Goal: Task Accomplishment & Management: Manage account settings

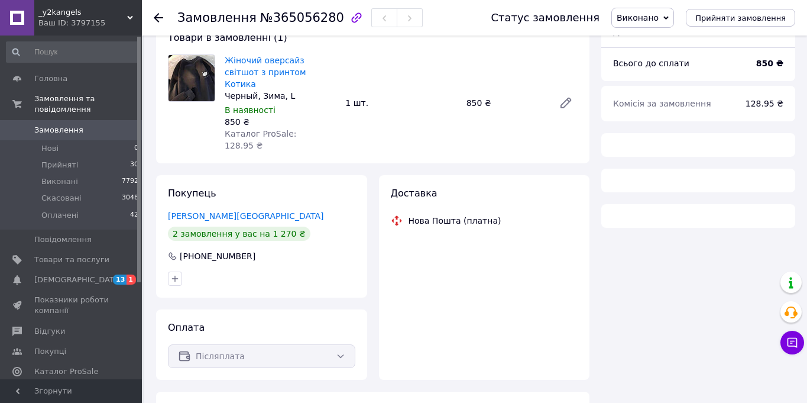
scroll to position [138, 0]
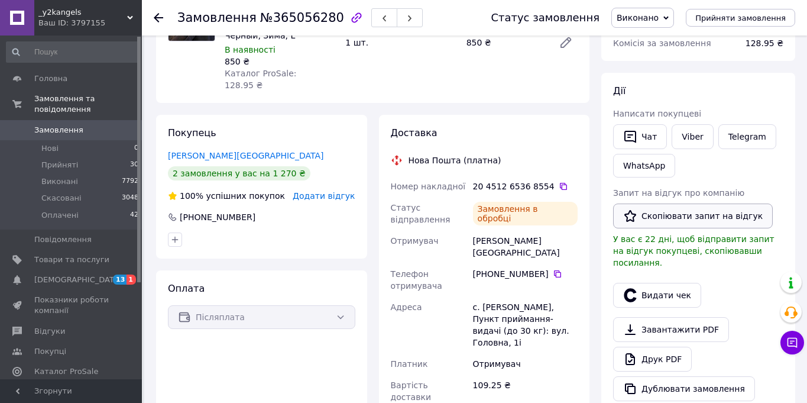
click at [655, 211] on button "Скопіювати запит на відгук" at bounding box center [693, 215] width 160 height 25
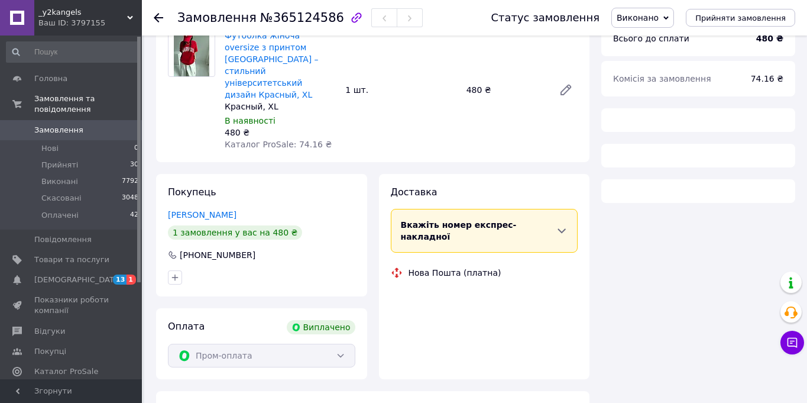
scroll to position [138, 0]
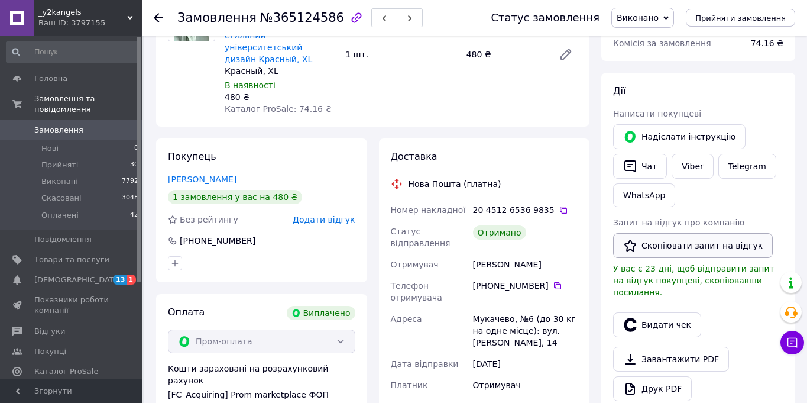
click at [684, 238] on button "Скопіювати запит на відгук" at bounding box center [693, 245] width 160 height 25
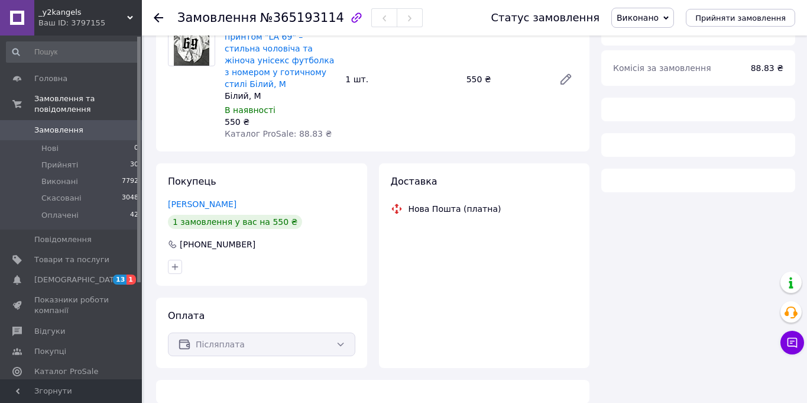
scroll to position [138, 0]
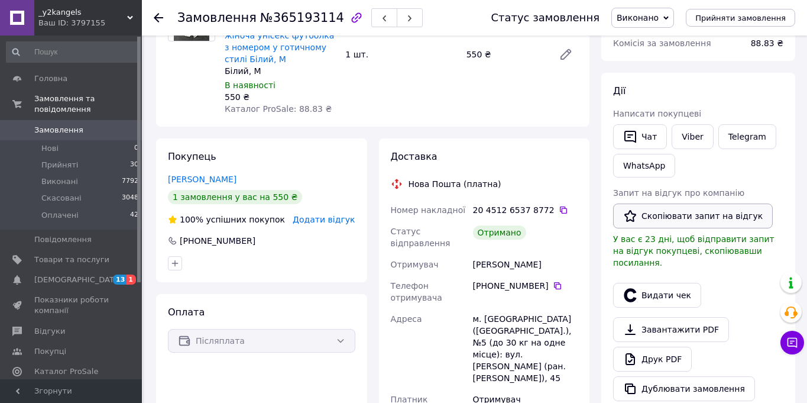
click at [675, 225] on button "Скопіювати запит на відгук" at bounding box center [693, 215] width 160 height 25
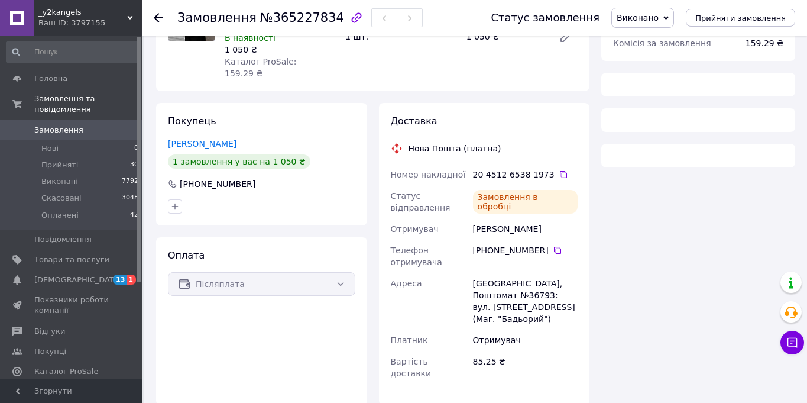
scroll to position [164, 0]
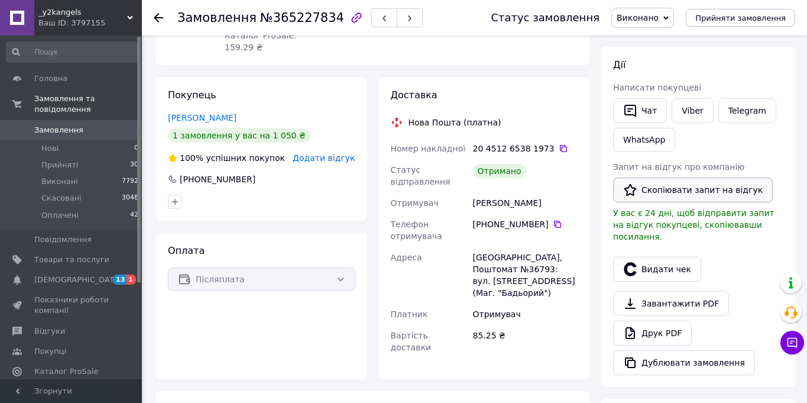
click at [663, 192] on button "Скопіювати запит на відгук" at bounding box center [693, 189] width 160 height 25
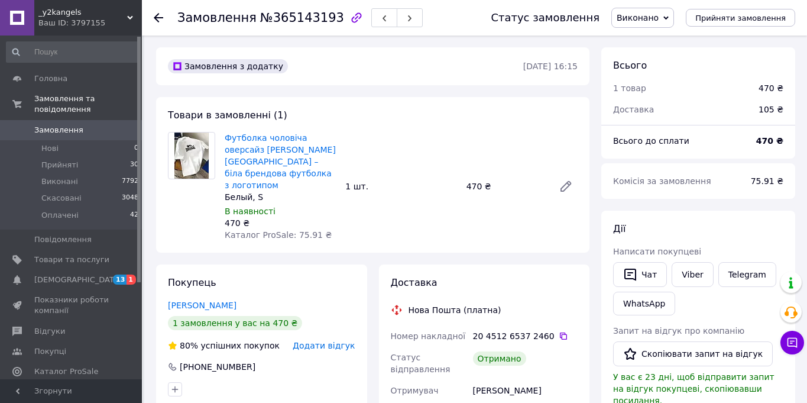
scroll to position [83, 0]
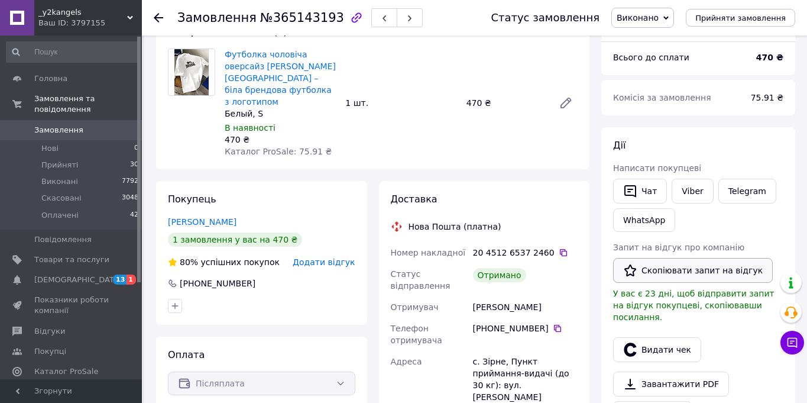
click at [649, 263] on button "Скопіювати запит на відгук" at bounding box center [693, 270] width 160 height 25
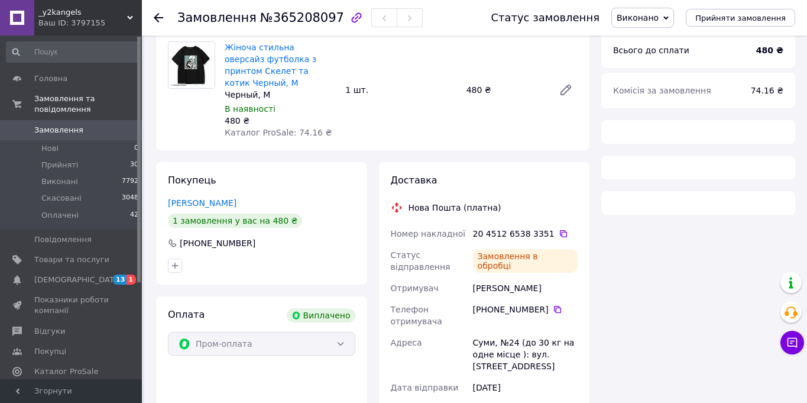
scroll to position [138, 0]
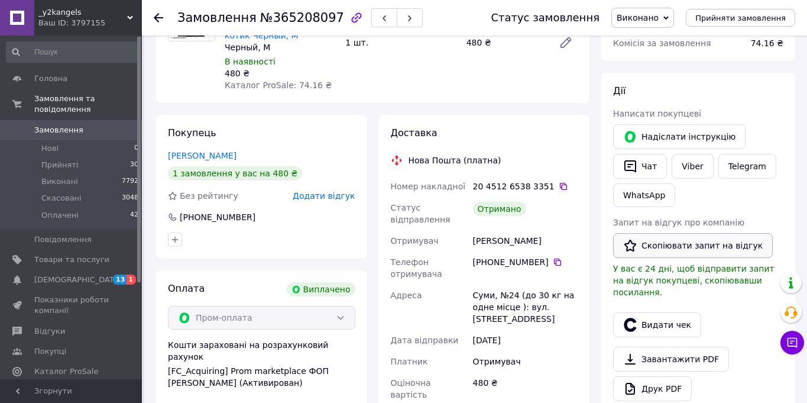
click at [677, 247] on button "Скопіювати запит на відгук" at bounding box center [693, 245] width 160 height 25
click at [791, 191] on div "Дії Написати покупцеві   Надіслати інструкцію   Чат Viber Telegram WhatsApp Зап…" at bounding box center [698, 243] width 194 height 340
click at [104, 273] on link "Сповіщення 13 1" at bounding box center [72, 280] width 145 height 20
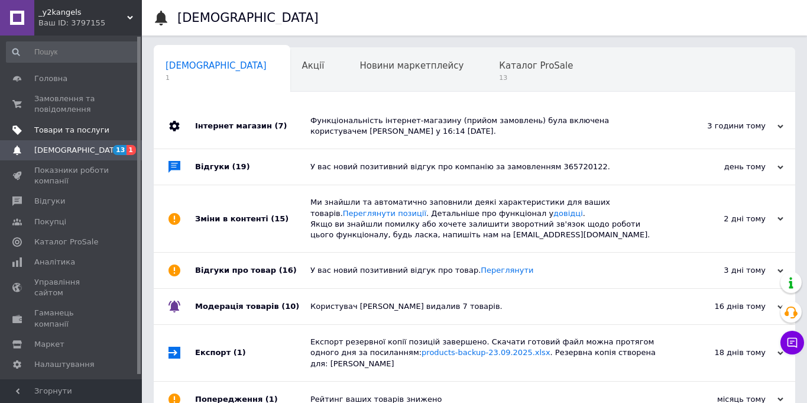
click at [90, 129] on span "Товари та послуги" at bounding box center [71, 130] width 75 height 11
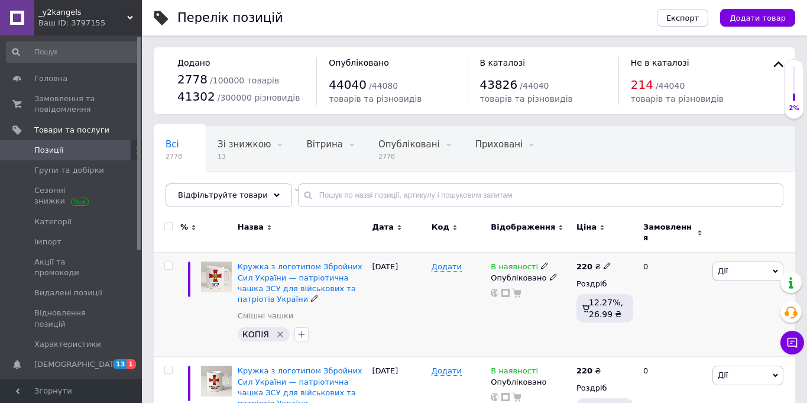
click at [288, 261] on div "Кружка з логотипом Збройних Сил України — патріотична чашка ЗСУ для військових …" at bounding box center [302, 282] width 129 height 43
click at [289, 262] on span "Кружка з логотипом Збройних Сил України — патріотична чашка ЗСУ для військових …" at bounding box center [300, 282] width 125 height 41
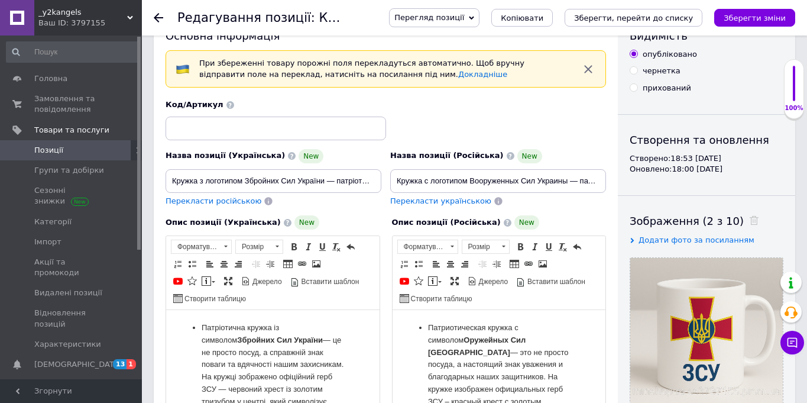
scroll to position [103, 0]
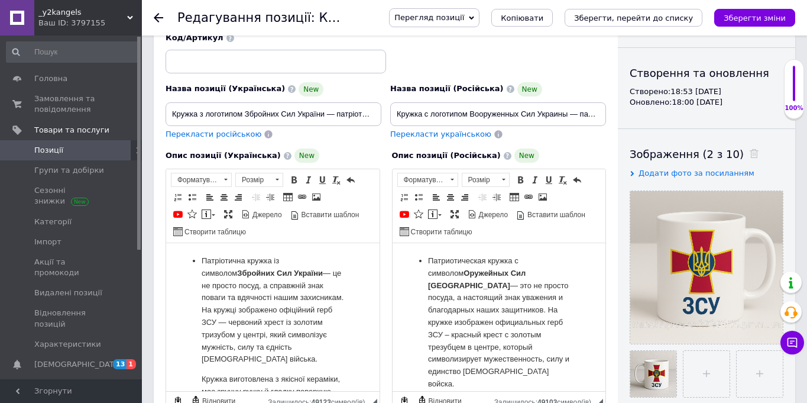
click at [794, 157] on div "Видимість опубліковано чернетка прихований Створення та оновлення Створено: 18:…" at bounding box center [706, 336] width 177 height 785
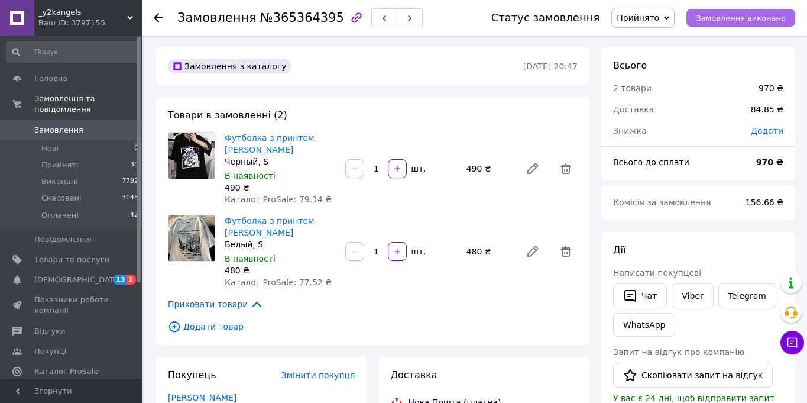
click at [777, 21] on span "Замовлення виконано" at bounding box center [741, 18] width 90 height 9
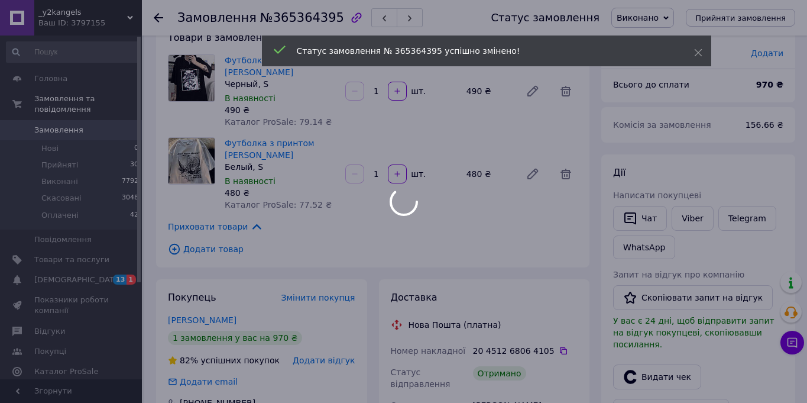
scroll to position [95, 0]
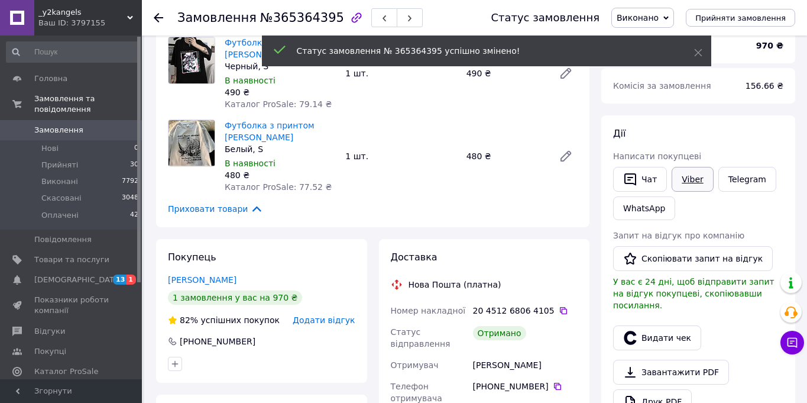
click at [690, 184] on link "Viber" at bounding box center [692, 179] width 41 height 25
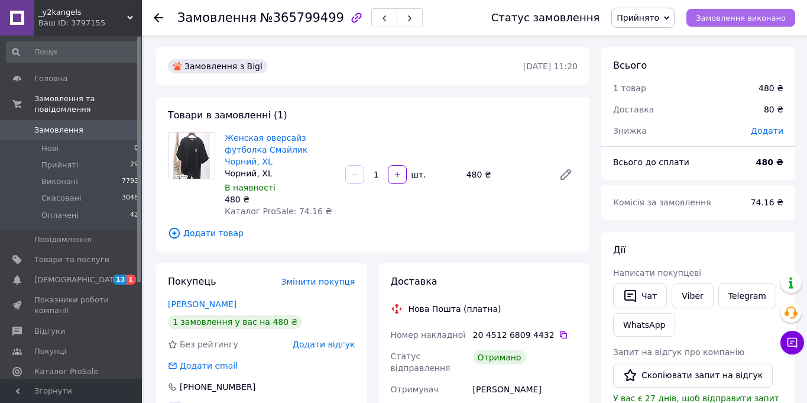
click at [759, 21] on span "Замовлення виконано" at bounding box center [741, 18] width 90 height 9
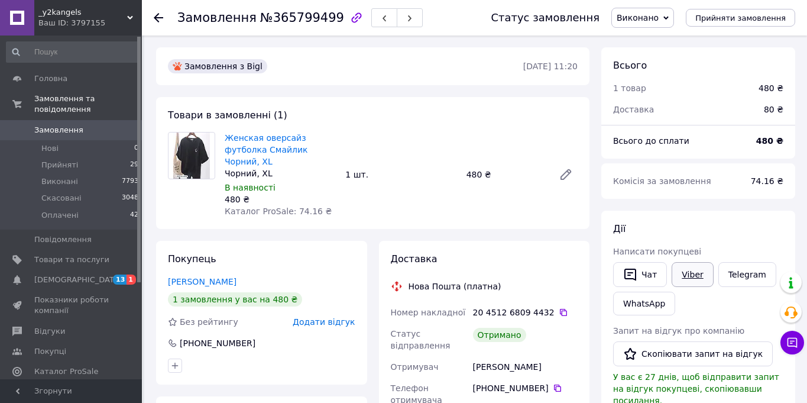
click at [701, 274] on link "Viber" at bounding box center [692, 274] width 41 height 25
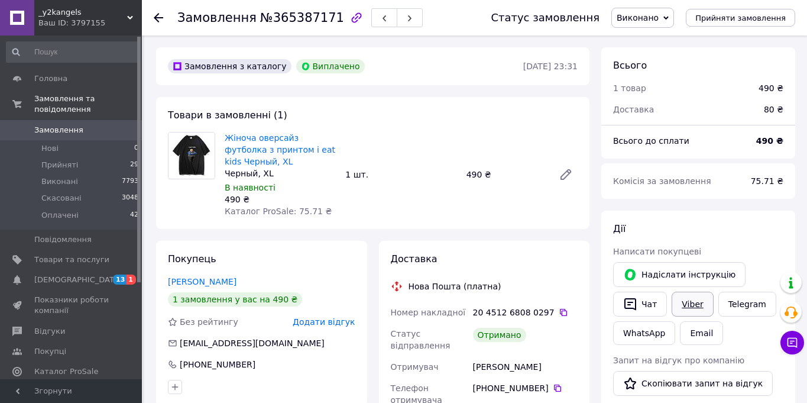
click at [681, 301] on link "Viber" at bounding box center [692, 304] width 41 height 25
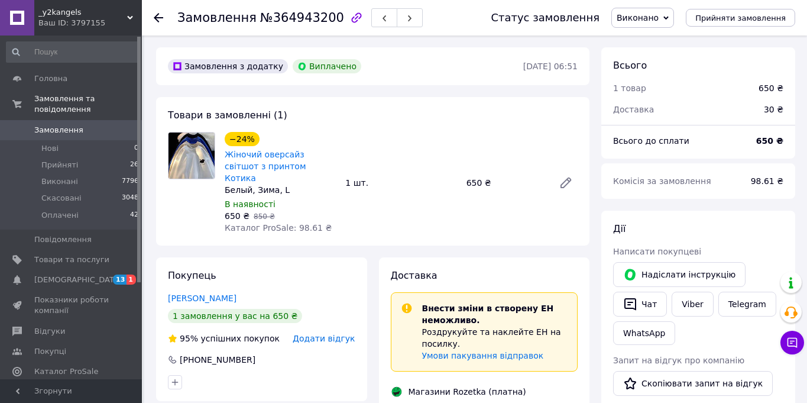
click at [745, 230] on div "Дії" at bounding box center [698, 229] width 170 height 14
click at [704, 300] on link "Viber" at bounding box center [692, 304] width 41 height 25
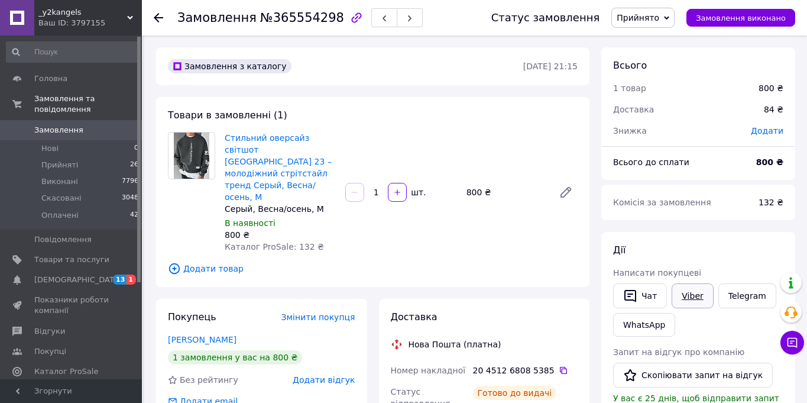
click at [691, 295] on link "Viber" at bounding box center [692, 295] width 41 height 25
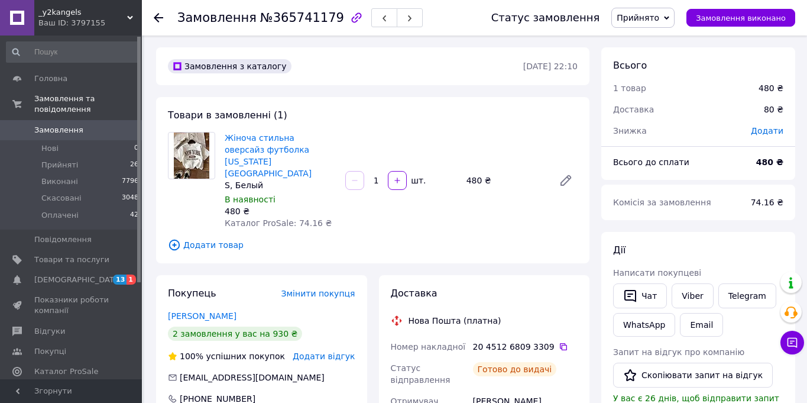
click at [692, 296] on link "Viber" at bounding box center [692, 295] width 41 height 25
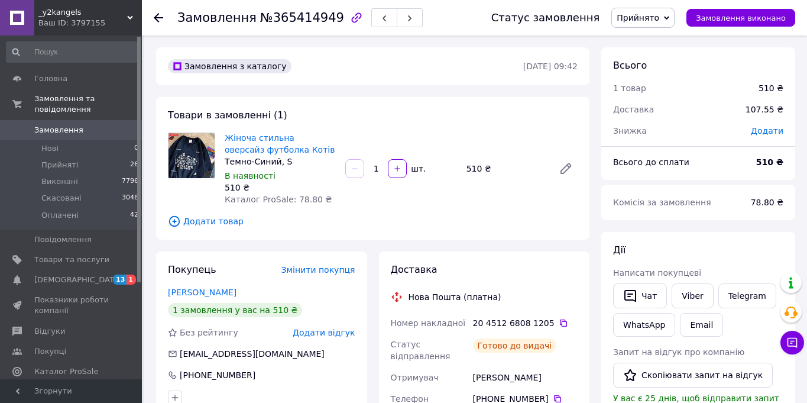
click at [701, 293] on link "Viber" at bounding box center [692, 295] width 41 height 25
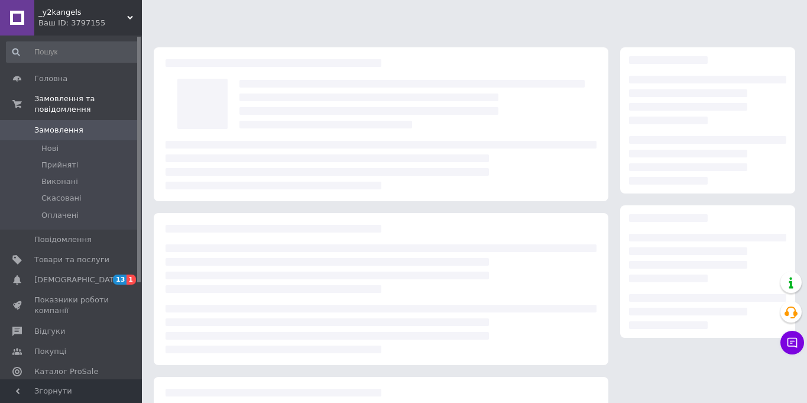
scroll to position [138, 0]
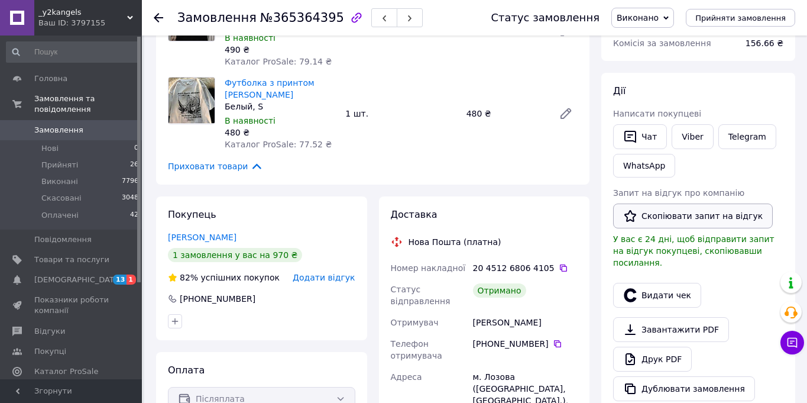
click at [659, 214] on button "Скопіювати запит на відгук" at bounding box center [693, 215] width 160 height 25
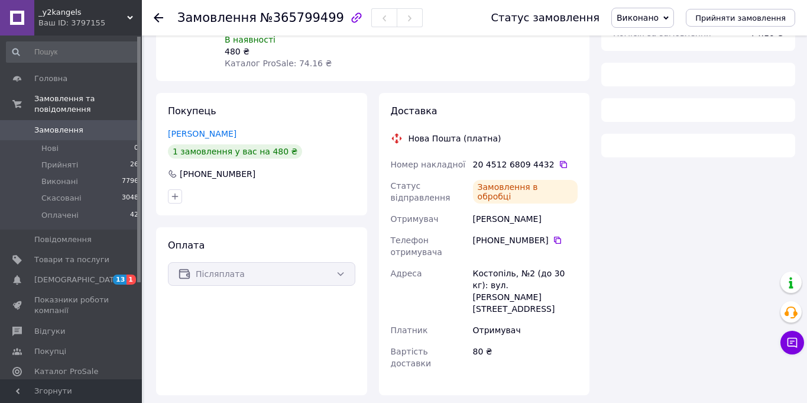
scroll to position [152, 0]
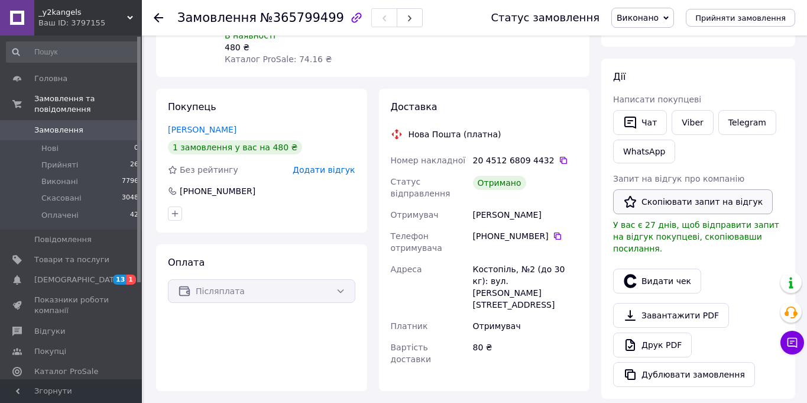
click at [651, 203] on button "Скопіювати запит на відгук" at bounding box center [693, 201] width 160 height 25
click at [749, 154] on div "Чат Viber Telegram WhatsApp" at bounding box center [698, 137] width 175 height 58
click at [65, 273] on link "[DEMOGRAPHIC_DATA] 13 1" at bounding box center [72, 280] width 145 height 20
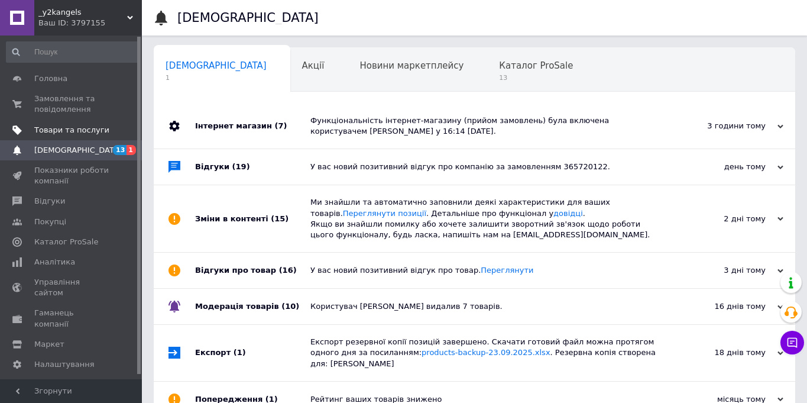
click at [70, 135] on link "Товари та послуги" at bounding box center [72, 130] width 145 height 20
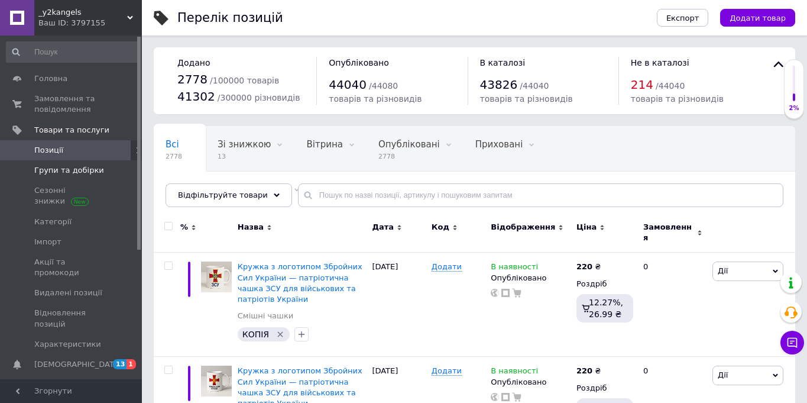
click at [61, 177] on link "Групи та добірки" at bounding box center [72, 170] width 145 height 20
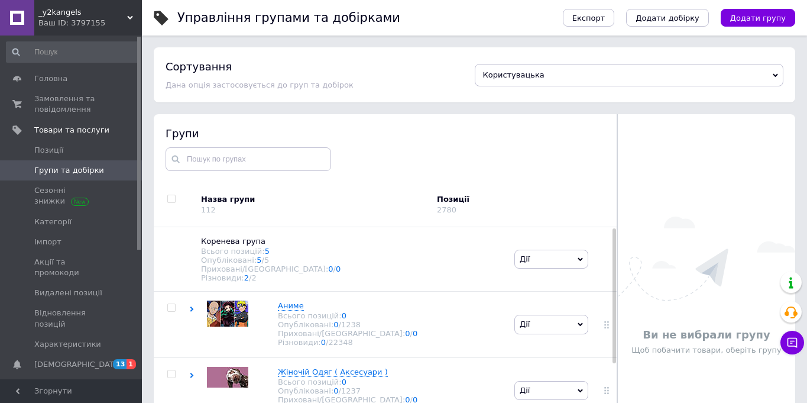
click at [776, 171] on div "Ви не вибрали групу Щоб побачити товари, оберіть групу" at bounding box center [706, 286] width 177 height 234
click at [75, 147] on span "Позиції" at bounding box center [71, 150] width 75 height 11
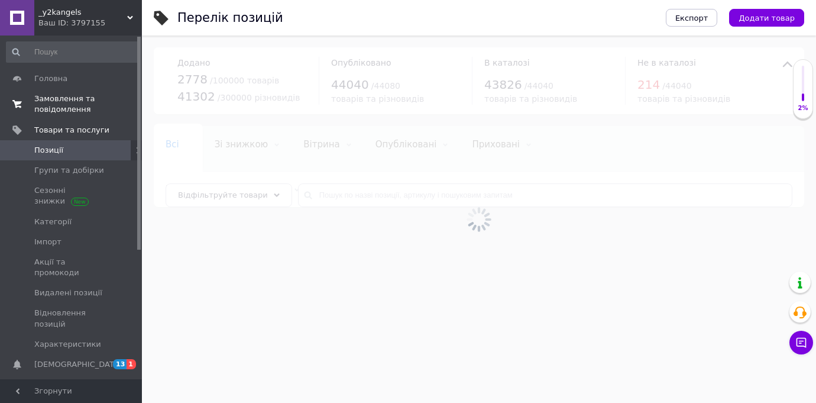
click at [74, 106] on span "Замовлення та повідомлення" at bounding box center [71, 103] width 75 height 21
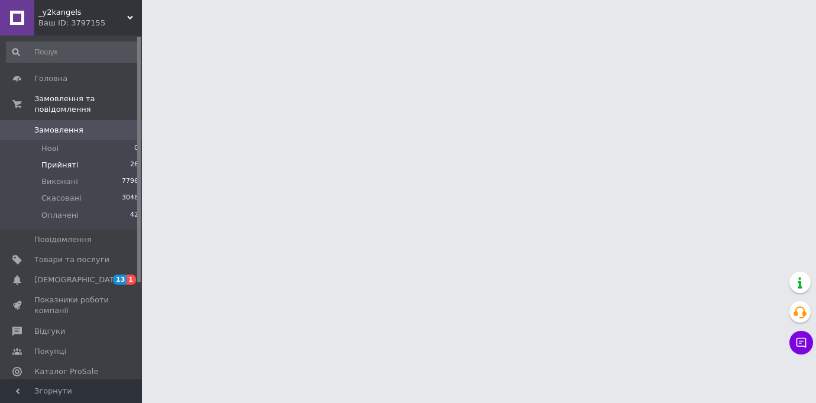
click at [69, 165] on span "Прийняті" at bounding box center [59, 165] width 37 height 11
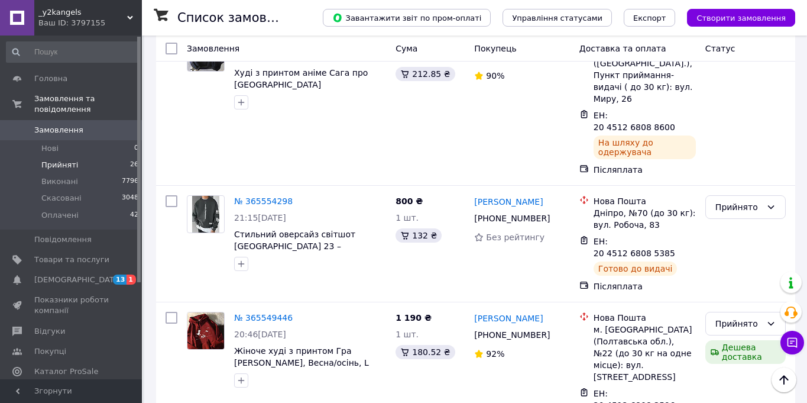
scroll to position [2391, 0]
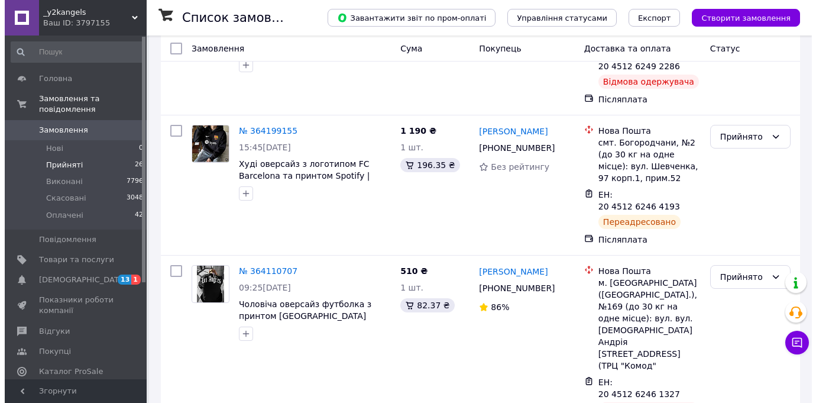
scroll to position [649, 0]
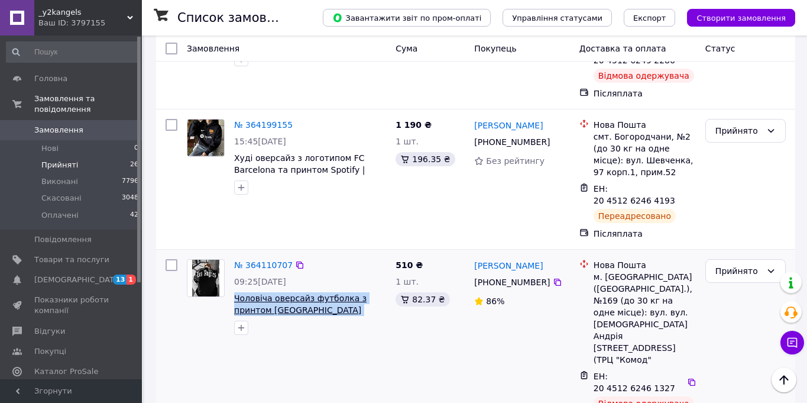
drag, startPoint x: 366, startPoint y: 266, endPoint x: 234, endPoint y: 251, distance: 132.8
click at [234, 292] on span "Чоловіча оверсайз футболка з принтом Los Angeles Черный, M" at bounding box center [310, 304] width 152 height 24
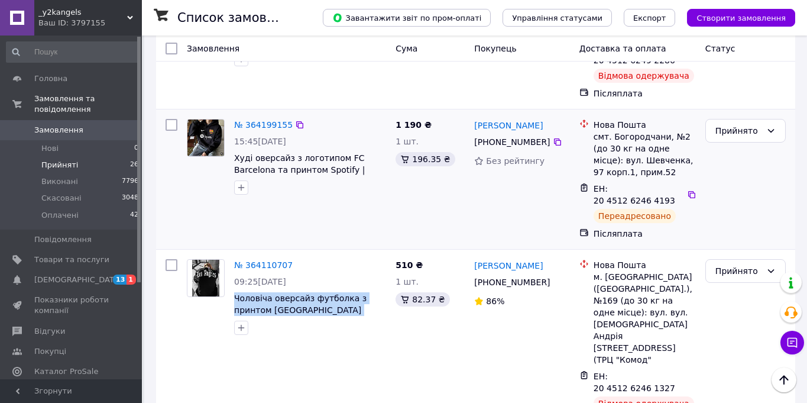
copy span "Чоловіча оверсайз футболка з принтом Los Angeles Черный, M"
click at [740, 264] on div "Прийнято" at bounding box center [738, 270] width 46 height 13
click at [737, 266] on li "Скасовано" at bounding box center [745, 270] width 79 height 21
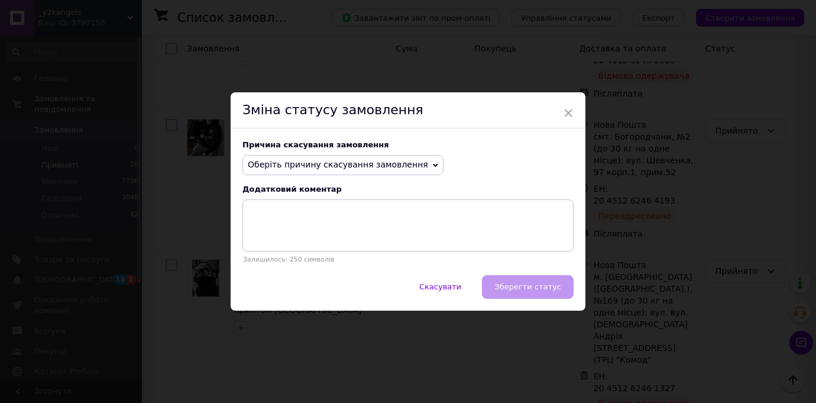
click at [319, 165] on span "Оберіть причину скасування замовлення" at bounding box center [338, 164] width 180 height 9
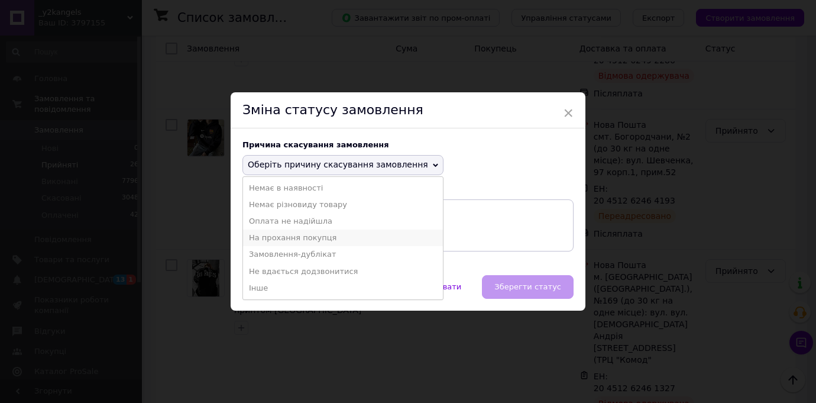
click at [307, 237] on li "На прохання покупця" at bounding box center [343, 237] width 200 height 17
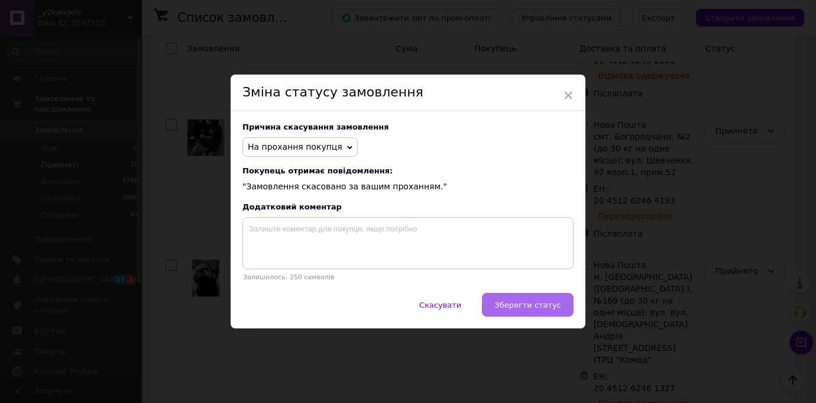
click at [531, 311] on button "Зберегти статус" at bounding box center [528, 305] width 92 height 24
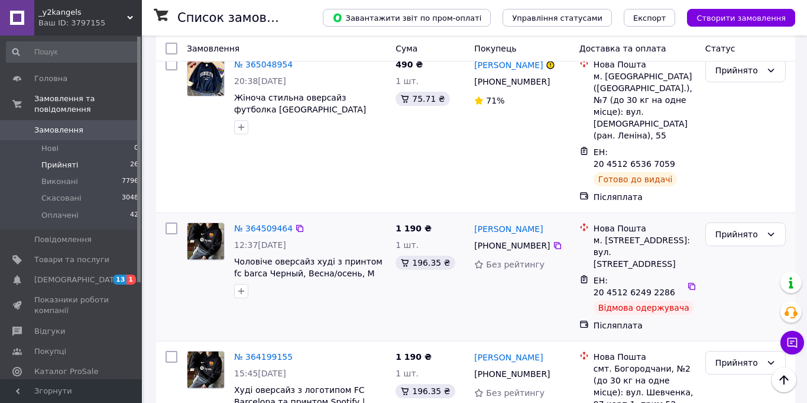
scroll to position [417, 0]
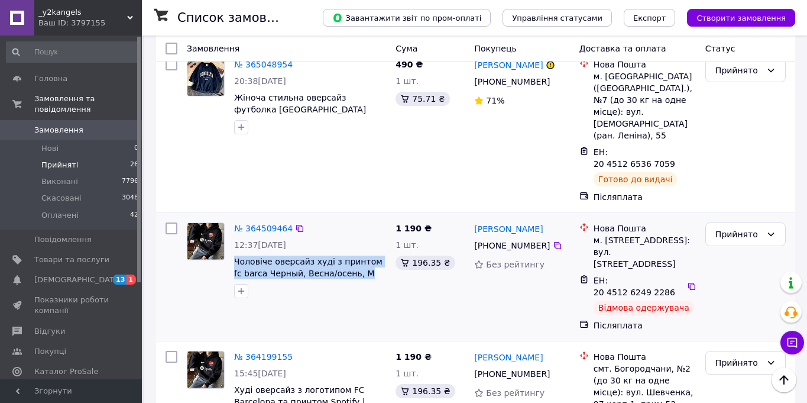
drag, startPoint x: 360, startPoint y: 229, endPoint x: 232, endPoint y: 216, distance: 127.8
click at [232, 218] on div "№ 364509464 12:37, 01.10.2025 Чоловіче оверсайз худі з принтом fc barca Черный,…" at bounding box center [309, 260] width 161 height 85
copy span "Чоловіче оверсайз худі з принтом fc barca Черный, Весна/осень, M"
click at [770, 229] on icon at bounding box center [770, 233] width 9 height 9
click at [757, 235] on li "Скасовано" at bounding box center [745, 234] width 79 height 21
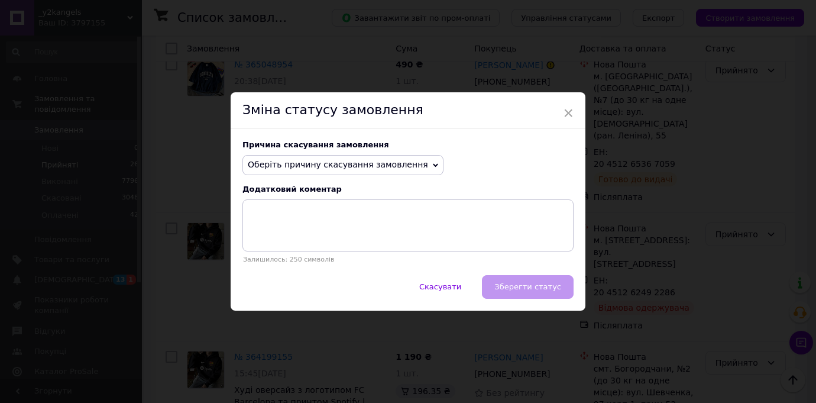
drag, startPoint x: 358, startPoint y: 167, endPoint x: 353, endPoint y: 182, distance: 15.7
click at [358, 167] on span "Оберіть причину скасування замовлення" at bounding box center [338, 164] width 180 height 9
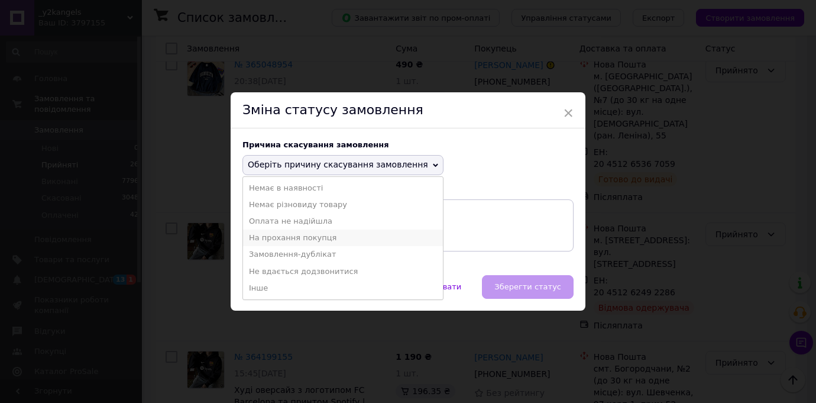
click at [316, 241] on li "На прохання покупця" at bounding box center [343, 237] width 200 height 17
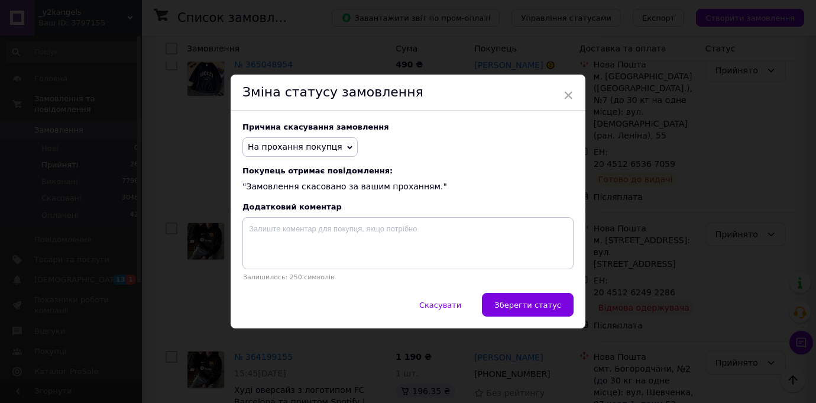
click at [537, 290] on div "Причина скасування замовлення На прохання покупця Немає в наявності Немає різно…" at bounding box center [408, 202] width 355 height 182
drag, startPoint x: 538, startPoint y: 299, endPoint x: 546, endPoint y: 296, distance: 8.8
click at [538, 299] on button "Зберегти статус" at bounding box center [528, 305] width 92 height 24
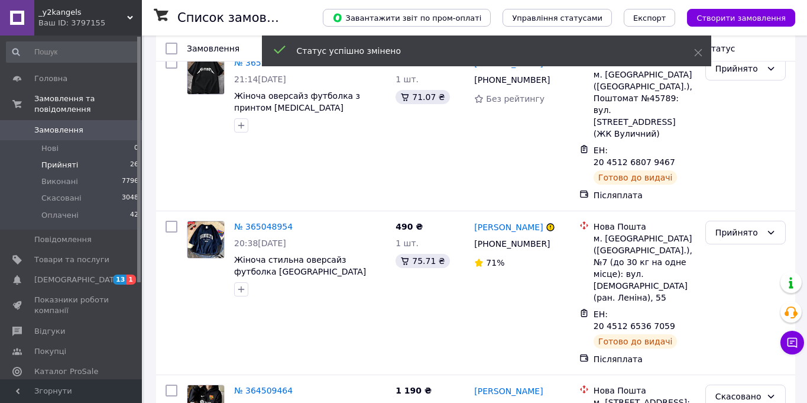
scroll to position [497, 0]
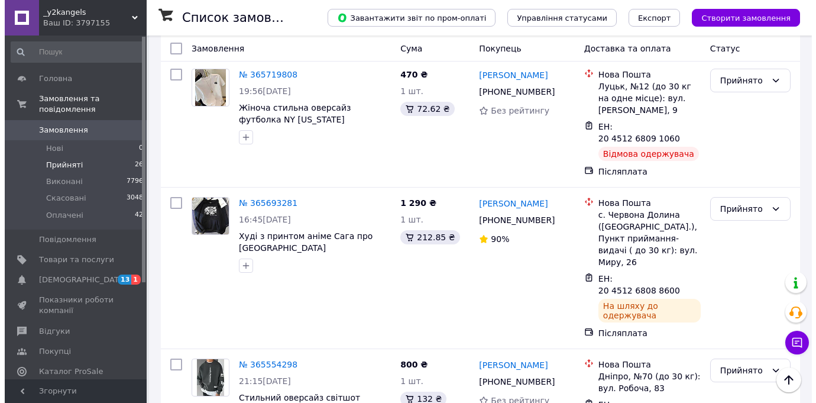
scroll to position [2391, 0]
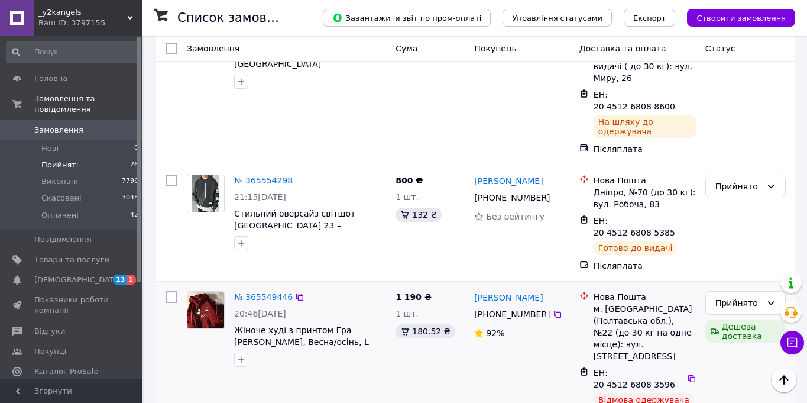
click at [760, 286] on div "Прийнято Дешева доставка" at bounding box center [746, 357] width 90 height 142
click at [734, 302] on li "Скасовано" at bounding box center [745, 305] width 79 height 21
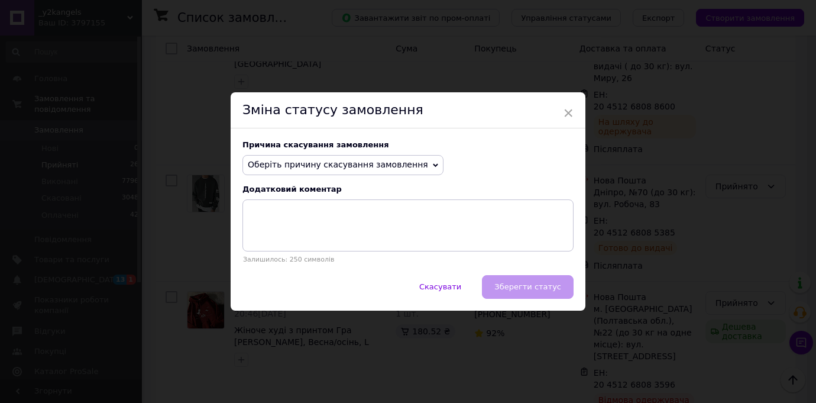
click at [309, 166] on span "Оберіть причину скасування замовлення" at bounding box center [338, 164] width 180 height 9
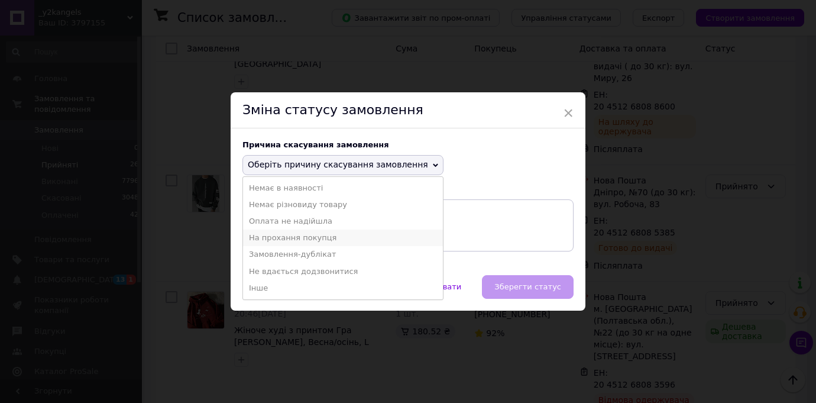
click at [302, 235] on li "На прохання покупця" at bounding box center [343, 237] width 200 height 17
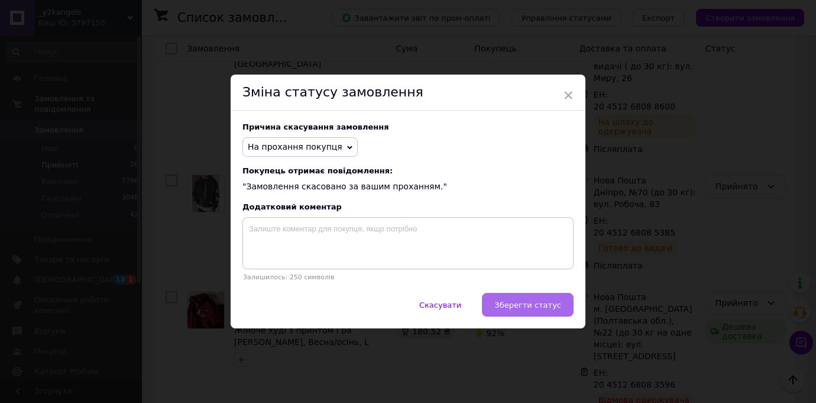
click at [529, 310] on button "Зберегти статус" at bounding box center [528, 305] width 92 height 24
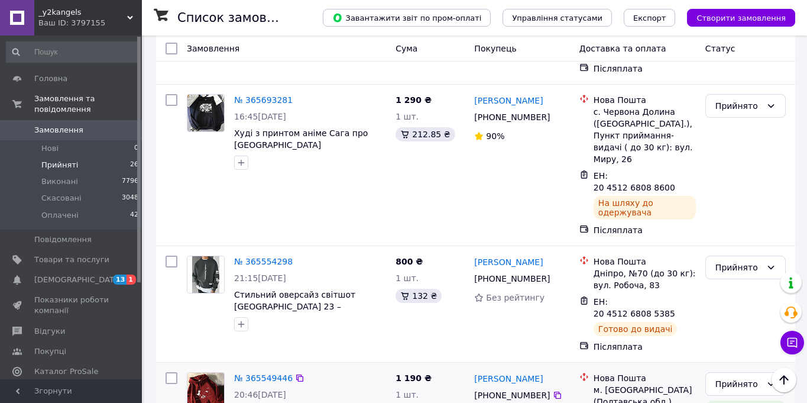
scroll to position [2311, 0]
drag, startPoint x: 337, startPoint y: 238, endPoint x: 234, endPoint y: 230, distance: 103.2
copy span "Жіноче худі з принтом Гра Гугл Бордове, Весна/осінь, L"
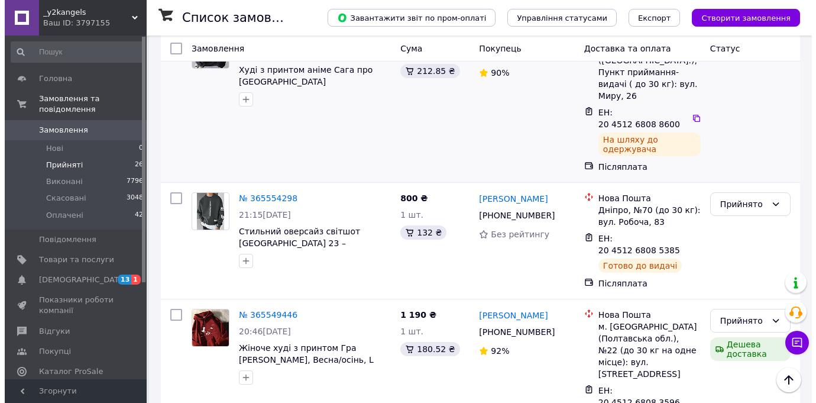
scroll to position [2391, 0]
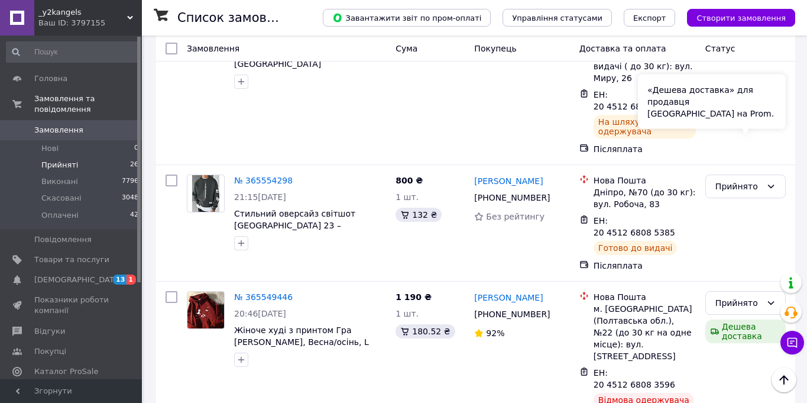
click at [723, 123] on div "«Дешева доставка» для продавця Новою Поштою на Prom." at bounding box center [712, 102] width 148 height 54
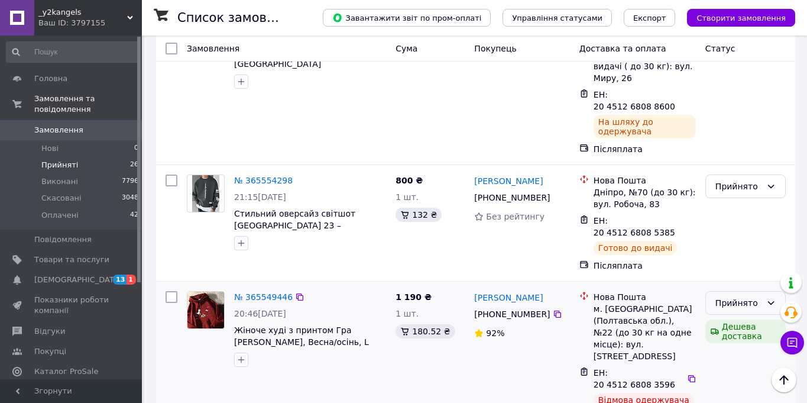
click at [777, 291] on div "Прийнято" at bounding box center [745, 303] width 80 height 24
click at [734, 164] on li "Скасовано" at bounding box center [745, 165] width 79 height 21
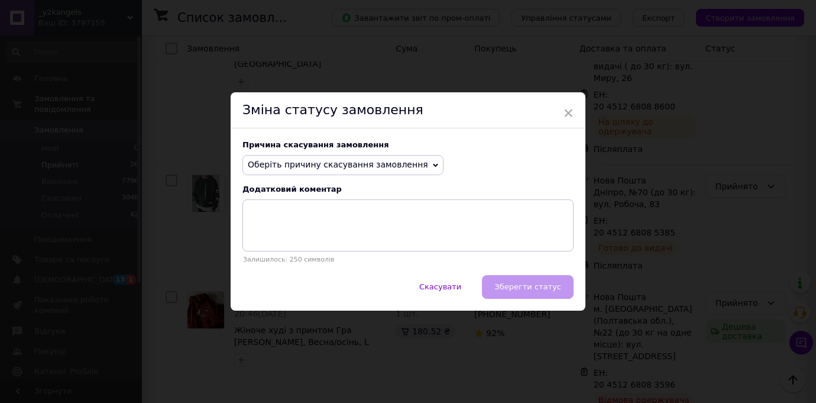
click at [369, 180] on div "Причина скасування замовлення Оберіть причину скасування замовлення Немає в ная…" at bounding box center [408, 201] width 355 height 147
click at [360, 158] on span "Оберіть причину скасування замовлення" at bounding box center [342, 165] width 201 height 20
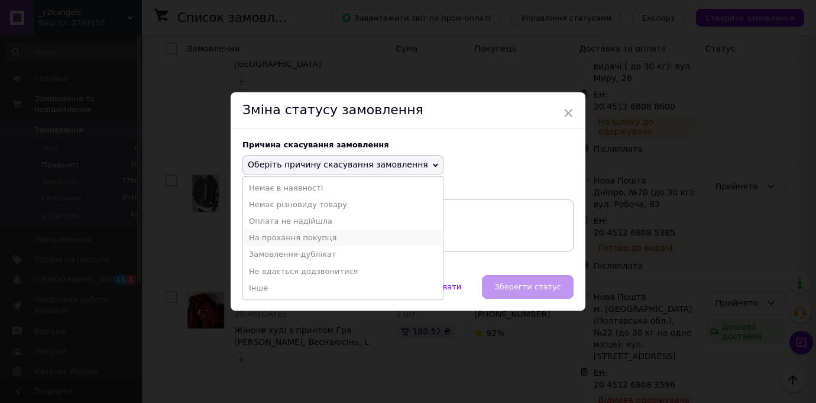
click at [298, 234] on li "На прохання покупця" at bounding box center [343, 237] width 200 height 17
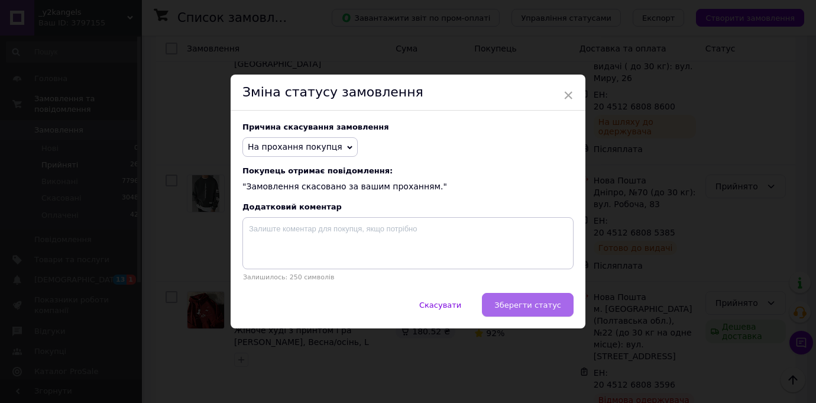
click at [523, 301] on span "Зберегти статус" at bounding box center [527, 304] width 67 height 9
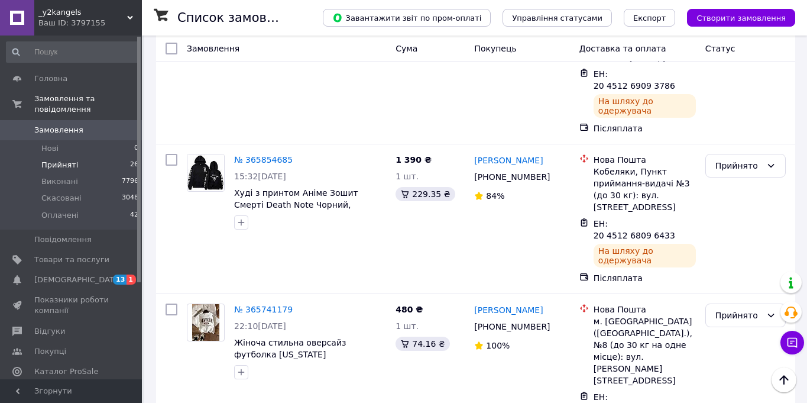
scroll to position [1802, 0]
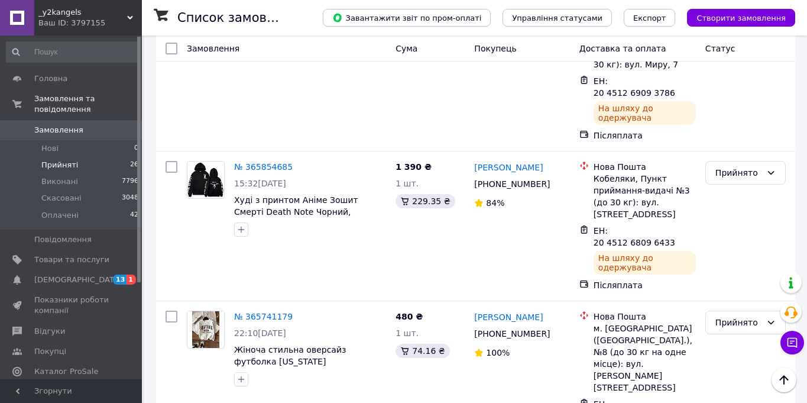
click at [737, 362] on li "Скасовано" at bounding box center [745, 360] width 79 height 21
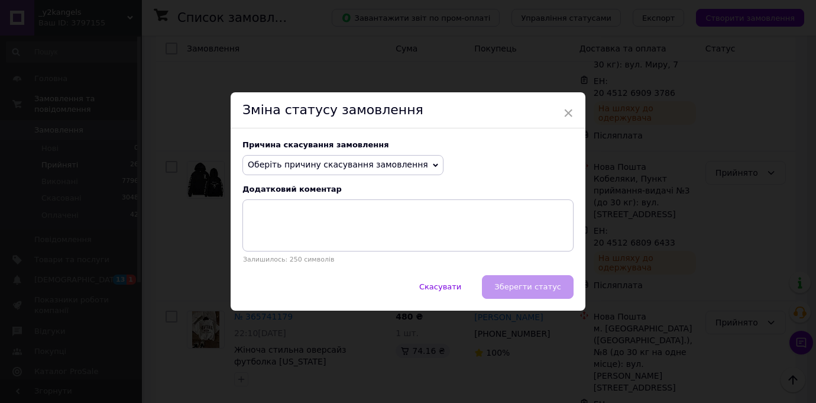
click at [330, 162] on span "Оберіть причину скасування замовлення" at bounding box center [338, 164] width 180 height 9
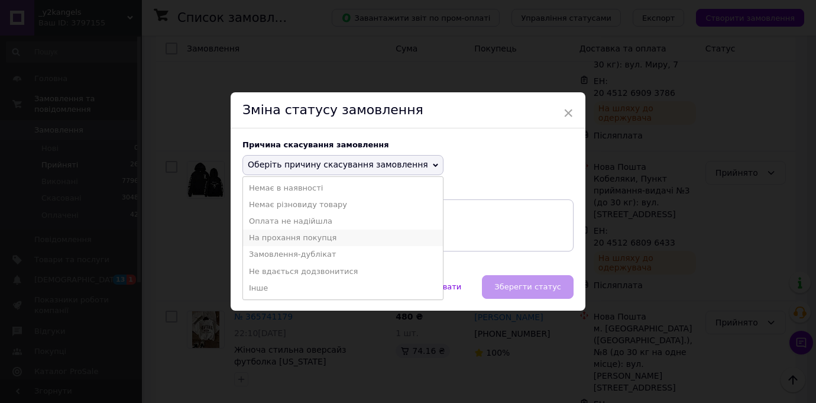
click at [315, 231] on li "На прохання покупця" at bounding box center [343, 237] width 200 height 17
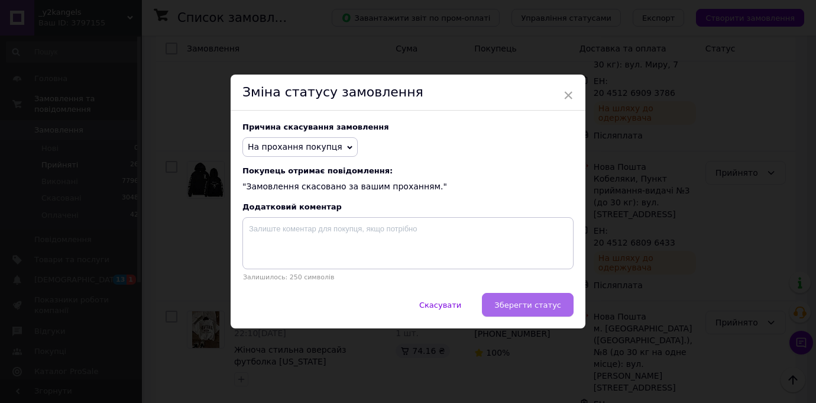
click at [531, 313] on button "Зберегти статус" at bounding box center [528, 305] width 92 height 24
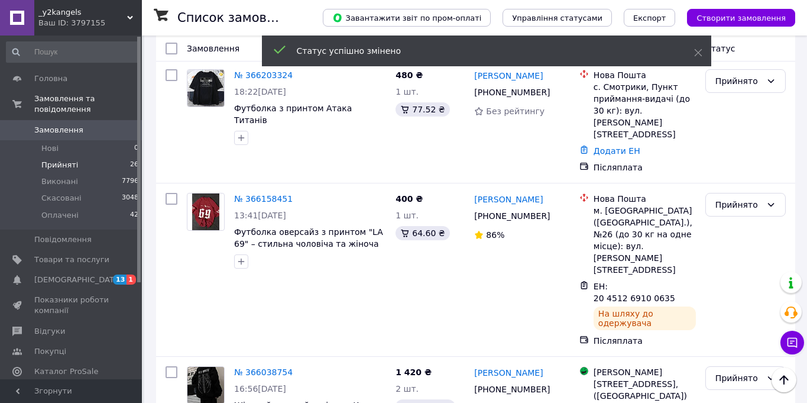
scroll to position [0, 0]
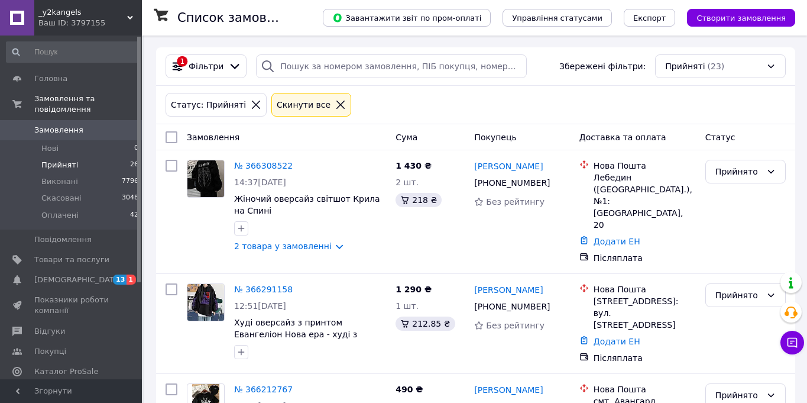
click at [77, 121] on link "Замовлення 0" at bounding box center [72, 130] width 145 height 20
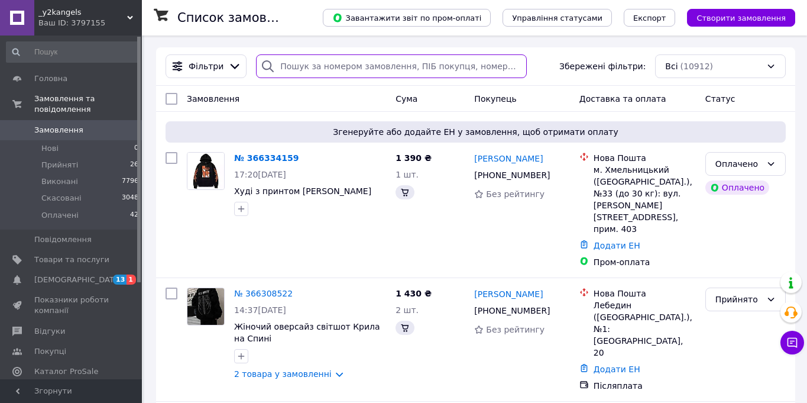
click at [324, 67] on input "search" at bounding box center [391, 66] width 270 height 24
paste input "Жіноча стильна оверсайз футболка NY New York"
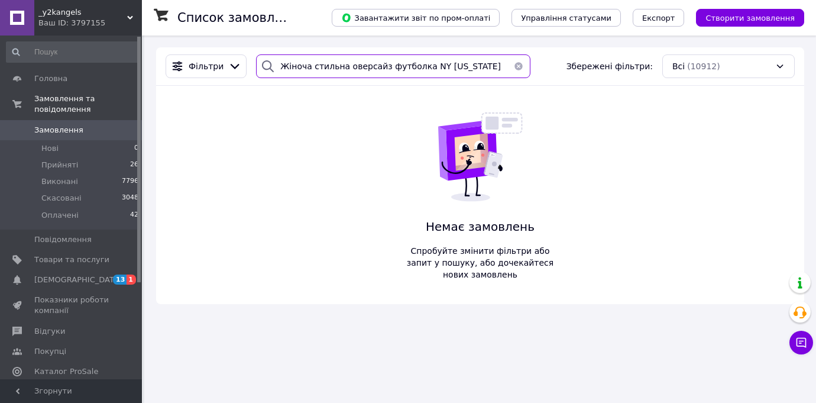
type input "Жіноча стильна оверсайз футболка NY New York"
click at [83, 260] on span "Товари та послуги" at bounding box center [71, 259] width 75 height 11
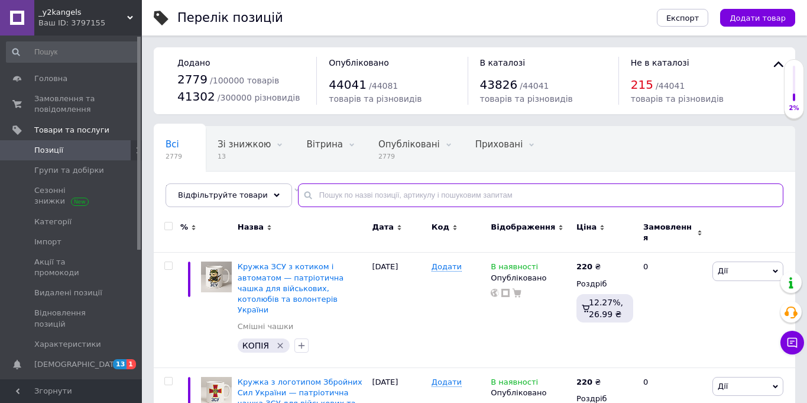
click at [361, 193] on input "text" at bounding box center [540, 195] width 485 height 24
paste input "Жіноча стильна оверсайз футболка NY New York"
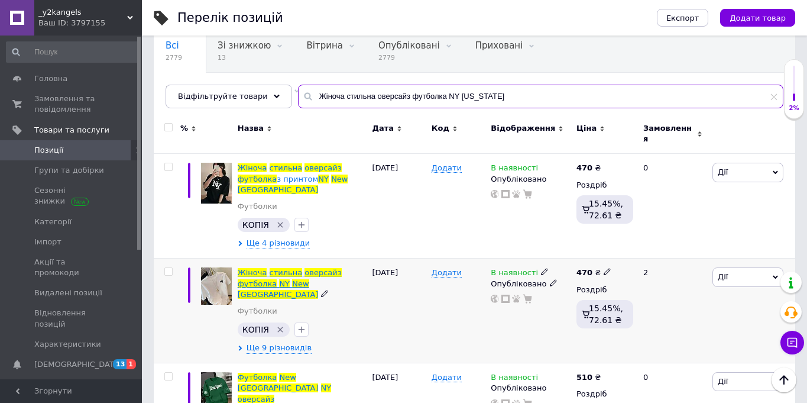
scroll to position [101, 0]
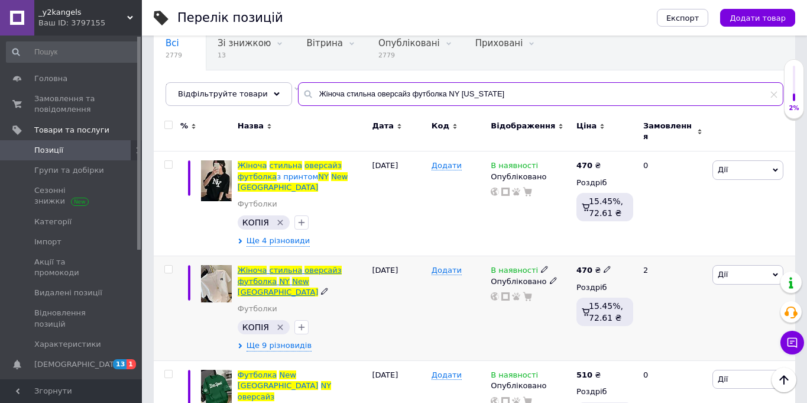
type input "Жіноча стильна оверсайз футболка NY New York"
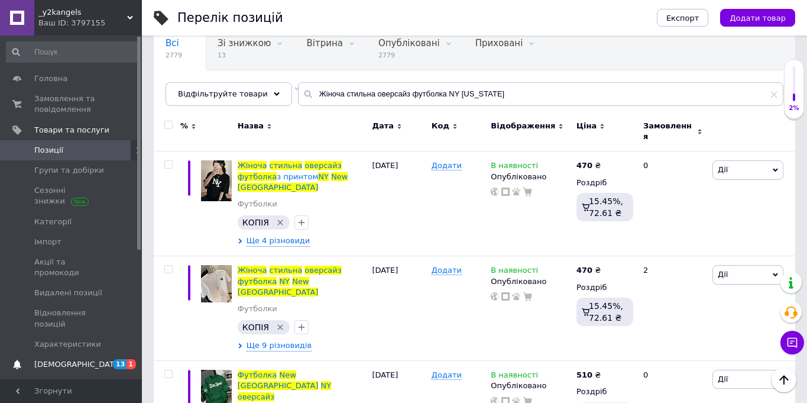
click at [83, 359] on span "[DEMOGRAPHIC_DATA]" at bounding box center [71, 364] width 75 height 11
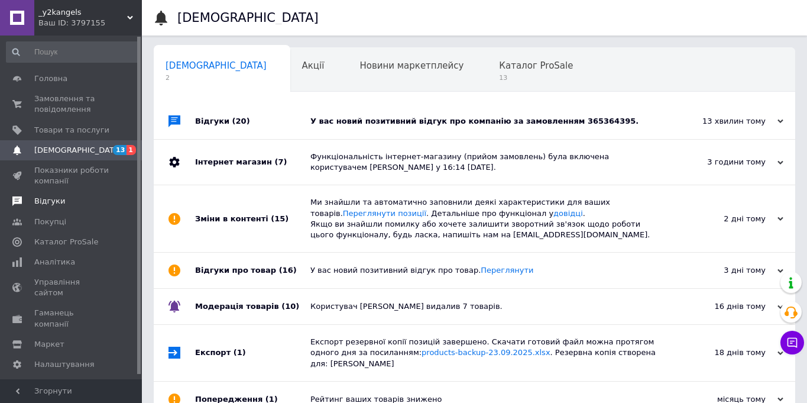
click at [38, 199] on span "Відгуки" at bounding box center [49, 201] width 31 height 11
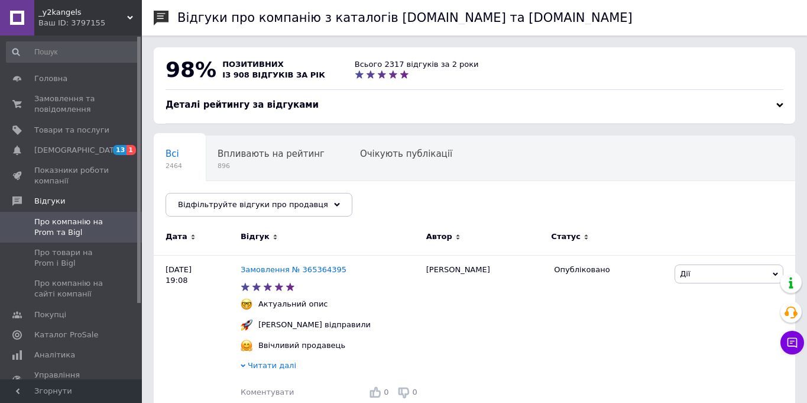
click at [763, 197] on div "Всі 2464 Впливають на рейтинг 896 Очікують публікації 0 Опубліковані без комен.…" at bounding box center [475, 182] width 642 height 98
click at [66, 251] on span "Про товари на Prom і Bigl" at bounding box center [71, 257] width 75 height 21
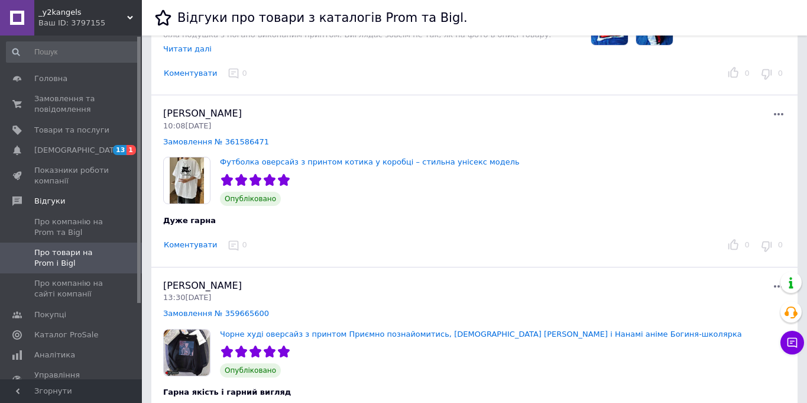
scroll to position [1203, 0]
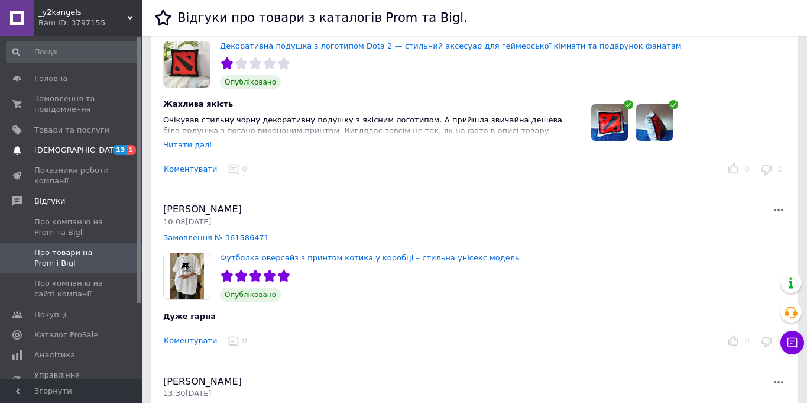
click at [61, 153] on span "[DEMOGRAPHIC_DATA]" at bounding box center [78, 150] width 88 height 11
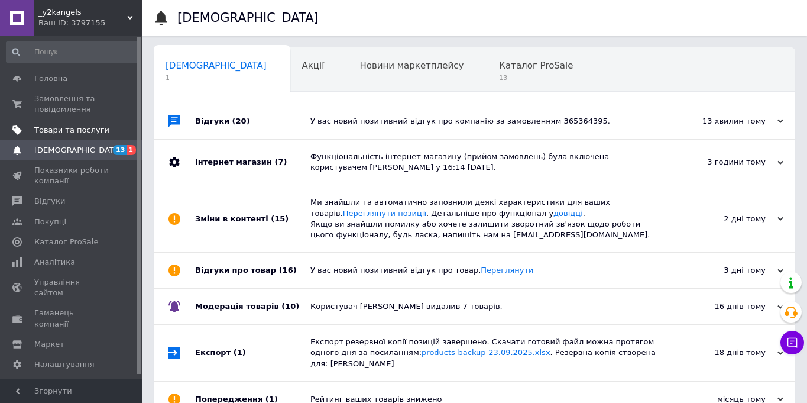
click at [59, 125] on span "Товари та послуги" at bounding box center [71, 130] width 75 height 11
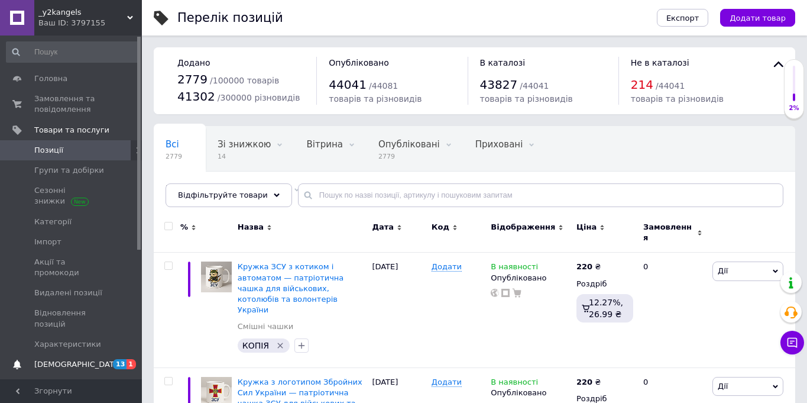
click at [108, 359] on span "[DEMOGRAPHIC_DATA]" at bounding box center [71, 364] width 75 height 11
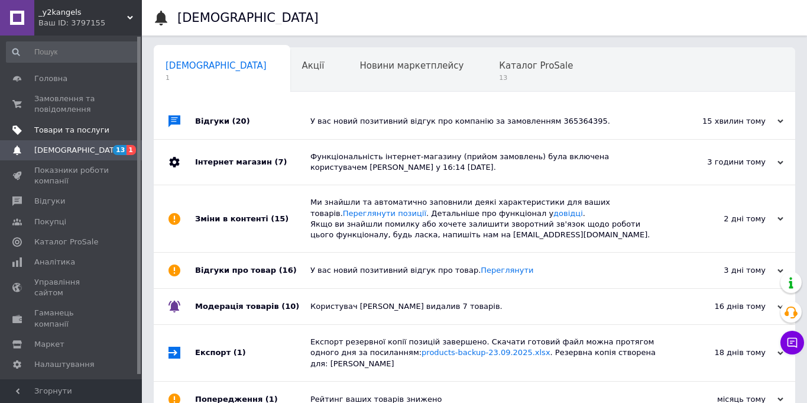
click at [96, 130] on span "Товари та послуги" at bounding box center [71, 130] width 75 height 11
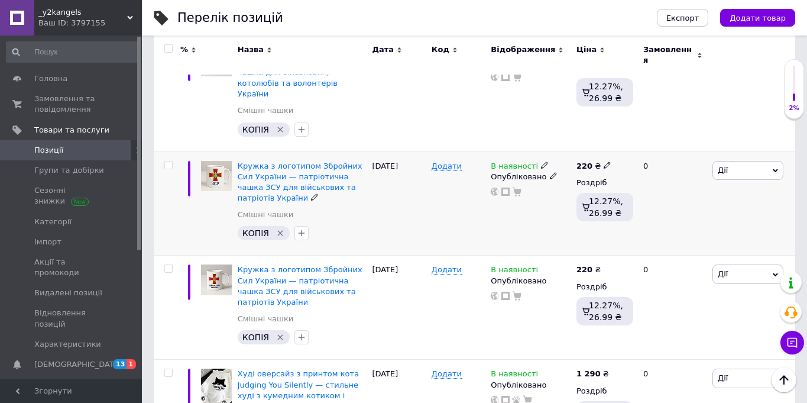
scroll to position [224, 0]
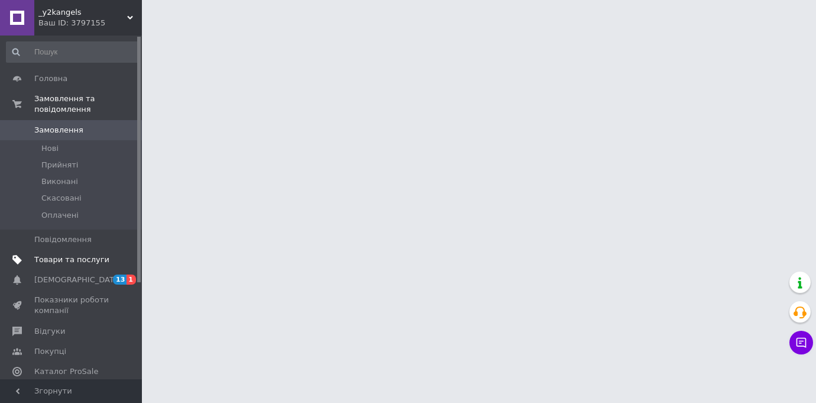
click at [72, 264] on span "Товари та послуги" at bounding box center [71, 259] width 75 height 11
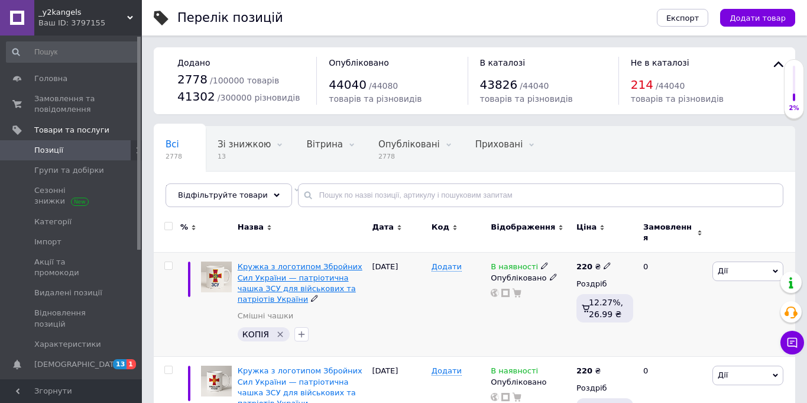
click at [288, 268] on span "Кружка з логотипом Збройних Сил України — патріотична чашка ЗСУ для військових …" at bounding box center [300, 282] width 125 height 41
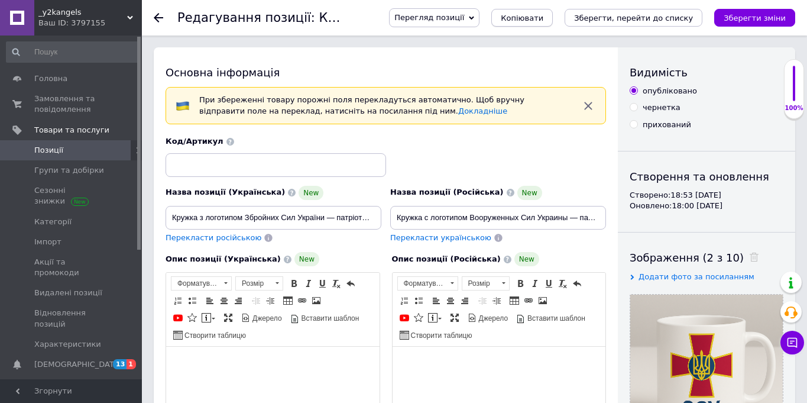
click at [550, 23] on button "Копіювати" at bounding box center [521, 18] width 61 height 18
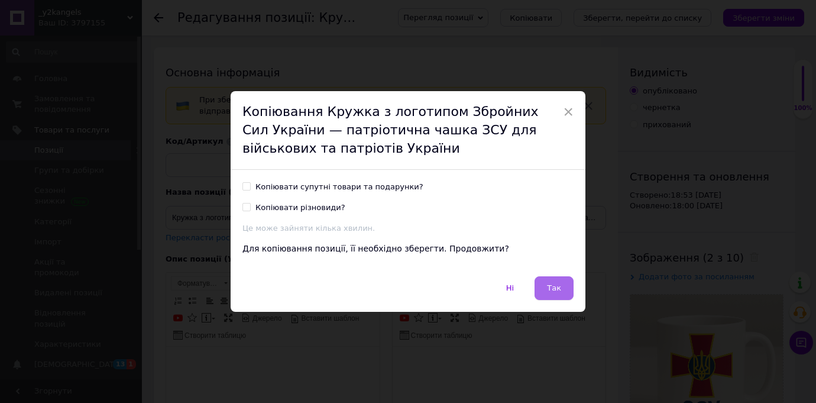
click at [554, 287] on span "Так" at bounding box center [554, 287] width 14 height 9
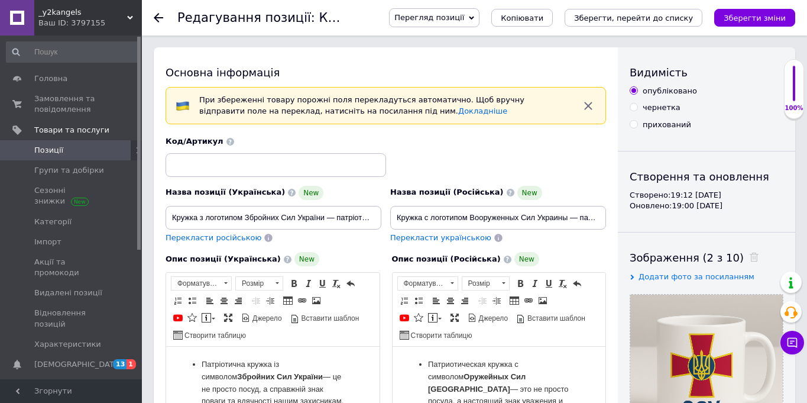
click at [98, 153] on span "Позиції" at bounding box center [71, 150] width 75 height 11
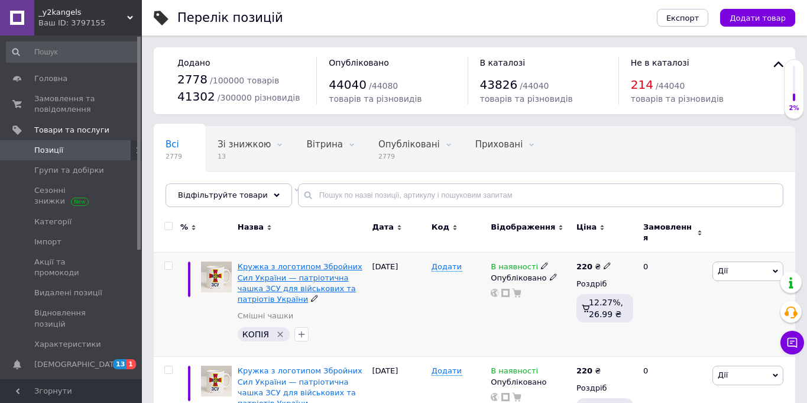
click at [299, 271] on span "Кружка з логотипом Збройних Сил України — патріотична чашка ЗСУ для військових …" at bounding box center [300, 282] width 125 height 41
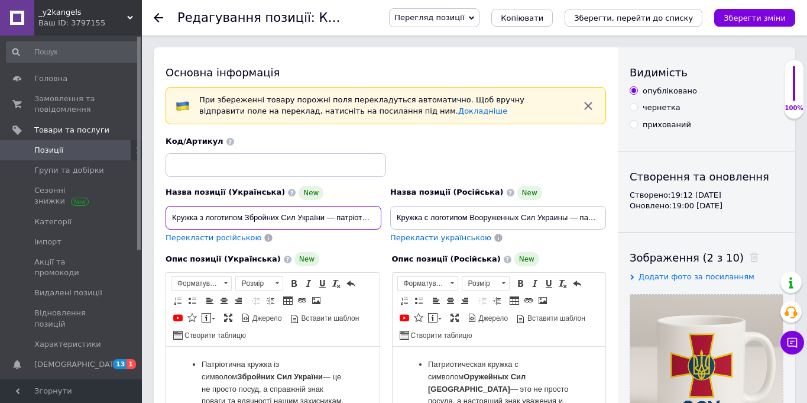
click at [251, 210] on input "Кружка з логотипом Збройних Сил України — патріотична чашка ЗСУ для військових …" at bounding box center [274, 218] width 216 height 24
click at [251, 209] on input "Кружка з логотипом Збройних Сил України — патріотична чашка ЗСУ для військових …" at bounding box center [274, 218] width 216 height 24
paste input "СУ з котиком і автоматом — патріотична чашка для військових, котолюбів та волон…"
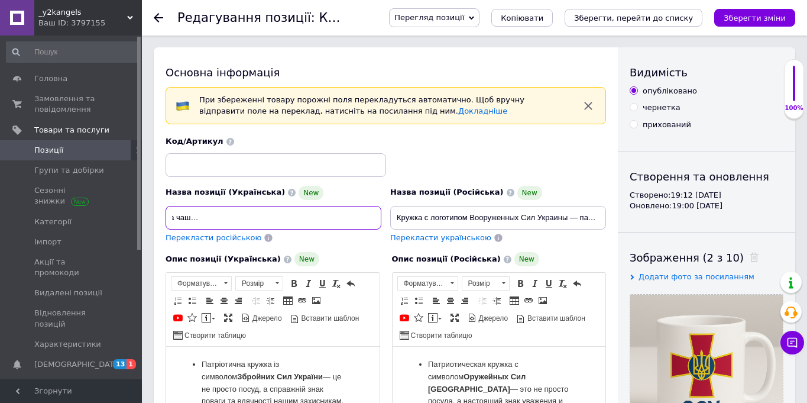
type input "Кружка ЗСУ з котиком і автоматом — патріотична чашка для військових, котолюбів …"
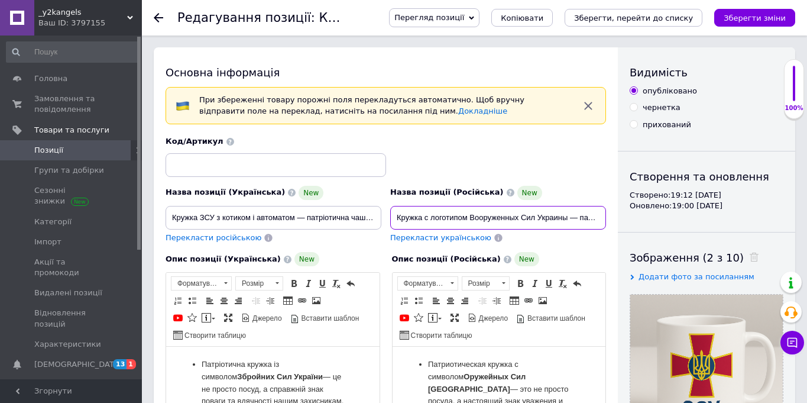
click at [499, 216] on input "Кружка с логотипом Вооруженных Сил Украины — патриотическая чашка ВСУ для военн…" at bounding box center [498, 218] width 216 height 24
paste input "ВСУ с котиком и автоматом — патриотическая чашка для военных, волонтёров и люби…"
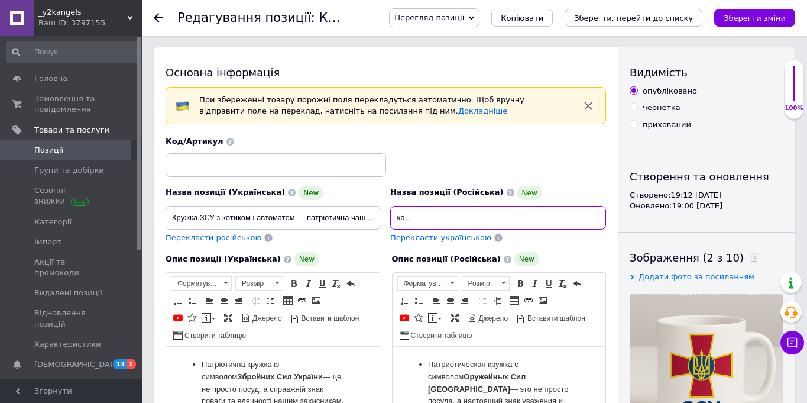
type input "Кружка ВСУ с котиком и автоматом — патриотическая чашка для военных, волонтёров…"
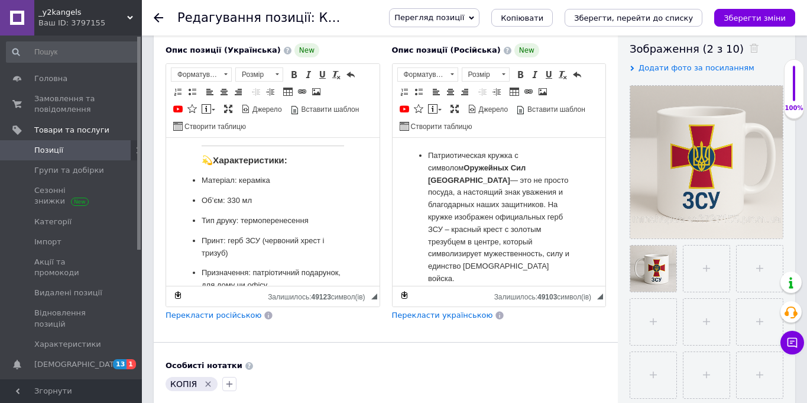
scroll to position [335, 0]
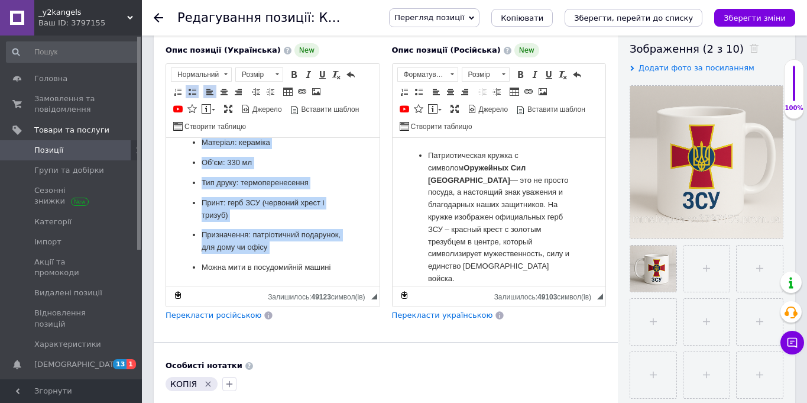
drag, startPoint x: 346, startPoint y: 267, endPoint x: 134, endPoint y: 157, distance: 239.3
click at [166, 157] on html "Патріотична кружка із символом Збройних Сил України — це не просто посуд, а спр…" at bounding box center [272, 49] width 213 height 471
drag, startPoint x: 343, startPoint y: 268, endPoint x: 549, endPoint y: 339, distance: 218.4
click at [380, 199] on html "Патріотична кружка із символом Збройних Сил України — це не просто посуд, а спр…" at bounding box center [272, 49] width 213 height 471
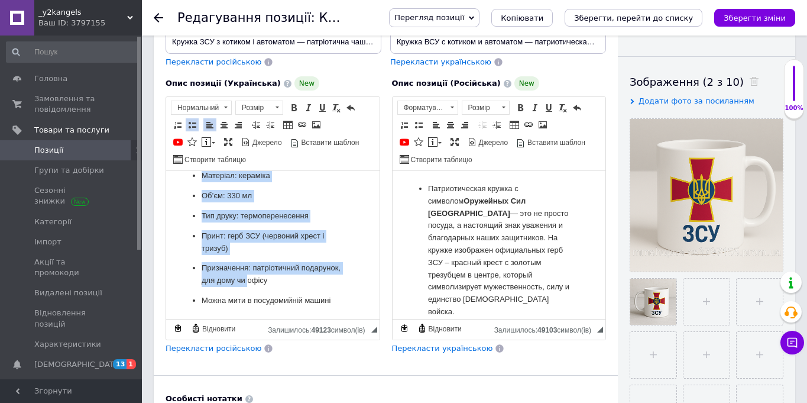
scroll to position [176, 0]
drag, startPoint x: 191, startPoint y: 193, endPoint x: 345, endPoint y: 309, distance: 192.5
click at [345, 309] on html "Патріотична кружка із символом Збройних Сил України — це не просто посуд, а спр…" at bounding box center [272, 82] width 213 height 471
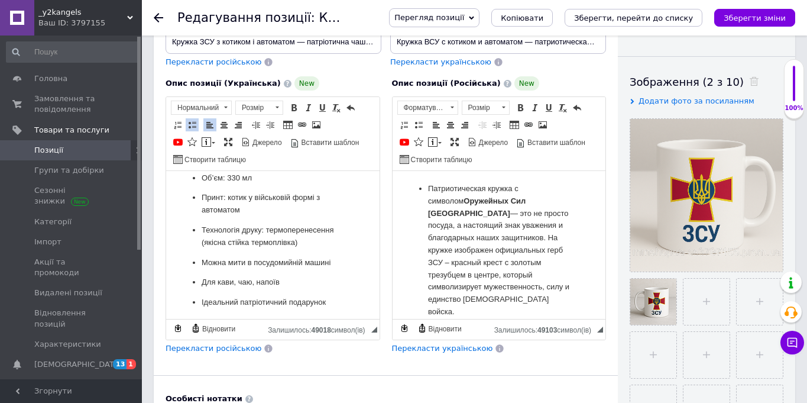
click at [234, 354] on div "Перекласти російською" at bounding box center [213, 349] width 98 height 14
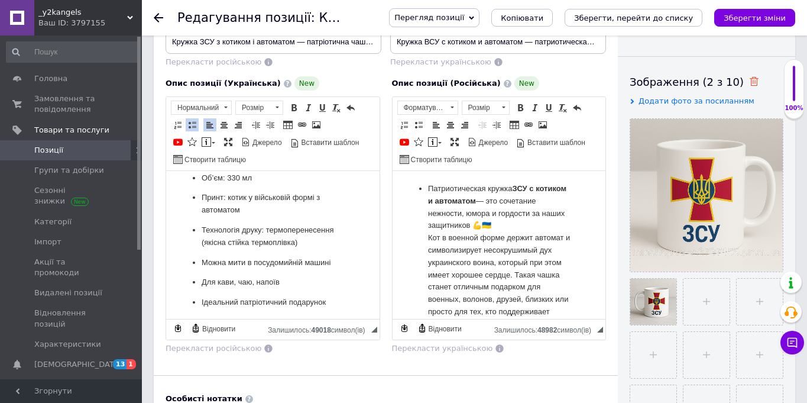
click at [750, 80] on icon at bounding box center [754, 81] width 9 height 9
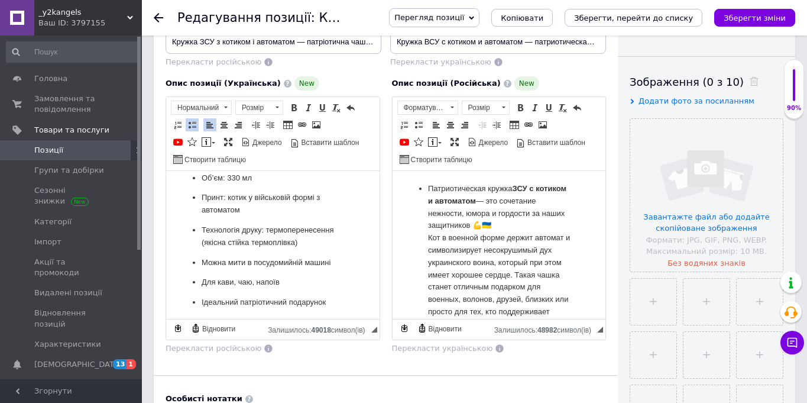
click at [721, 169] on input "file" at bounding box center [706, 195] width 153 height 153
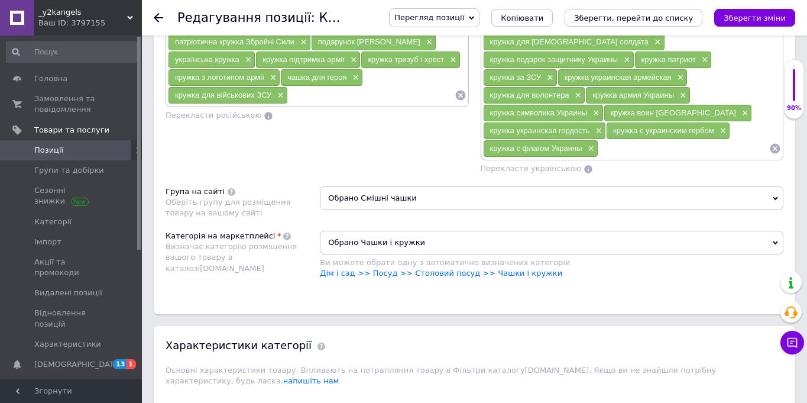
scroll to position [1134, 0]
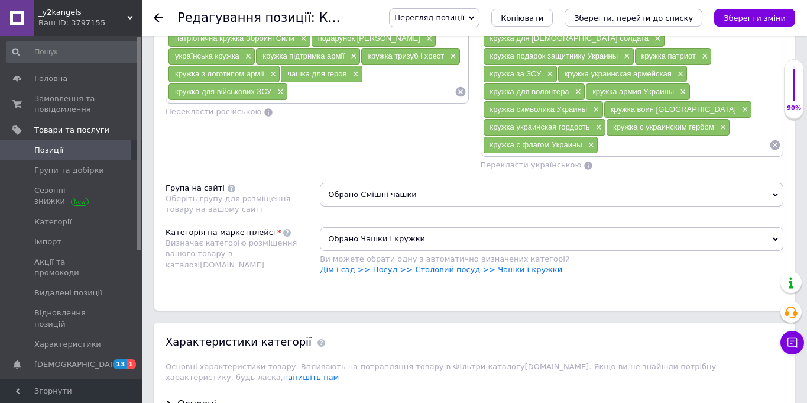
click at [775, 139] on icon at bounding box center [775, 145] width 12 height 12
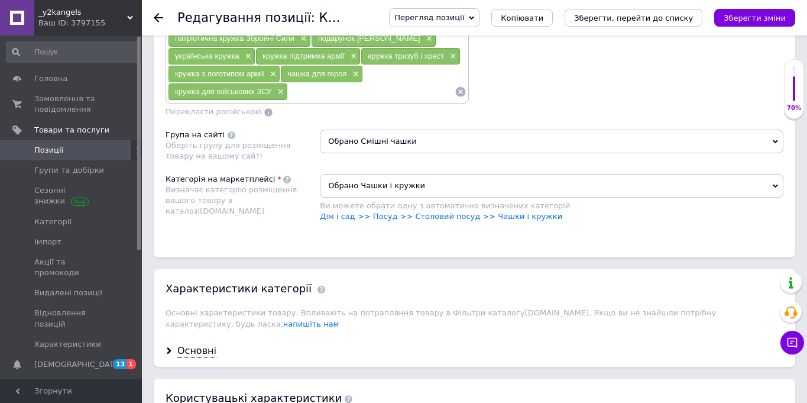
click at [464, 92] on icon at bounding box center [460, 92] width 10 height 10
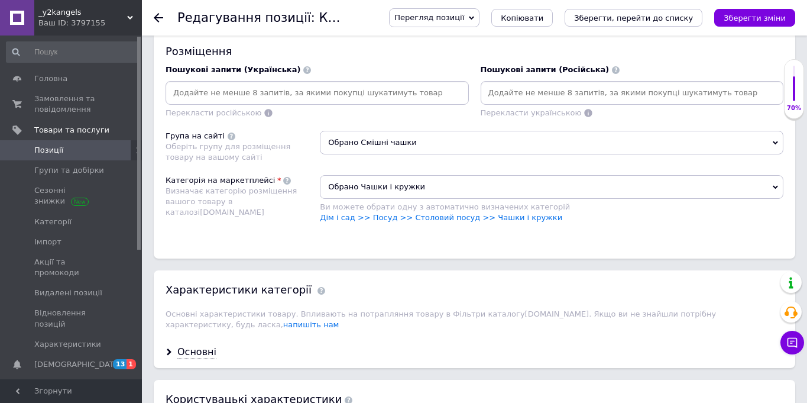
click at [603, 96] on input at bounding box center [632, 93] width 299 height 18
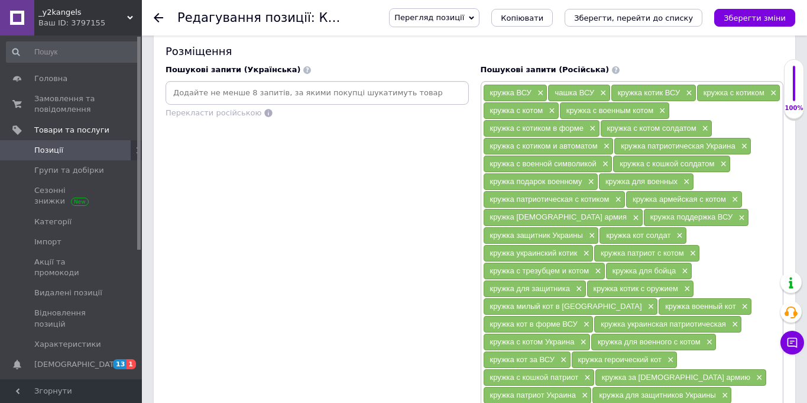
click at [309, 95] on input at bounding box center [317, 93] width 299 height 18
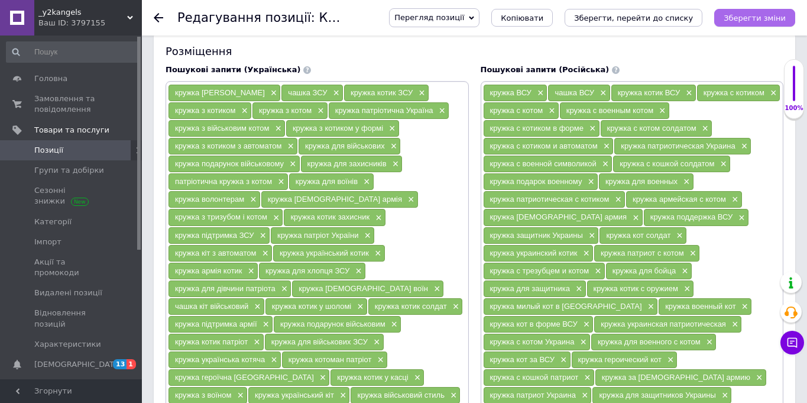
click at [769, 20] on icon "Зберегти зміни" at bounding box center [755, 18] width 62 height 9
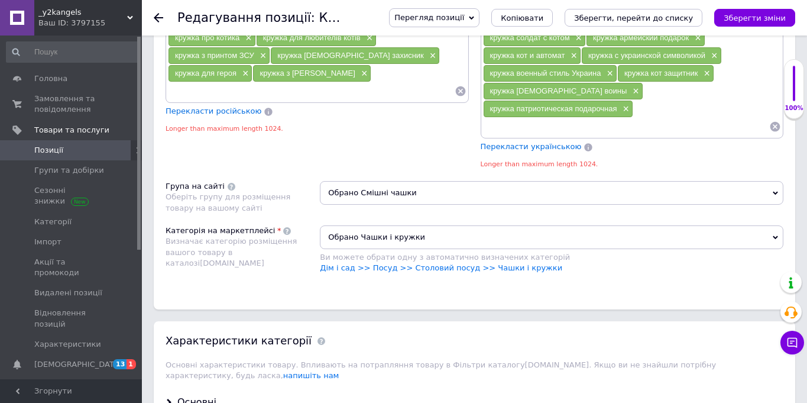
scroll to position [1029, 0]
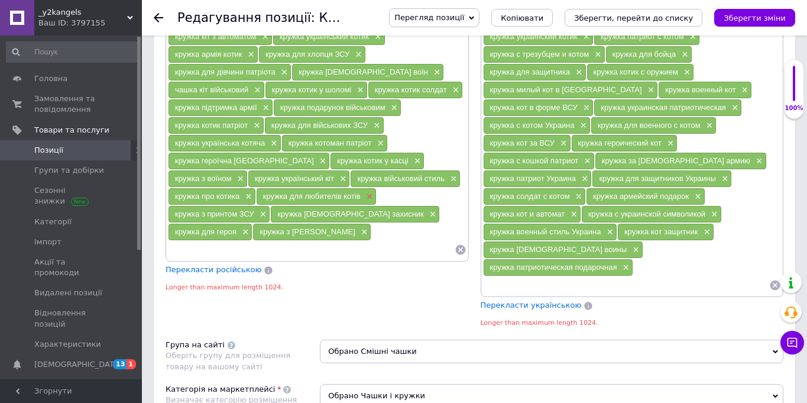
click at [370, 199] on span "×" at bounding box center [368, 197] width 9 height 10
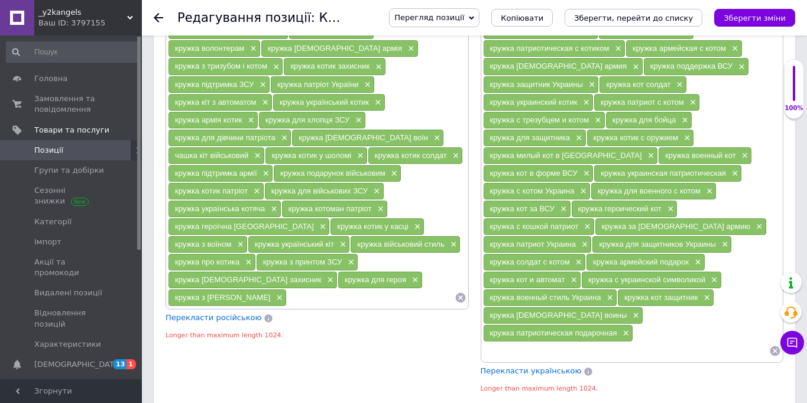
scroll to position [961, 0]
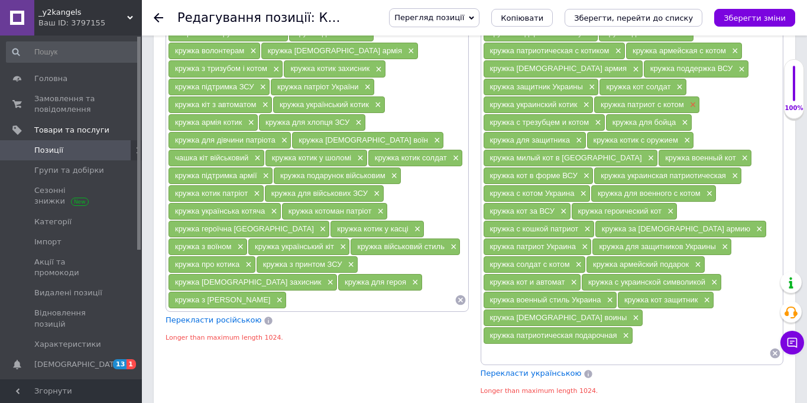
click at [689, 106] on span "×" at bounding box center [691, 105] width 9 height 10
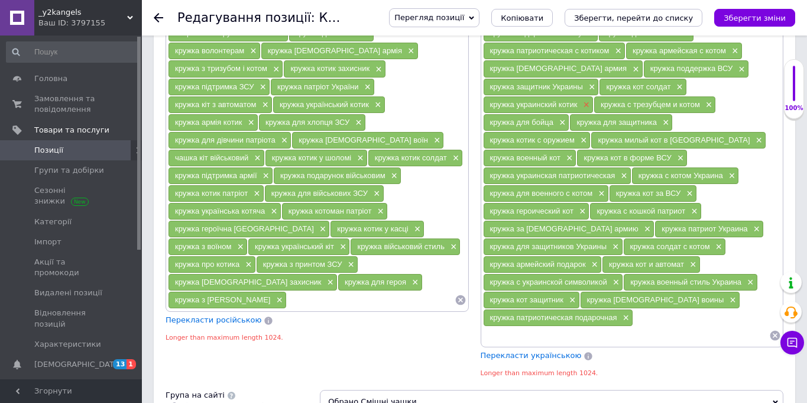
click at [587, 108] on span "×" at bounding box center [585, 105] width 9 height 10
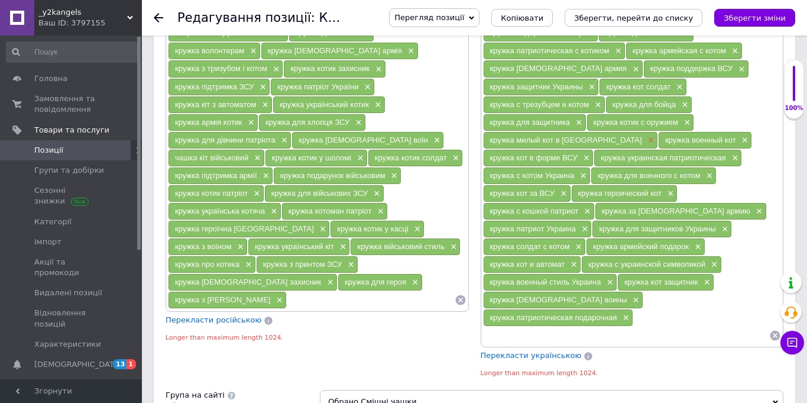
click at [645, 144] on span "×" at bounding box center [649, 140] width 9 height 10
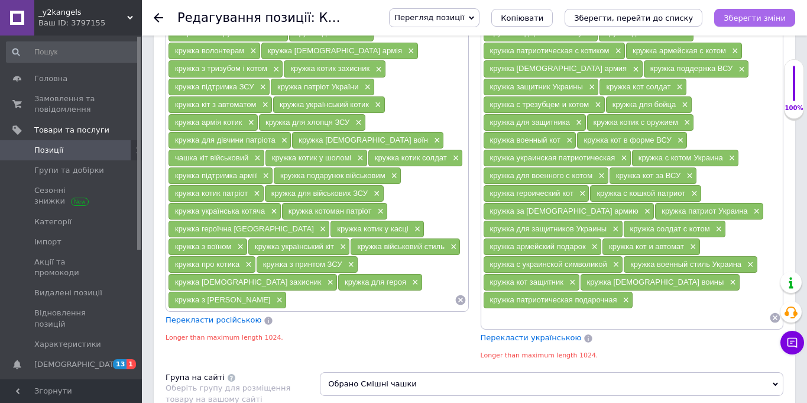
click at [759, 20] on icon "Зберегти зміни" at bounding box center [755, 18] width 62 height 9
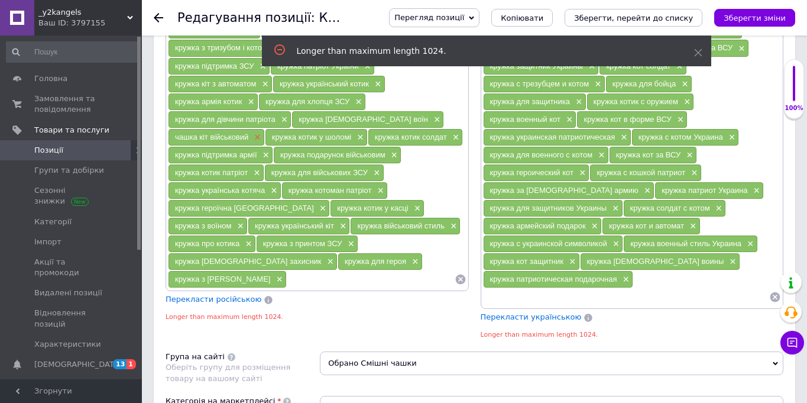
scroll to position [969, 0]
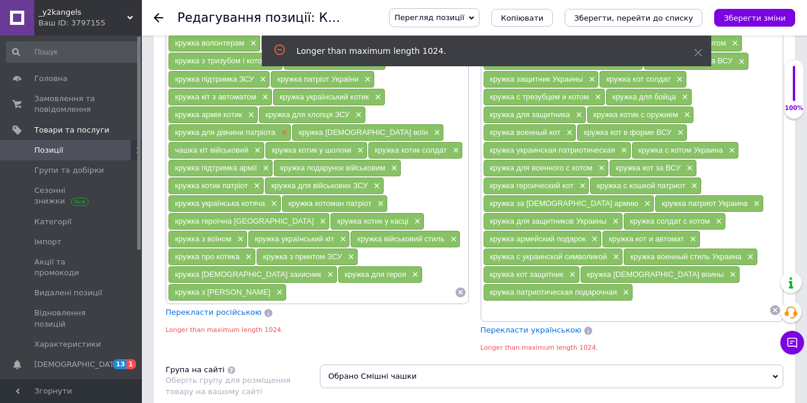
click at [283, 137] on span "×" at bounding box center [283, 133] width 9 height 10
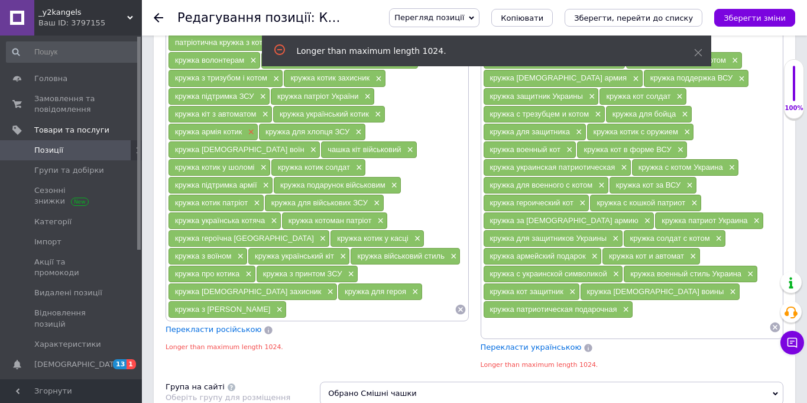
click at [250, 128] on span "×" at bounding box center [249, 132] width 9 height 10
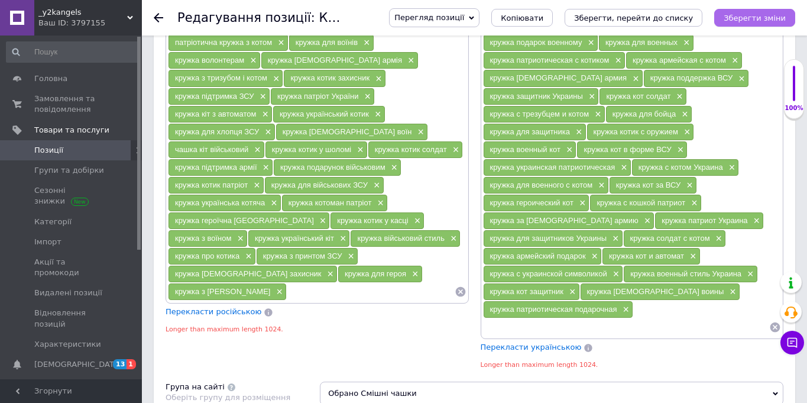
click at [742, 23] on button "Зберегти зміни" at bounding box center [754, 18] width 81 height 18
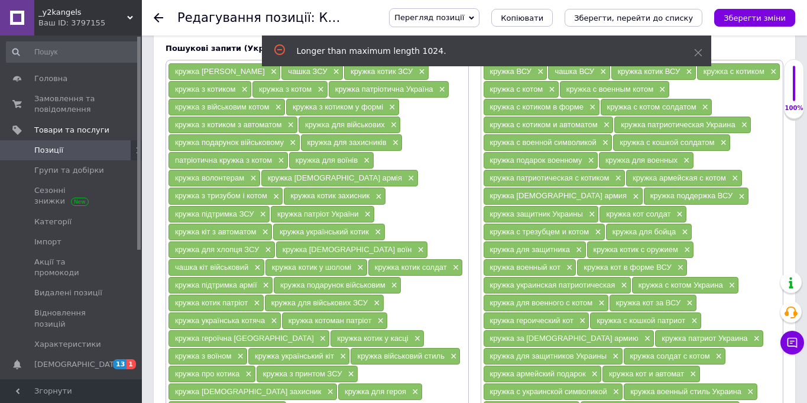
scroll to position [831, 0]
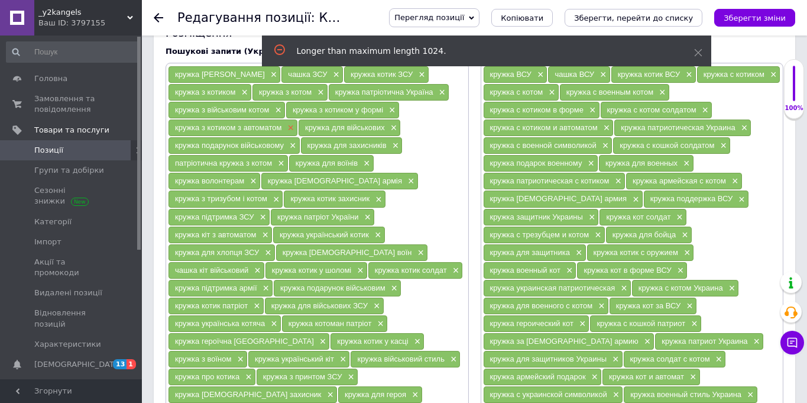
click at [287, 128] on span "×" at bounding box center [288, 128] width 9 height 10
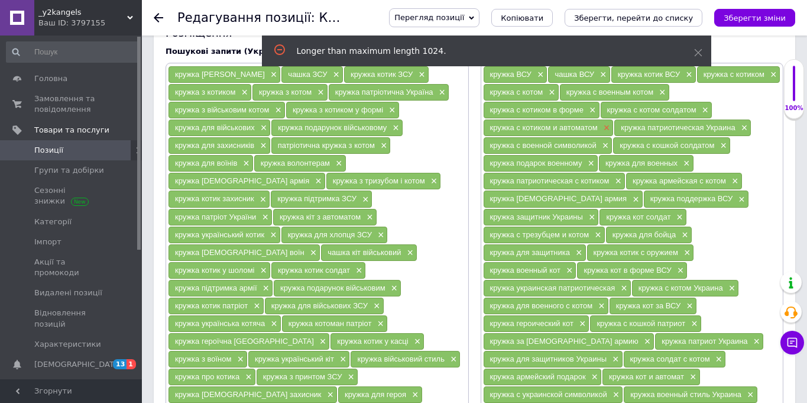
click at [603, 128] on span "×" at bounding box center [605, 128] width 9 height 10
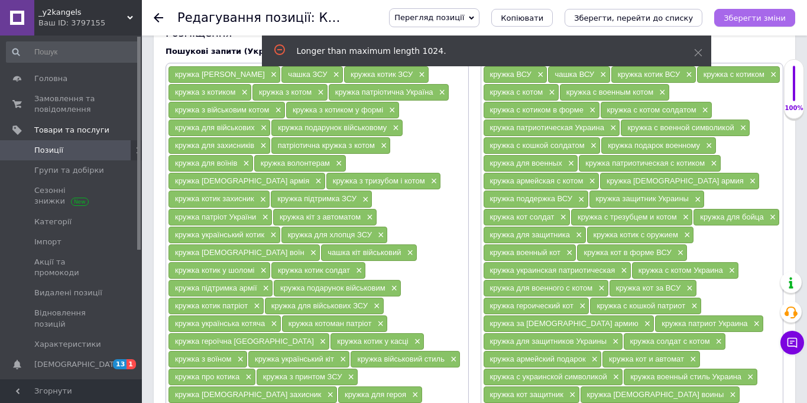
click at [759, 20] on icon "Зберегти зміни" at bounding box center [755, 18] width 62 height 9
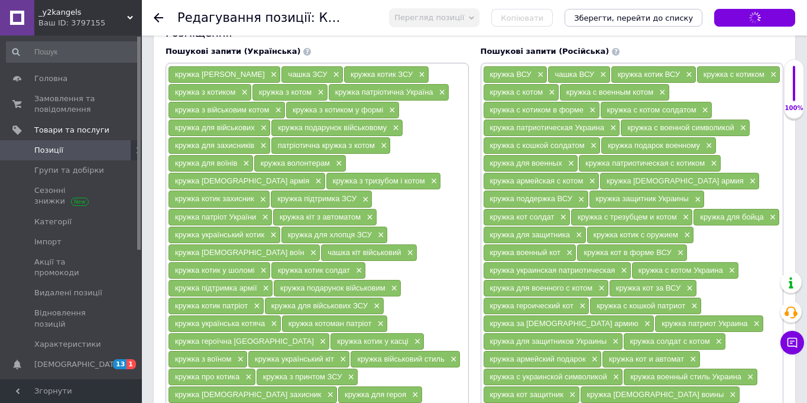
scroll to position [242, 0]
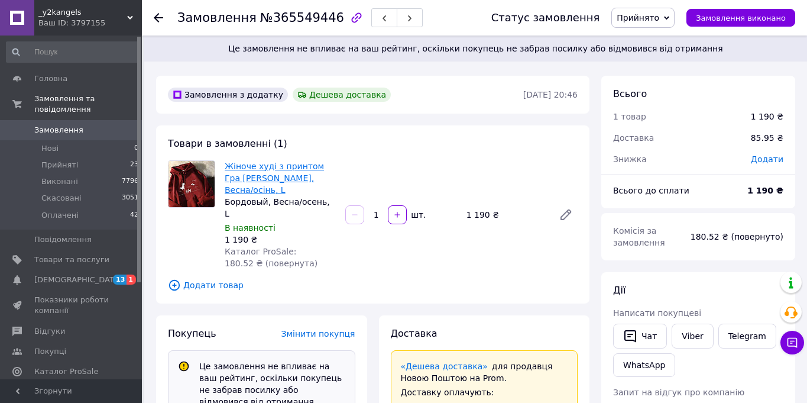
click at [319, 176] on link "Жіноче худі з принтом Гра [PERSON_NAME], Весна/осінь, L" at bounding box center [274, 177] width 99 height 33
click at [268, 165] on link "Жіноче худі з принтом Гра Гугл Бордове, Весна/осінь, L" at bounding box center [274, 177] width 99 height 33
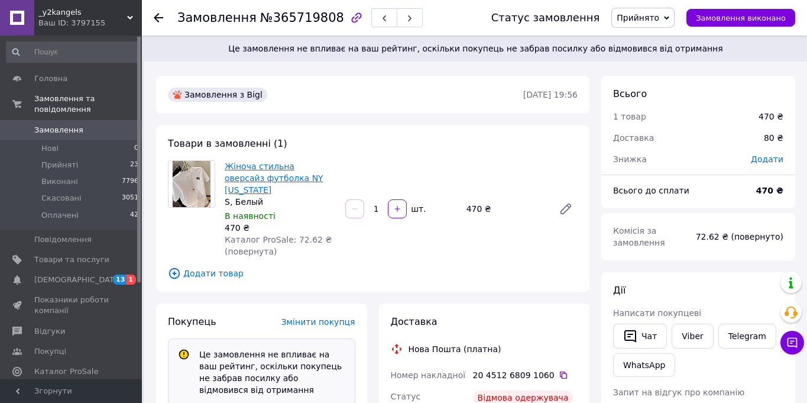
click at [284, 165] on link "Жіноча стильна оверсайз футболка NY [US_STATE]" at bounding box center [274, 177] width 99 height 33
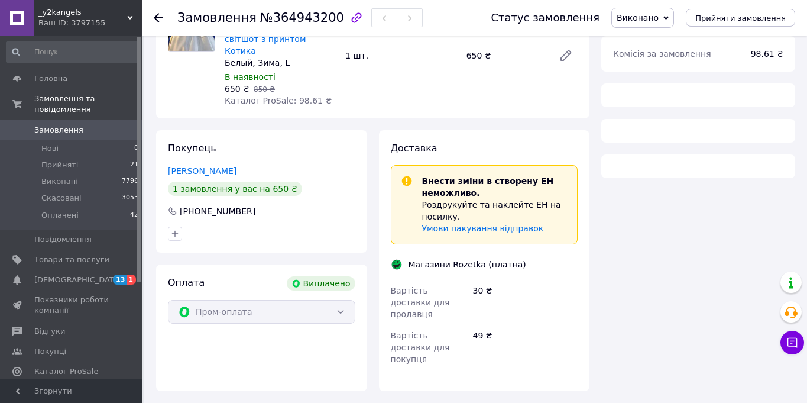
scroll to position [138, 0]
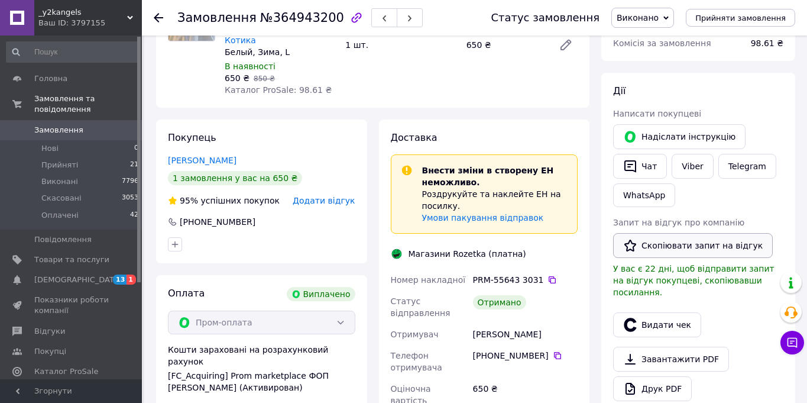
click at [671, 243] on button "Скопіювати запит на відгук" at bounding box center [693, 245] width 160 height 25
click at [27, 128] on span at bounding box center [17, 130] width 34 height 11
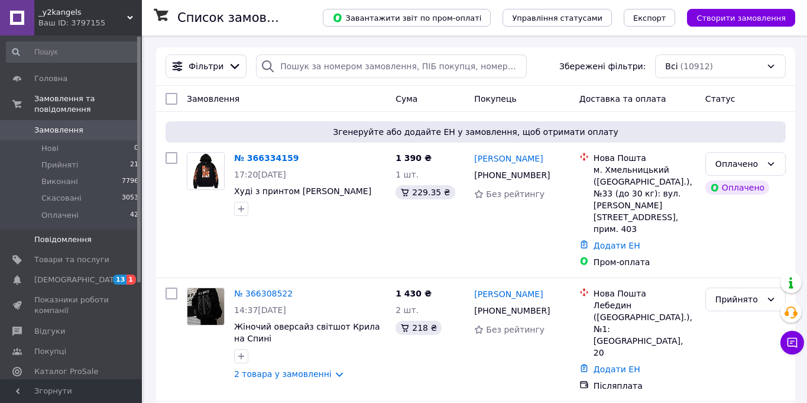
click at [53, 247] on link "Повідомлення 0" at bounding box center [72, 239] width 145 height 20
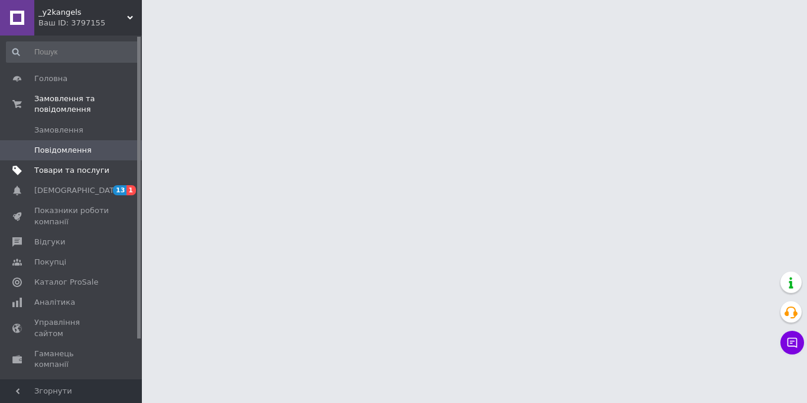
click at [73, 171] on span "Товари та послуги" at bounding box center [71, 170] width 75 height 11
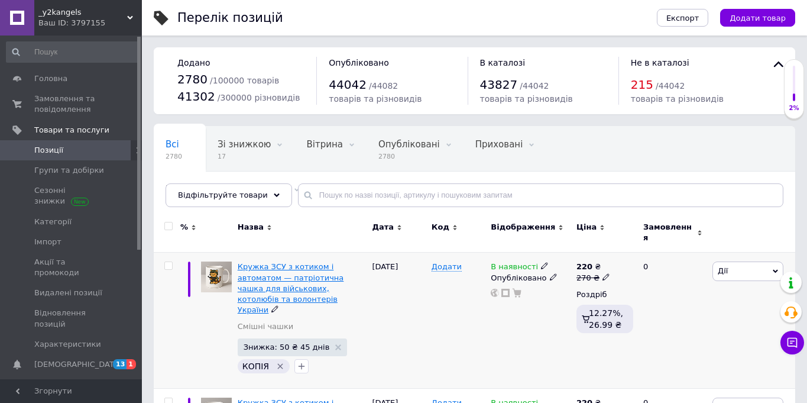
click at [288, 279] on span "Кружка ЗСУ з котиком і автоматом — патріотична чашка для військових, котолюбів …" at bounding box center [291, 288] width 106 height 52
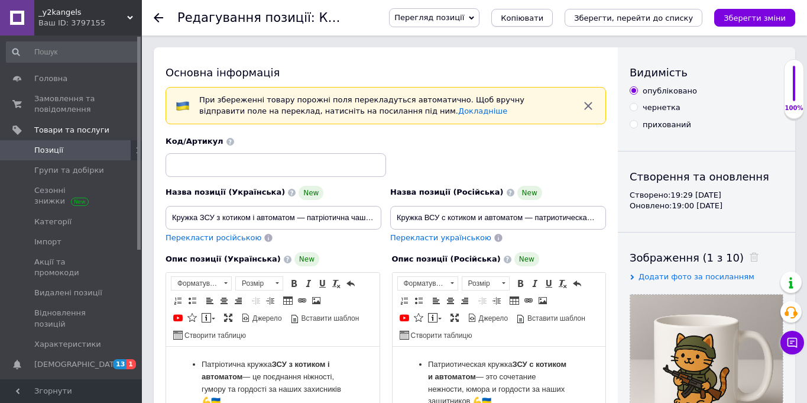
click at [524, 12] on button "Копіювати" at bounding box center [521, 18] width 61 height 18
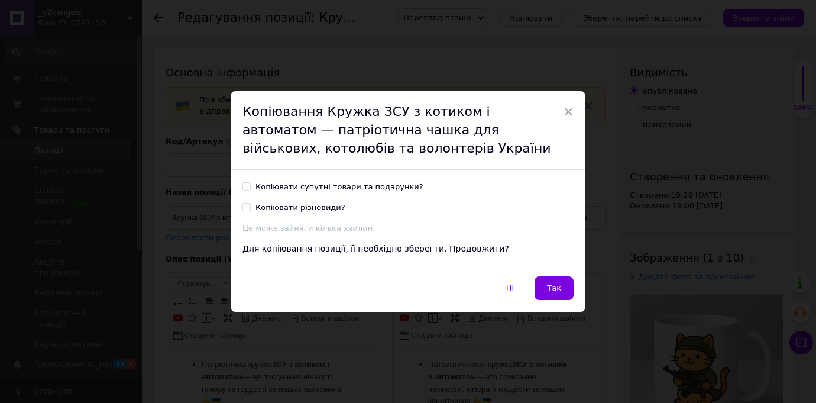
click at [551, 284] on span "Так" at bounding box center [554, 287] width 14 height 9
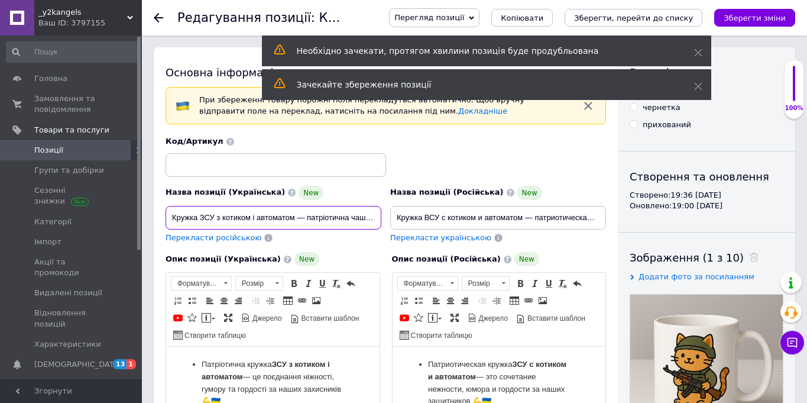
click at [282, 215] on input "Кружка ЗСУ з котиком і автоматом — патріотична чашка для військових, котолюбів …" at bounding box center [274, 218] width 216 height 24
paste input "скою — патріотична чашка для військових та захисник"
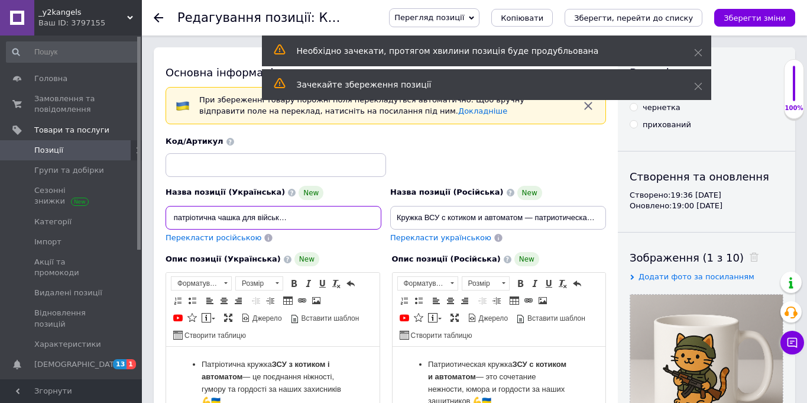
type input "Кружка ЗСУ з каскою — патріотична чашка для військових та захисників України"
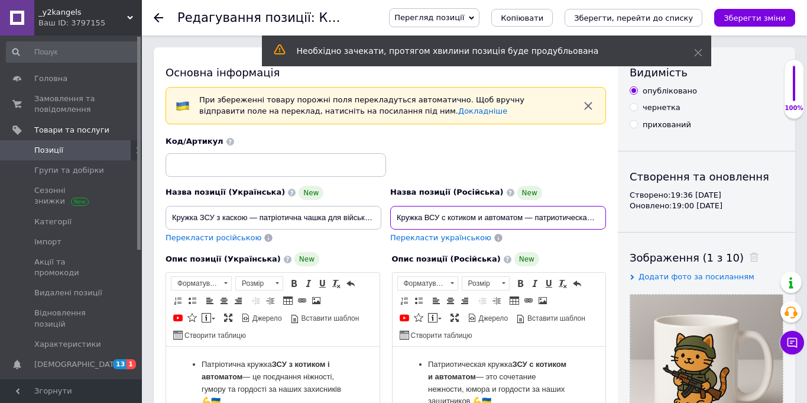
click at [469, 215] on input "Кружка ВСУ с котиком и автоматом — патриотическая чашка для военных, волонтёров…" at bounding box center [498, 218] width 216 height 24
paste input "ской — патриотическая чашка для военных и защитников Украины"
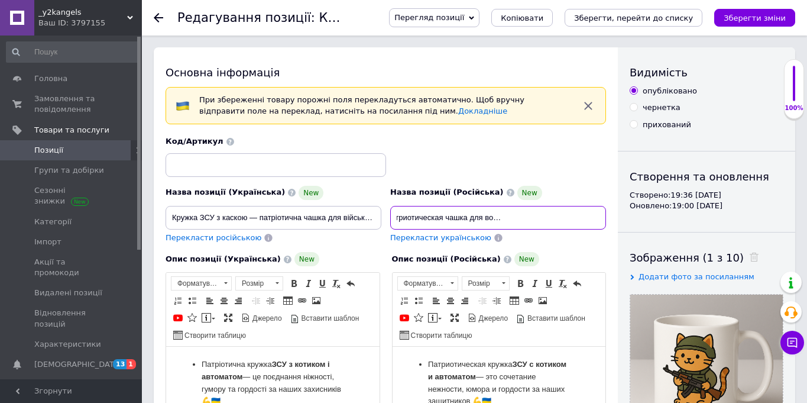
type input "Кружка ВСУ с каской — патриотическая чашка для военных и защитников Украины"
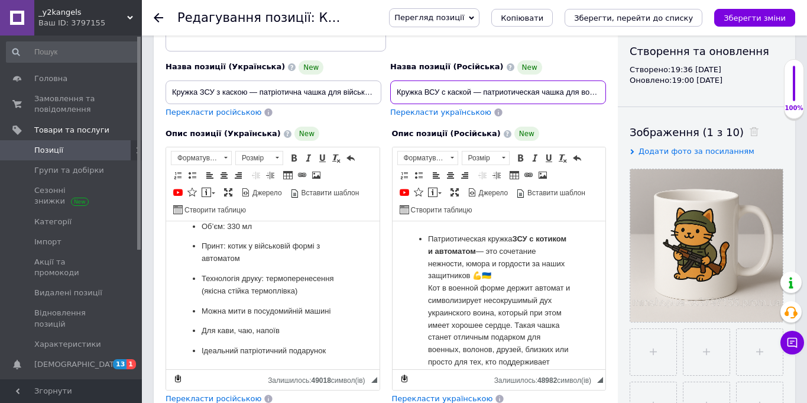
scroll to position [184, 0]
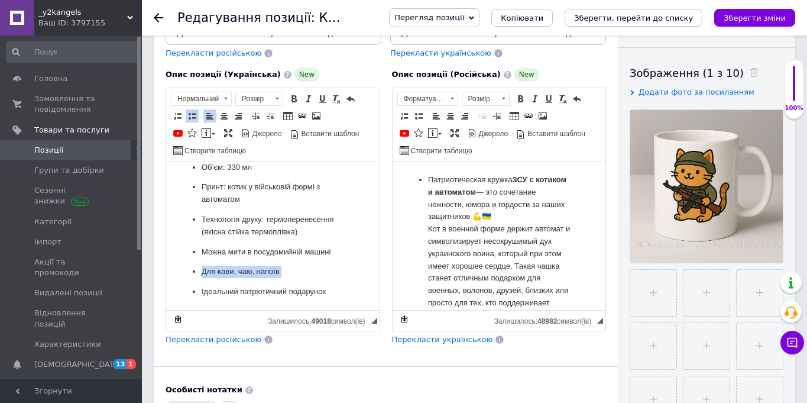
drag, startPoint x: 339, startPoint y: 296, endPoint x: 367, endPoint y: 276, distance: 34.7
click at [367, 276] on html "Патріотична кружка ЗСУ з котиком і автоматом — це поєднання ніжності, гумору та…" at bounding box center [272, 46] width 213 height 528
click at [336, 293] on ul "Патріотична кружка ЗСУ з котиком і автоматом — це поєднання ніжності, гумору та…" at bounding box center [273, 46] width 190 height 504
click at [338, 294] on ul "Патріотична кружка ЗСУ з котиком і автоматом — це поєднання ніжності, гумору та…" at bounding box center [273, 46] width 190 height 504
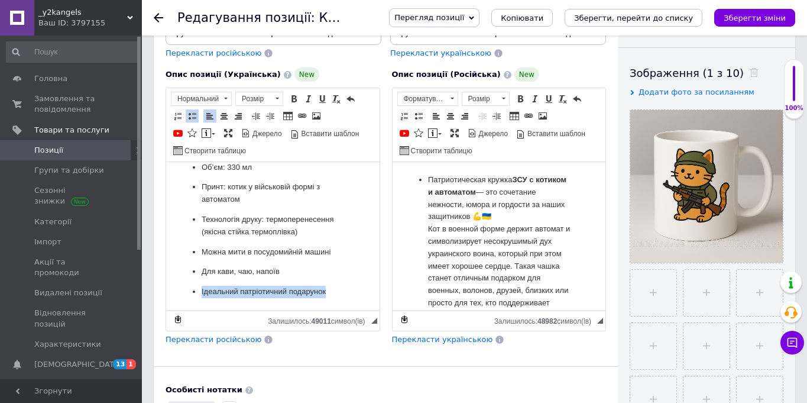
click at [338, 294] on ul "Патріотична кружка ЗСУ з котиком і автоматом — це поєднання ніжності, гумору та…" at bounding box center [273, 46] width 190 height 504
click at [342, 291] on ul "Патріотична кружка ЗСУ з котиком і автоматом — це поєднання ніжності, гумору та…" at bounding box center [273, 46] width 190 height 504
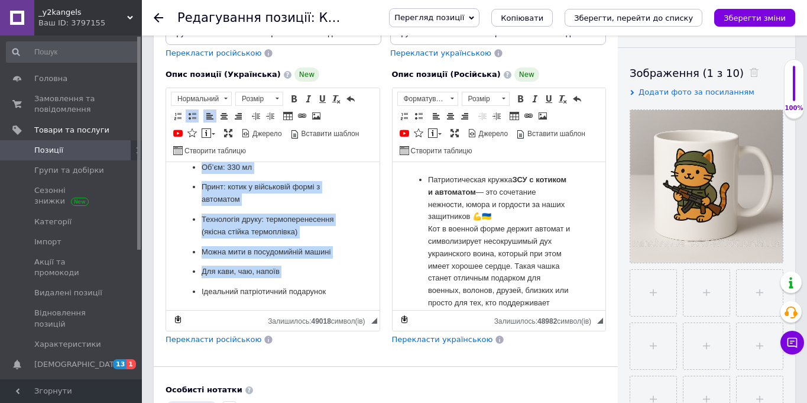
scroll to position [0, 0]
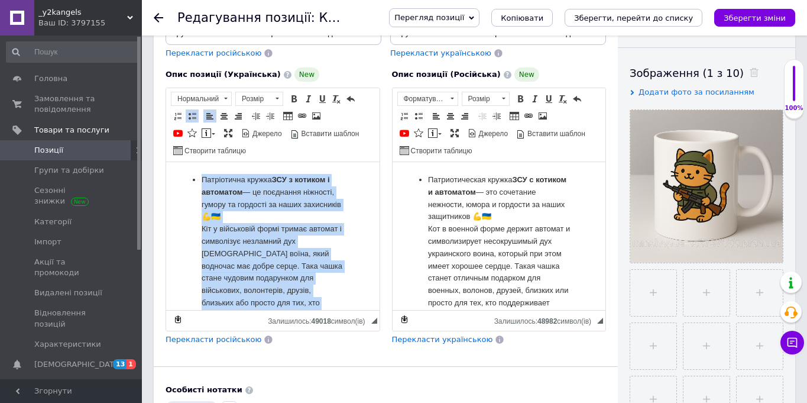
drag, startPoint x: 343, startPoint y: 295, endPoint x: 201, endPoint y: 116, distance: 228.1
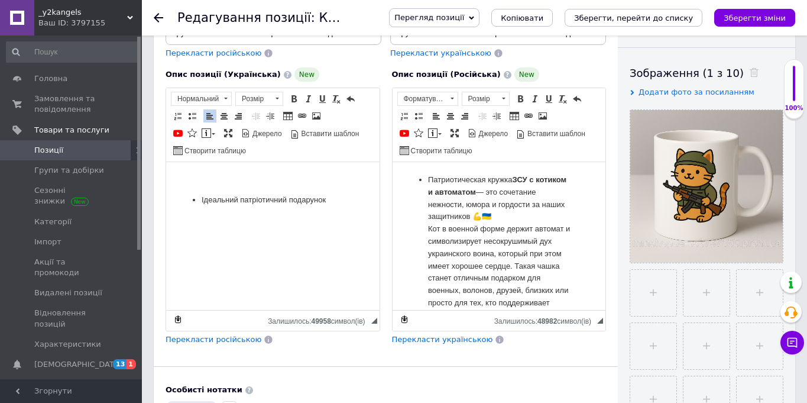
click at [315, 202] on p "Ідеальний патріотичний подарунок" at bounding box center [273, 200] width 143 height 12
click at [295, 197] on html at bounding box center [272, 180] width 213 height 36
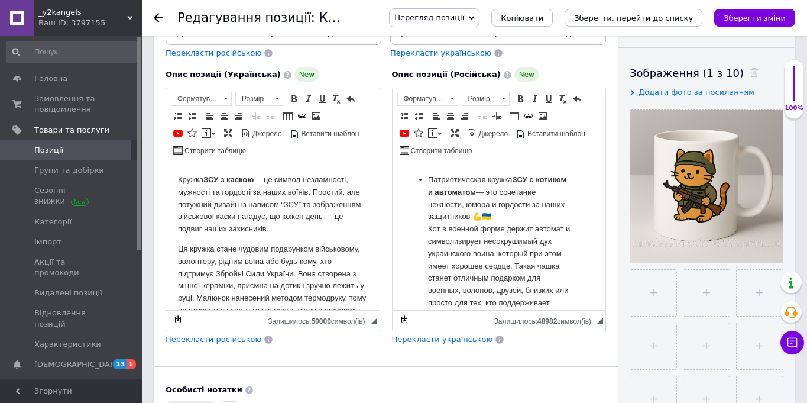
scroll to position [280, 0]
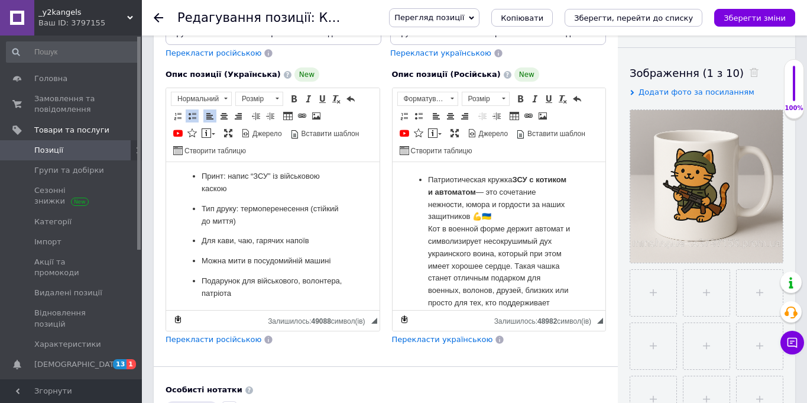
click at [619, 240] on div "Видимість опубліковано чернетка прихований Створення та оновлення Створено: 19:…" at bounding box center [706, 255] width 177 height 785
click at [224, 341] on span "Перекласти російською" at bounding box center [214, 339] width 96 height 9
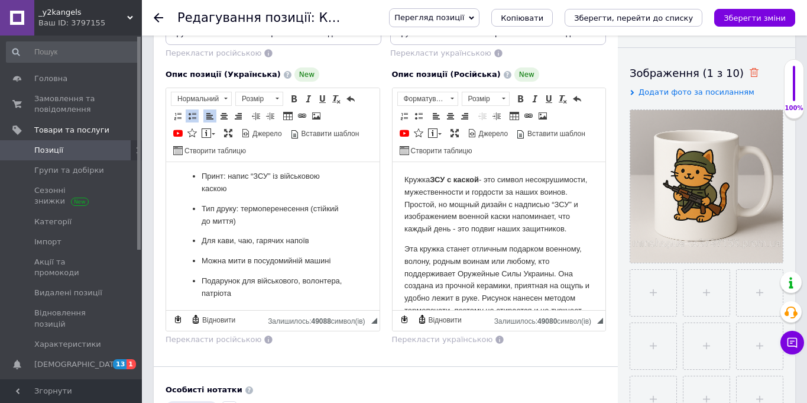
click at [750, 70] on icon at bounding box center [754, 72] width 9 height 9
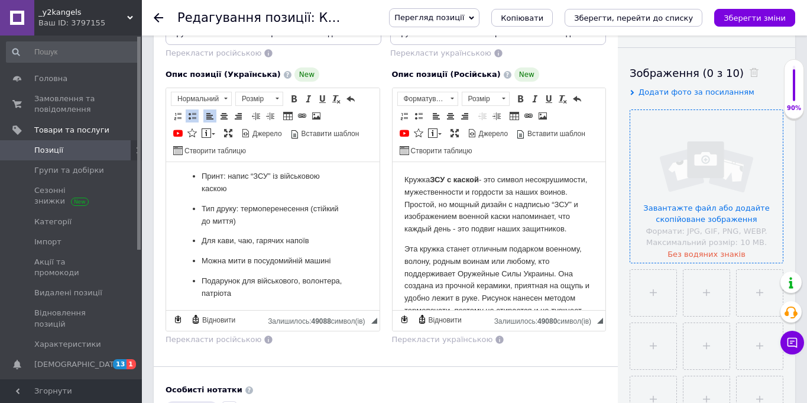
click at [682, 212] on input "file" at bounding box center [706, 186] width 153 height 153
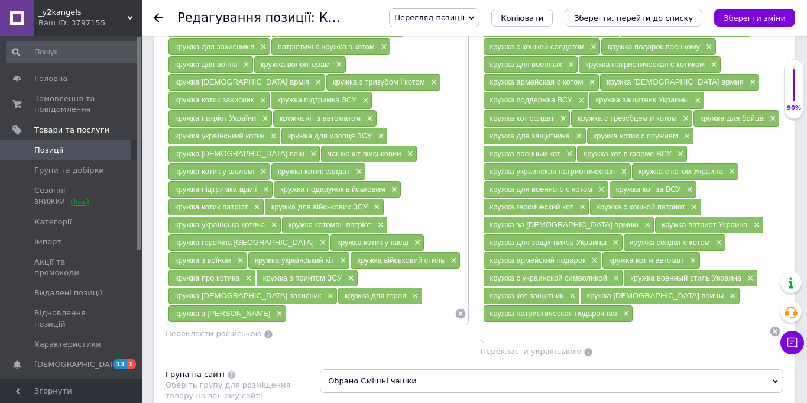
scroll to position [932, 0]
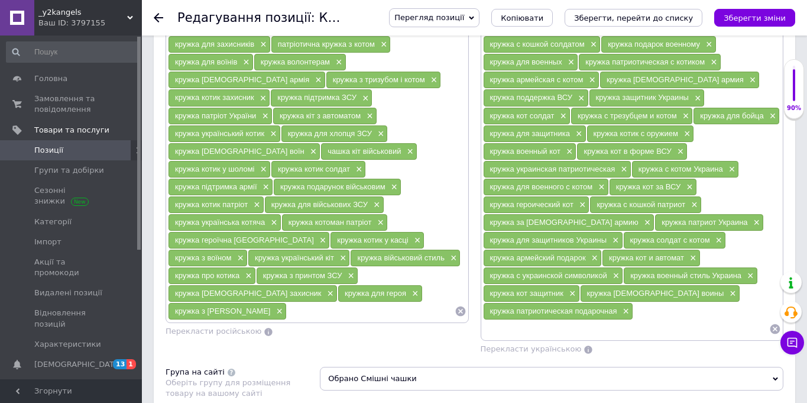
click at [772, 324] on icon at bounding box center [775, 329] width 12 height 12
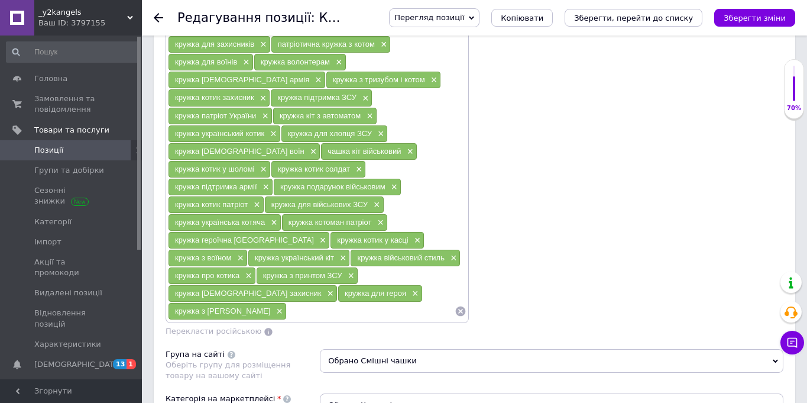
click at [461, 305] on icon at bounding box center [461, 311] width 12 height 12
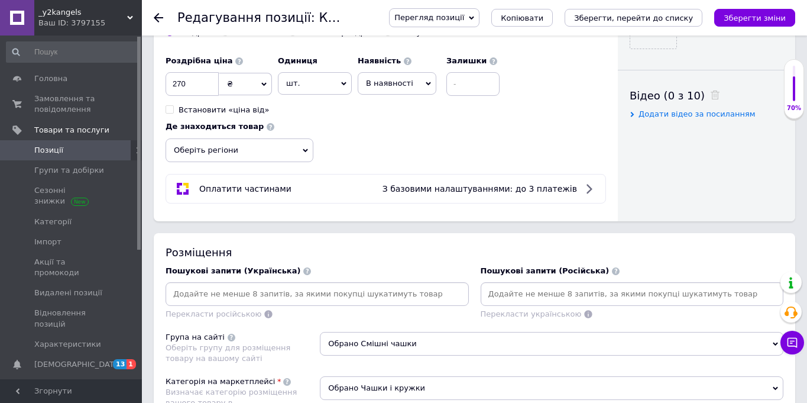
click at [258, 287] on input at bounding box center [317, 294] width 299 height 18
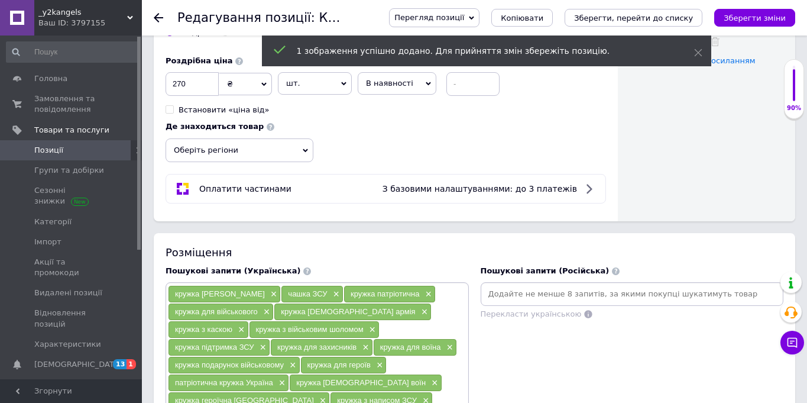
click at [527, 290] on input at bounding box center [632, 294] width 299 height 18
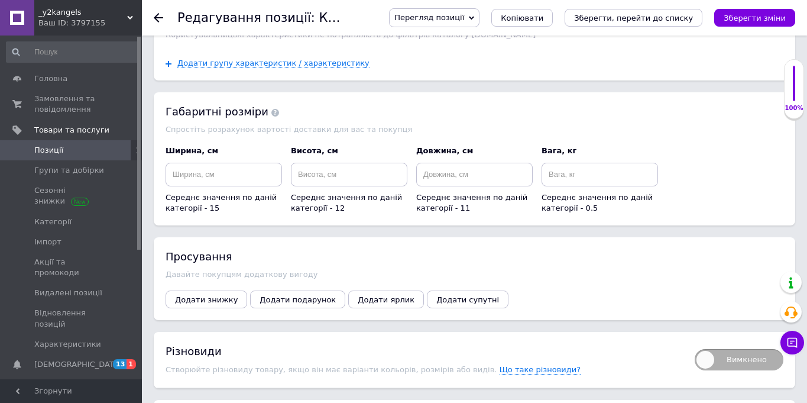
scroll to position [1622, 0]
click at [208, 294] on span "Додати знижку" at bounding box center [206, 298] width 63 height 9
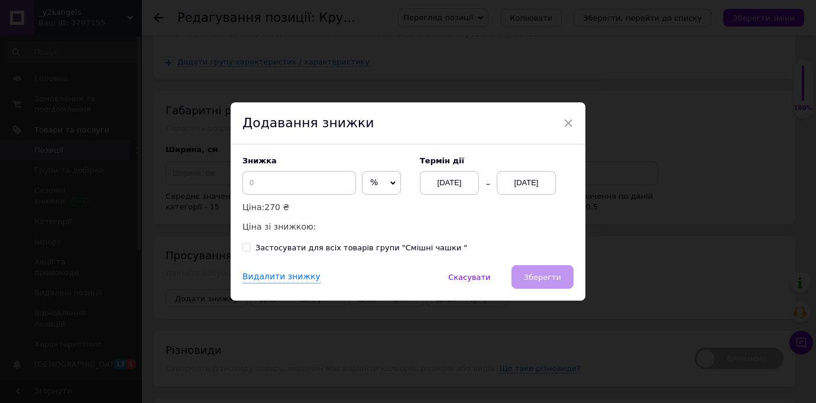
click at [362, 192] on span "%" at bounding box center [381, 183] width 39 height 24
click at [362, 206] on li "₴" at bounding box center [381, 207] width 38 height 17
click at [285, 176] on input at bounding box center [299, 183] width 114 height 24
type input "50"
click at [548, 188] on div "[DATE]" at bounding box center [526, 183] width 59 height 24
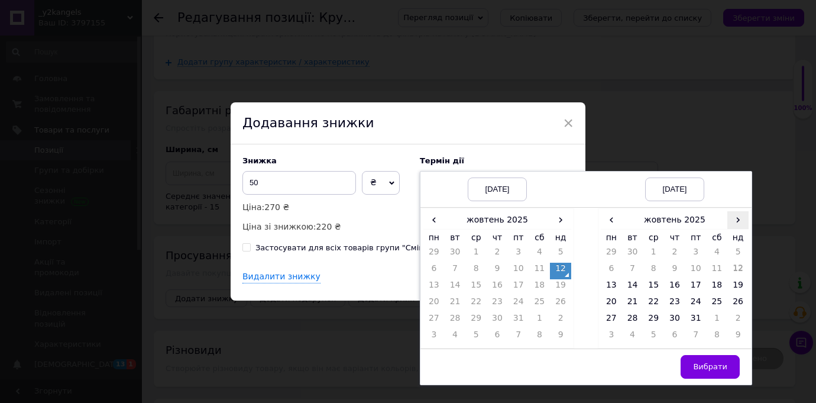
click at [740, 222] on span "›" at bounding box center [737, 219] width 21 height 17
drag, startPoint x: 655, startPoint y: 315, endPoint x: 693, endPoint y: 346, distance: 49.2
click at [655, 315] on td "26" at bounding box center [653, 320] width 21 height 17
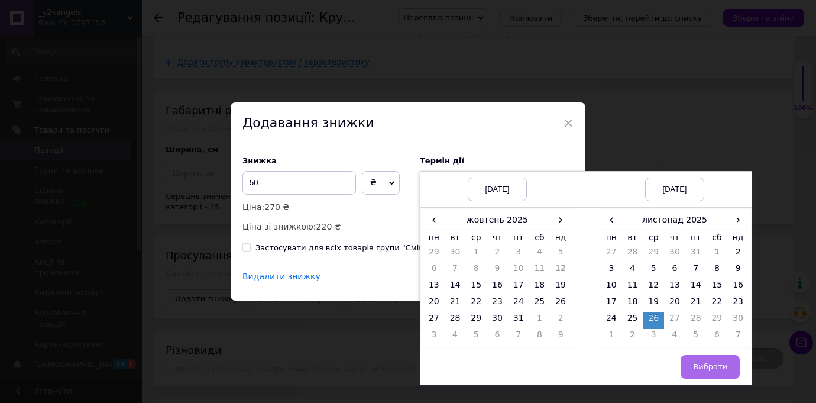
click at [727, 373] on button "Вибрати" at bounding box center [710, 367] width 59 height 24
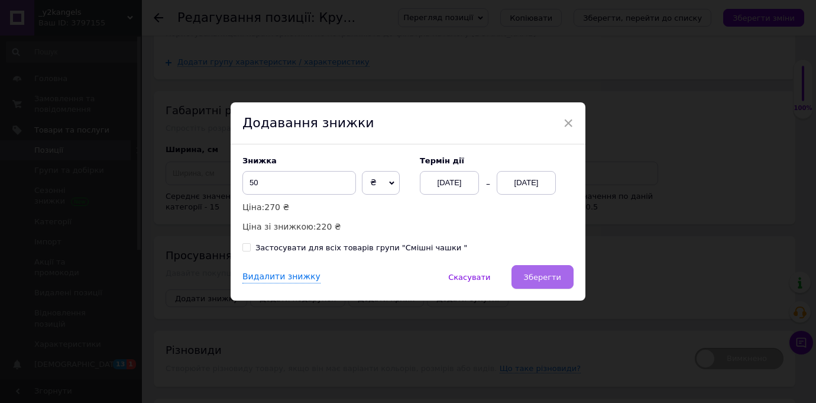
click at [538, 273] on span "Зберегти" at bounding box center [542, 277] width 37 height 9
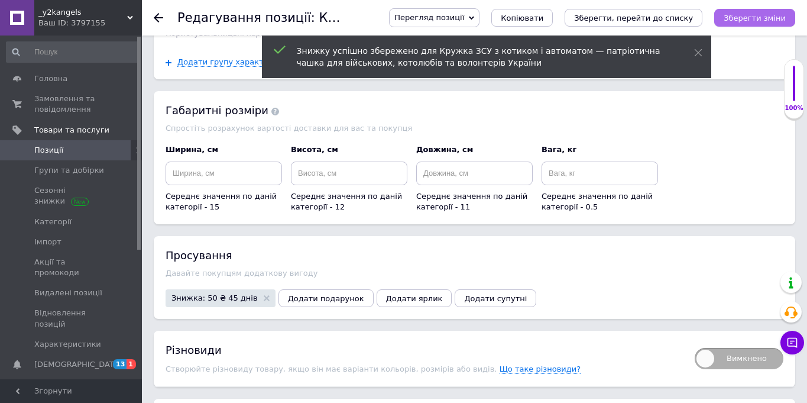
click at [733, 18] on icon "Зберегти зміни" at bounding box center [755, 18] width 62 height 9
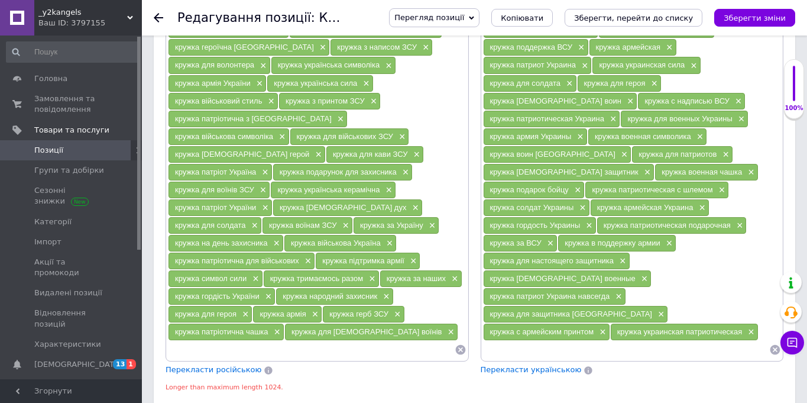
scroll to position [1006, 0]
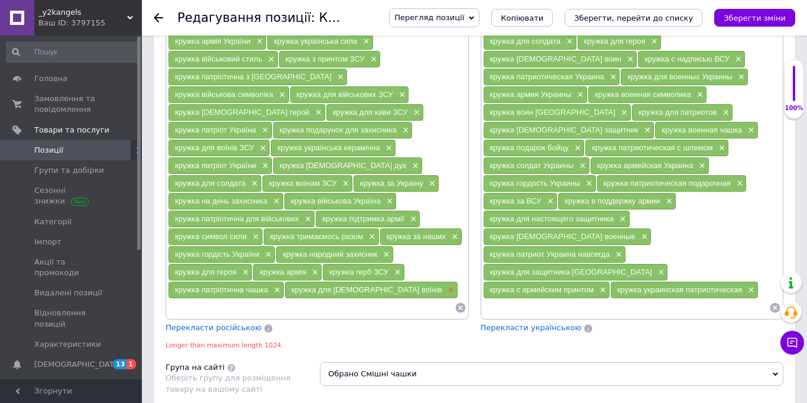
click at [445, 295] on span "×" at bounding box center [449, 290] width 9 height 10
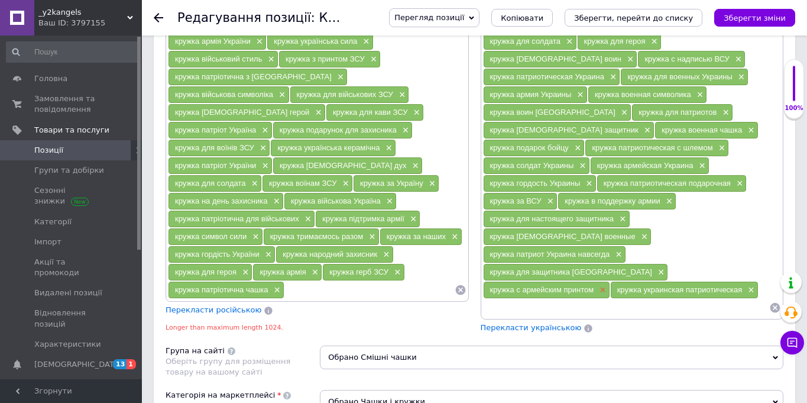
click at [606, 285] on span "×" at bounding box center [601, 290] width 9 height 10
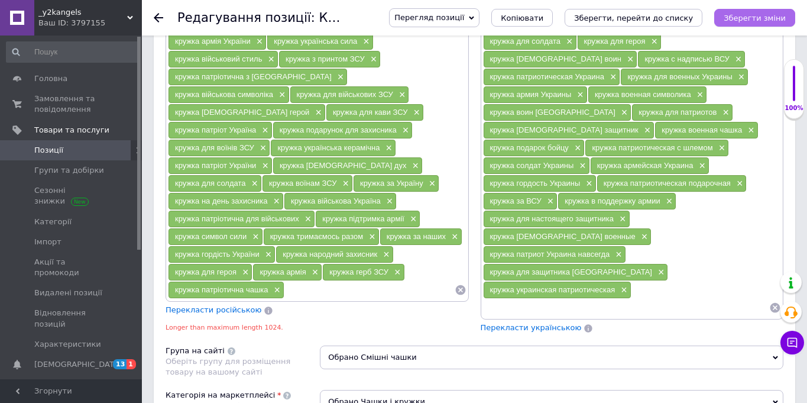
click at [747, 18] on icon "Зберегти зміни" at bounding box center [755, 18] width 62 height 9
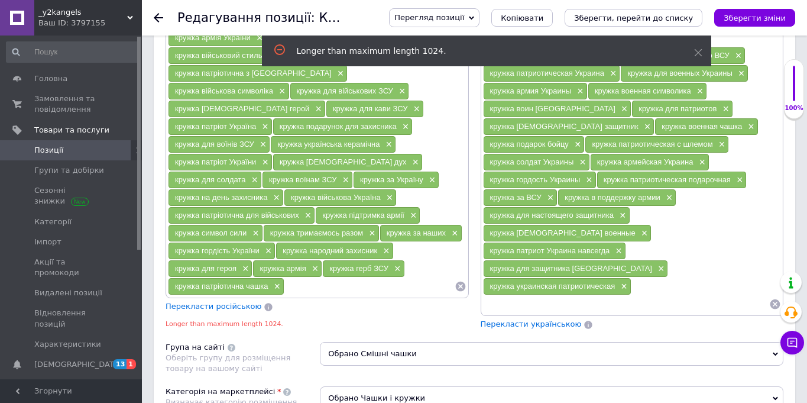
scroll to position [914, 0]
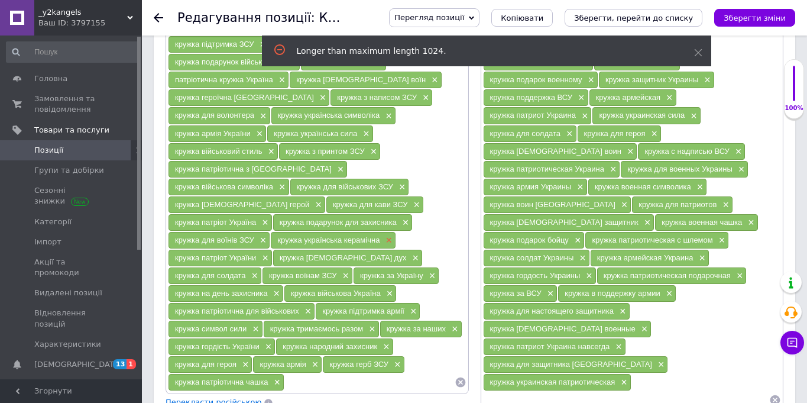
click at [383, 242] on span "×" at bounding box center [387, 240] width 9 height 10
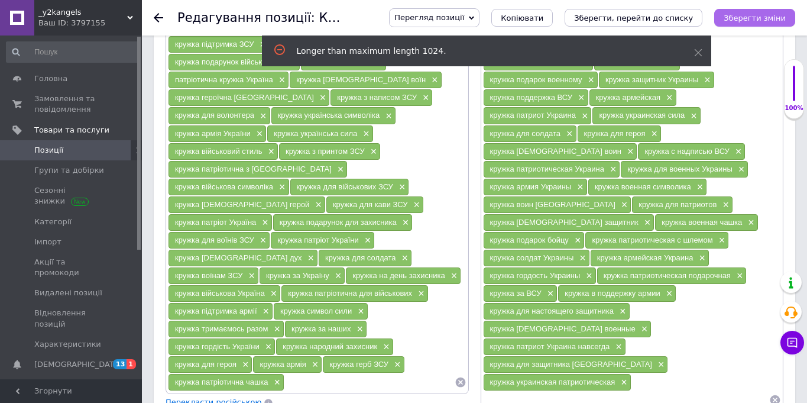
click at [766, 19] on icon "Зберегти зміни" at bounding box center [755, 18] width 62 height 9
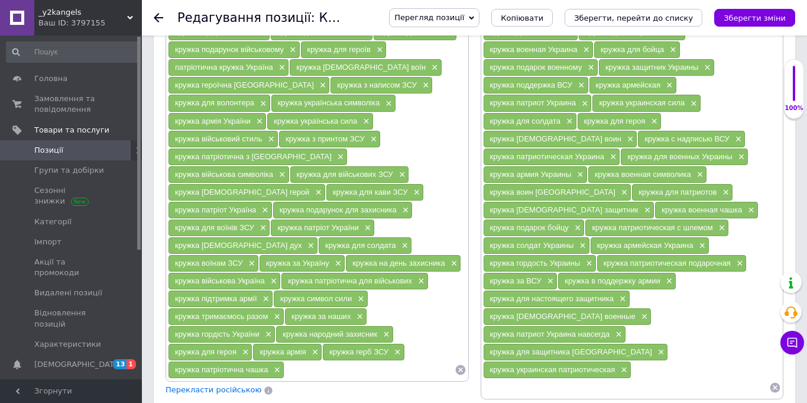
scroll to position [937, 0]
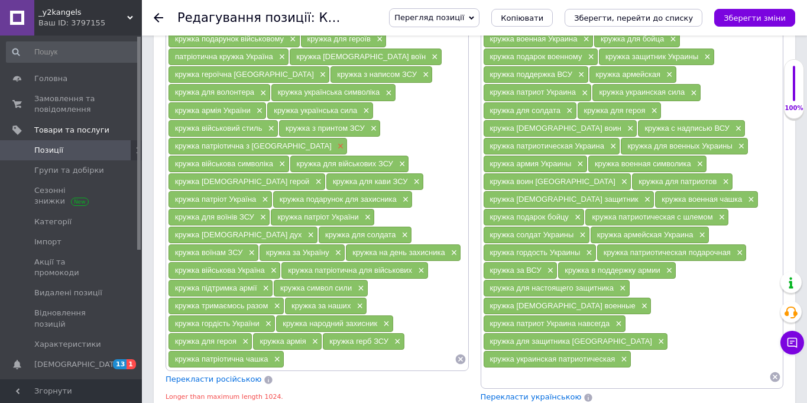
click at [335, 145] on span "×" at bounding box center [339, 146] width 9 height 10
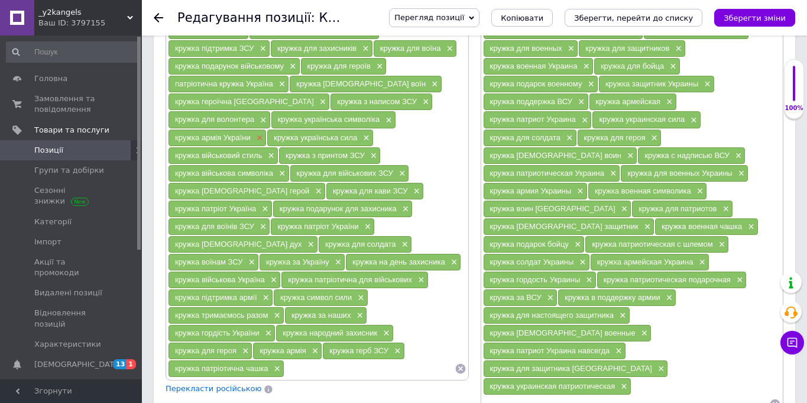
scroll to position [849, 0]
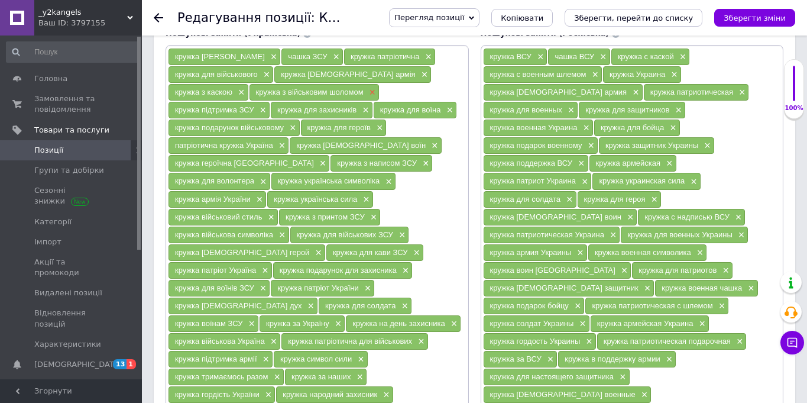
click at [367, 92] on span "×" at bounding box center [371, 93] width 9 height 10
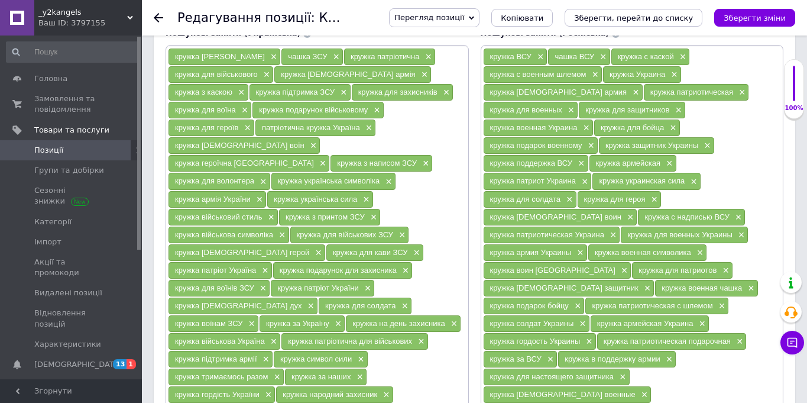
scroll to position [1071, 0]
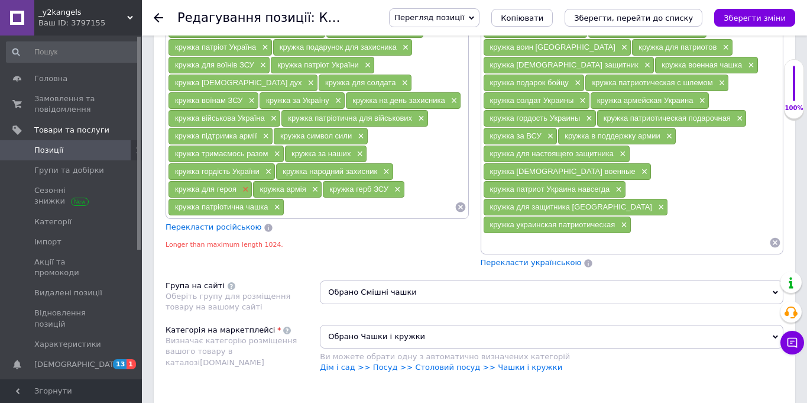
click at [247, 184] on span "×" at bounding box center [243, 189] width 9 height 10
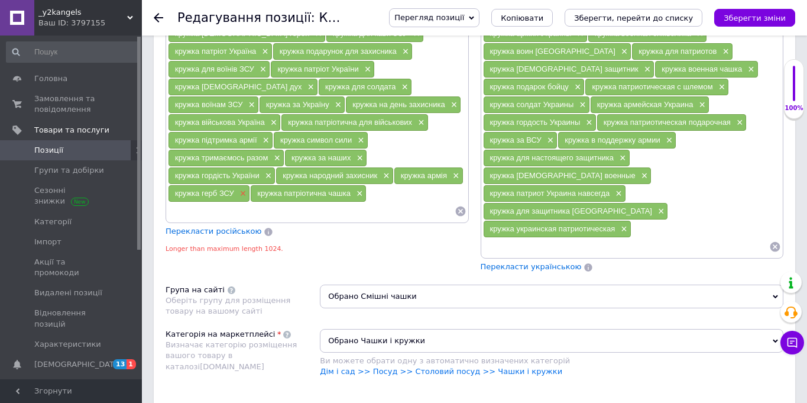
scroll to position [1067, 0]
click at [273, 154] on span "×" at bounding box center [275, 159] width 9 height 10
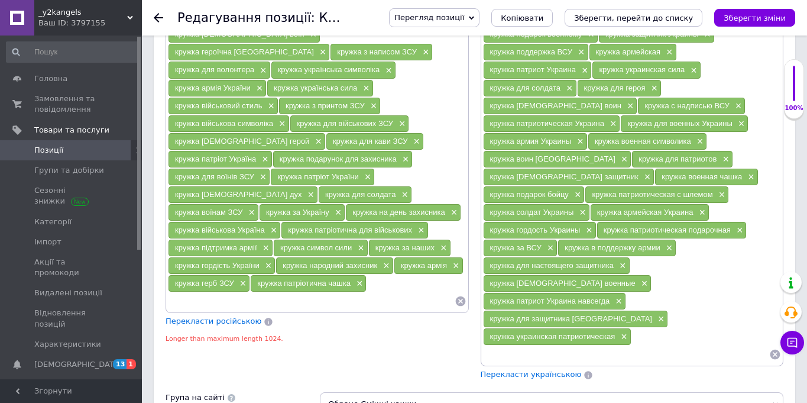
scroll to position [959, 0]
click at [312, 137] on span "×" at bounding box center [316, 142] width 9 height 10
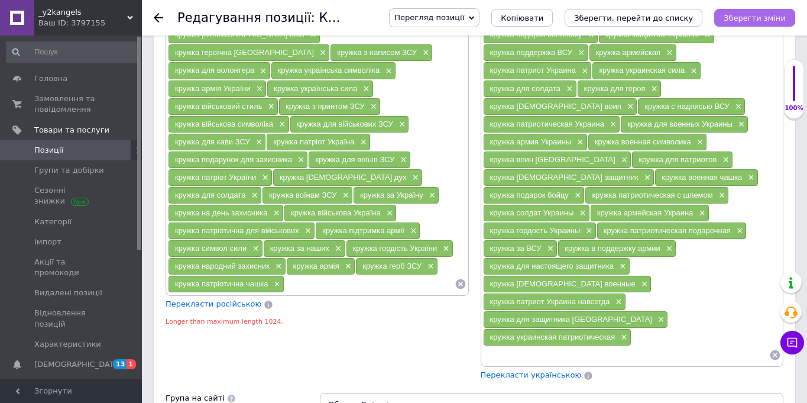
click at [737, 15] on icon "Зберегти зміни" at bounding box center [755, 18] width 62 height 9
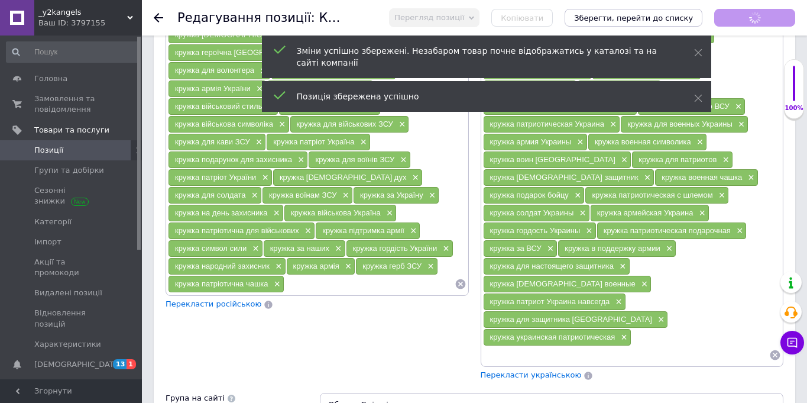
scroll to position [175, 0]
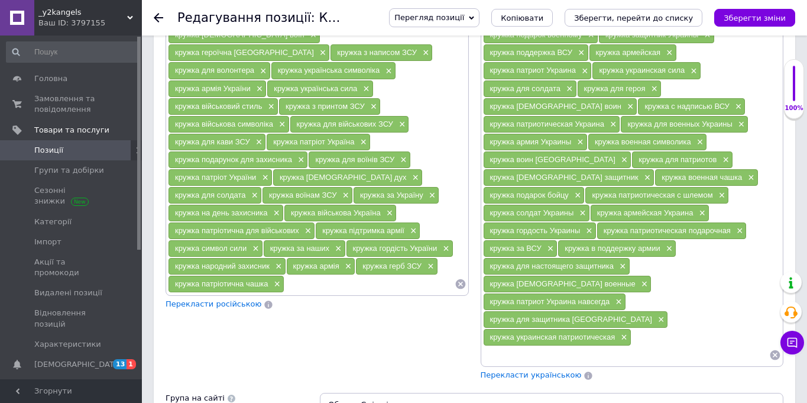
drag, startPoint x: 63, startPoint y: 365, endPoint x: 64, endPoint y: 354, distance: 11.3
click at [63, 374] on link "Показники роботи компанії" at bounding box center [72, 389] width 145 height 31
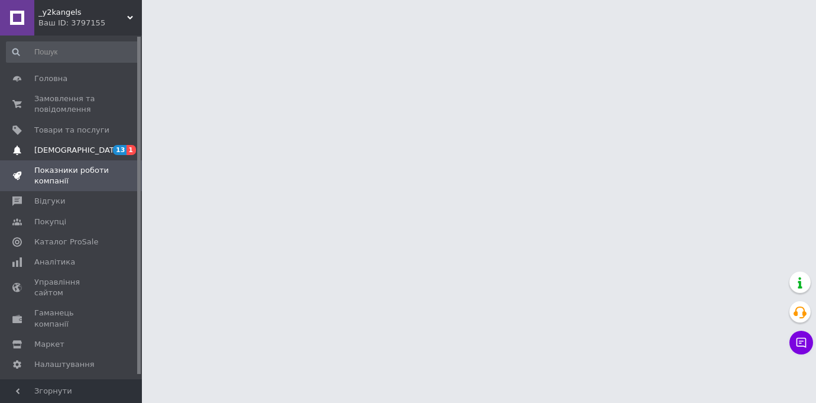
click at [78, 153] on span "[DEMOGRAPHIC_DATA]" at bounding box center [78, 150] width 88 height 11
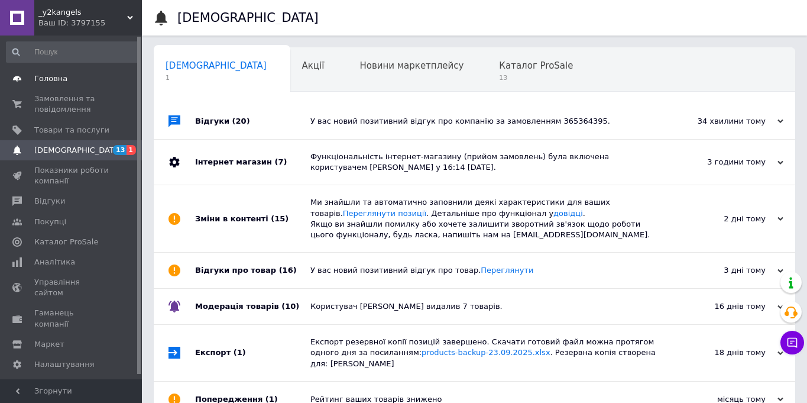
click at [82, 86] on link "Головна" at bounding box center [72, 79] width 145 height 20
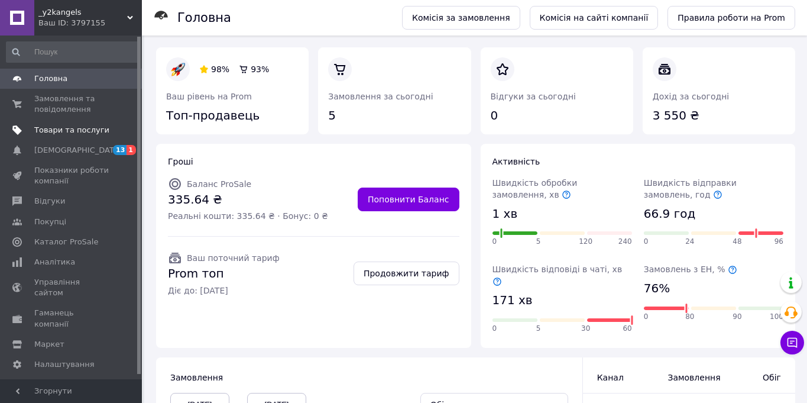
click at [88, 134] on span "Товари та послуги" at bounding box center [71, 130] width 75 height 11
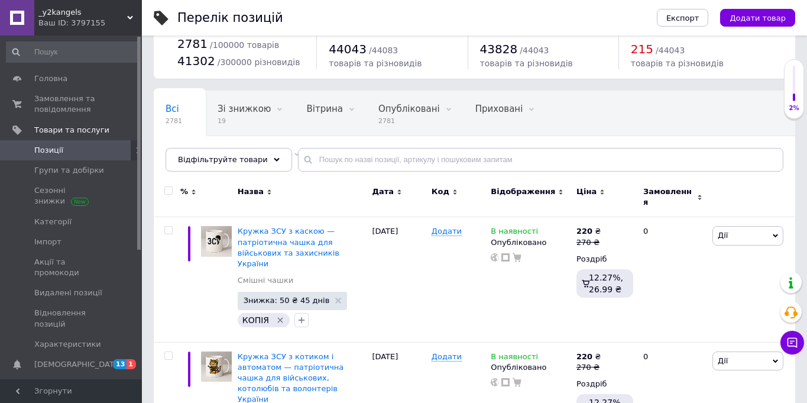
scroll to position [95, 0]
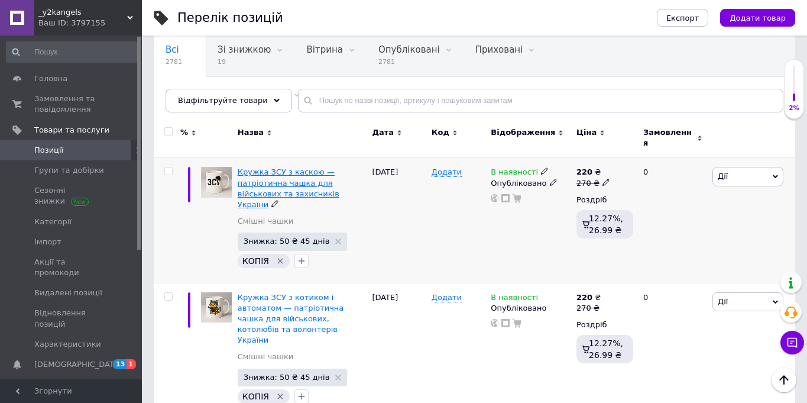
click at [295, 167] on span "Кружка ЗСУ з каскою — патріотична чашка для військових та захисників України" at bounding box center [289, 187] width 102 height 41
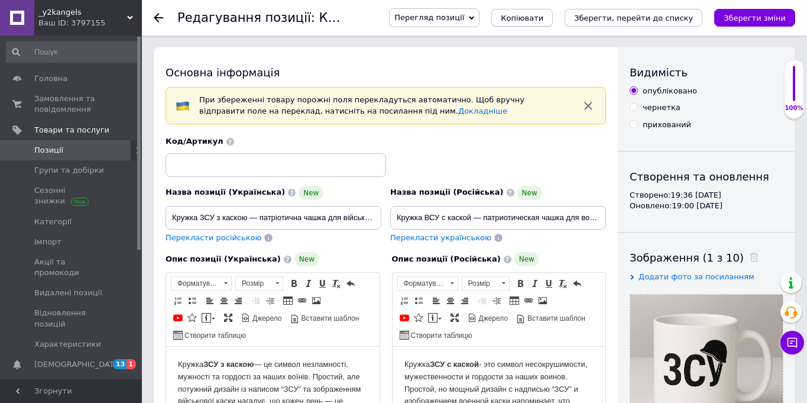
click at [535, 20] on span "Копіювати" at bounding box center [522, 18] width 43 height 9
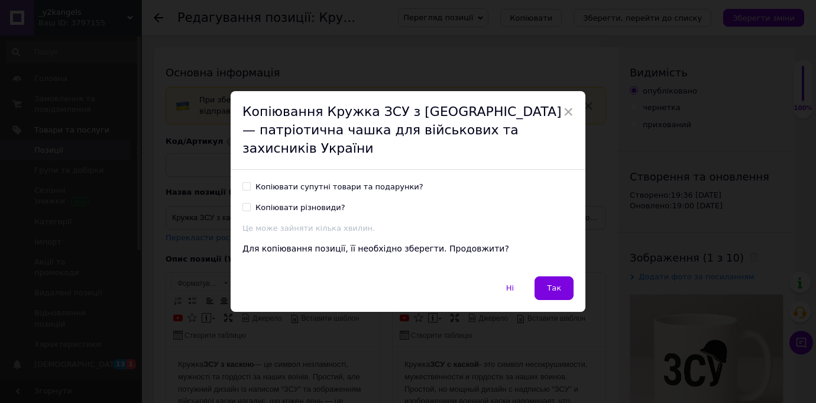
click at [550, 283] on span "Так" at bounding box center [554, 287] width 14 height 9
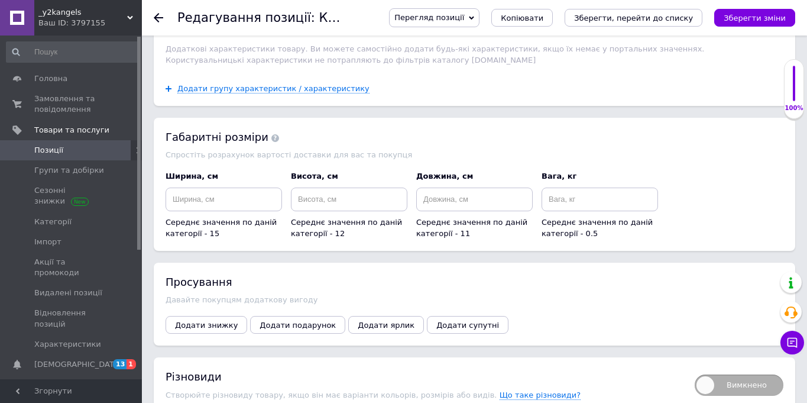
scroll to position [1652, 0]
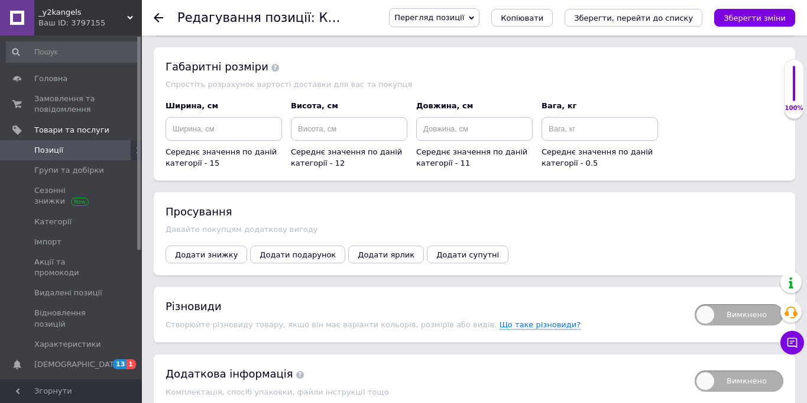
click at [77, 145] on span "Позиції" at bounding box center [71, 150] width 75 height 11
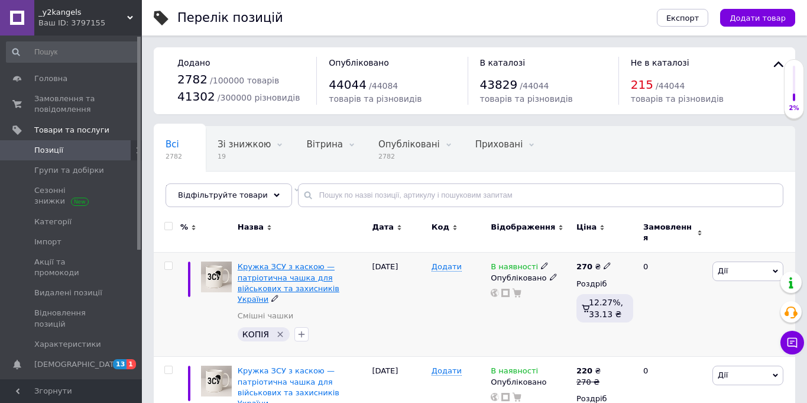
click at [316, 263] on span "Кружка ЗСУ з каскою — патріотична чашка для військових та захисників України" at bounding box center [289, 282] width 102 height 41
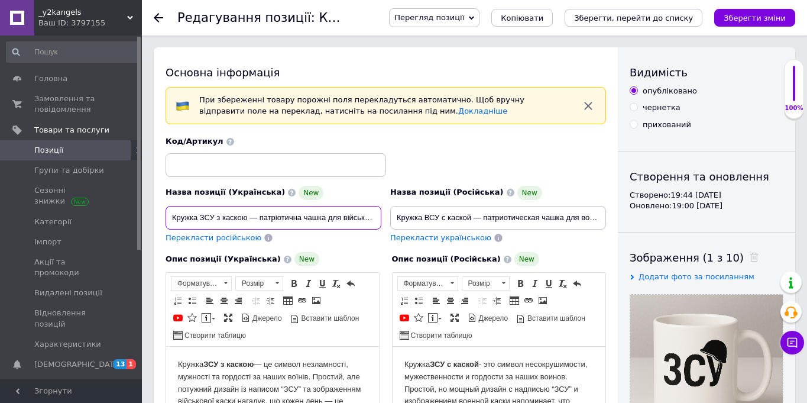
click at [350, 219] on input "Кружка ЗСУ з каскою — патріотична чашка для військових та захисників України" at bounding box center [274, 218] width 216 height 24
paste input "оїном — патріотична чашка з військовим, подарунок для захисника"
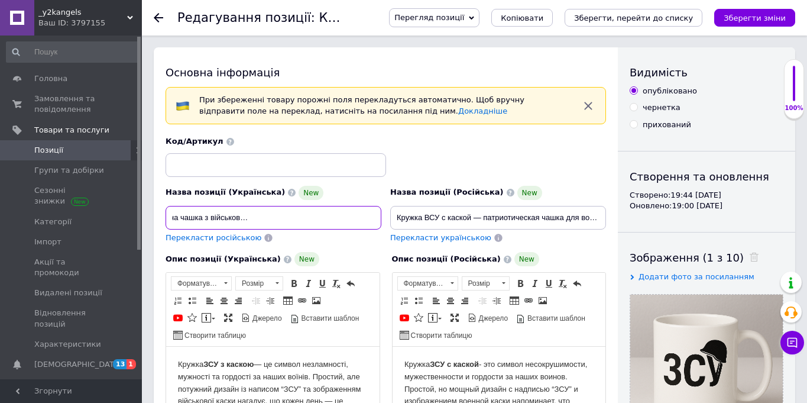
type input "Кружка ЗСУ з воїном — патріотична чашка з військовим, подарунок для захисника У…"
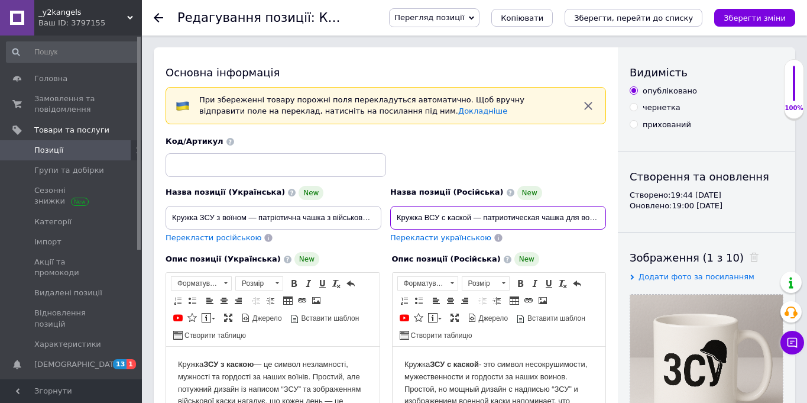
click at [492, 220] on input "Кружка ВСУ с каской — патриотическая чашка для военных и защитников Украины" at bounding box center [498, 218] width 216 height 24
paste input "оином — патриотическая чашка с солдатом, подарок защитнику"
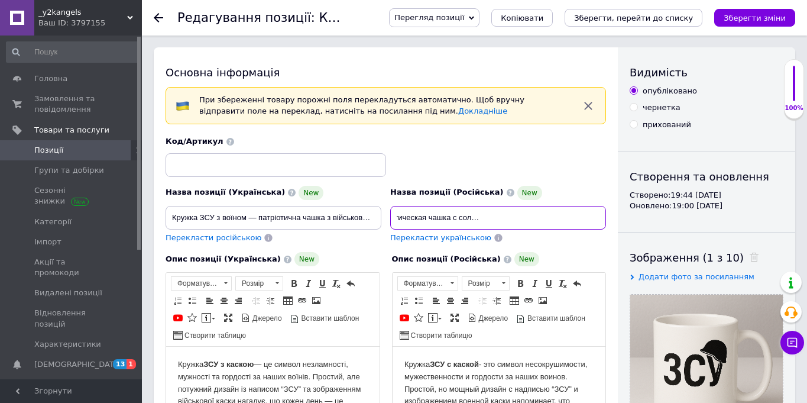
type input "Кружка ВСУ с воином — патриотическая чашка с солдатом, подарок защитнику Украины"
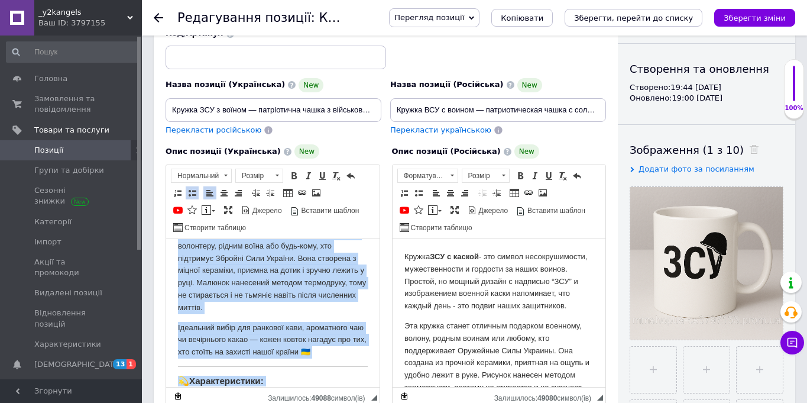
scroll to position [0, 0]
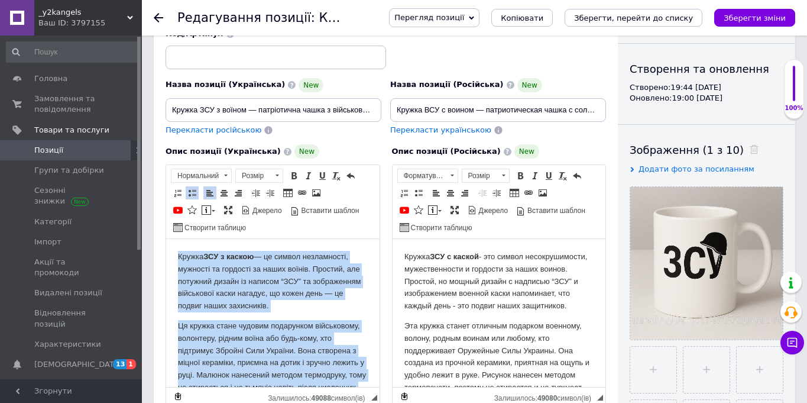
drag, startPoint x: 281, startPoint y: 375, endPoint x: 67, endPoint y: 125, distance: 329.7
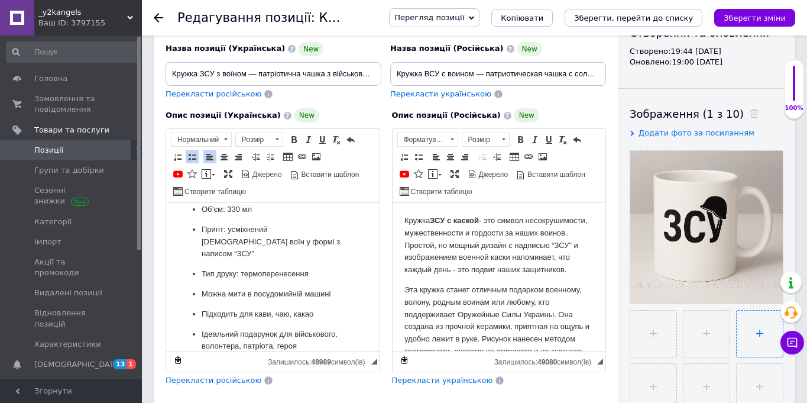
scroll to position [213, 0]
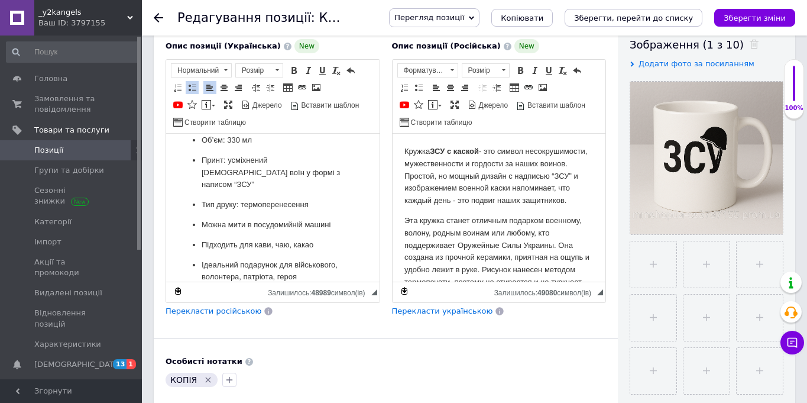
click at [235, 311] on span "Перекласти російською" at bounding box center [214, 310] width 96 height 9
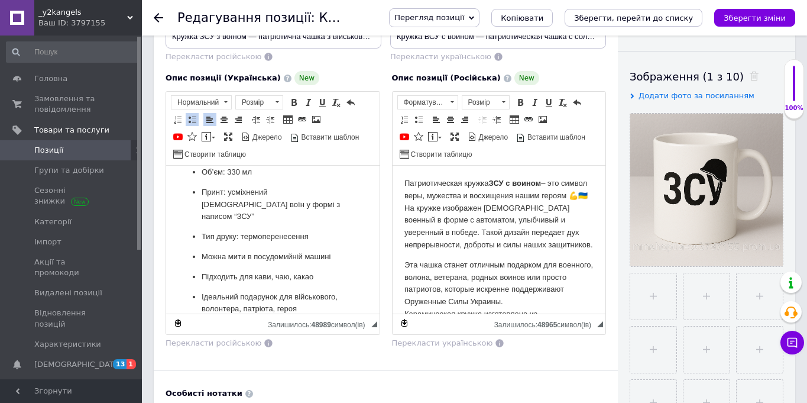
scroll to position [169, 0]
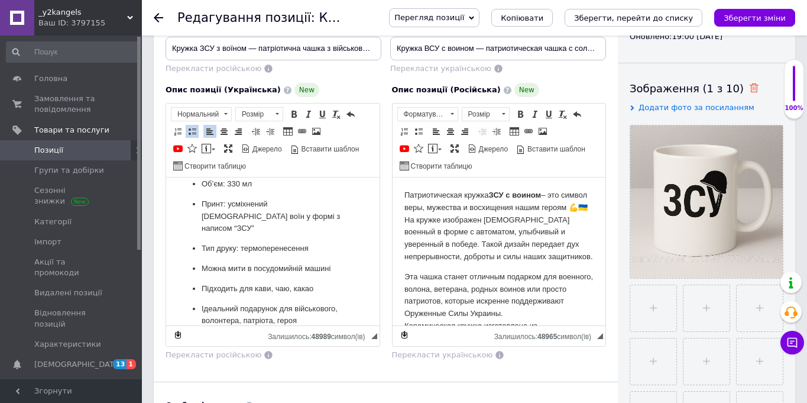
click at [750, 88] on icon at bounding box center [754, 87] width 9 height 9
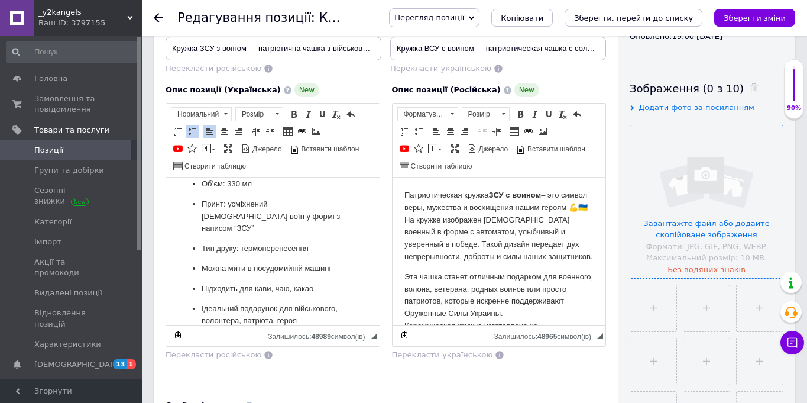
click at [705, 171] on input "file" at bounding box center [706, 201] width 153 height 153
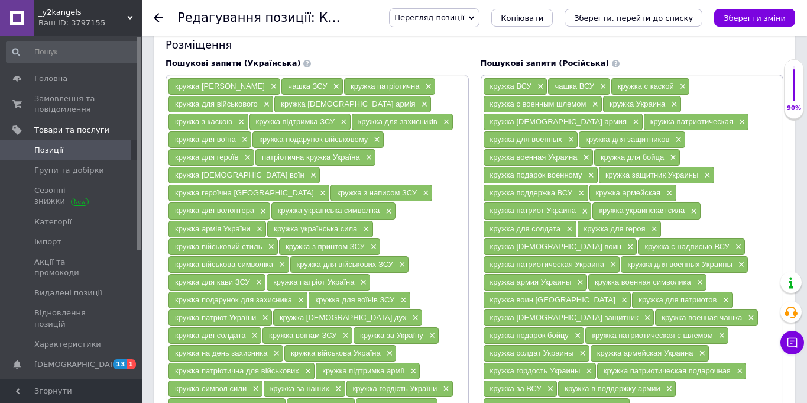
scroll to position [990, 0]
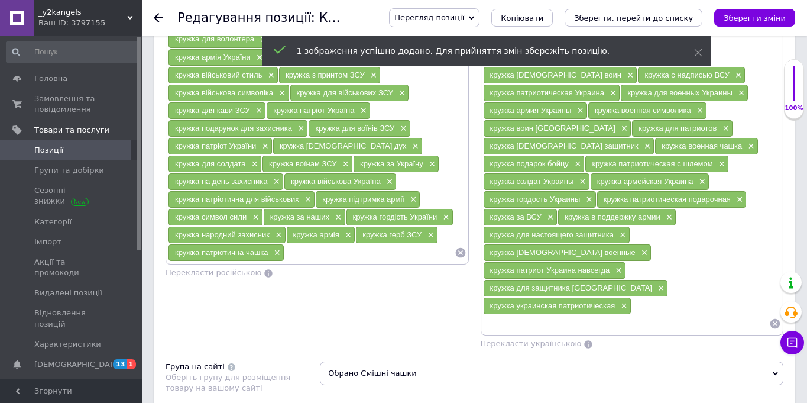
click at [776, 318] on icon at bounding box center [775, 324] width 12 height 12
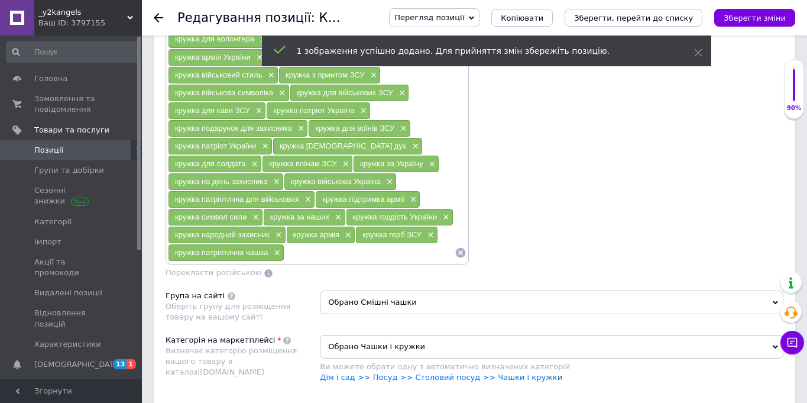
click at [471, 237] on div "Пошукові запити (Українська) кружка ЗСУ × чашка ЗСУ × кружка патріотична × круж…" at bounding box center [317, 83] width 315 height 404
click at [455, 247] on icon at bounding box center [461, 253] width 12 height 12
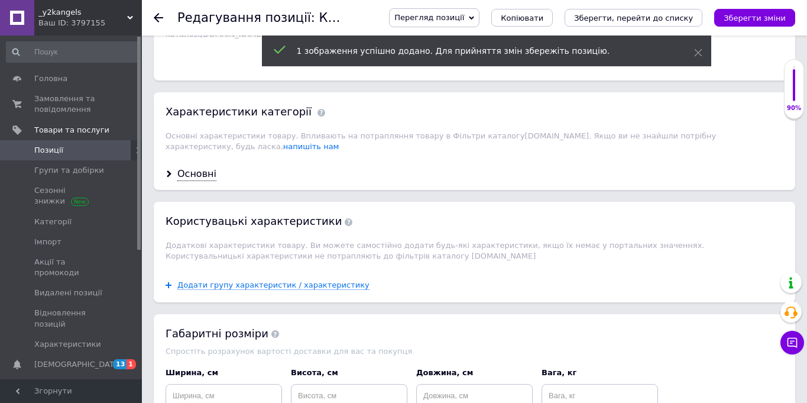
scroll to position [669, 0]
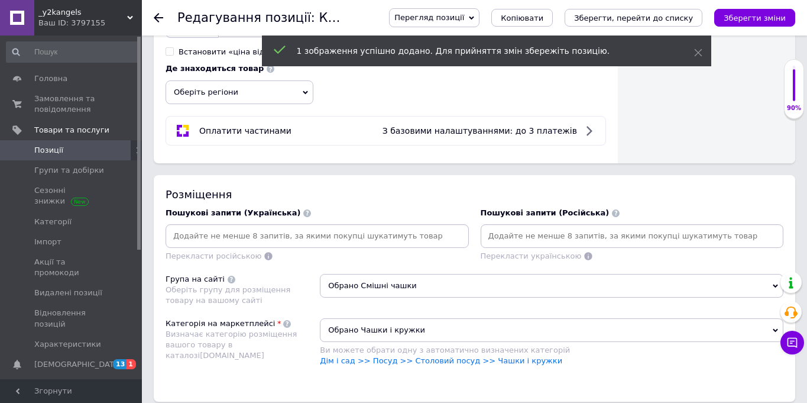
click at [517, 234] on input at bounding box center [632, 236] width 299 height 18
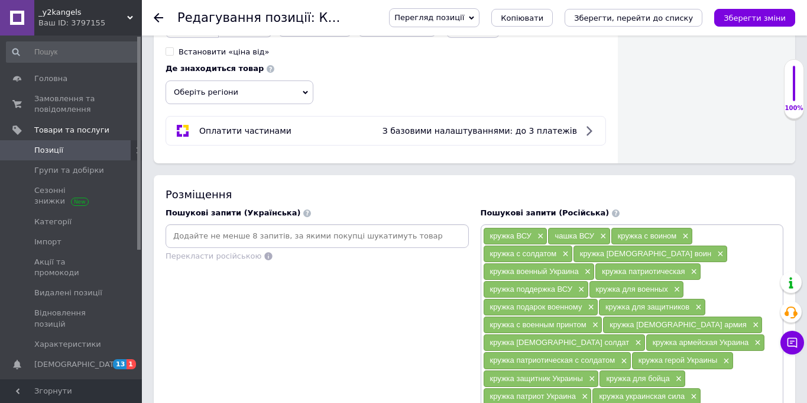
click at [302, 235] on input at bounding box center [317, 236] width 299 height 18
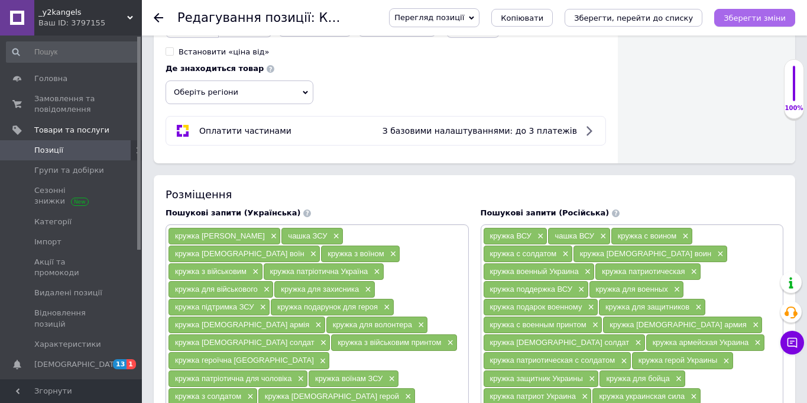
click at [781, 25] on button "Зберегти зміни" at bounding box center [754, 18] width 81 height 18
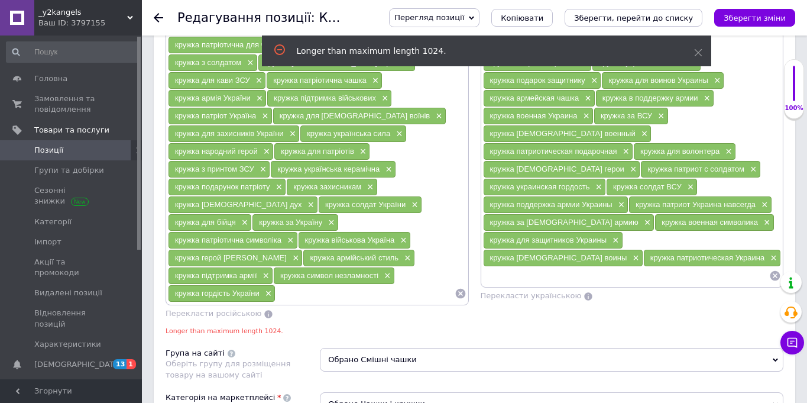
scroll to position [1002, 0]
click at [272, 289] on span "×" at bounding box center [267, 294] width 9 height 10
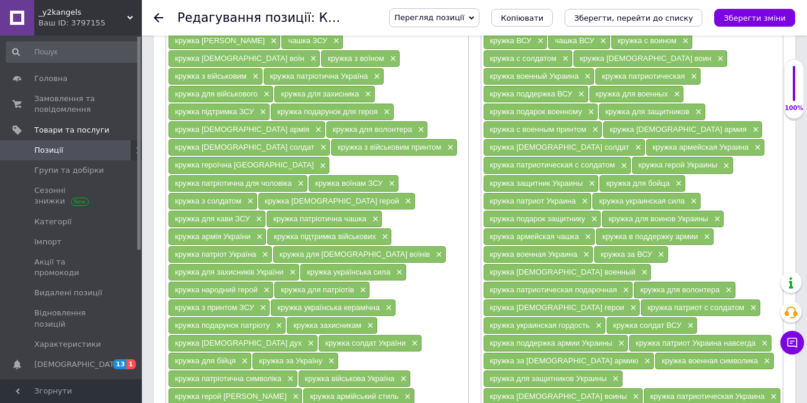
scroll to position [1027, 0]
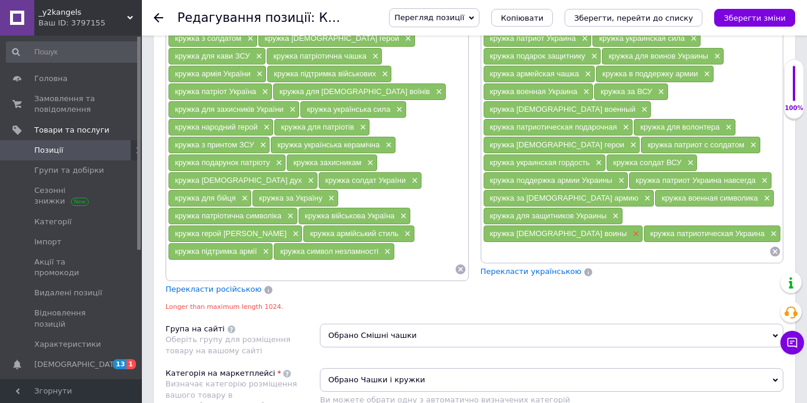
click at [630, 229] on span "×" at bounding box center [634, 234] width 9 height 10
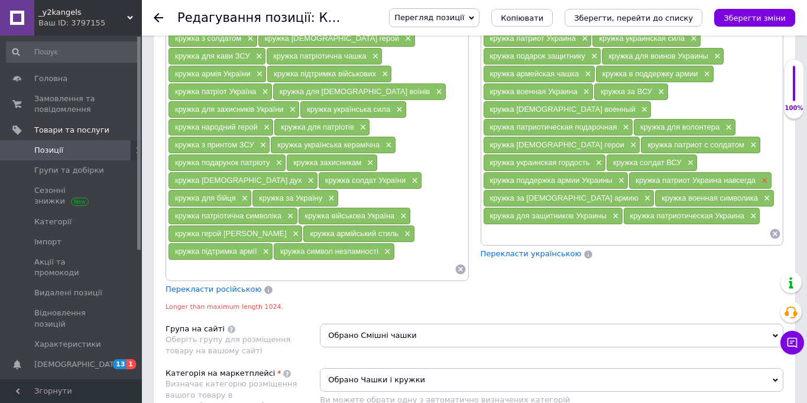
click at [759, 181] on span "×" at bounding box center [763, 181] width 9 height 10
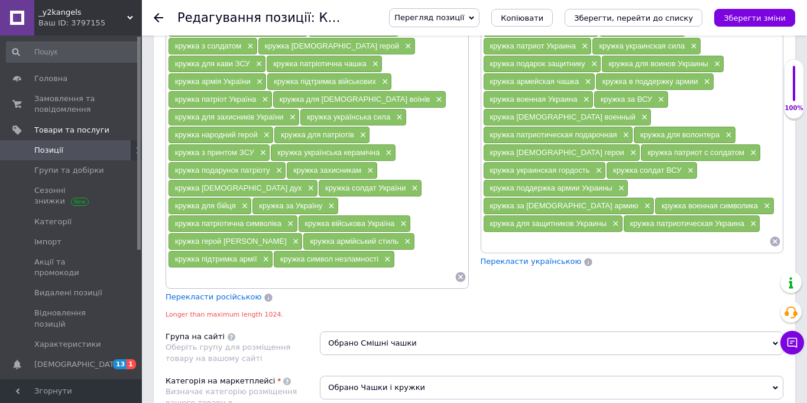
scroll to position [1008, 0]
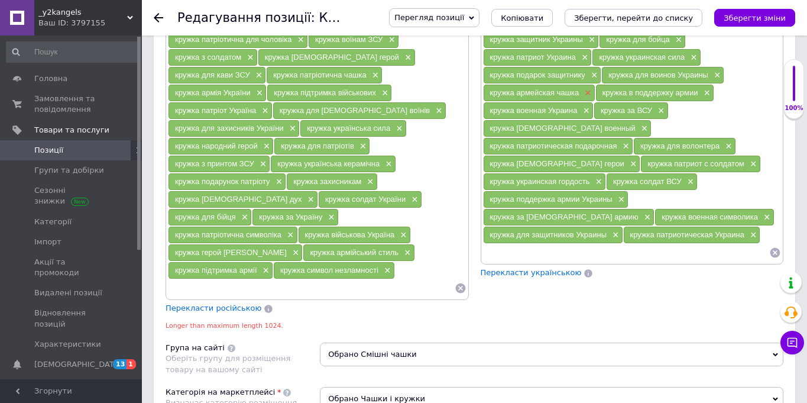
click at [587, 94] on span "×" at bounding box center [586, 93] width 9 height 10
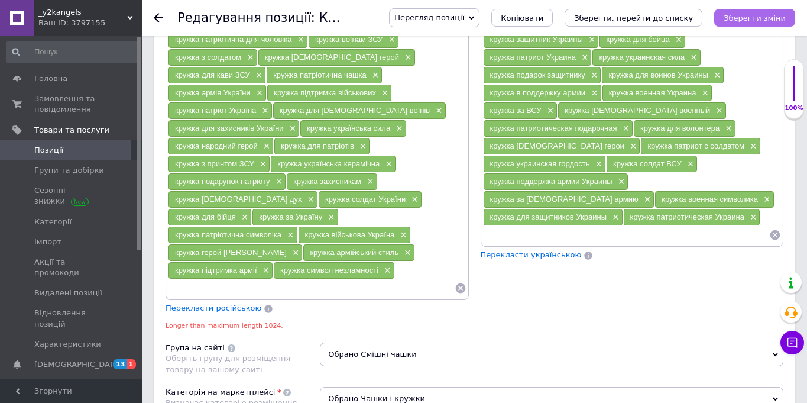
click at [750, 11] on button "Зберегти зміни" at bounding box center [754, 18] width 81 height 18
click at [750, 15] on div "Зберегти зміни" at bounding box center [754, 18] width 81 height 18
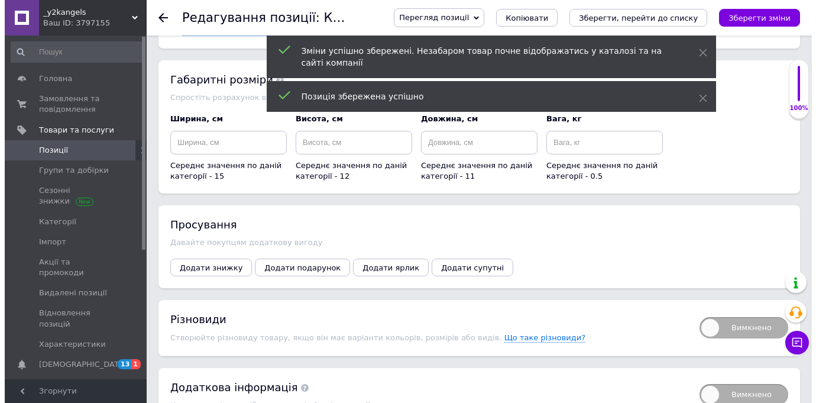
scroll to position [1666, 0]
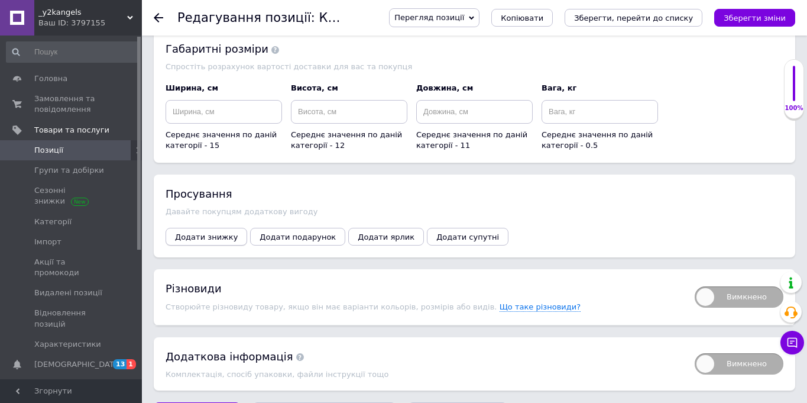
click at [222, 232] on span "Додати знижку" at bounding box center [206, 236] width 63 height 9
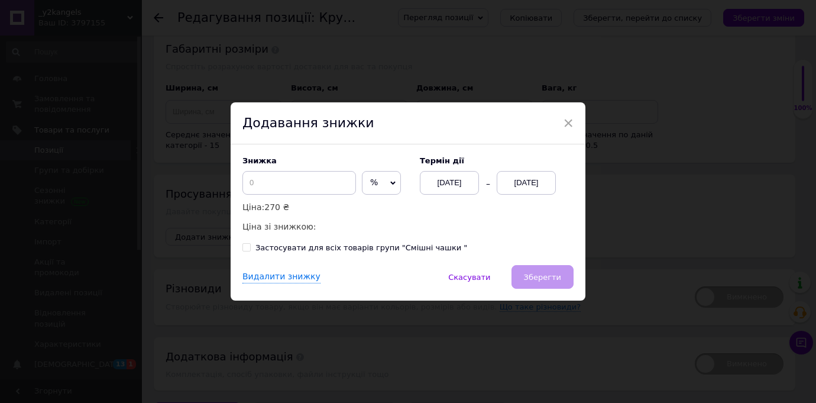
click at [362, 189] on span "%" at bounding box center [381, 183] width 39 height 24
click at [362, 208] on li "₴" at bounding box center [381, 207] width 38 height 17
click at [314, 188] on input at bounding box center [299, 183] width 114 height 24
type input "50"
click at [549, 185] on div "[DATE]" at bounding box center [526, 183] width 59 height 24
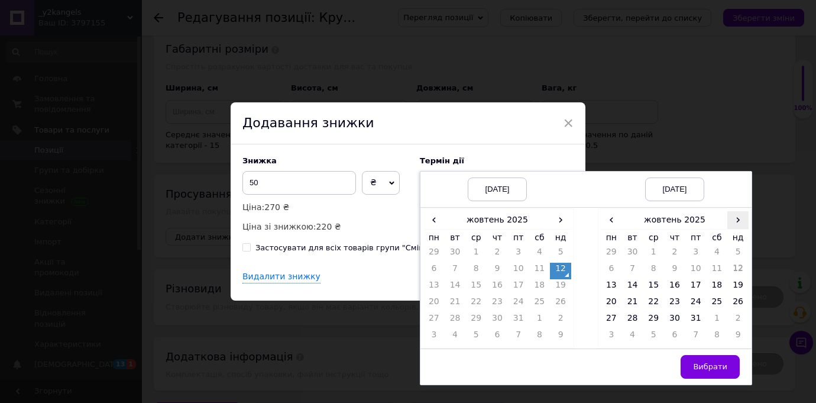
click at [742, 222] on span "›" at bounding box center [737, 219] width 21 height 17
click at [656, 316] on td "26" at bounding box center [653, 320] width 21 height 17
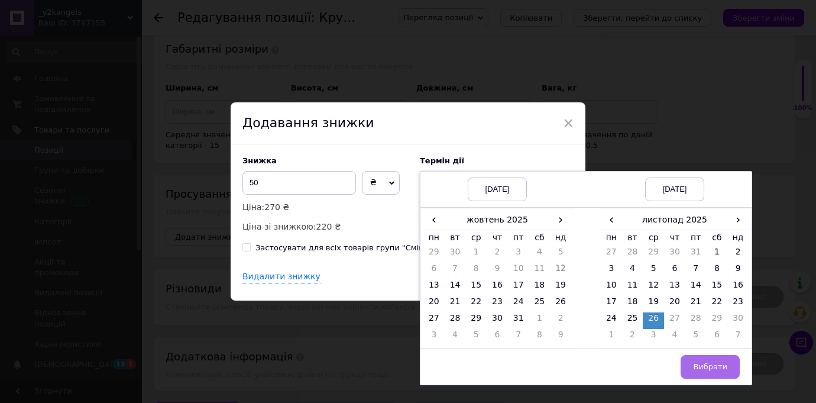
click at [701, 361] on button "Вибрати" at bounding box center [710, 367] width 59 height 24
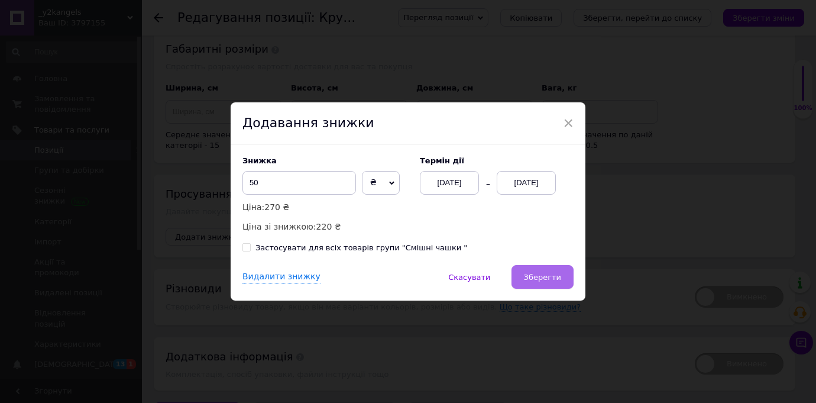
click at [527, 277] on span "Зберегти" at bounding box center [542, 277] width 37 height 9
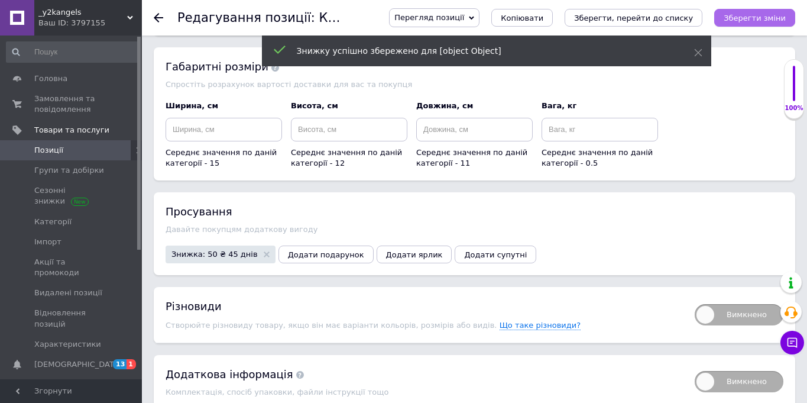
click at [755, 12] on button "Зберегти зміни" at bounding box center [754, 18] width 81 height 18
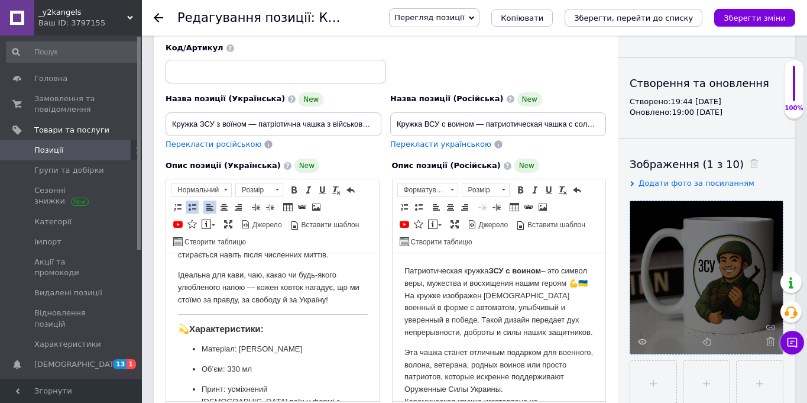
scroll to position [93, 0]
click at [88, 145] on span "Позиції" at bounding box center [71, 150] width 75 height 11
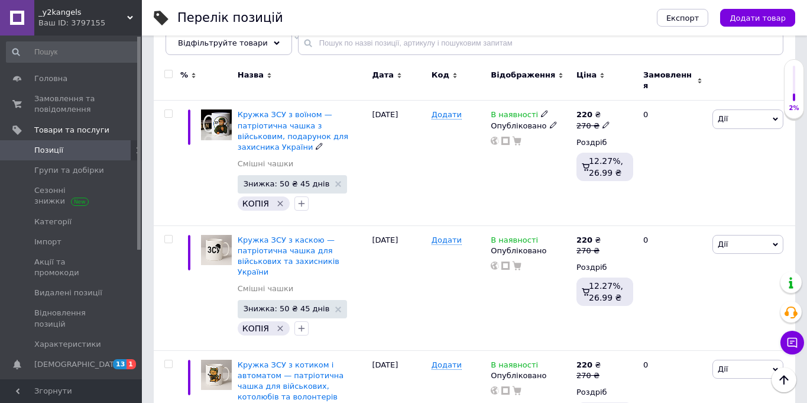
scroll to position [215, 0]
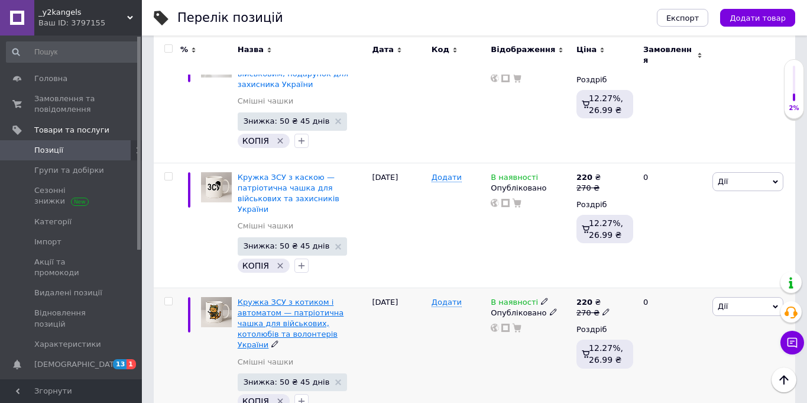
click at [324, 297] on span "Кружка ЗСУ з котиком і автоматом — патріотична чашка для військових, котолюбів …" at bounding box center [291, 323] width 106 height 52
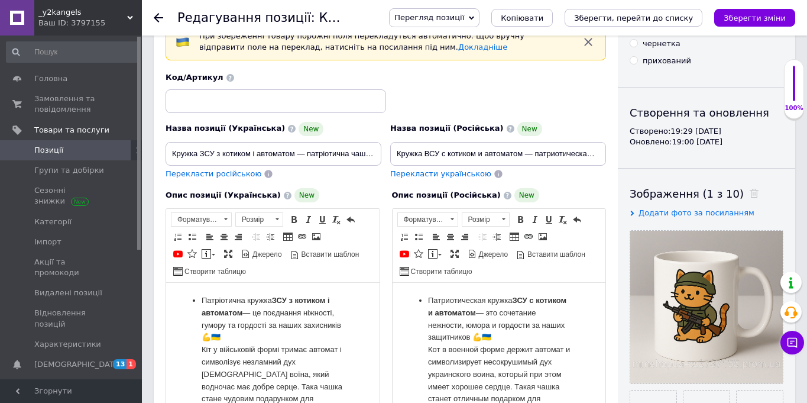
scroll to position [64, 0]
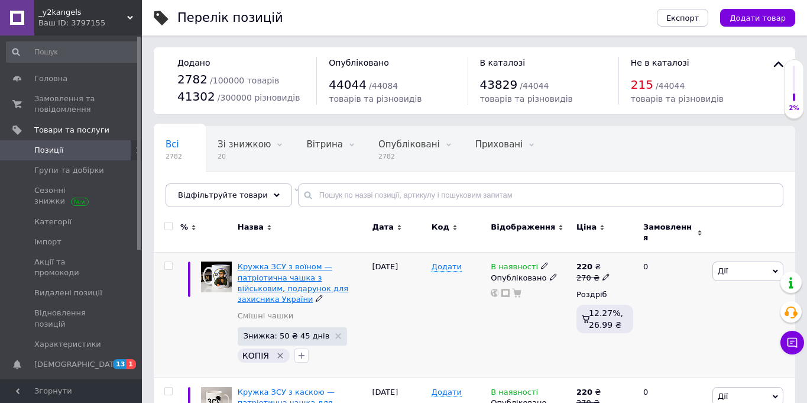
click at [255, 268] on span "Кружка ЗСУ з воїном — патріотична чашка з військовим, подарунок для захисника У…" at bounding box center [293, 282] width 111 height 41
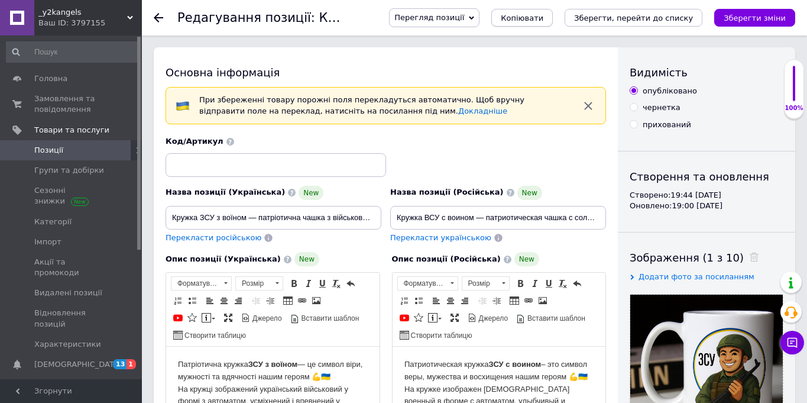
click at [540, 21] on span "Копіювати" at bounding box center [522, 18] width 43 height 9
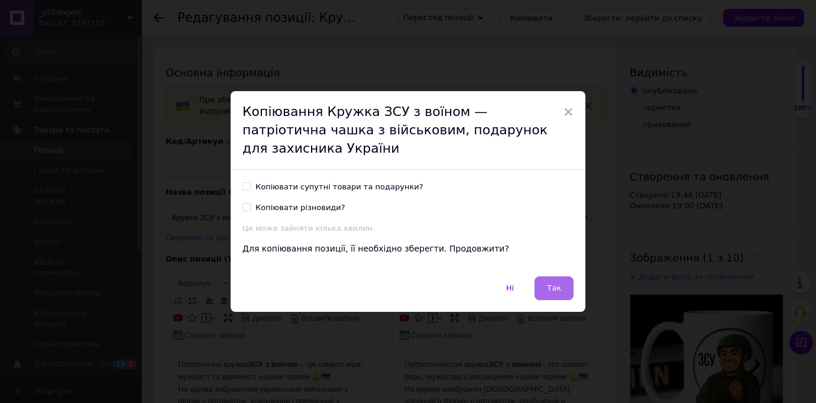
click at [555, 284] on span "Так" at bounding box center [554, 287] width 14 height 9
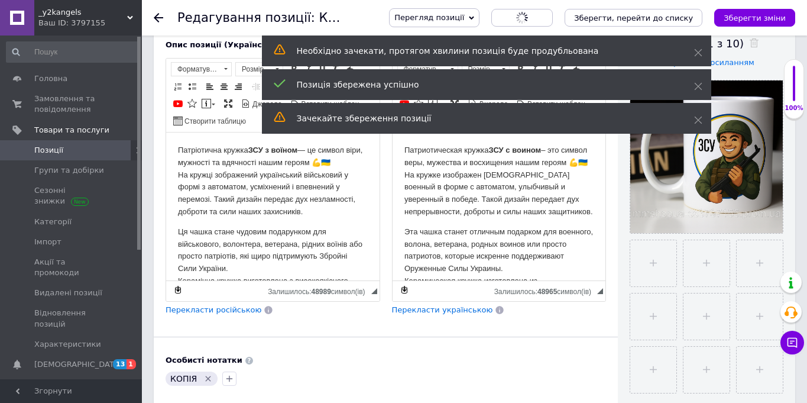
scroll to position [213, 0]
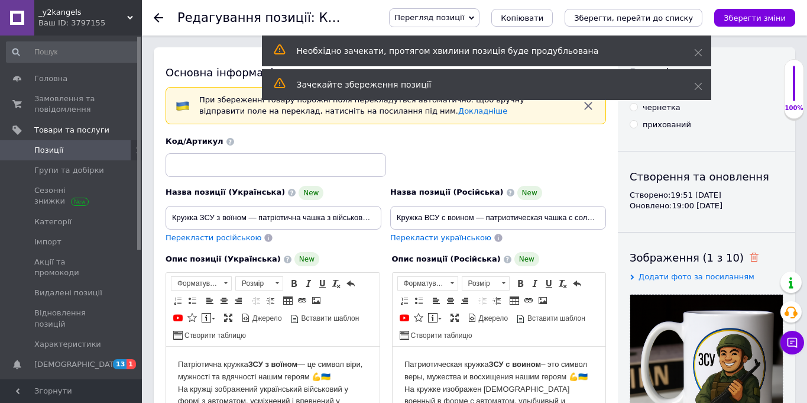
click at [750, 255] on icon at bounding box center [754, 256] width 9 height 9
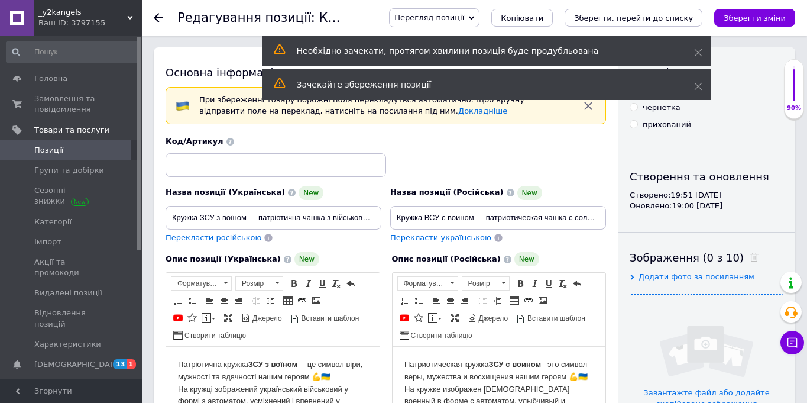
click at [705, 331] on input "file" at bounding box center [706, 370] width 153 height 153
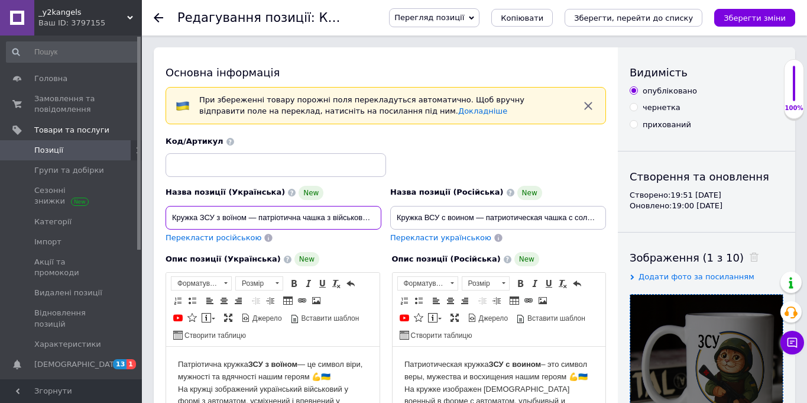
click at [275, 209] on input "Кружка ЗСУ з воїном — патріотична чашка з військовим, подарунок для захисника У…" at bounding box center [274, 218] width 216 height 24
paste input "отиком-військовим — патріотична чашка з героїчним котом для захисників"
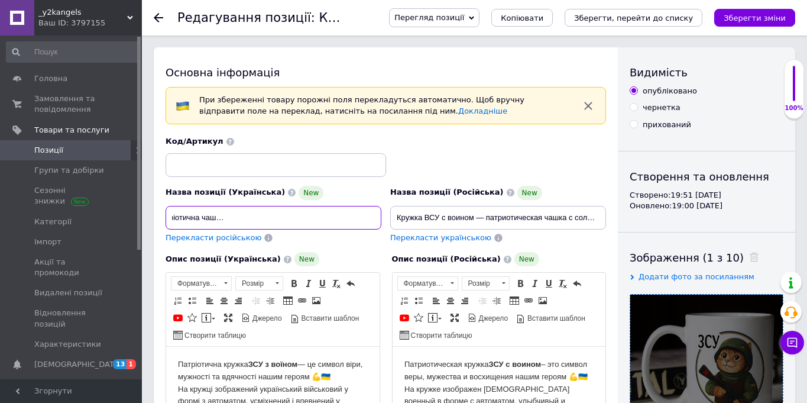
type input "Кружка ЗСУ з котиком-військовим — патріотична чашка з героїчним котом для захис…"
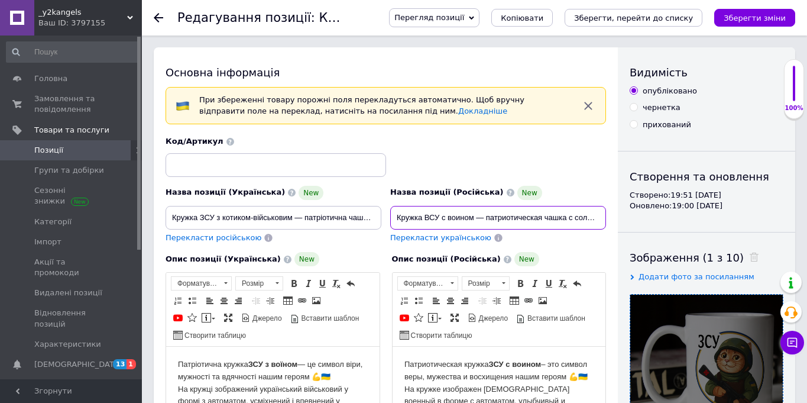
click at [423, 210] on input "Кружка ВСУ с воином — патриотическая чашка с солдатом, подарок защитнику Украины" at bounding box center [498, 218] width 216 height 24
paste input "отиком-воином — патриотическая чашка с котом-защитником для военных"
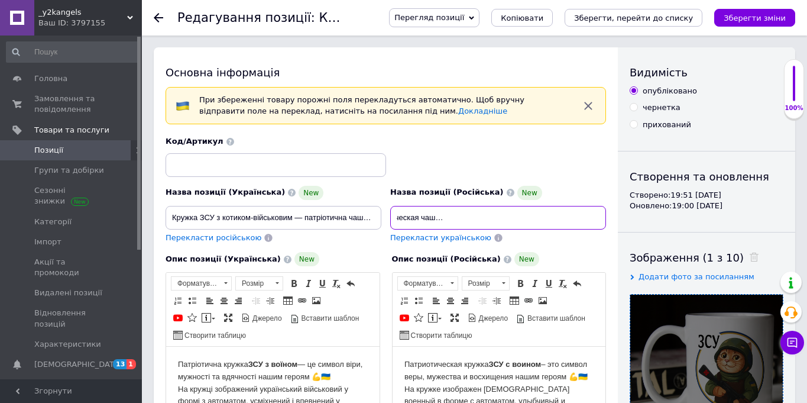
type input "Кружка ВСУ с котиком-воином — патриотическая чашка с котом-защитником для военн…"
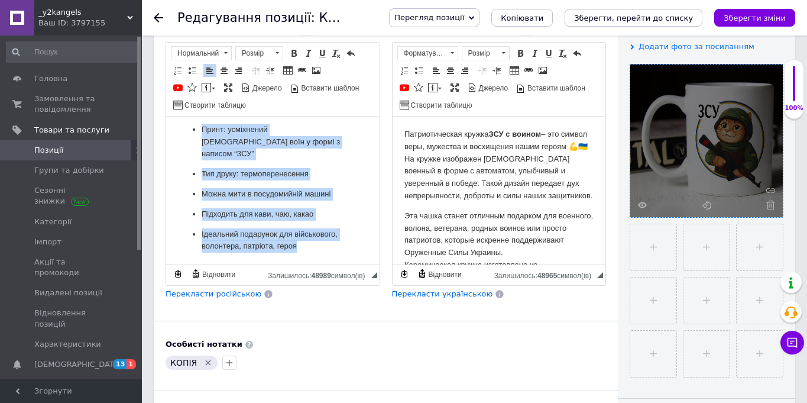
scroll to position [0, 0]
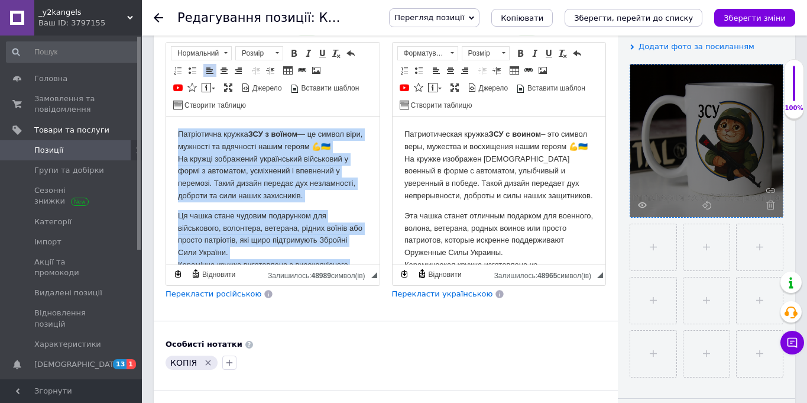
drag, startPoint x: 237, startPoint y: 248, endPoint x: 138, endPoint y: 77, distance: 197.1
click at [166, 116] on html "Патріотична кружка ЗСУ з воїном — це символ віри, мужності та вдячності нашим г…" at bounding box center [272, 343] width 213 height 454
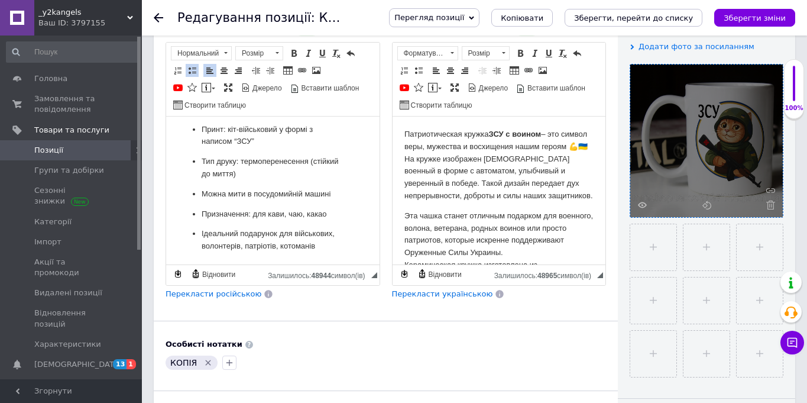
click at [204, 293] on span "Перекласти російською" at bounding box center [214, 293] width 96 height 9
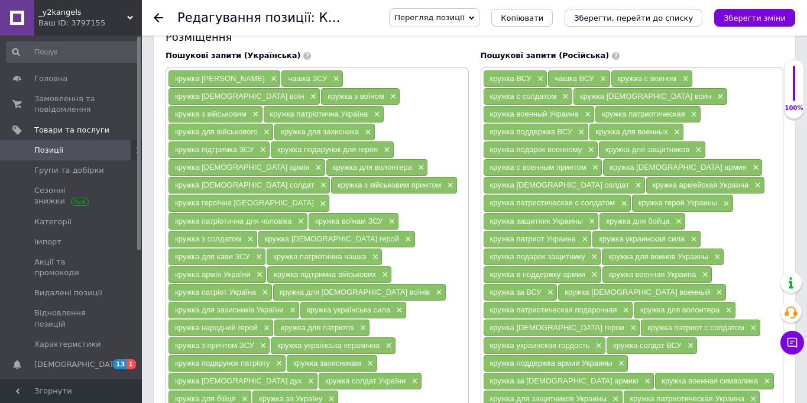
scroll to position [994, 0]
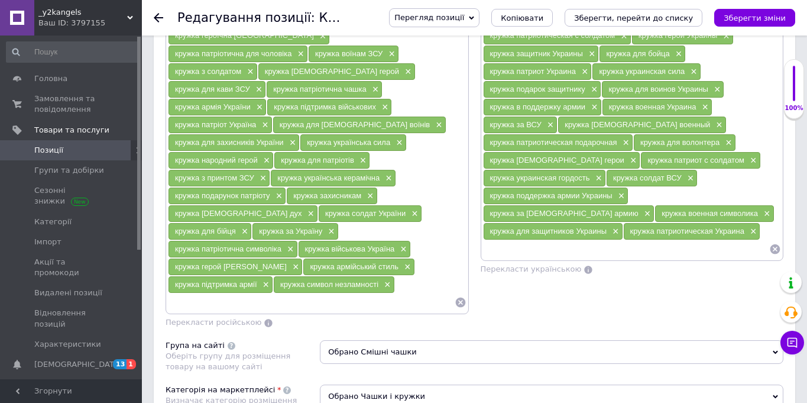
click at [773, 248] on icon at bounding box center [775, 249] width 12 height 12
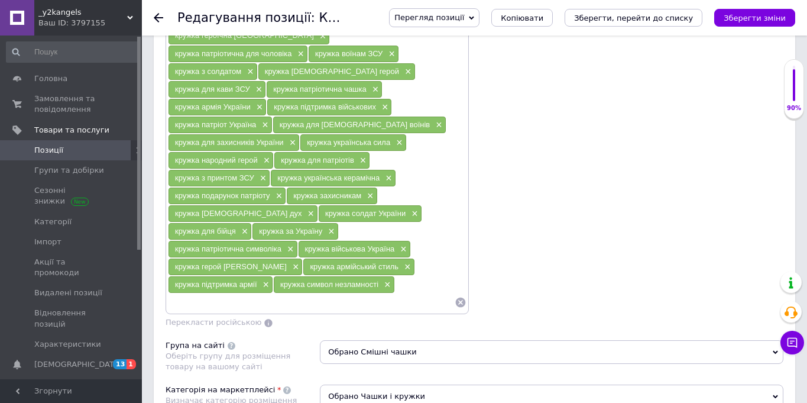
click at [461, 297] on icon at bounding box center [460, 302] width 10 height 10
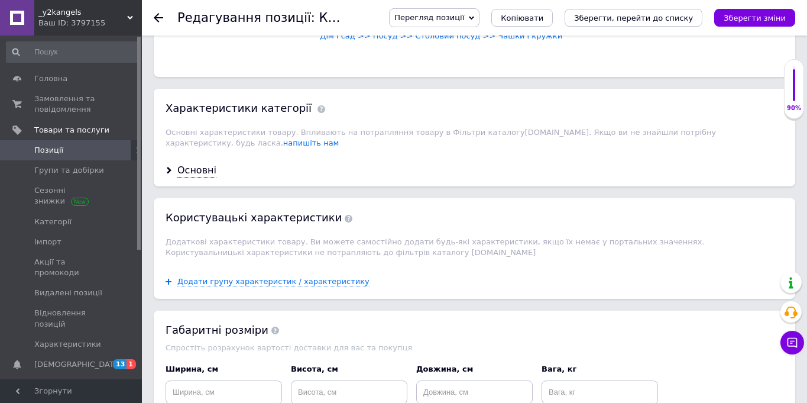
scroll to position [638, 0]
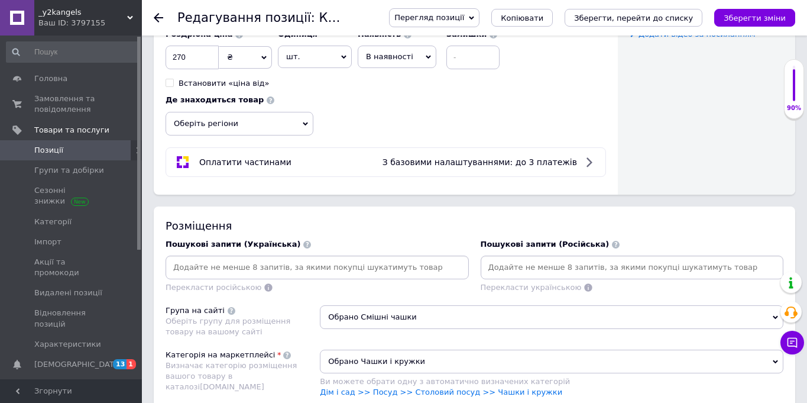
click at [536, 264] on input at bounding box center [632, 267] width 299 height 18
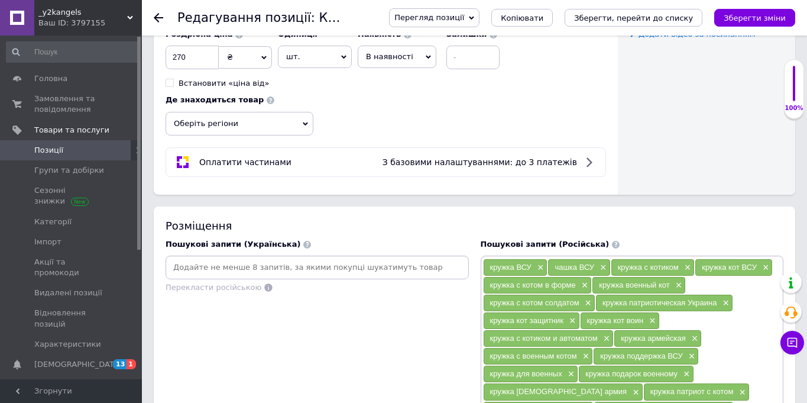
click at [237, 262] on input at bounding box center [317, 267] width 299 height 18
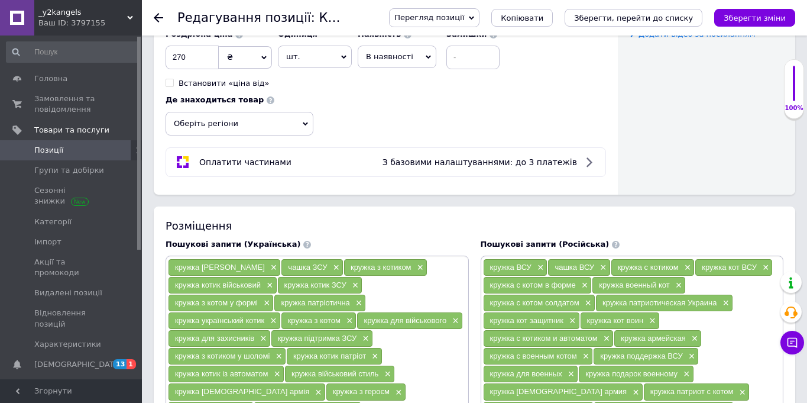
click at [750, 8] on div "Перегляд позиції Зберегти та переглянути на сайті Зберегти та переглянути на ма…" at bounding box center [586, 17] width 418 height 19
click at [750, 12] on button "Зберегти зміни" at bounding box center [754, 18] width 81 height 18
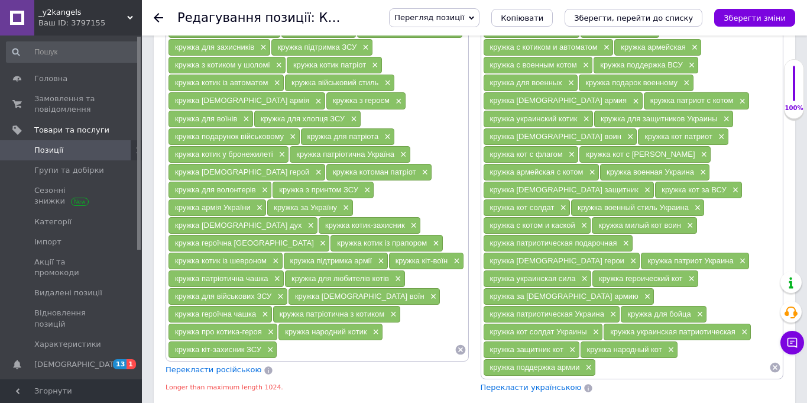
scroll to position [927, 0]
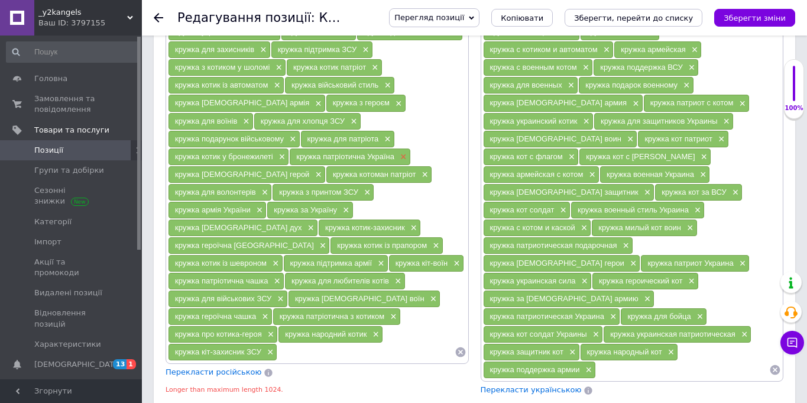
click at [397, 157] on span "×" at bounding box center [401, 157] width 9 height 10
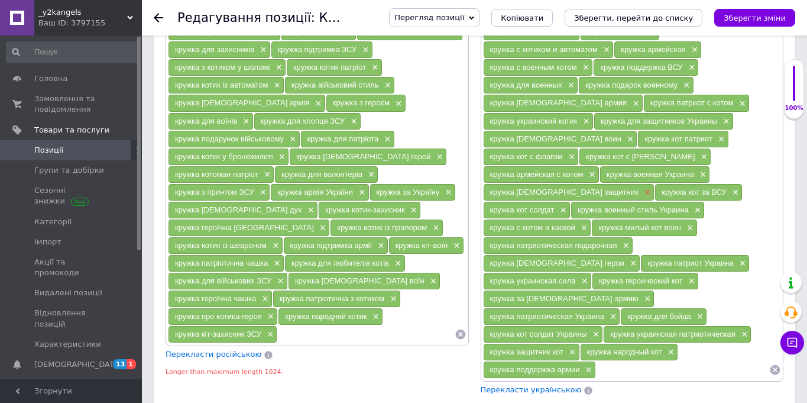
click at [651, 187] on span "×" at bounding box center [646, 192] width 9 height 10
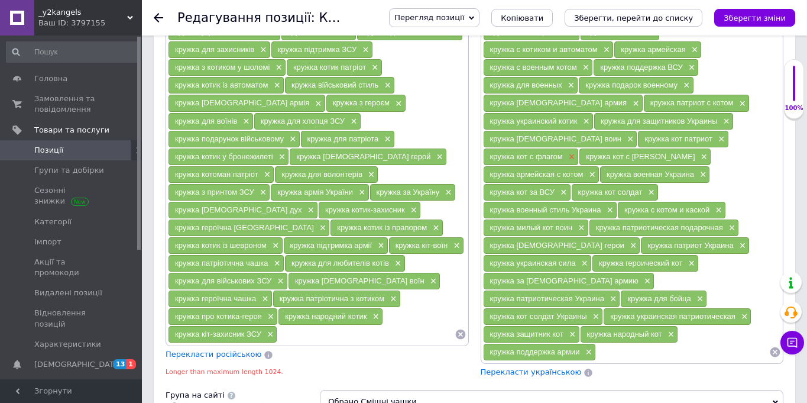
click at [575, 152] on span "×" at bounding box center [570, 157] width 9 height 10
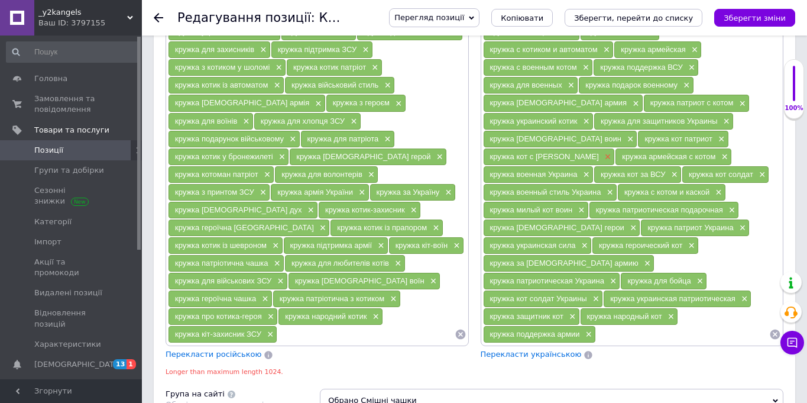
click at [602, 160] on span "×" at bounding box center [606, 157] width 9 height 10
click at [318, 202] on div "кружка український дух ×" at bounding box center [243, 210] width 149 height 17
click at [315, 205] on span "×" at bounding box center [309, 210] width 9 height 10
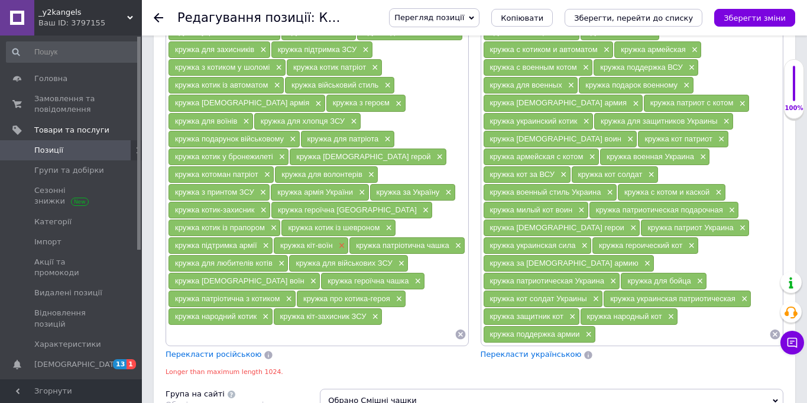
click at [345, 241] on span "×" at bounding box center [340, 246] width 9 height 10
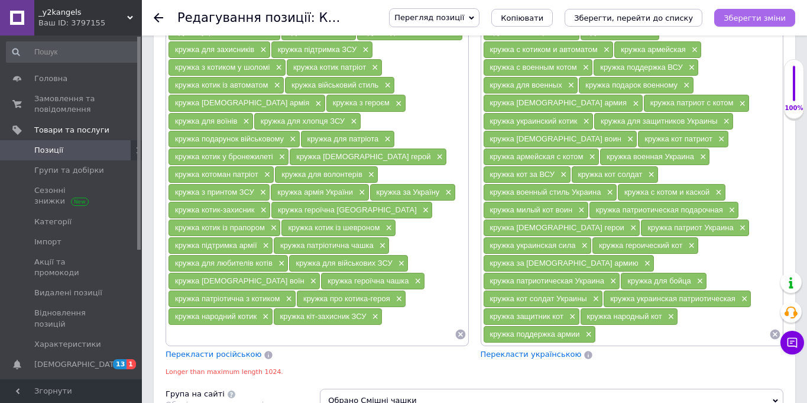
click at [739, 18] on icon "Зберегти зміни" at bounding box center [755, 18] width 62 height 9
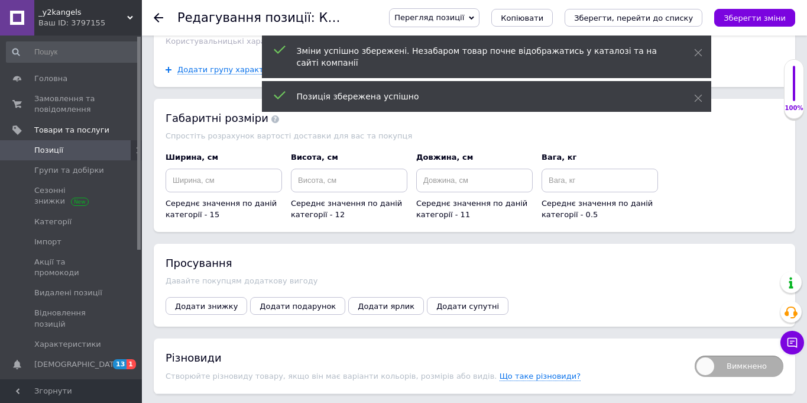
scroll to position [1572, 0]
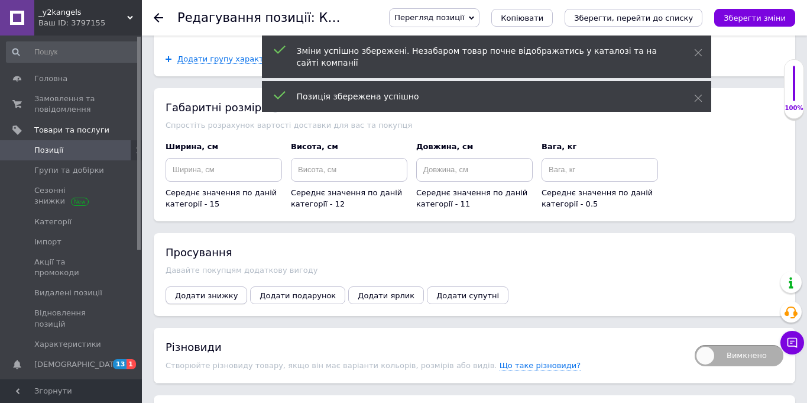
click at [204, 291] on span "Додати знижку" at bounding box center [206, 295] width 63 height 9
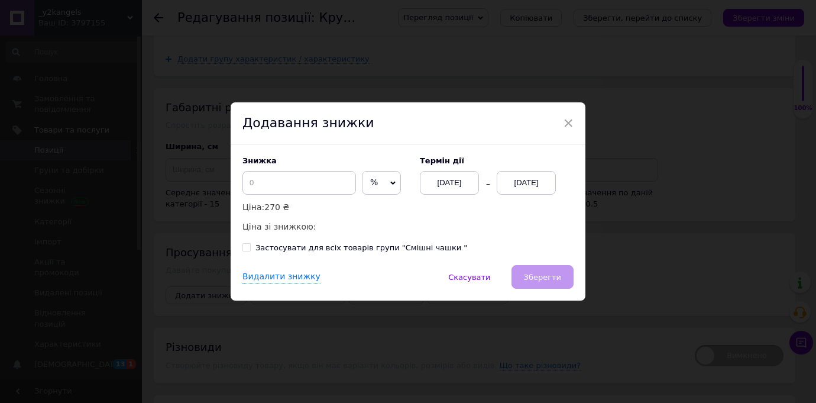
click at [370, 178] on span "%" at bounding box center [374, 181] width 8 height 9
drag, startPoint x: 364, startPoint y: 205, endPoint x: 277, endPoint y: 176, distance: 91.6
click at [363, 205] on li "₴" at bounding box center [381, 207] width 38 height 17
click at [277, 184] on input at bounding box center [299, 183] width 114 height 24
type input "50"
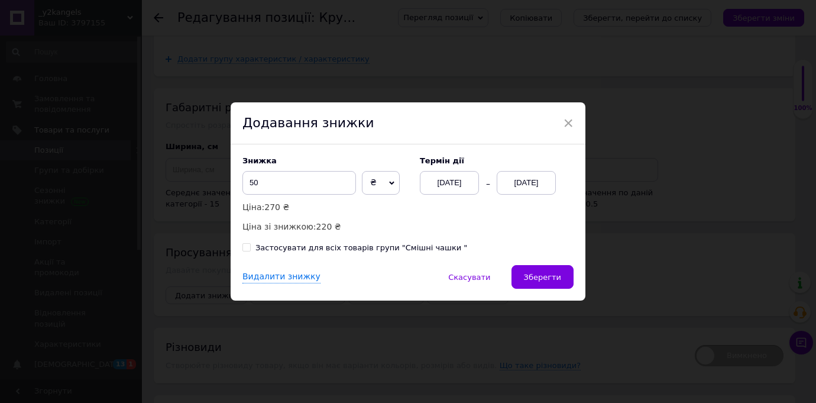
click at [519, 184] on div "[DATE]" at bounding box center [526, 183] width 59 height 24
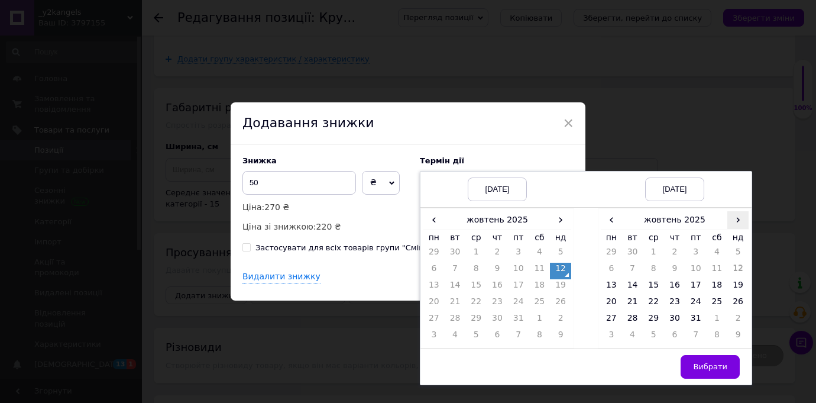
click at [732, 215] on span "›" at bounding box center [737, 219] width 21 height 17
click at [655, 319] on td "26" at bounding box center [653, 320] width 21 height 17
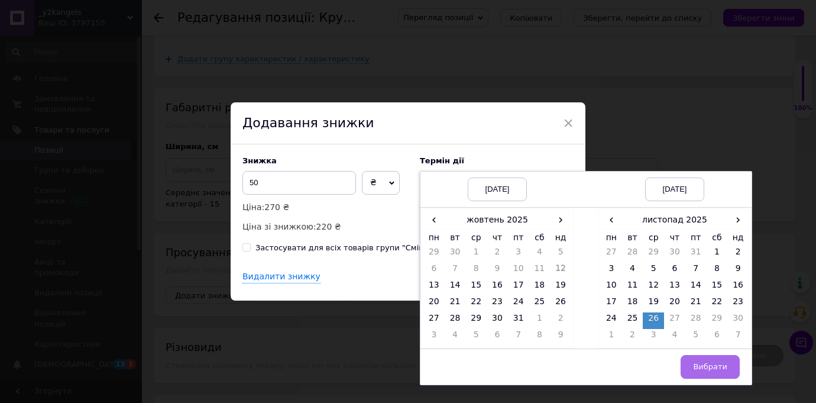
click at [695, 360] on button "Вибрати" at bounding box center [710, 367] width 59 height 24
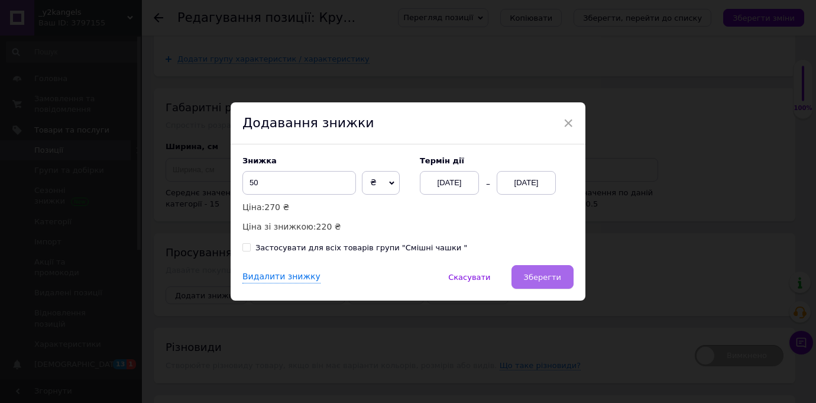
click at [548, 271] on button "Зберегти" at bounding box center [542, 277] width 62 height 24
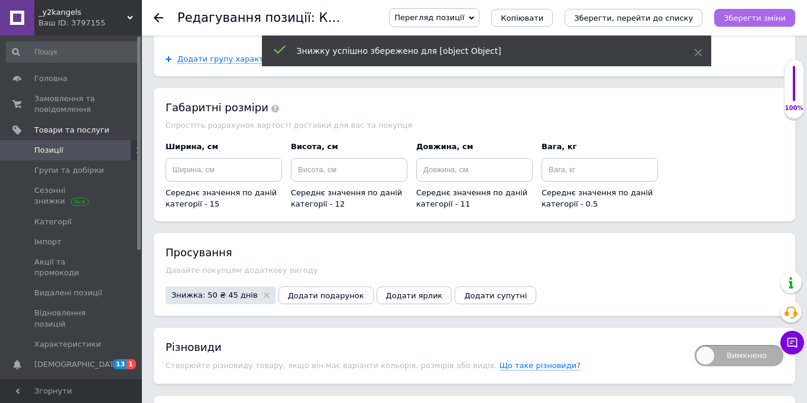
click at [756, 21] on icon "Зберегти зміни" at bounding box center [755, 18] width 62 height 9
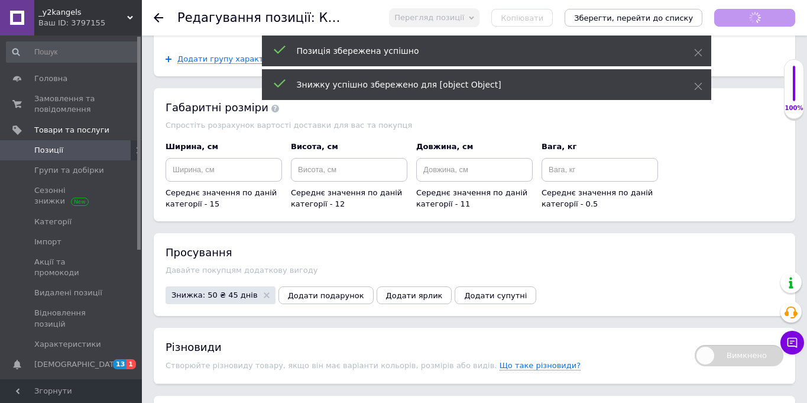
scroll to position [201, 0]
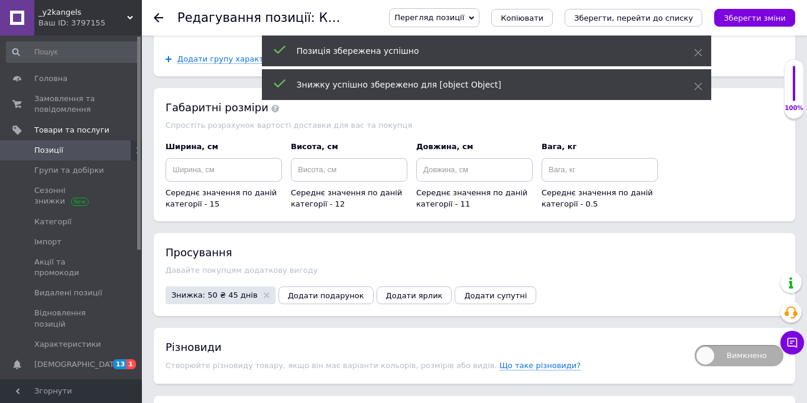
click at [93, 143] on link "Позиції" at bounding box center [72, 150] width 145 height 20
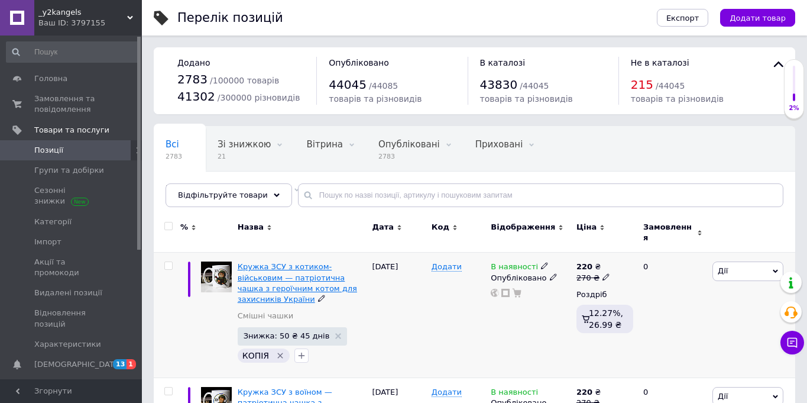
click at [274, 271] on span "Кружка ЗСУ з котиком-військовим — патріотична чашка з героїчним котом для захис…" at bounding box center [297, 282] width 119 height 41
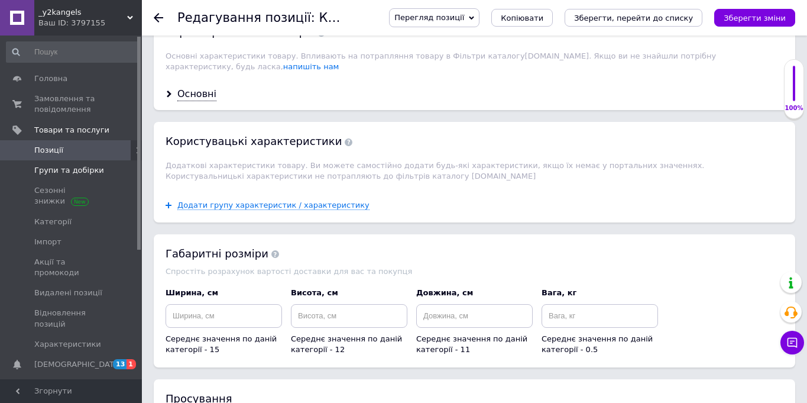
scroll to position [1422, 0]
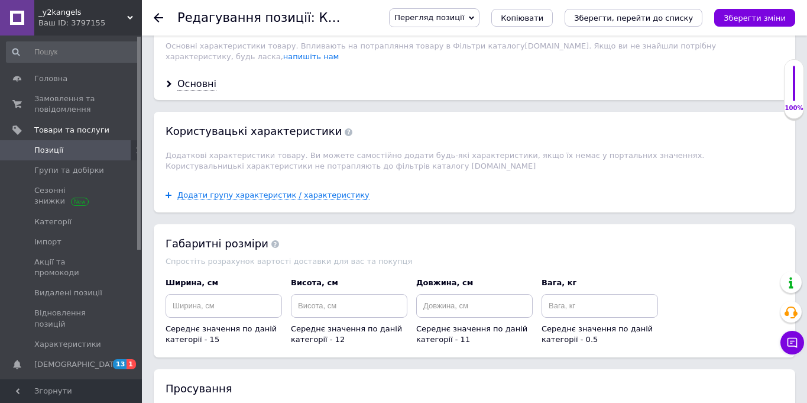
click at [77, 145] on span "Позиції" at bounding box center [71, 150] width 75 height 11
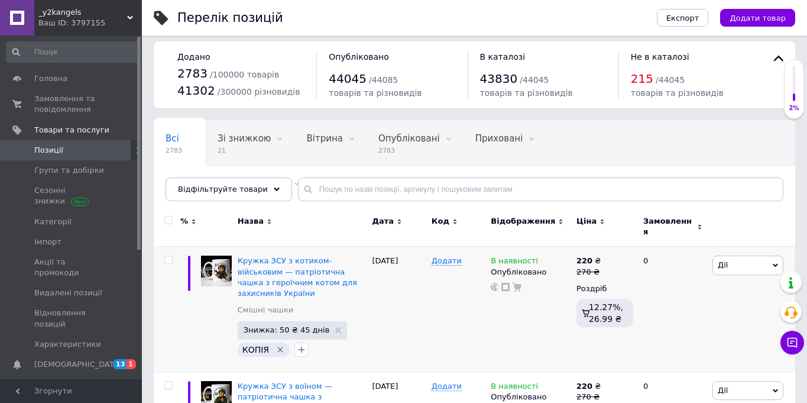
scroll to position [20, 0]
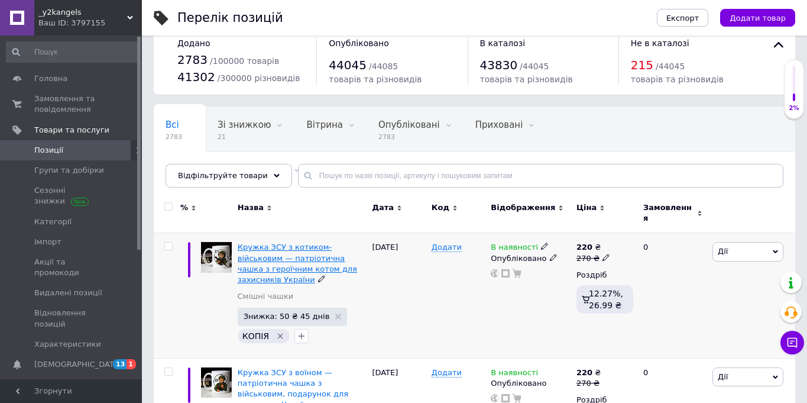
click at [281, 250] on span "Кружка ЗСУ з котиком-військовим — патріотична чашка з героїчним котом для захис…" at bounding box center [297, 262] width 119 height 41
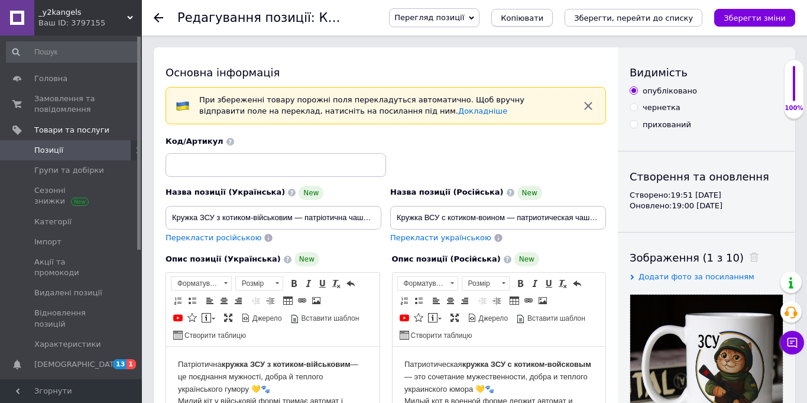
click at [539, 15] on span "Копіювати" at bounding box center [522, 18] width 43 height 9
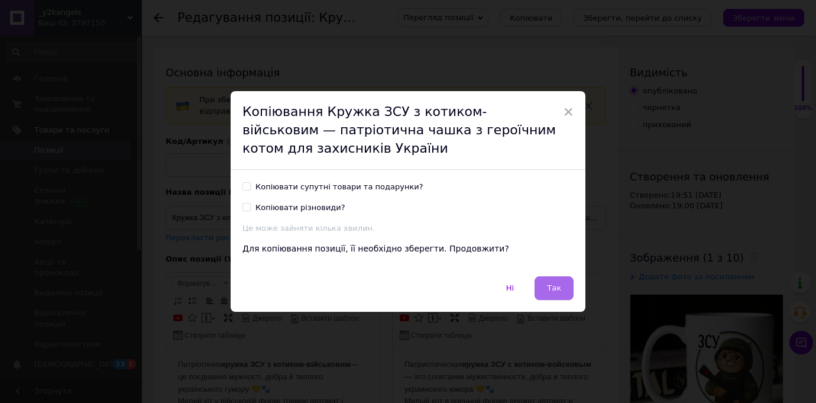
click at [550, 291] on span "Так" at bounding box center [554, 287] width 14 height 9
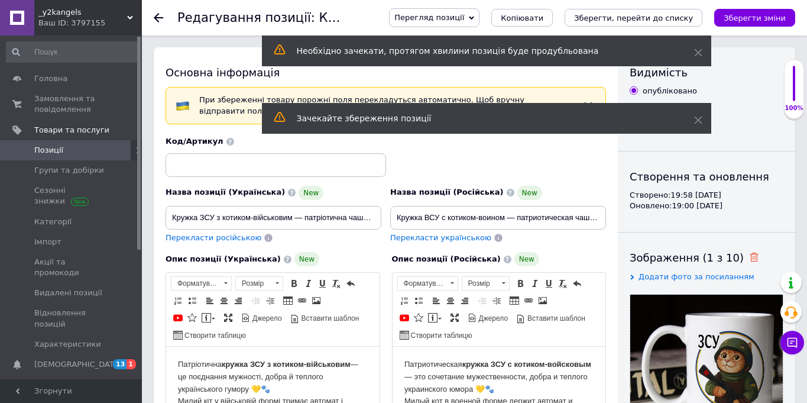
click at [750, 257] on icon at bounding box center [754, 256] width 9 height 9
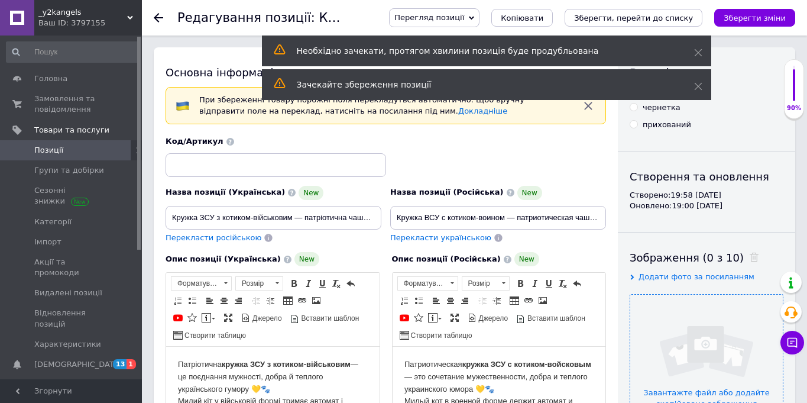
click at [724, 353] on input "file" at bounding box center [706, 370] width 153 height 153
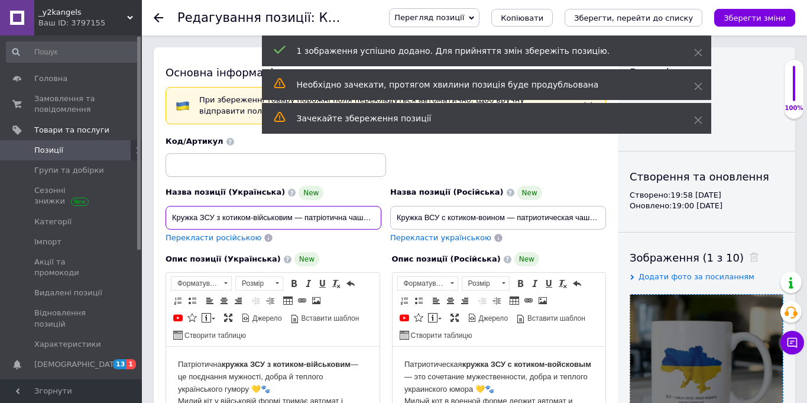
click at [331, 221] on input "Кружка ЗСУ з котиком-військовим — патріотична чашка з героїчним котом для захис…" at bounding box center [274, 218] width 216 height 24
paste input "ртою України — патріотична чашка з прапором України та написом ЗСУ"
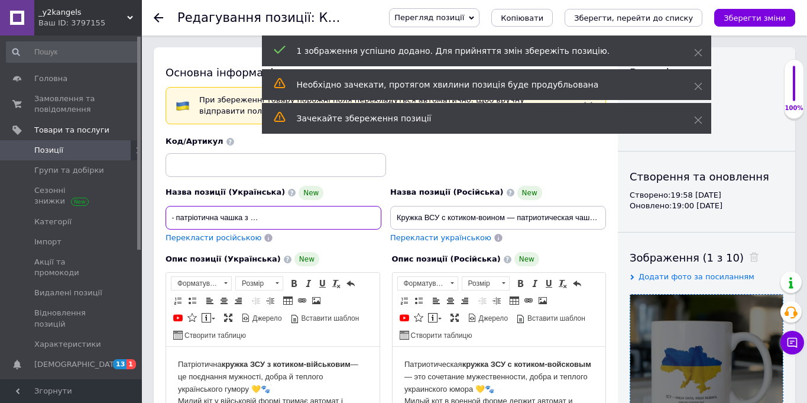
type input "Кружка ЗСУ з картою України — патріотична чашка з прапором України та написом З…"
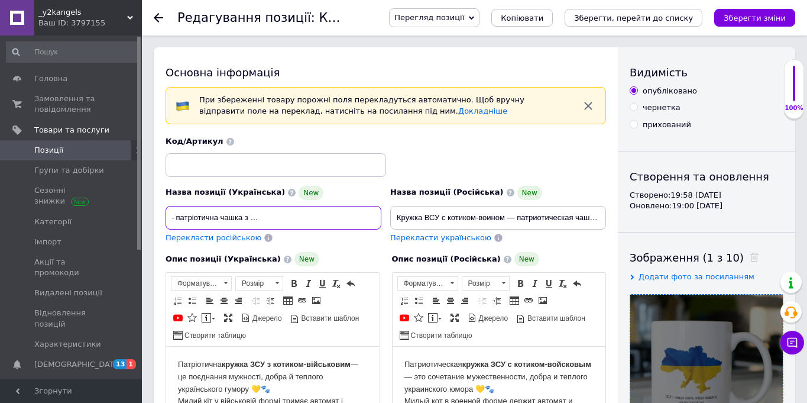
scroll to position [0, 0]
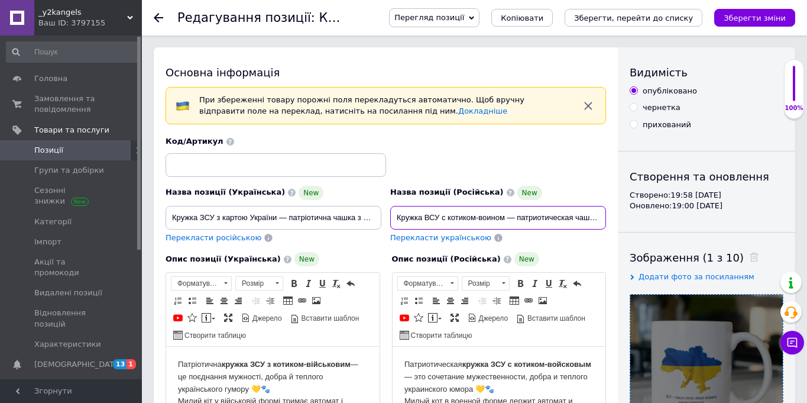
click at [492, 212] on input "Кружка ВСУ с котиком-воином — патриотическая чашка с котом-защитником для военн…" at bounding box center [498, 218] width 216 height 24
paste input "ртой Украины — патриотическая чашка с флагом Украины и надписью ВСУ"
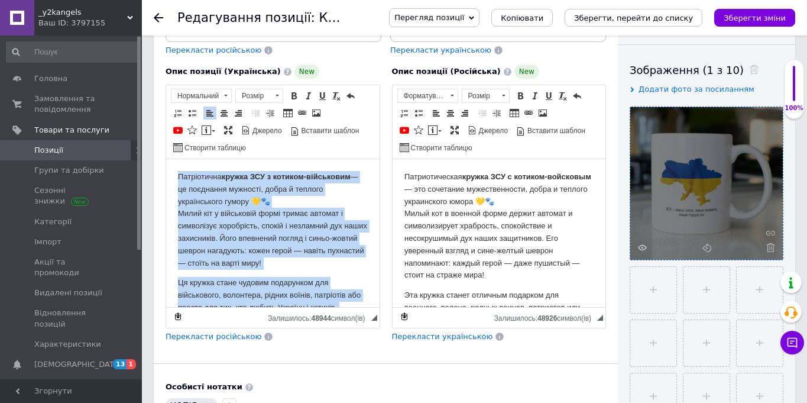
drag, startPoint x: 277, startPoint y: 294, endPoint x: 103, endPoint y: 112, distance: 251.8
click at [166, 159] on html "Патріотична кружка ЗСУ з котиком-військовим — це поєднання мужності, добра й те…" at bounding box center [272, 392] width 213 height 467
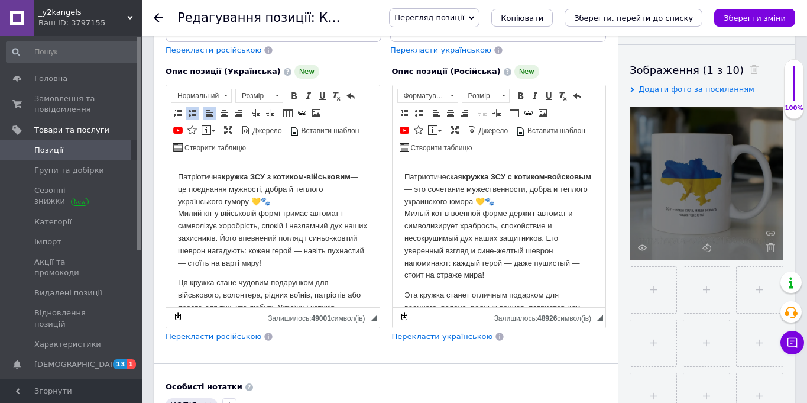
scroll to position [293, 0]
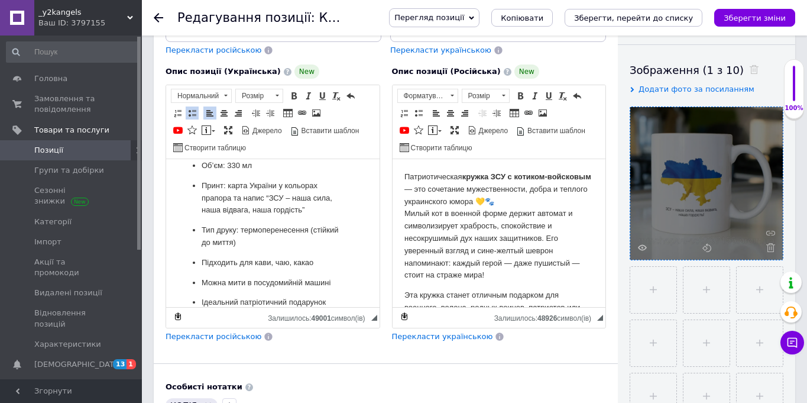
click at [245, 339] on span "Перекласти російською" at bounding box center [214, 336] width 96 height 9
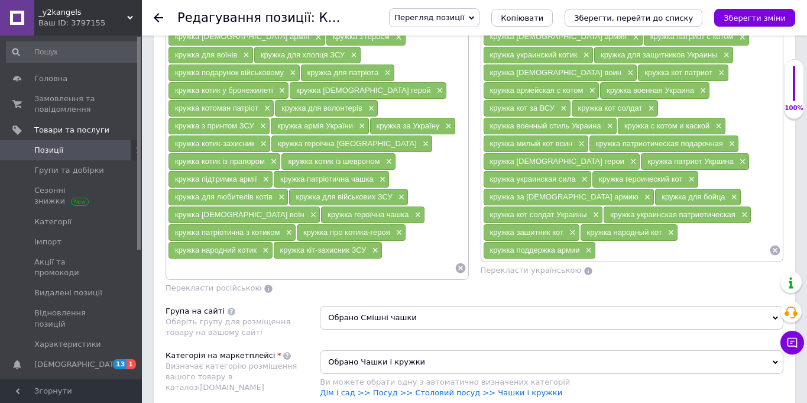
scroll to position [1038, 0]
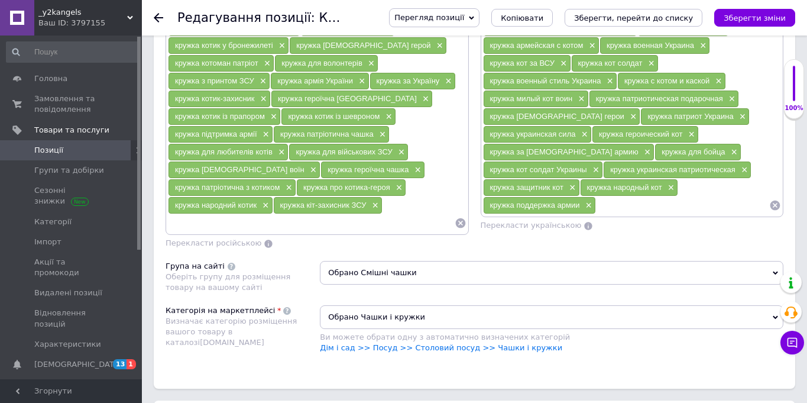
click at [776, 206] on icon at bounding box center [775, 205] width 10 height 10
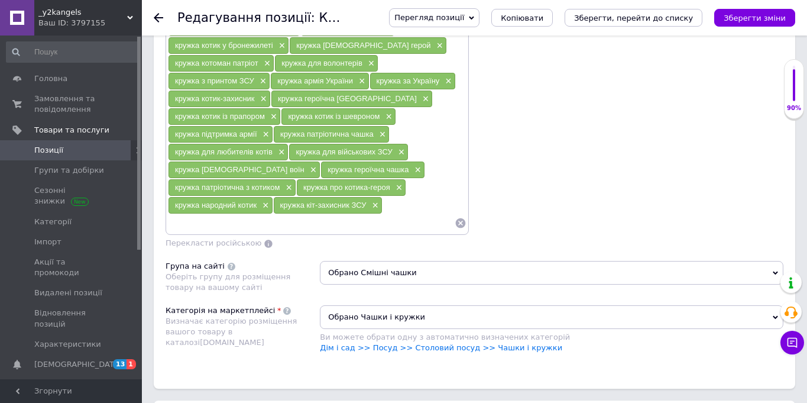
drag, startPoint x: 459, startPoint y: 206, endPoint x: 472, endPoint y: 202, distance: 13.1
click at [459, 217] on icon at bounding box center [461, 223] width 12 height 12
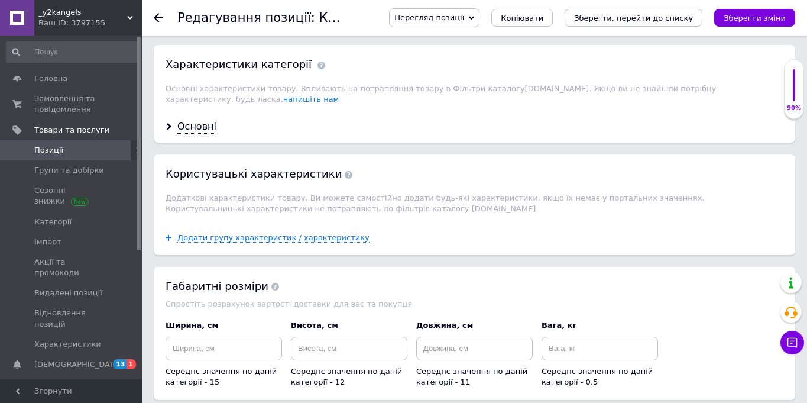
scroll to position [700, 0]
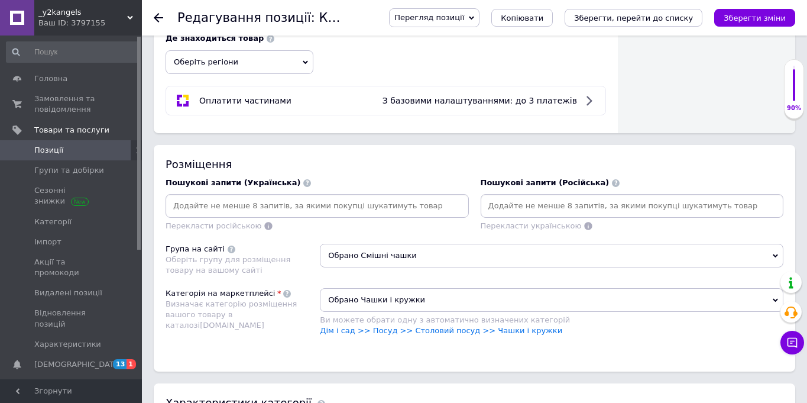
click at [520, 209] on input at bounding box center [632, 206] width 299 height 18
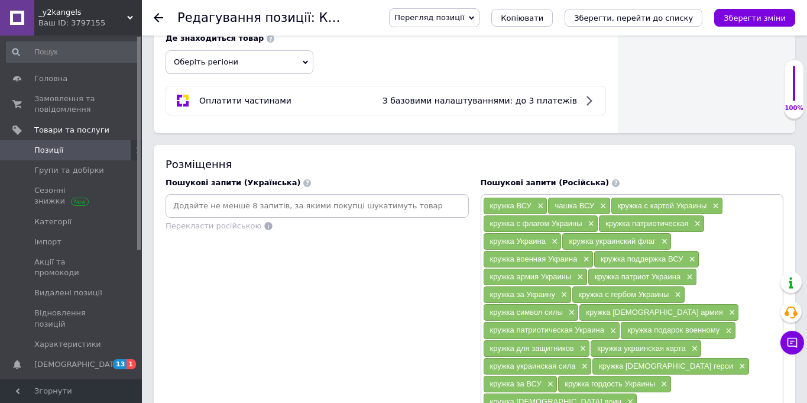
click at [279, 200] on input at bounding box center [317, 206] width 299 height 18
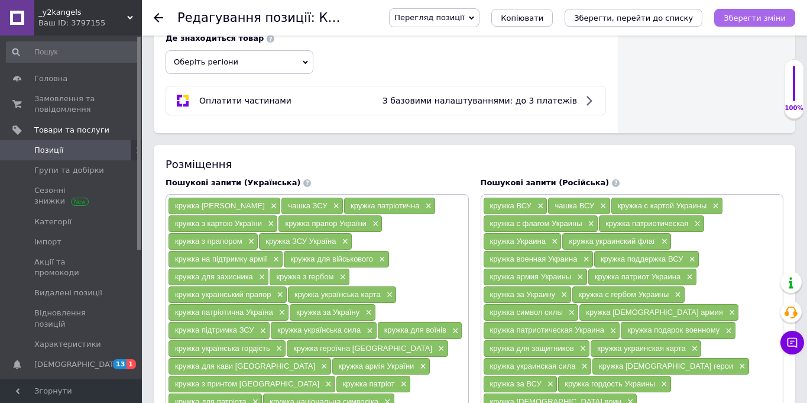
click at [739, 14] on icon "Зберегти зміни" at bounding box center [755, 18] width 62 height 9
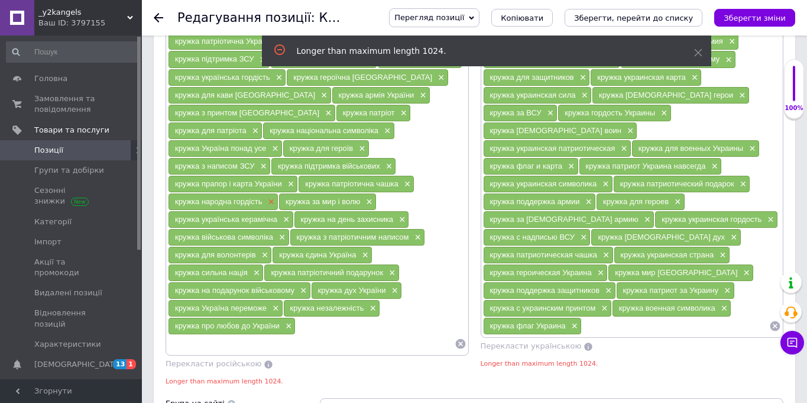
scroll to position [875, 0]
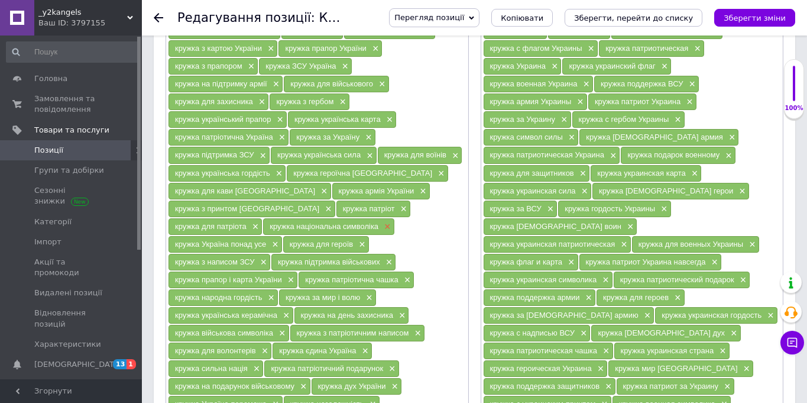
click at [381, 229] on span "×" at bounding box center [385, 227] width 9 height 10
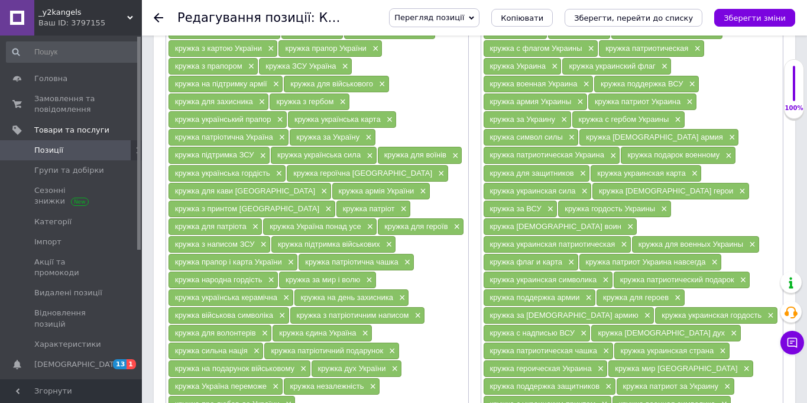
click at [627, 236] on div "кружка украинская патриотическая ×" at bounding box center [557, 244] width 147 height 17
click at [624, 239] on span "×" at bounding box center [622, 244] width 9 height 10
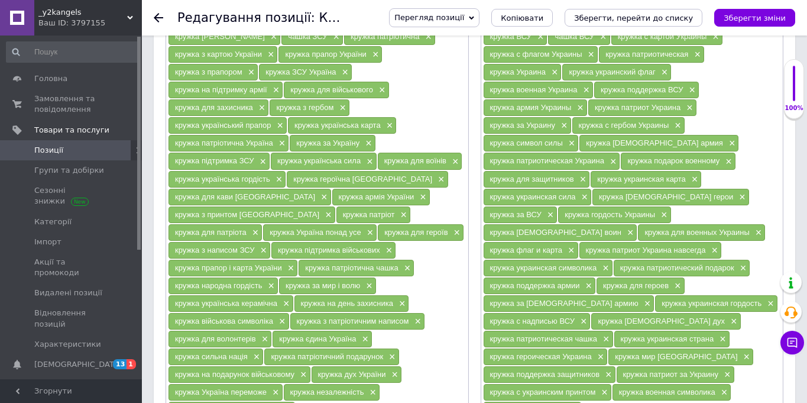
scroll to position [924, 0]
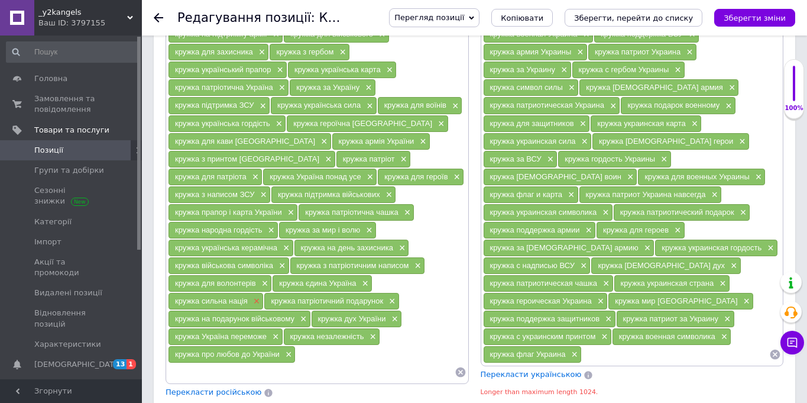
click at [251, 303] on span "×" at bounding box center [255, 301] width 9 height 10
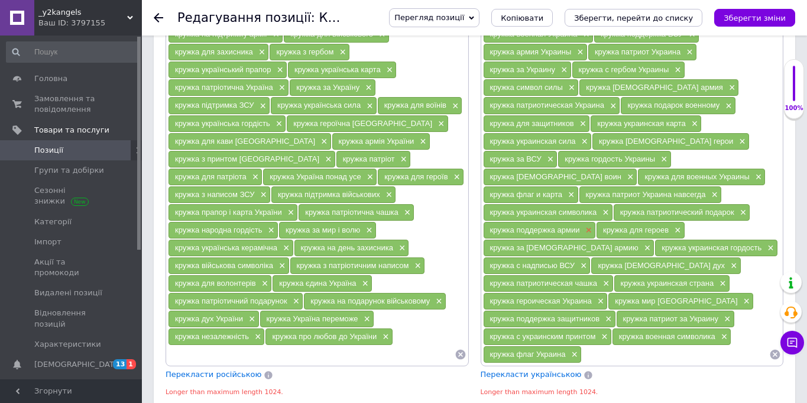
click at [592, 225] on span "×" at bounding box center [586, 230] width 9 height 10
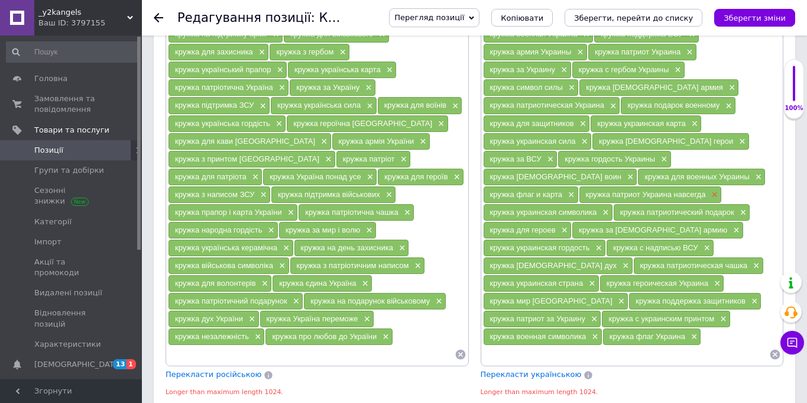
click at [708, 195] on span "×" at bounding box center [712, 195] width 9 height 10
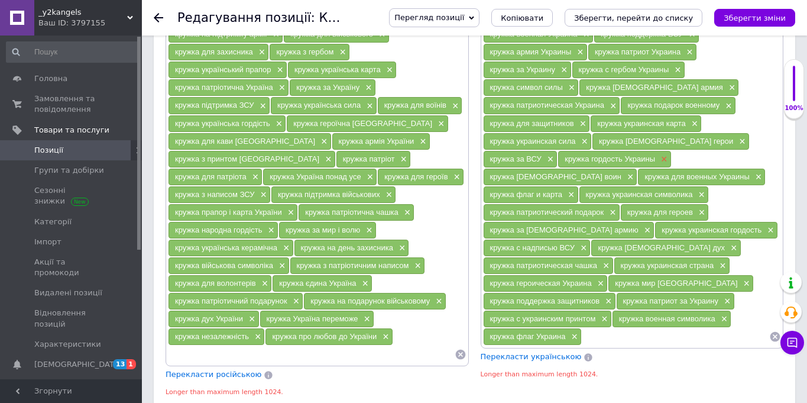
click at [658, 158] on span "×" at bounding box center [662, 159] width 9 height 10
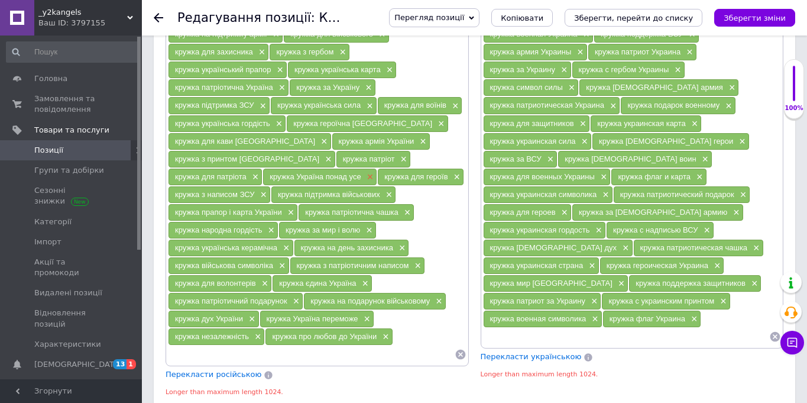
click at [364, 174] on span "×" at bounding box center [368, 177] width 9 height 10
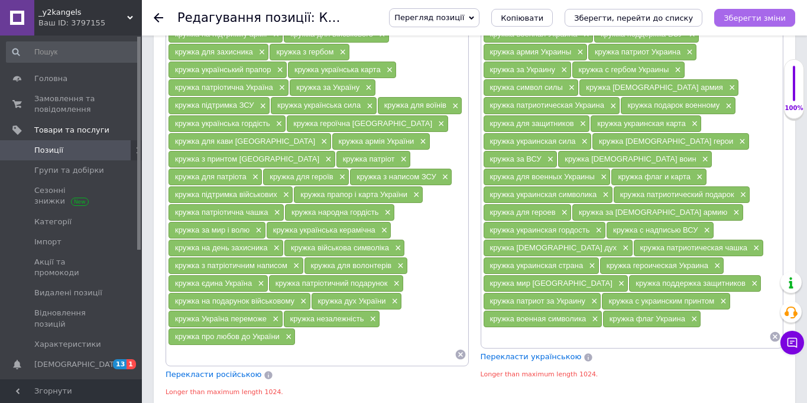
click at [765, 24] on button "Зберегти зміни" at bounding box center [754, 18] width 81 height 18
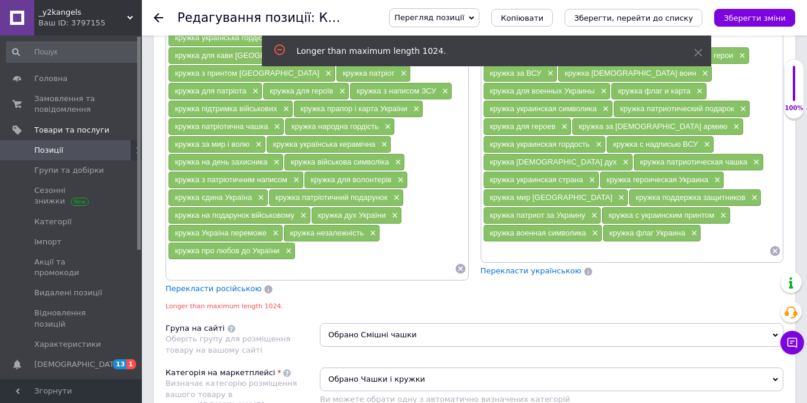
scroll to position [898, 0]
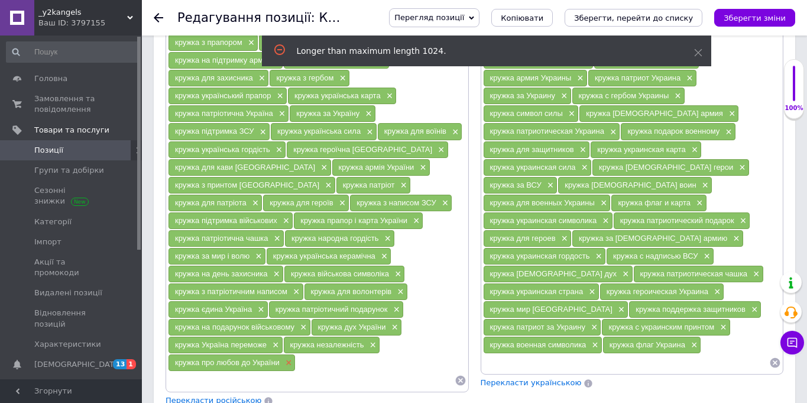
click at [286, 364] on span "×" at bounding box center [287, 363] width 9 height 10
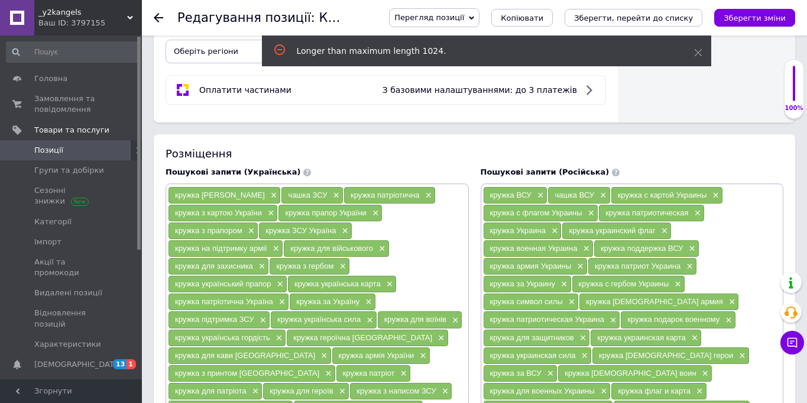
scroll to position [721, 0]
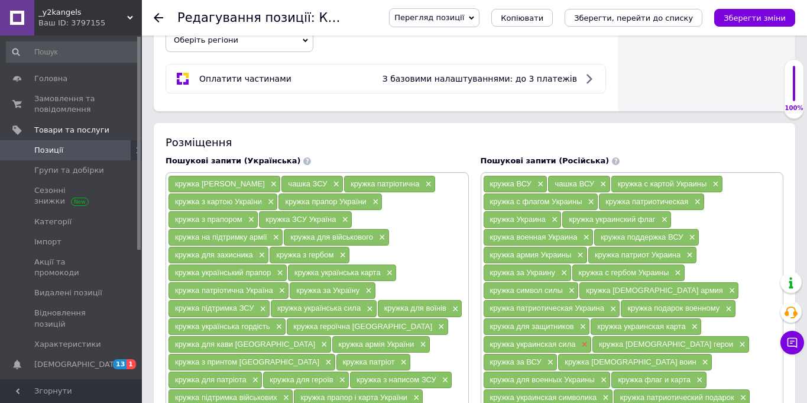
click at [581, 345] on span "×" at bounding box center [582, 344] width 9 height 10
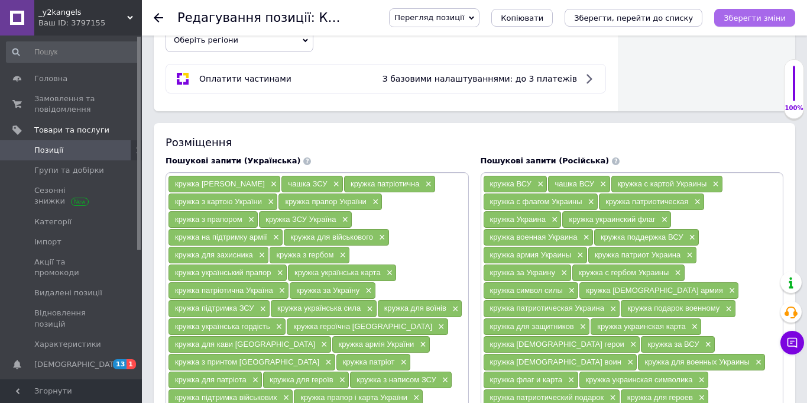
click at [740, 21] on icon "Зберегти зміни" at bounding box center [755, 18] width 62 height 9
type input "Кружка ВСУ с картой Украины — патриотическая чашка с флагом Украины и надписью …"
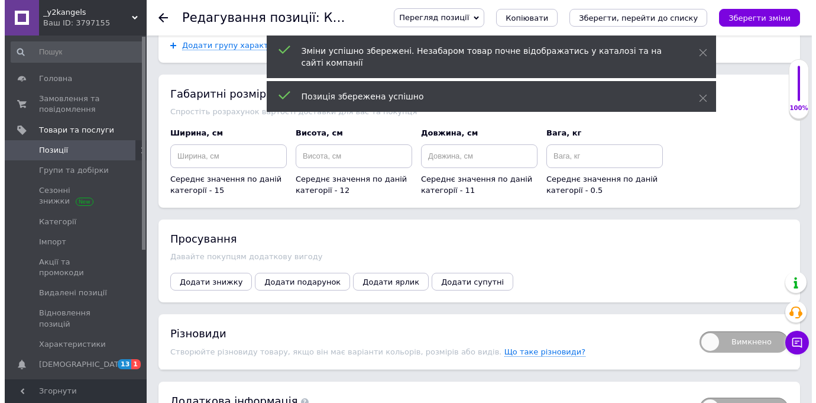
scroll to position [1666, 0]
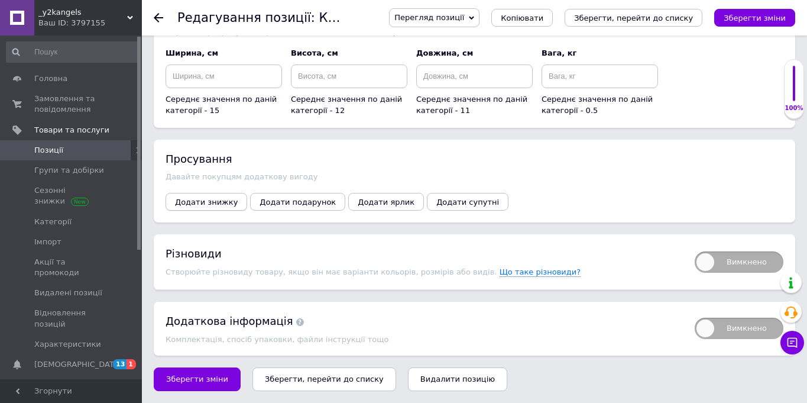
click at [198, 204] on span "Додати знижку" at bounding box center [206, 201] width 63 height 9
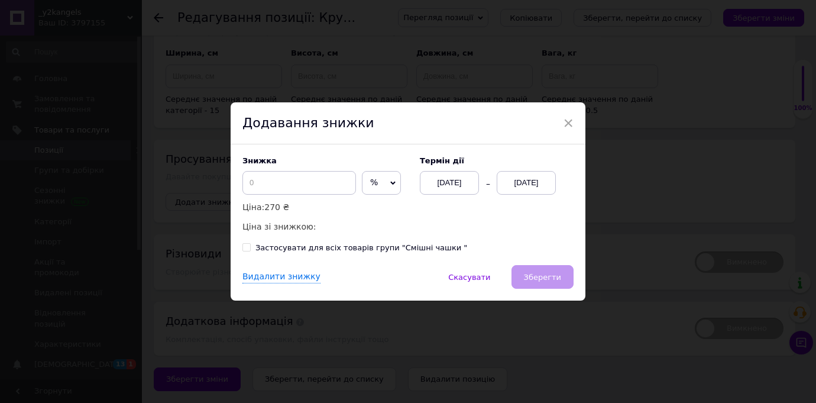
click at [368, 182] on span "%" at bounding box center [381, 183] width 39 height 24
click at [362, 209] on li "₴" at bounding box center [381, 207] width 38 height 17
click at [305, 188] on input at bounding box center [299, 183] width 114 height 24
type input "50"
click at [532, 180] on div "[DATE]" at bounding box center [526, 183] width 59 height 24
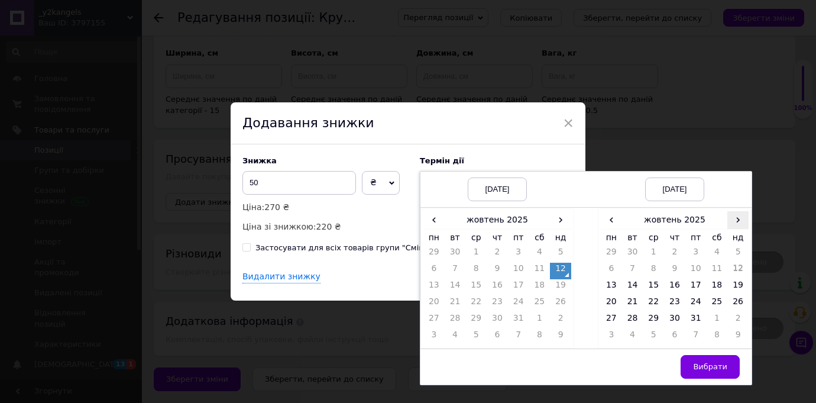
click at [737, 223] on span "›" at bounding box center [737, 219] width 21 height 17
click at [659, 318] on td "26" at bounding box center [653, 320] width 21 height 17
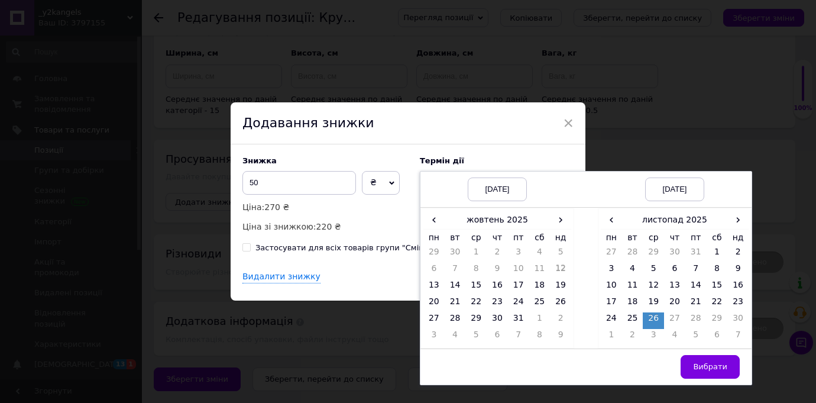
click at [696, 352] on td "Вибрати" at bounding box center [675, 366] width 154 height 36
click at [718, 367] on span "Вибрати" at bounding box center [710, 366] width 34 height 9
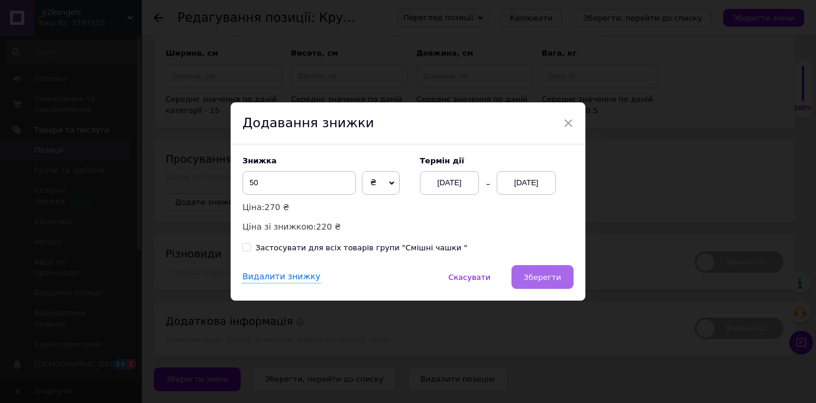
drag, startPoint x: 549, startPoint y: 279, endPoint x: 581, endPoint y: 242, distance: 48.6
click at [549, 279] on span "Зберегти" at bounding box center [542, 277] width 37 height 9
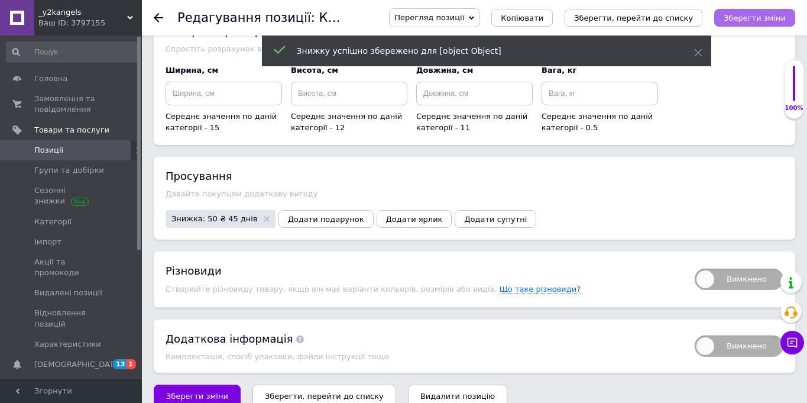
click at [783, 18] on icon "Зберегти зміни" at bounding box center [755, 18] width 62 height 9
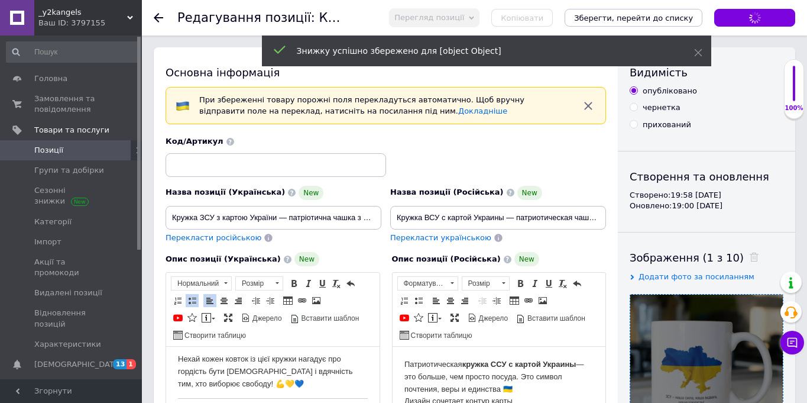
scroll to position [193, 0]
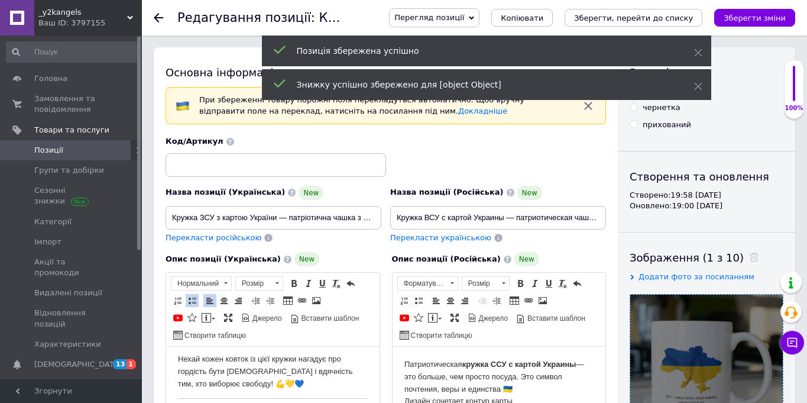
click at [27, 158] on link "Позиції" at bounding box center [72, 150] width 145 height 20
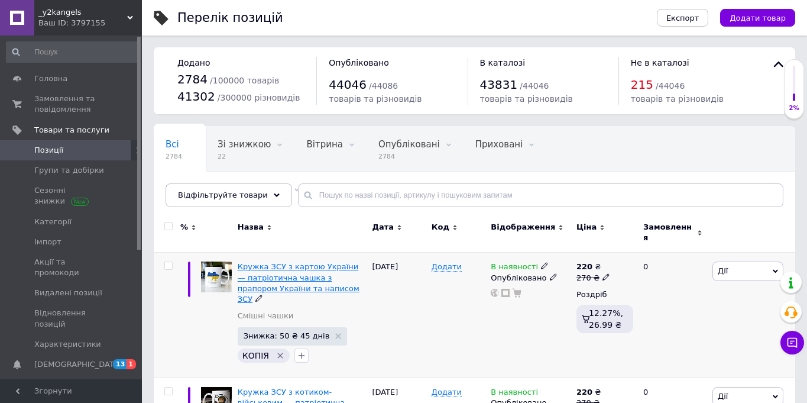
click at [241, 263] on span "Кружка ЗСУ з картою України — патріотична чашка з прапором України та написом З…" at bounding box center [299, 282] width 122 height 41
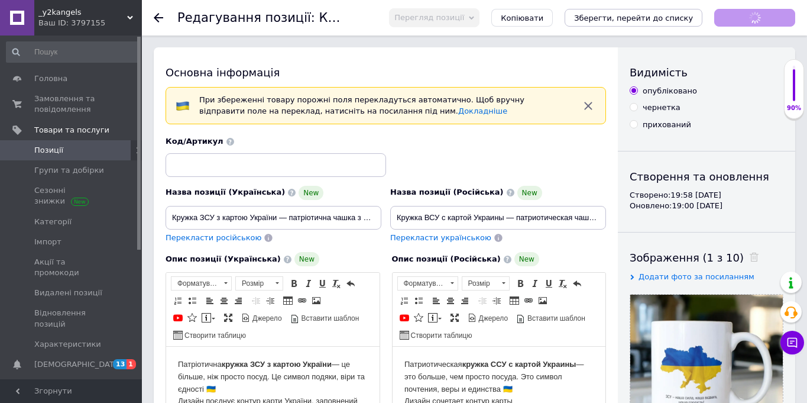
click at [530, 20] on div "Копіювати" at bounding box center [521, 18] width 61 height 18
click at [538, 31] on div "Перегляд позиції Зберегти та переглянути на сайті Зберегти та переглянути на ма…" at bounding box center [580, 17] width 430 height 35
click at [538, 10] on button "Копіювати" at bounding box center [521, 18] width 61 height 18
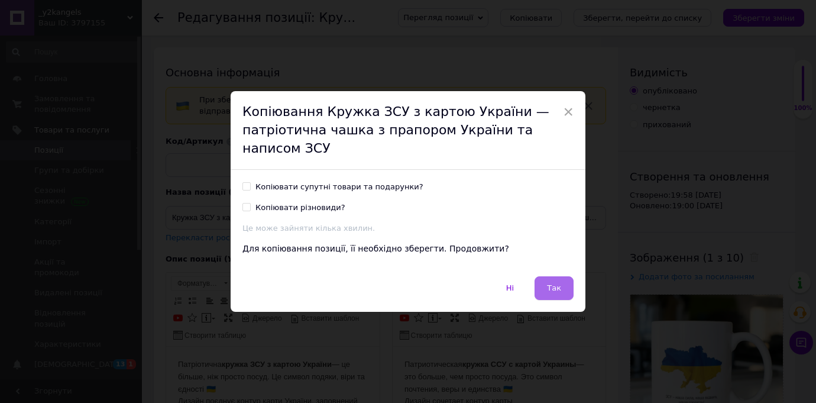
click at [560, 297] on button "Так" at bounding box center [554, 288] width 39 height 24
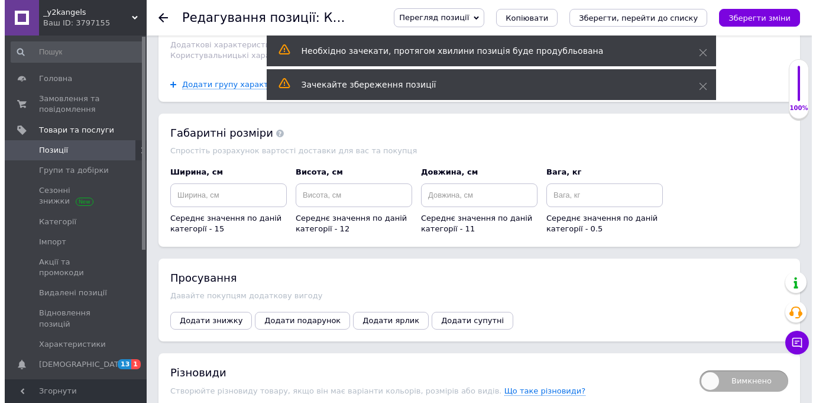
scroll to position [1652, 0]
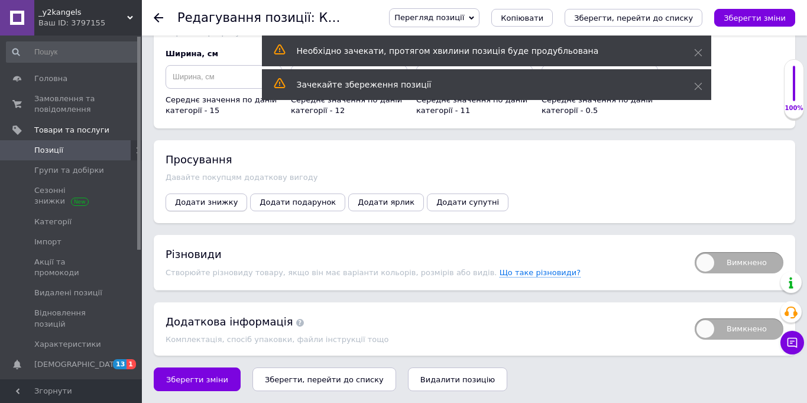
click at [214, 196] on button "Додати знижку" at bounding box center [207, 202] width 82 height 18
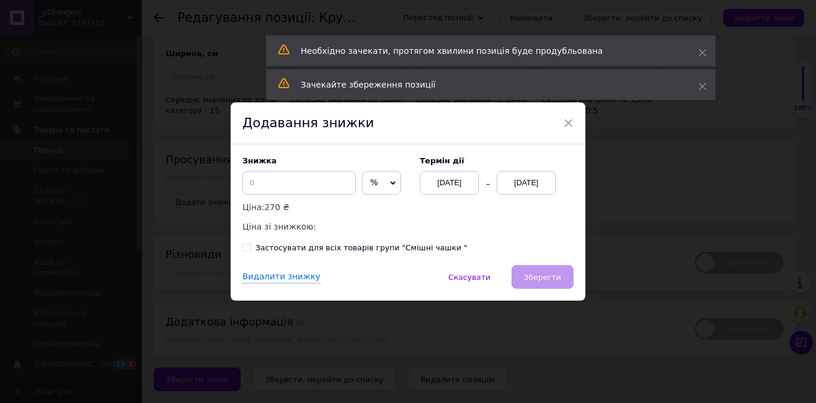
click at [362, 190] on span "%" at bounding box center [381, 183] width 39 height 24
click at [366, 207] on li "₴" at bounding box center [381, 207] width 38 height 17
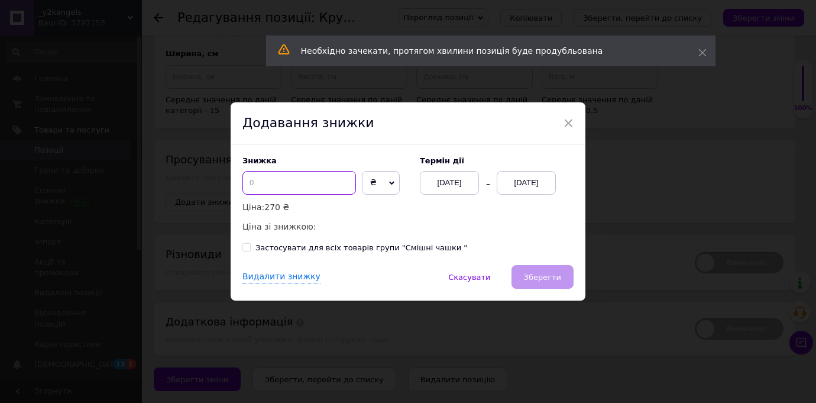
click at [326, 187] on input at bounding box center [299, 183] width 114 height 24
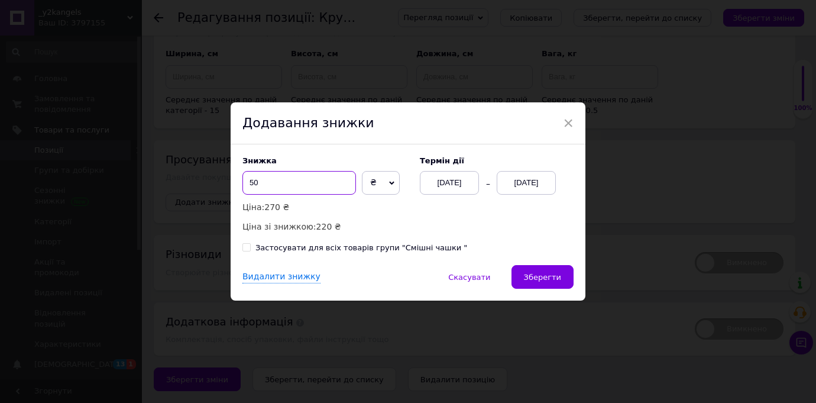
type input "50"
click at [550, 177] on div "[DATE]" at bounding box center [526, 183] width 59 height 24
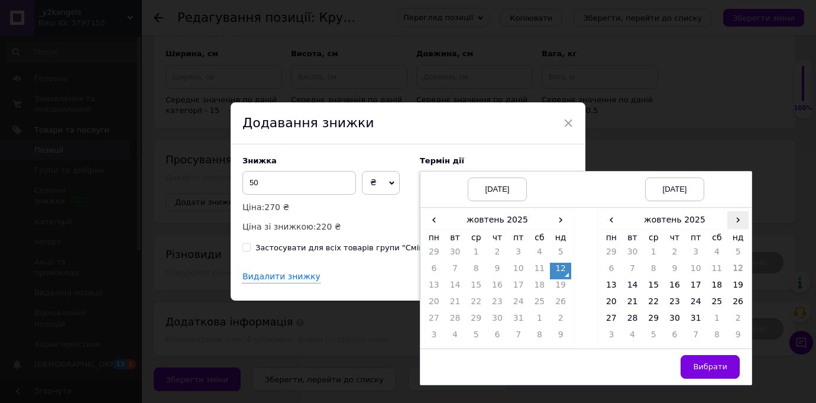
click at [733, 219] on span "›" at bounding box center [737, 219] width 21 height 17
click at [652, 320] on td "26" at bounding box center [653, 320] width 21 height 17
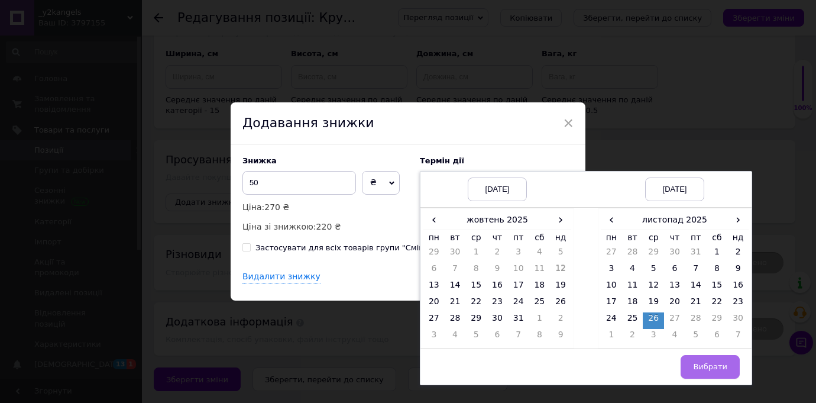
click at [713, 375] on button "Вибрати" at bounding box center [710, 367] width 59 height 24
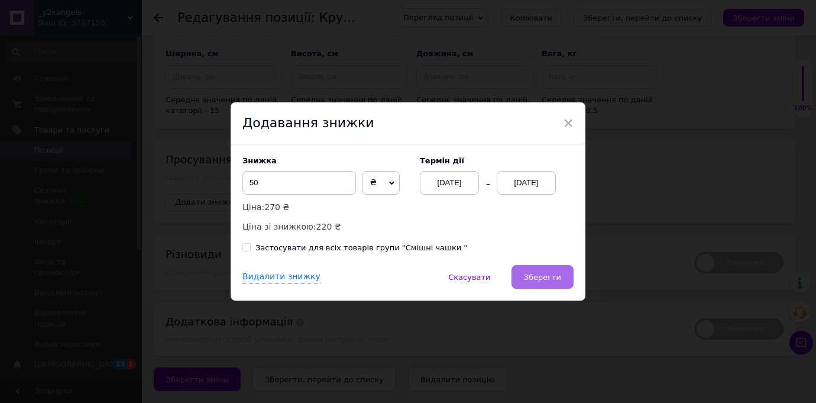
click at [556, 287] on button "Зберегти" at bounding box center [542, 277] width 62 height 24
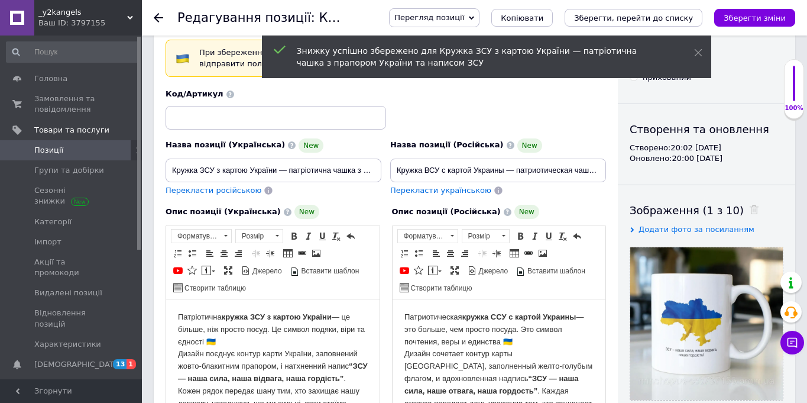
scroll to position [0, 0]
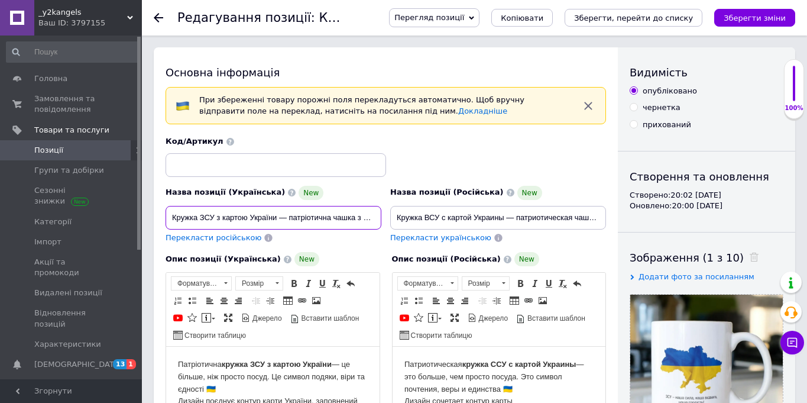
click at [279, 221] on input "Кружка ЗСУ з картою України — патріотична чашка з прапором України та написом З…" at bounding box center [274, 218] width 216 height 24
paste input "ружка ЗСУ, чашка ЗСУ, кружка патріотична, кружка з картою України, кружка прапо…"
click at [279, 209] on input "кружка ЗСУ, чашка ЗСУ, кружка патріотична, кружка з картою України, кружка прап…" at bounding box center [274, 218] width 216 height 24
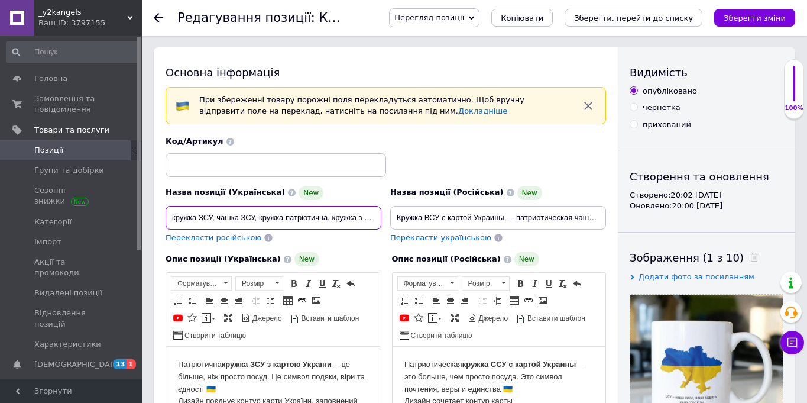
click at [279, 209] on input "кружка ЗСУ, чашка ЗСУ, кружка патріотична, кружка з картою України, кружка прап…" at bounding box center [274, 218] width 216 height 24
paste input "ружка “Слава Україні” з тризубом — патріотична чашка з прапором України, символ…"
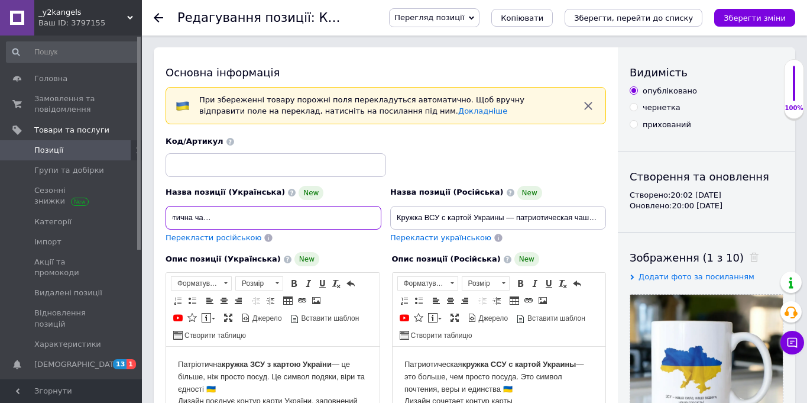
type input "Кружка “Слава Україні” з тризубом — патріотична чашка з прапором України, симво…"
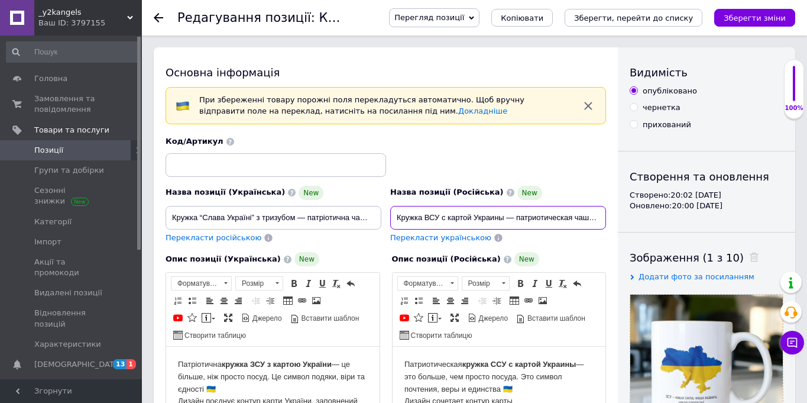
click at [425, 208] on input "Кружка ВСУ с картой Украины — патриотическая чашка с флагом Украины и надписью …" at bounding box center [498, 218] width 216 height 24
paste input "“Слава Украине” с трезубцем — патриотическая чашка с флагом Украины, символ сил…"
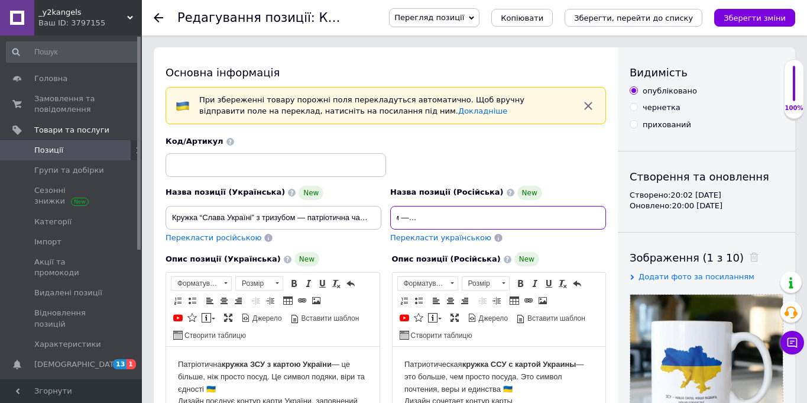
type input "Кружка “Слава Украине” с трезубцем — патриотическая чашка с флагом Украины, сим…"
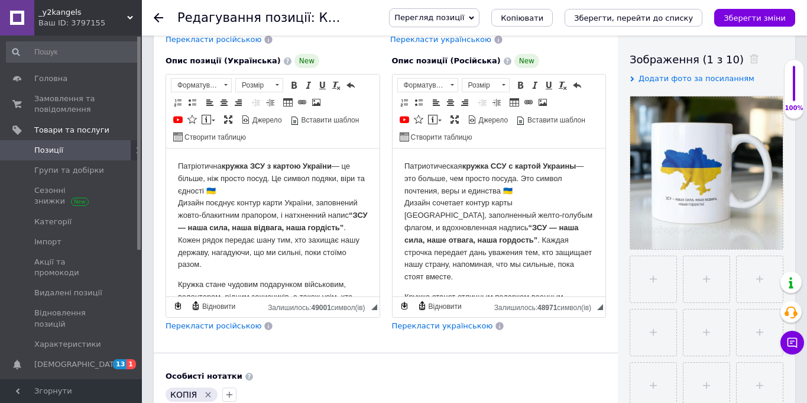
scroll to position [306, 0]
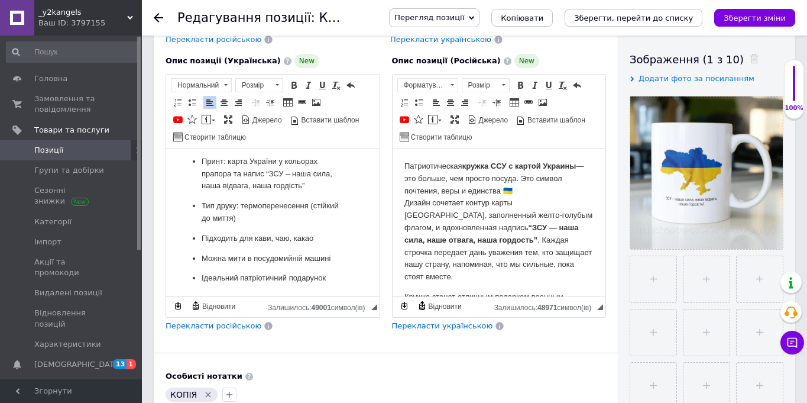
click at [336, 279] on ul "Матеріал: кераміка Об’єм: 330 мл Принт: карта України у кольорах прапора та нап…" at bounding box center [273, 199] width 190 height 169
click at [338, 279] on ul "Матеріал: кераміка Об’єм: 330 мл Принт: карта України у кольорах прапора та нап…" at bounding box center [273, 199] width 190 height 169
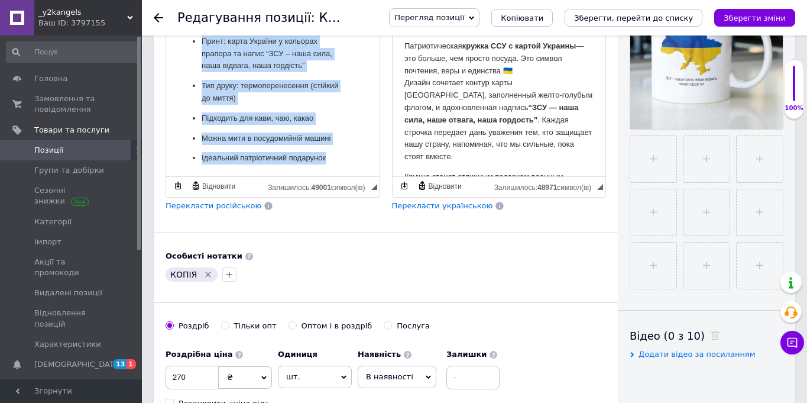
scroll to position [350, 0]
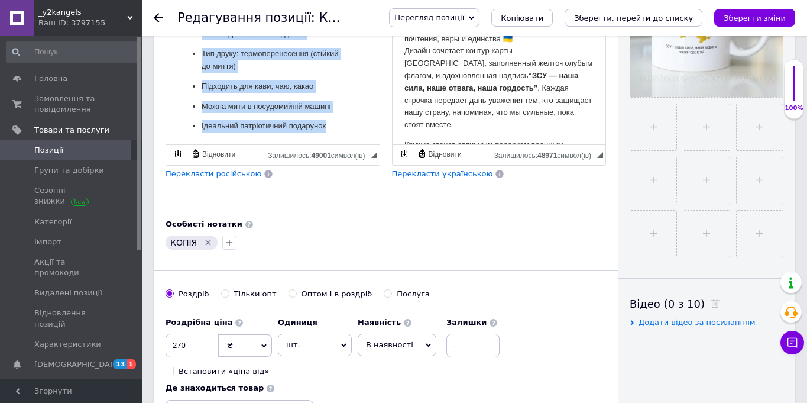
drag, startPoint x: 173, startPoint y: 14, endPoint x: 354, endPoint y: 133, distance: 216.0
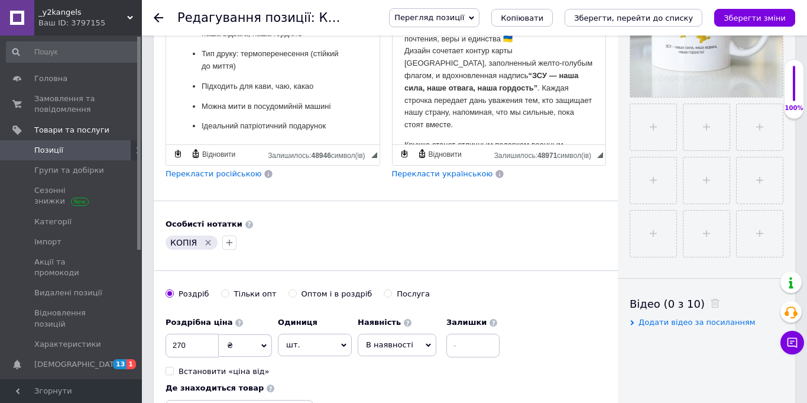
scroll to position [317, 0]
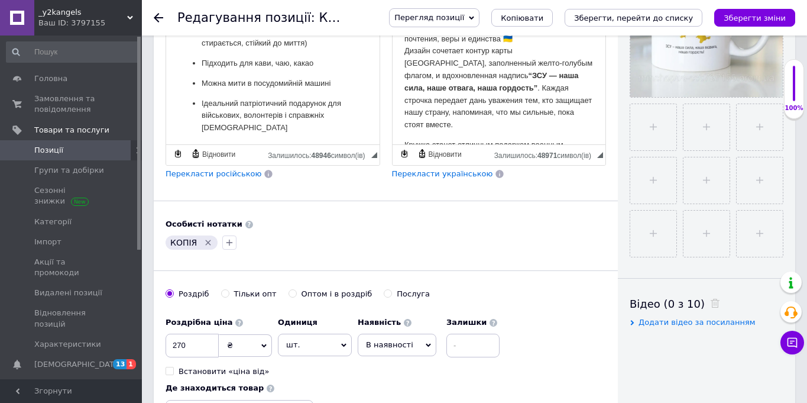
click at [351, 208] on div "Основна інформація При збереженні товару порожні поля перекладуться автоматично…" at bounding box center [386, 89] width 464 height 785
click at [239, 176] on span "Перекласти російською" at bounding box center [214, 173] width 96 height 9
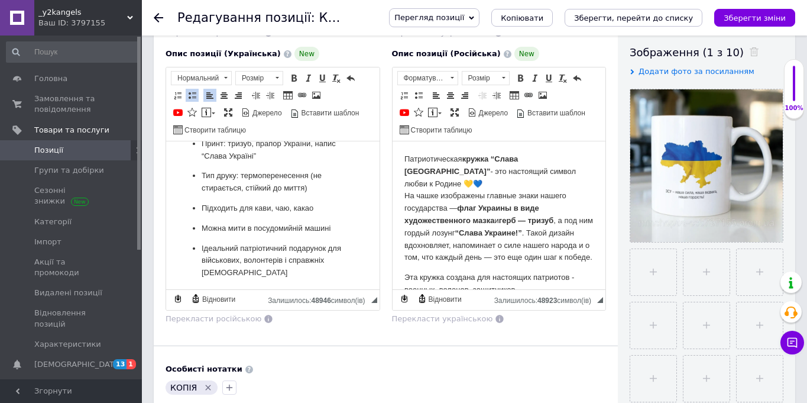
scroll to position [143, 0]
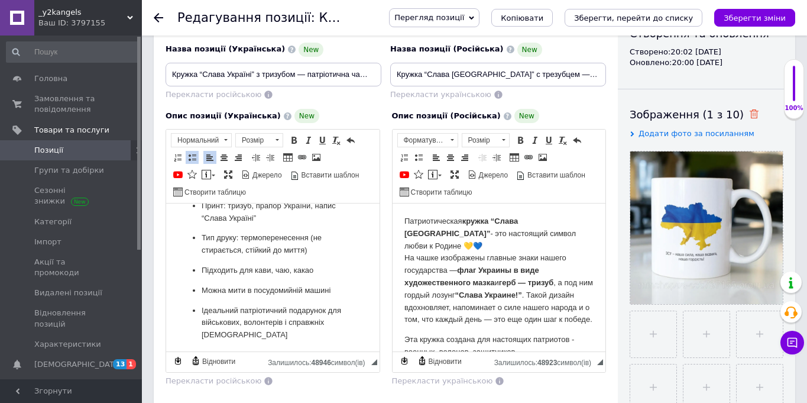
click at [750, 111] on icon at bounding box center [754, 113] width 9 height 9
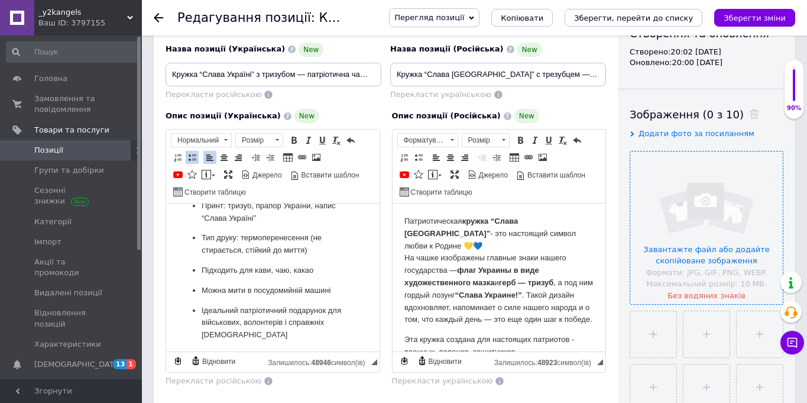
click at [728, 195] on input "file" at bounding box center [706, 227] width 153 height 153
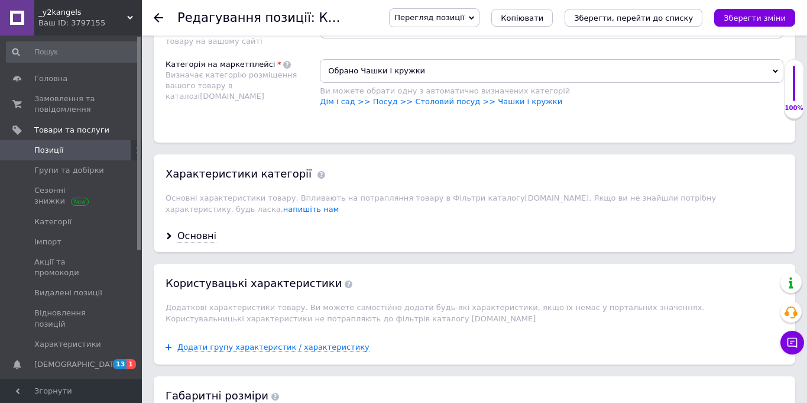
scroll to position [932, 0]
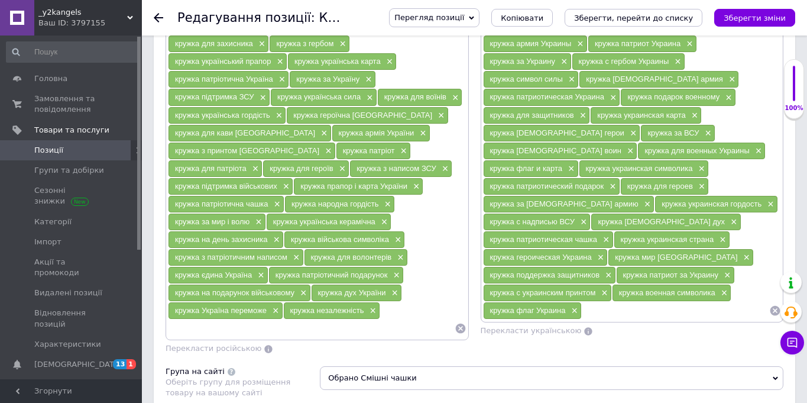
click at [773, 309] on icon at bounding box center [775, 311] width 12 height 12
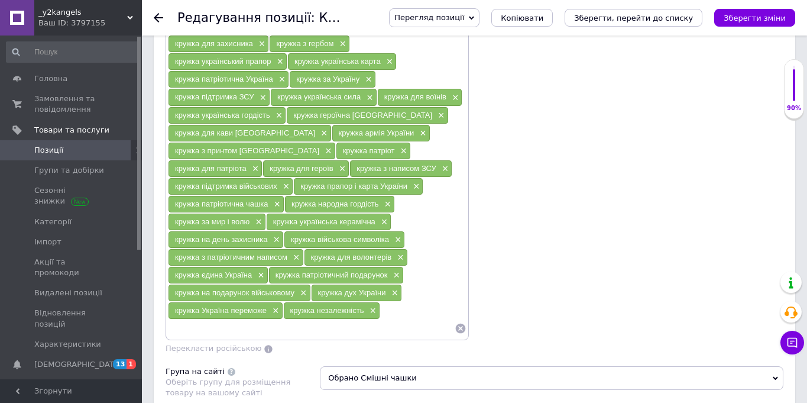
click at [468, 327] on div "кружка ЗСУ × чашка ЗСУ × кружка патріотична × кружка з картою України × кружка …" at bounding box center [317, 150] width 303 height 379
click at [462, 328] on icon at bounding box center [460, 328] width 10 height 10
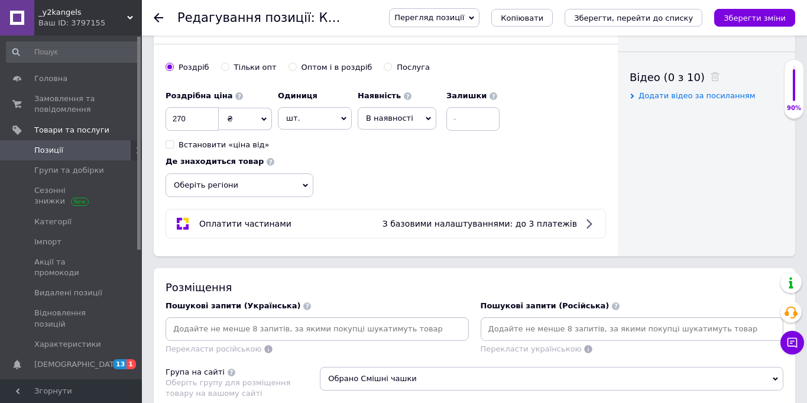
click at [544, 332] on input at bounding box center [632, 329] width 299 height 18
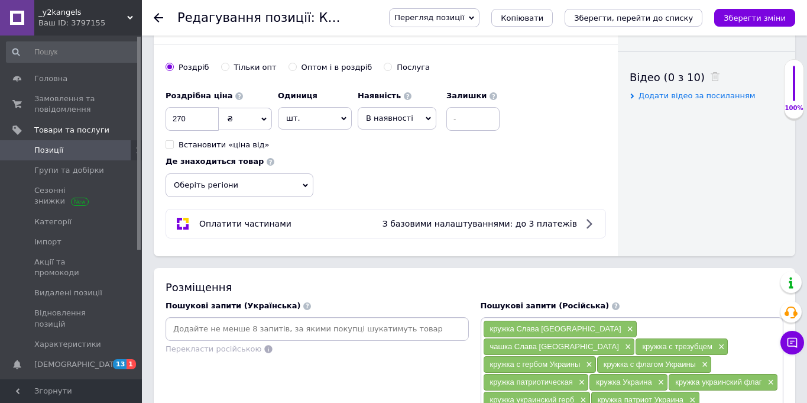
click at [305, 323] on input at bounding box center [317, 329] width 299 height 18
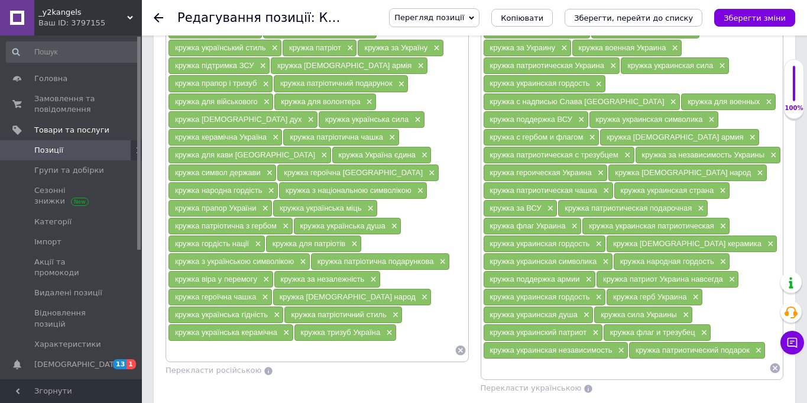
scroll to position [919, 0]
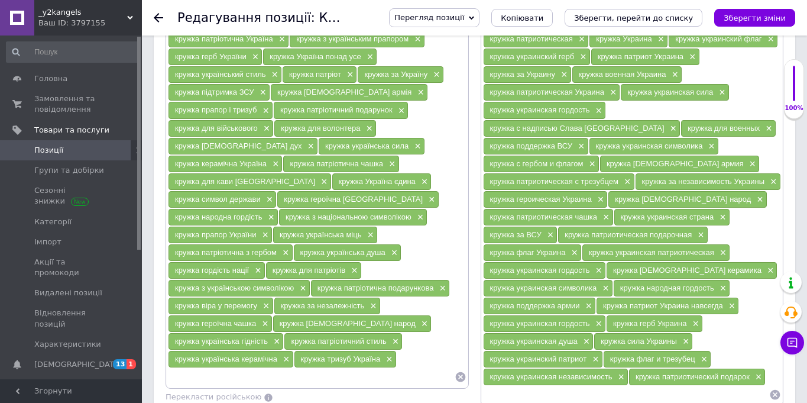
click at [770, 177] on span "×" at bounding box center [772, 182] width 9 height 10
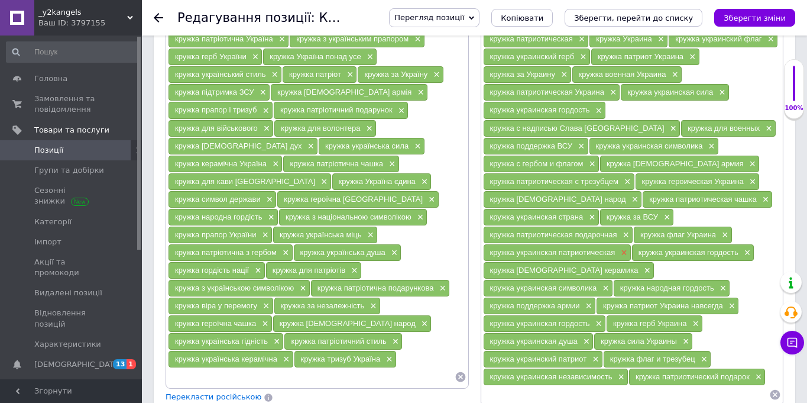
click at [620, 248] on span "×" at bounding box center [622, 253] width 9 height 10
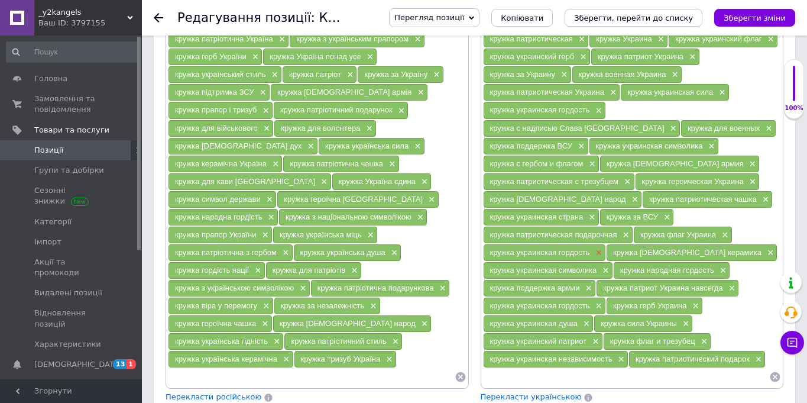
click at [597, 248] on span "×" at bounding box center [597, 253] width 9 height 10
click at [641, 248] on span "×" at bounding box center [645, 253] width 9 height 10
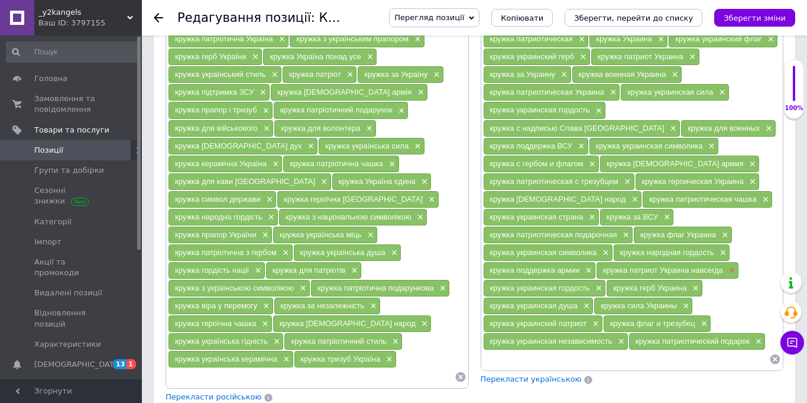
click at [731, 265] on span "×" at bounding box center [730, 270] width 9 height 10
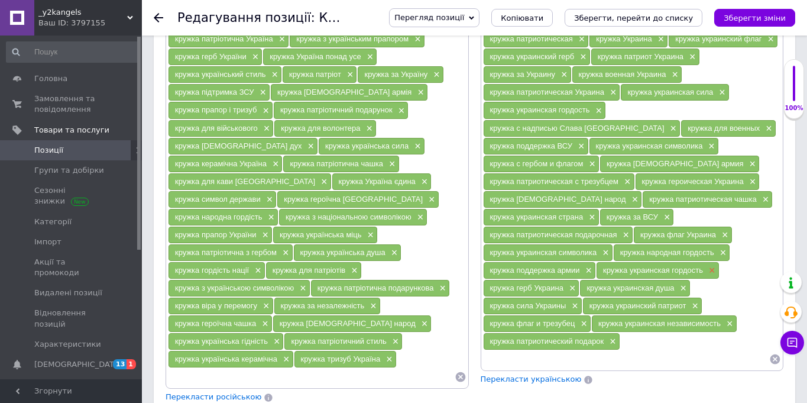
click at [709, 265] on span "×" at bounding box center [710, 270] width 9 height 10
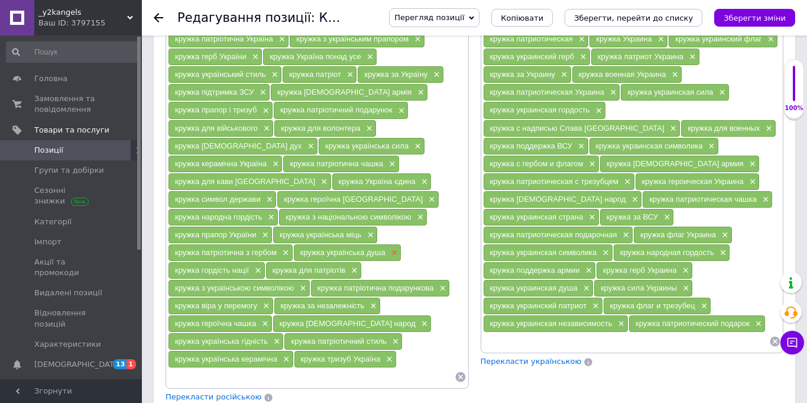
click at [390, 256] on span "×" at bounding box center [392, 253] width 9 height 10
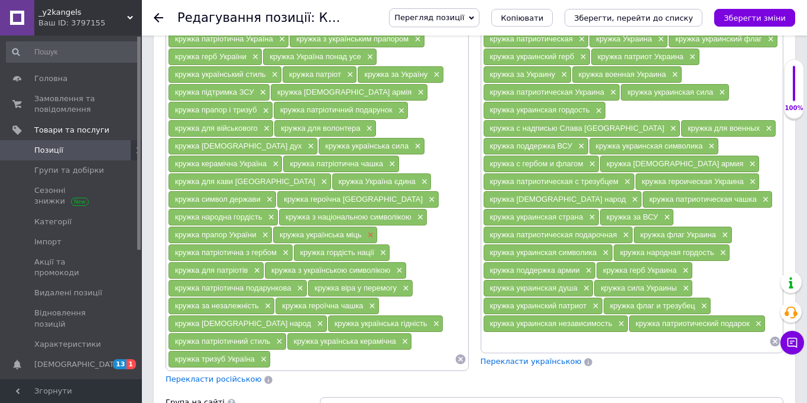
click at [372, 239] on span "×" at bounding box center [368, 235] width 9 height 10
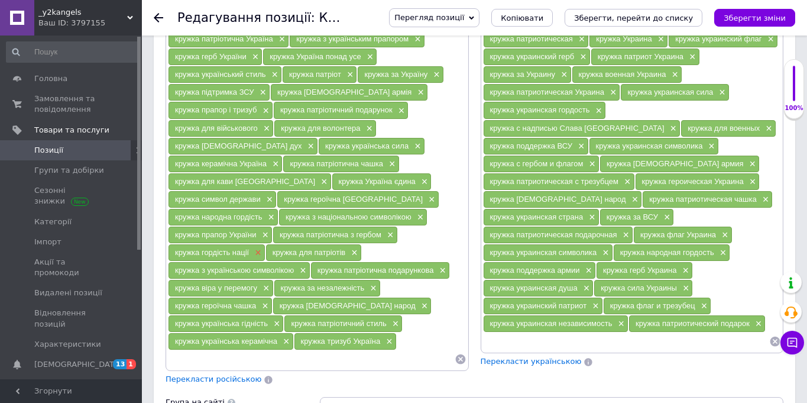
click at [256, 255] on span "×" at bounding box center [256, 253] width 9 height 10
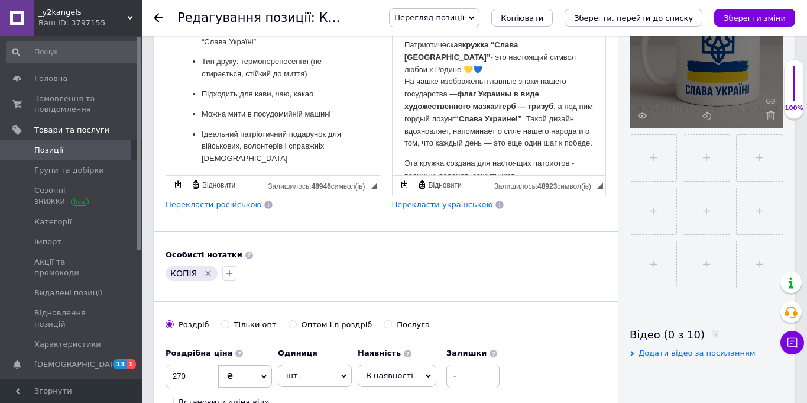
scroll to position [233, 0]
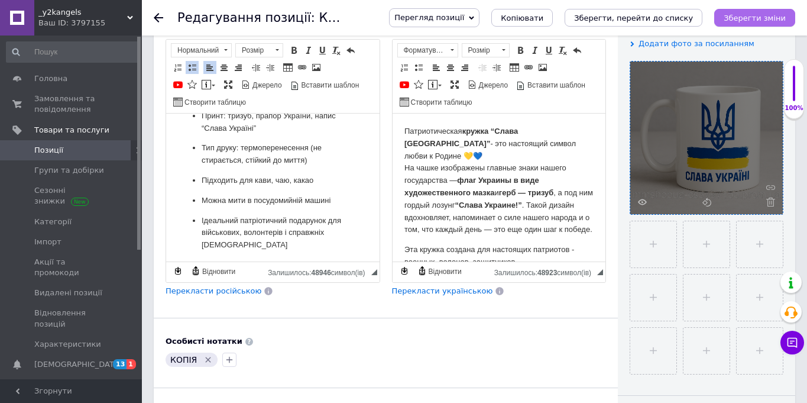
click at [739, 15] on icon "Зберегти зміни" at bounding box center [755, 18] width 62 height 9
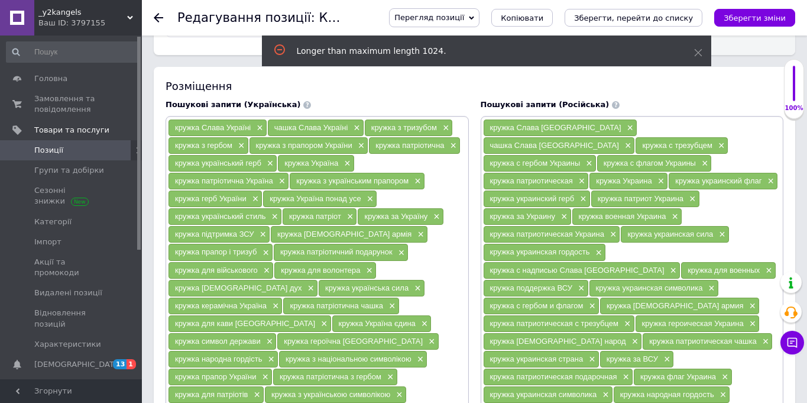
scroll to position [778, 0]
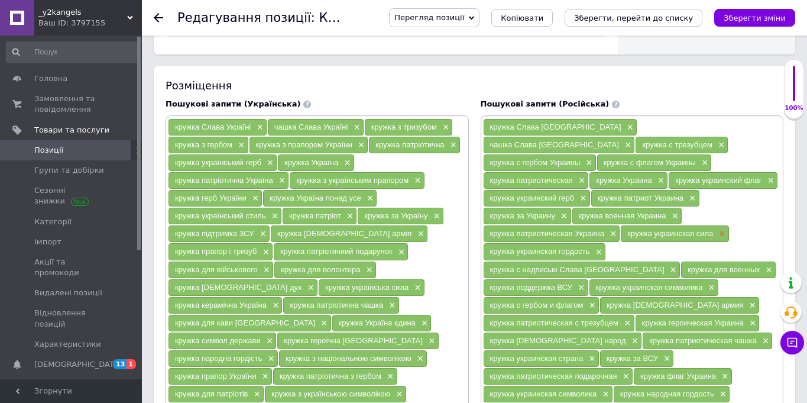
click at [716, 236] on span "×" at bounding box center [720, 234] width 9 height 10
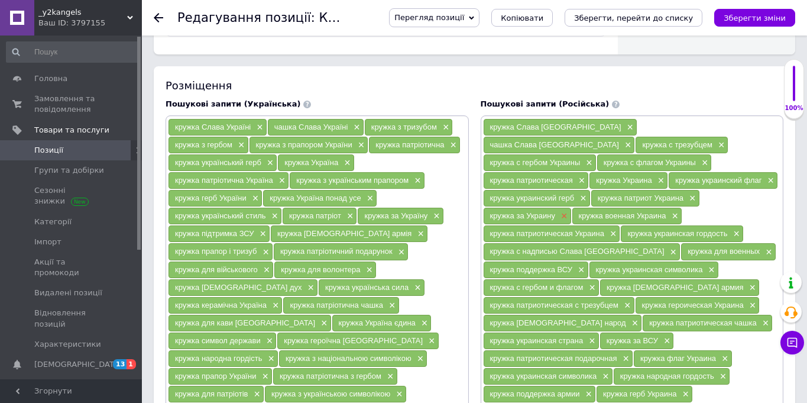
click at [568, 211] on span "×" at bounding box center [562, 216] width 9 height 10
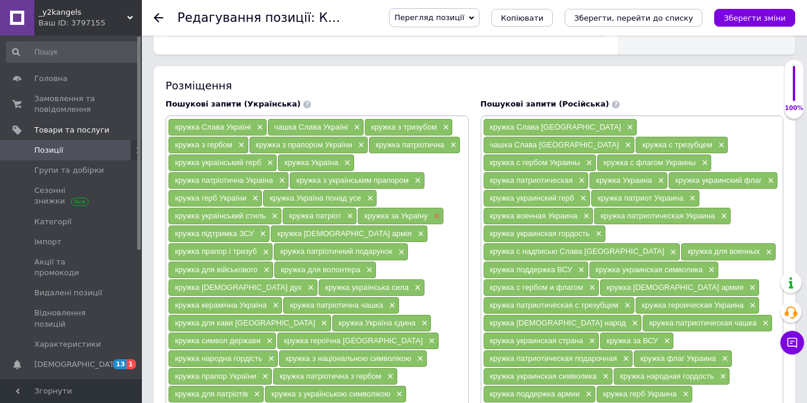
click at [435, 218] on span "×" at bounding box center [434, 216] width 9 height 10
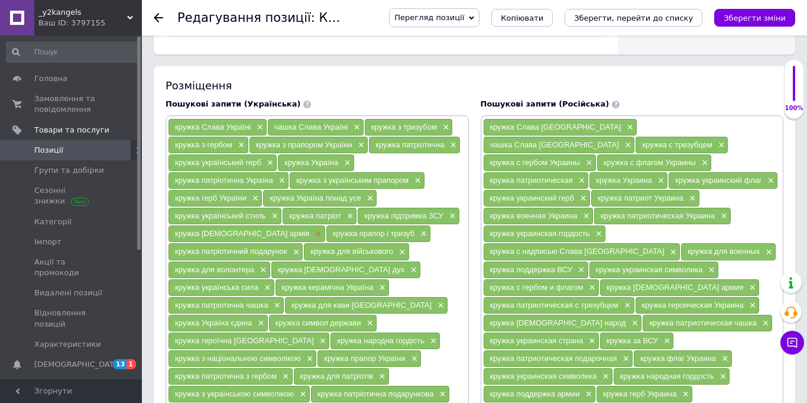
click at [312, 235] on span "×" at bounding box center [316, 234] width 9 height 10
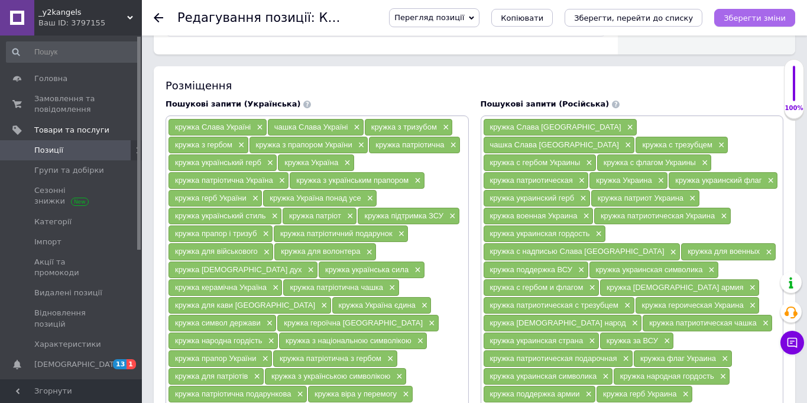
click at [742, 20] on icon "Зберегти зміни" at bounding box center [755, 18] width 62 height 9
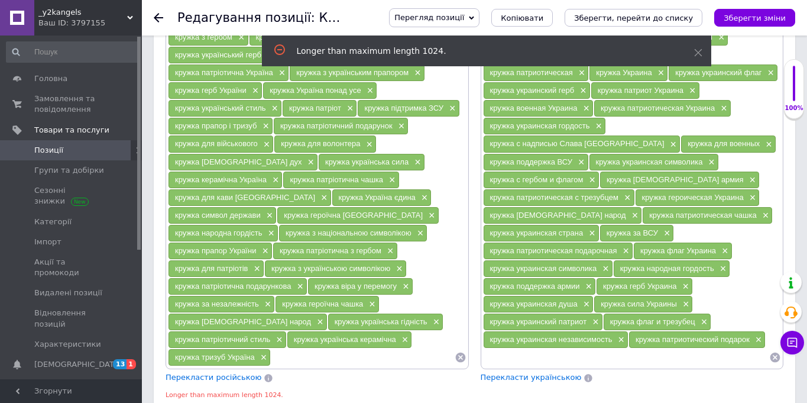
scroll to position [756, 0]
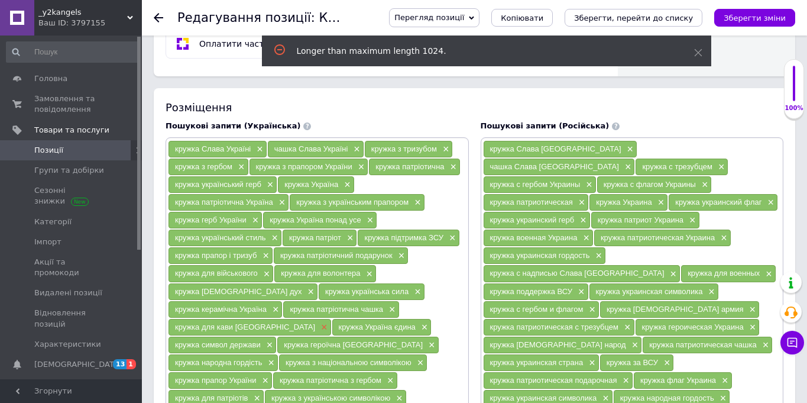
click at [318, 328] on span "×" at bounding box center [322, 327] width 9 height 10
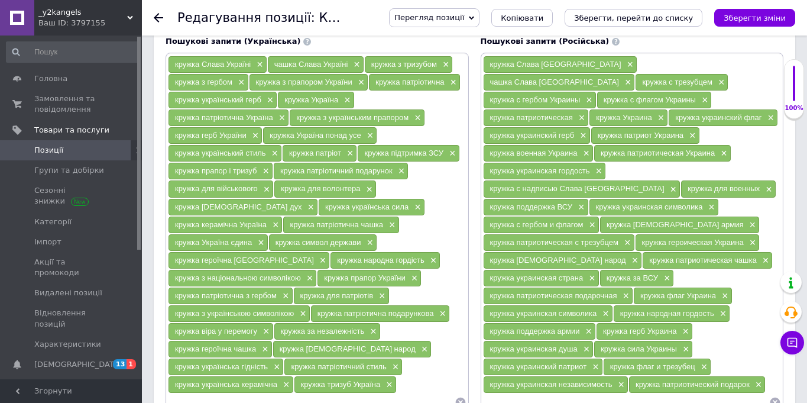
scroll to position [862, 0]
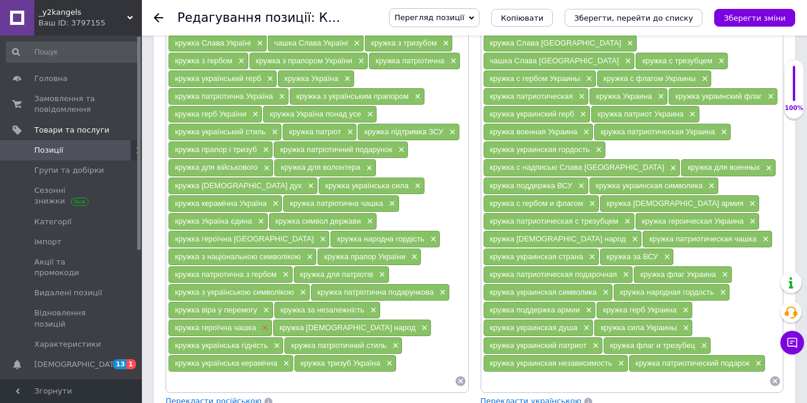
click at [263, 326] on span "×" at bounding box center [263, 328] width 9 height 10
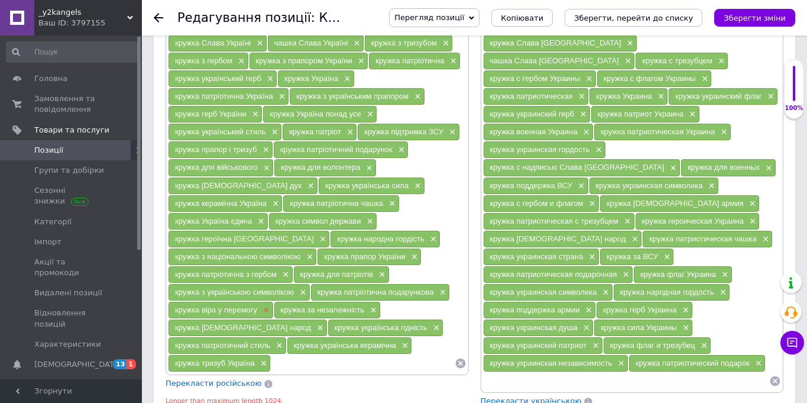
click at [266, 310] on span "×" at bounding box center [264, 310] width 9 height 10
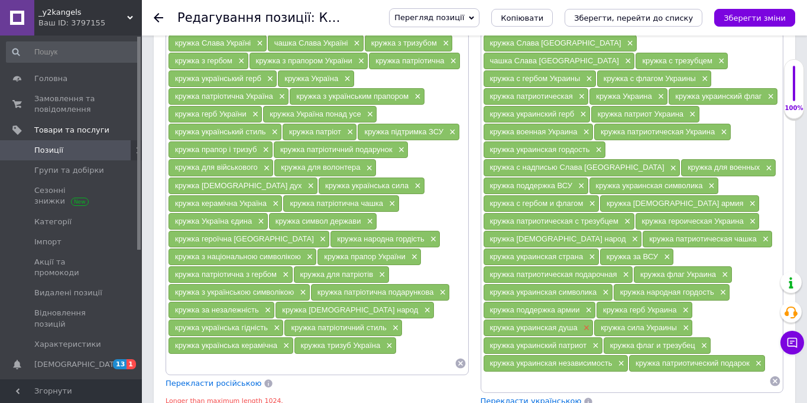
click at [581, 323] on span "×" at bounding box center [585, 328] width 9 height 10
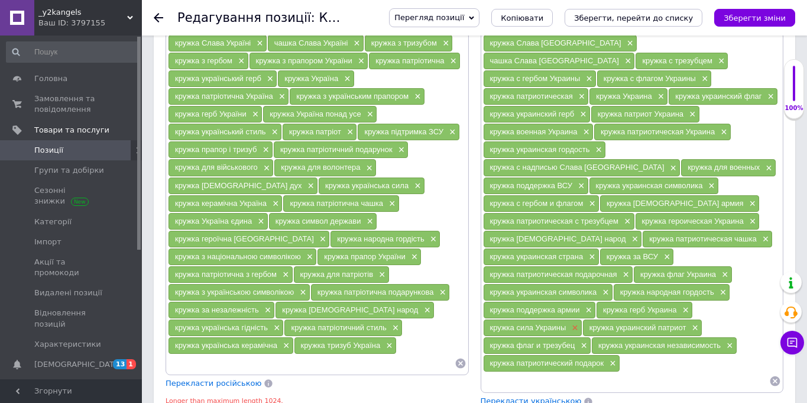
click at [574, 323] on span "×" at bounding box center [573, 328] width 9 height 10
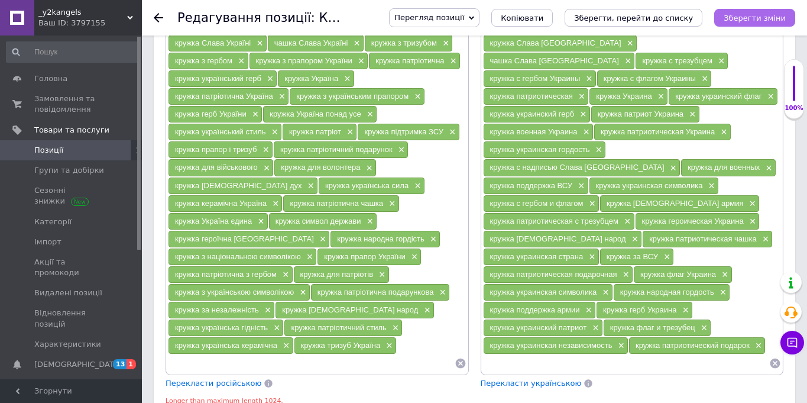
click at [760, 17] on icon "Зберегти зміни" at bounding box center [755, 18] width 62 height 9
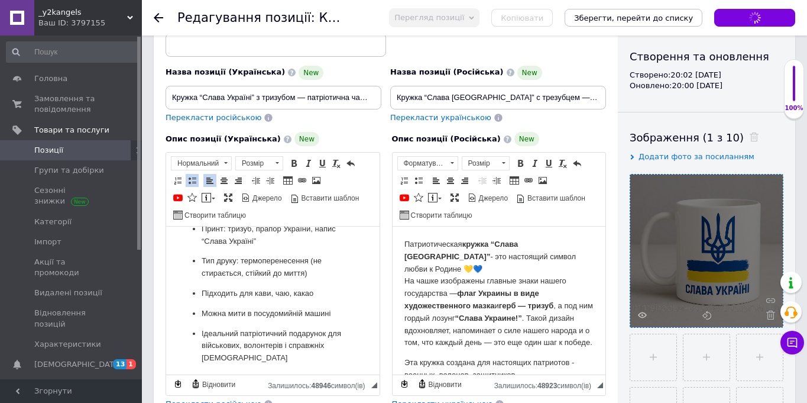
scroll to position [201, 0]
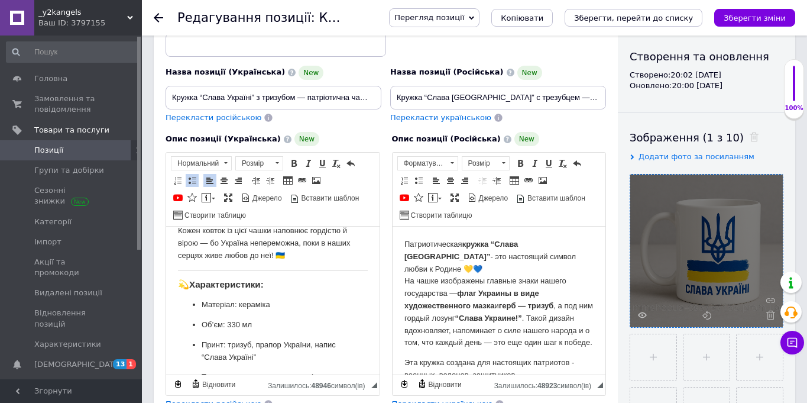
click at [748, 7] on div "Перегляд позиції Зберегти та переглянути на сайті Зберегти та переглянути на ма…" at bounding box center [580, 17] width 430 height 35
click at [752, 12] on button "Зберегти зміни" at bounding box center [754, 18] width 81 height 18
click at [533, 16] on span "Копіювати" at bounding box center [522, 18] width 43 height 9
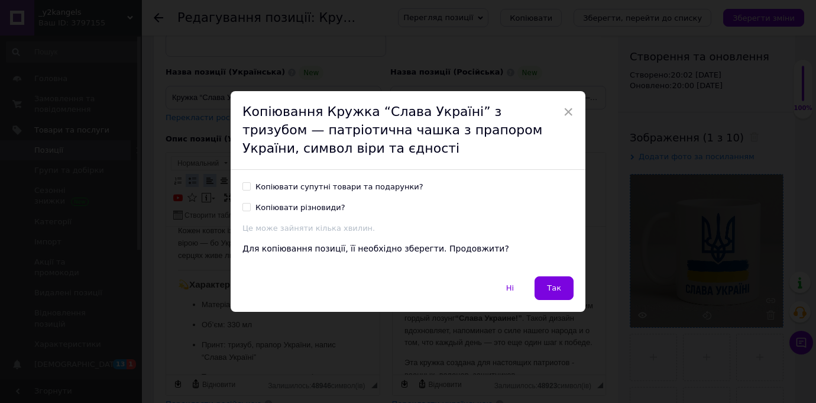
click at [566, 302] on div "Ні   Так" at bounding box center [408, 293] width 355 height 35
drag, startPoint x: 565, startPoint y: 294, endPoint x: 173, endPoint y: 67, distance: 453.0
click at [565, 294] on button "Так" at bounding box center [554, 288] width 39 height 24
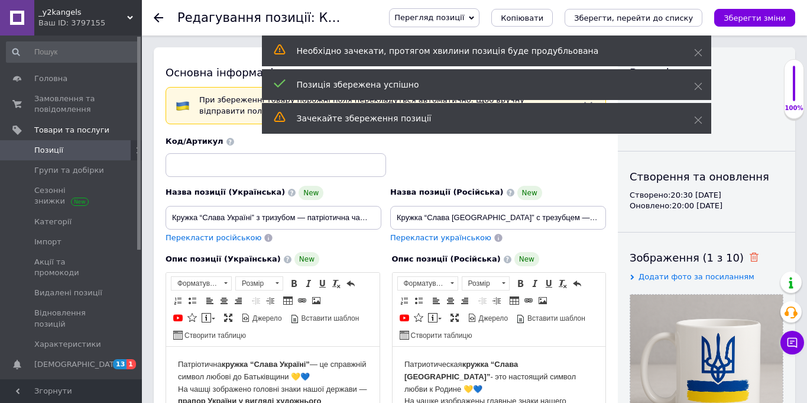
click at [750, 260] on icon at bounding box center [754, 256] width 9 height 9
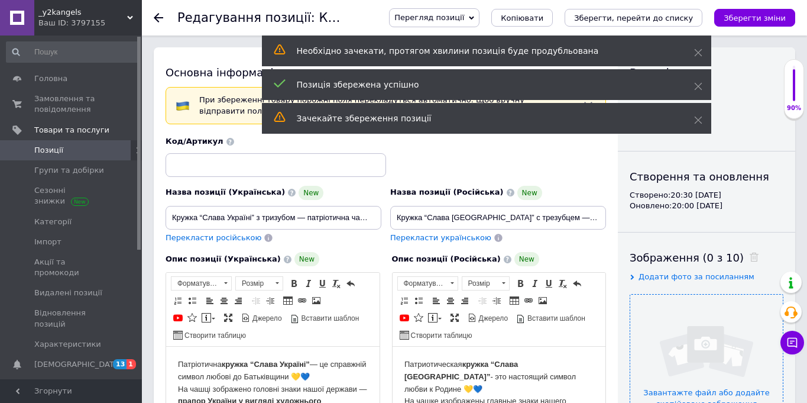
click at [714, 329] on input "file" at bounding box center [706, 370] width 153 height 153
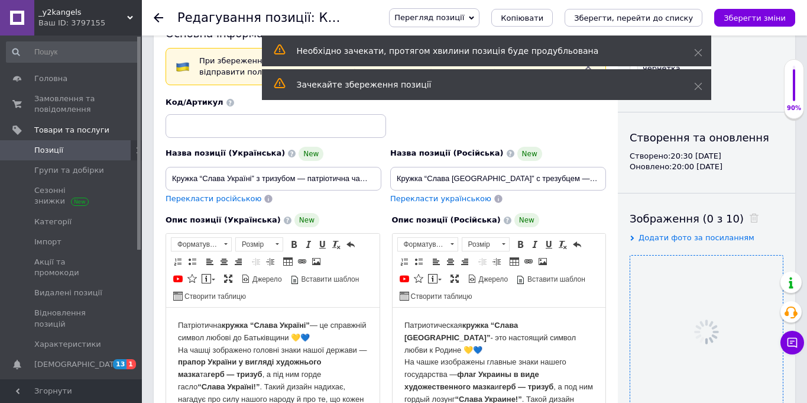
scroll to position [159, 0]
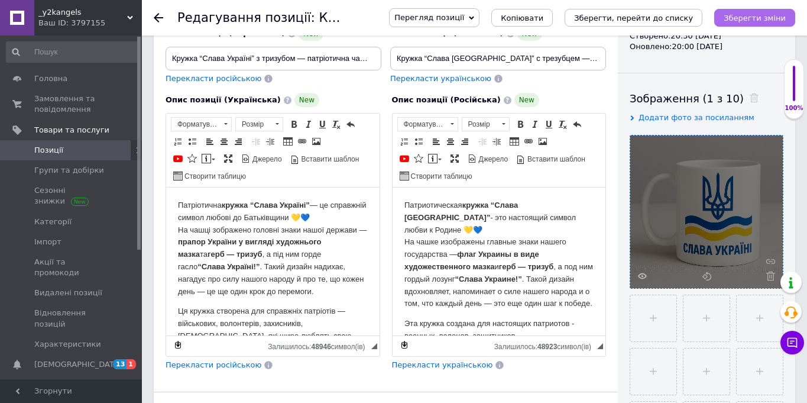
click at [770, 22] on button "Зберегти зміни" at bounding box center [754, 18] width 81 height 18
click at [730, 17] on icon "Зберегти зміни" at bounding box center [755, 18] width 62 height 9
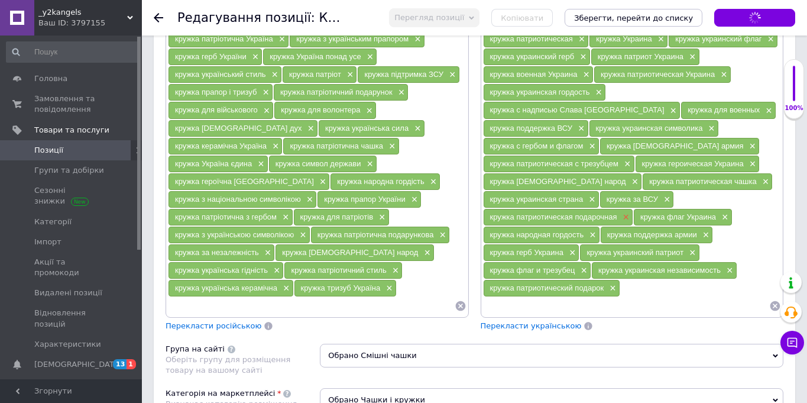
scroll to position [922, 0]
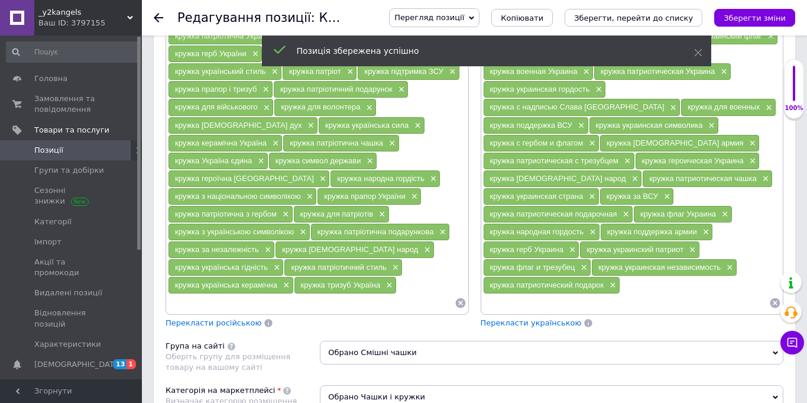
click at [76, 157] on link "Позиції" at bounding box center [72, 150] width 145 height 20
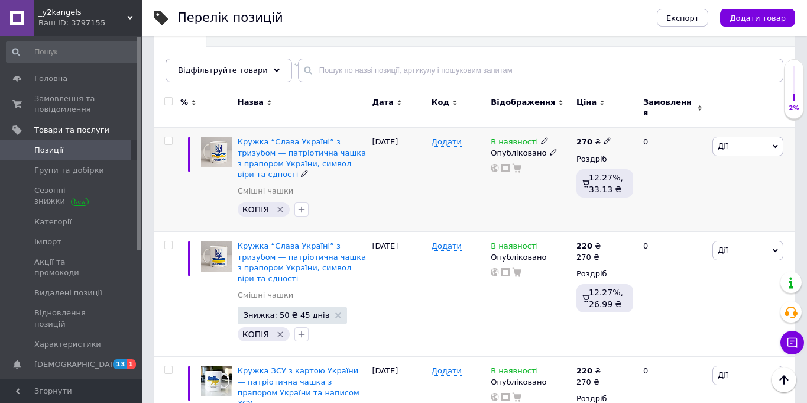
scroll to position [153, 0]
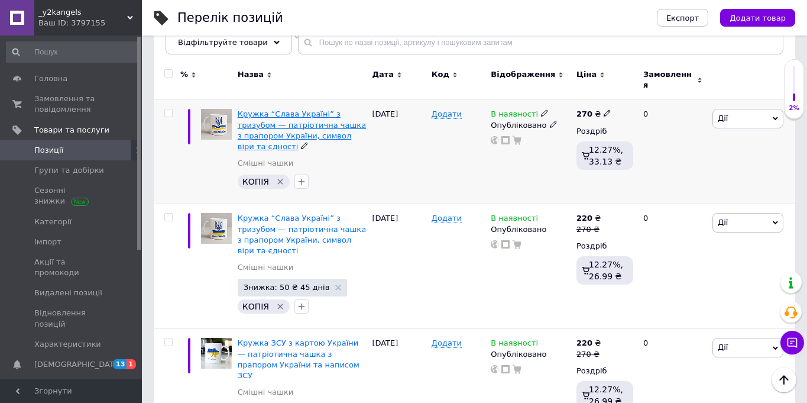
click at [263, 109] on span "Кружка “Слава Україні” з тризубом — патріотична чашка з прапором України, симво…" at bounding box center [302, 129] width 128 height 41
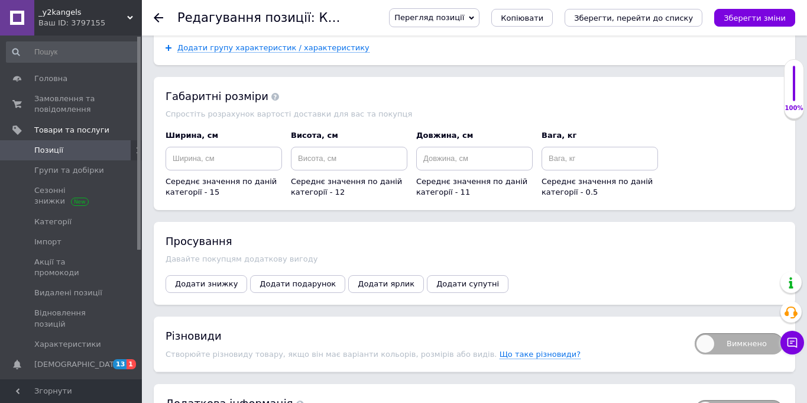
scroll to position [1551, 0]
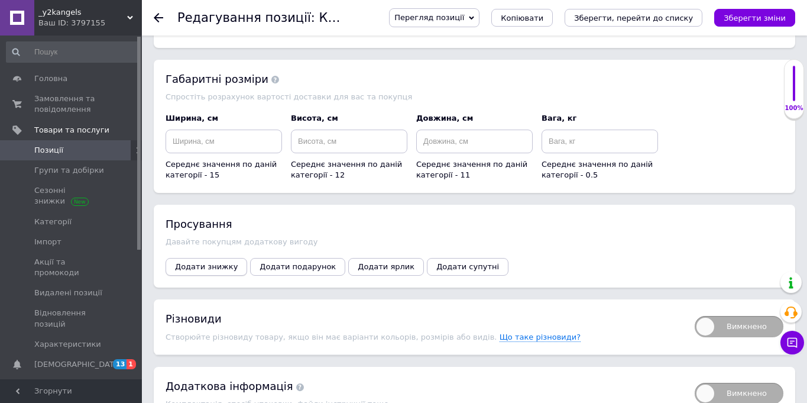
click at [201, 273] on button "Додати знижку" at bounding box center [207, 267] width 82 height 18
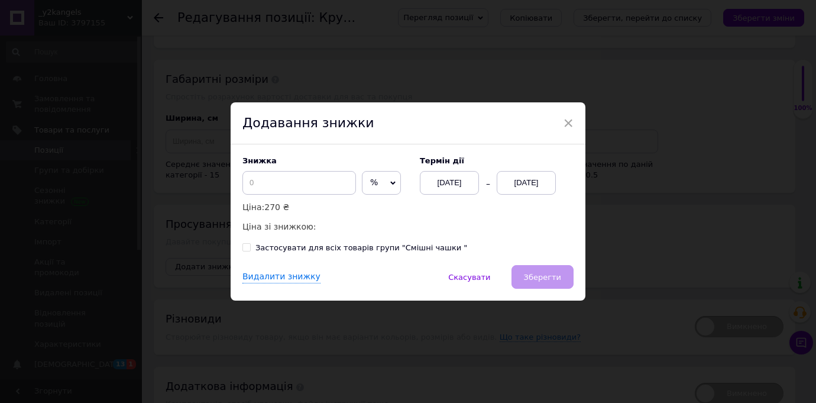
click at [365, 179] on span "%" at bounding box center [381, 183] width 39 height 24
click at [362, 205] on li "₴" at bounding box center [381, 207] width 38 height 17
click at [304, 182] on input at bounding box center [299, 183] width 114 height 24
type input "50"
click at [550, 186] on div "[DATE]" at bounding box center [526, 183] width 59 height 24
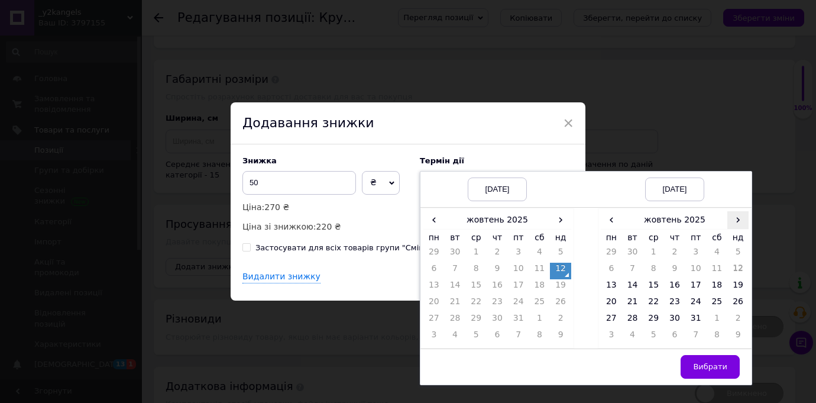
click at [737, 216] on span "›" at bounding box center [737, 219] width 21 height 17
click at [654, 322] on td "26" at bounding box center [653, 320] width 21 height 17
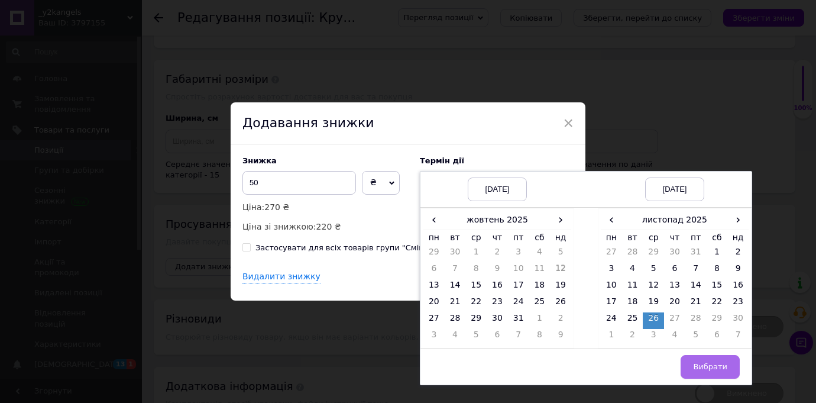
click at [698, 367] on span "Вибрати" at bounding box center [710, 366] width 34 height 9
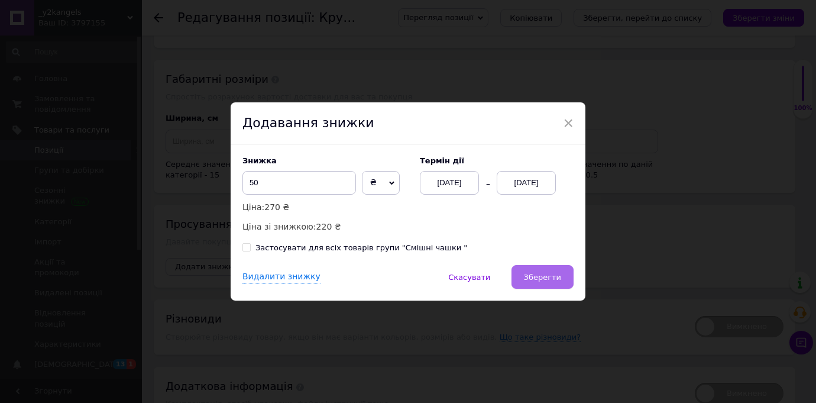
click at [571, 280] on button "Зберегти" at bounding box center [542, 277] width 62 height 24
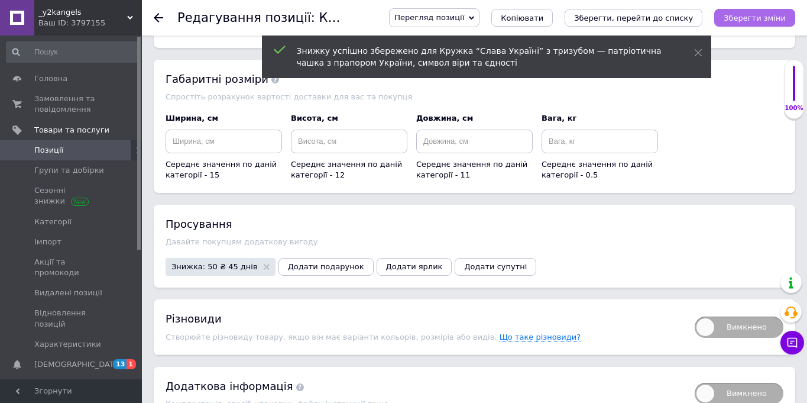
click at [766, 14] on icon "Зберегти зміни" at bounding box center [755, 18] width 62 height 9
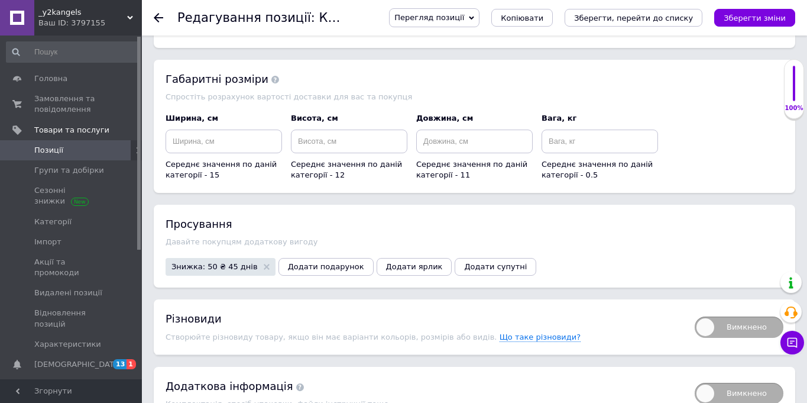
click at [41, 146] on span "Позиції" at bounding box center [48, 150] width 29 height 11
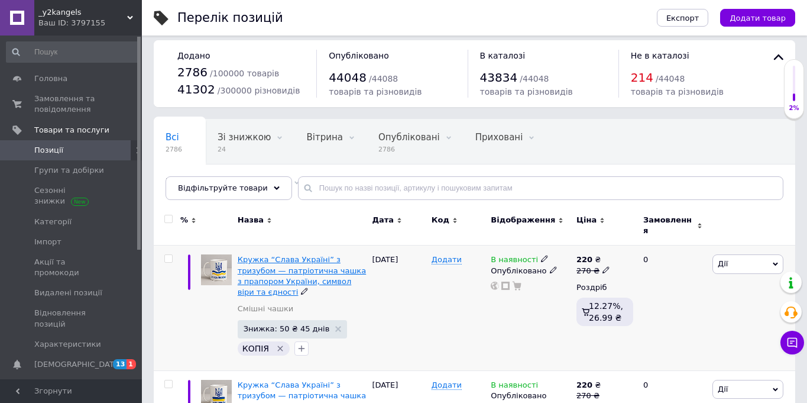
scroll to position [16, 0]
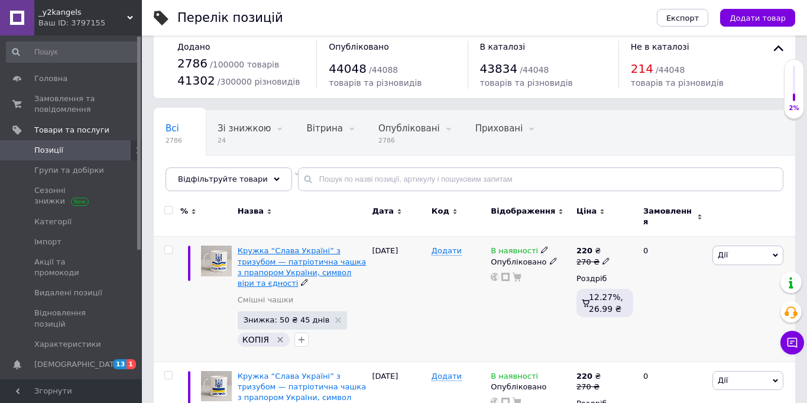
click at [295, 250] on span "Кружка “Слава Україні” з тризубом — патріотична чашка з прапором України, симво…" at bounding box center [302, 266] width 128 height 41
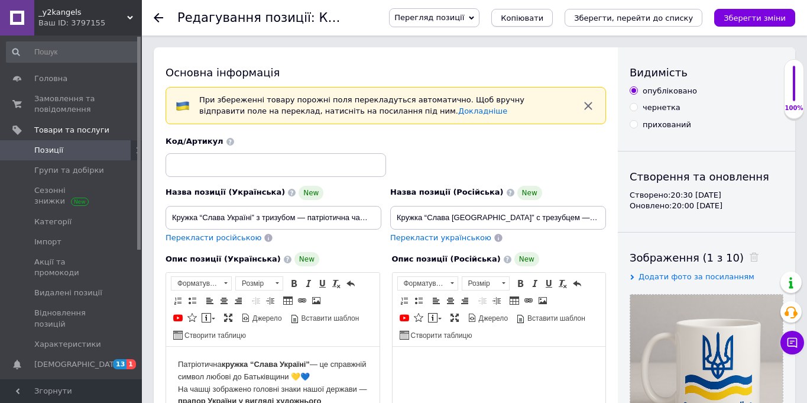
click at [526, 22] on button "Копіювати" at bounding box center [521, 18] width 61 height 18
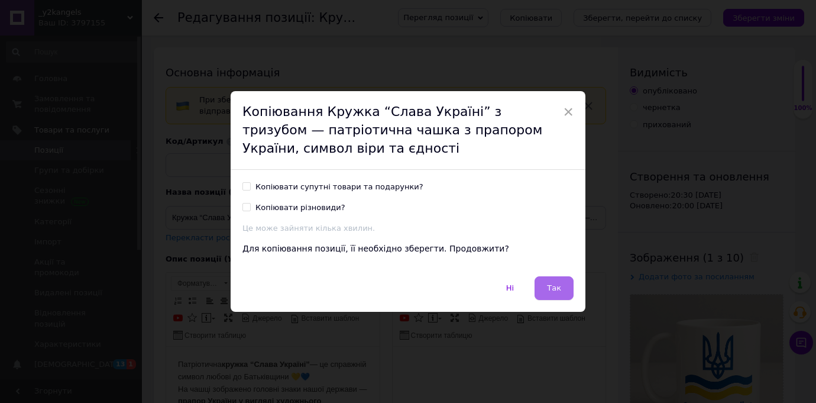
click at [540, 287] on button "Так" at bounding box center [554, 288] width 39 height 24
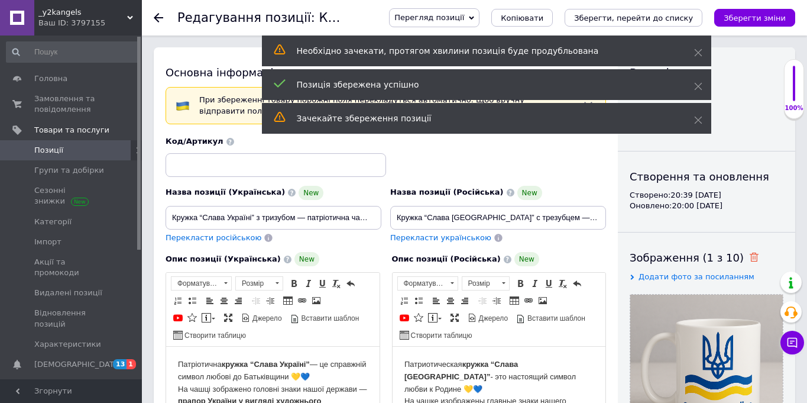
click at [750, 256] on use at bounding box center [754, 256] width 9 height 9
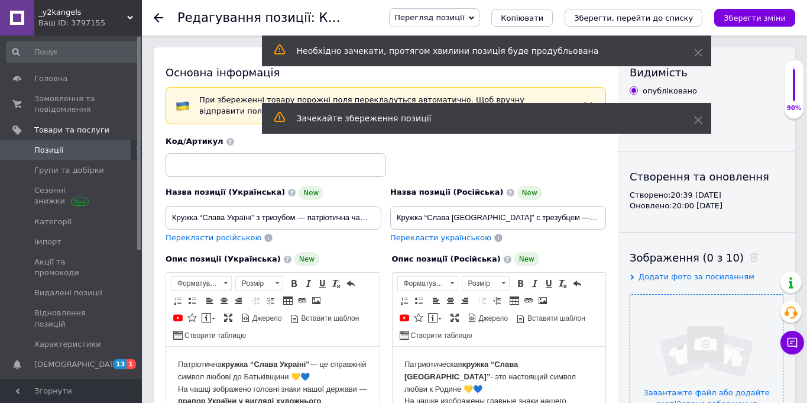
click at [714, 316] on input "file" at bounding box center [706, 370] width 153 height 153
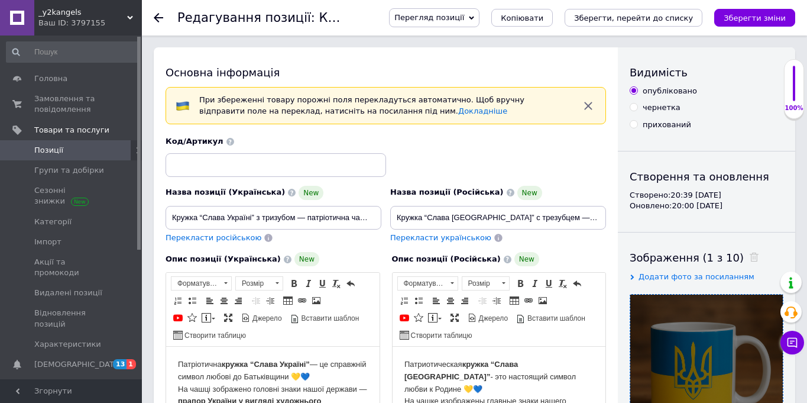
click at [69, 141] on link "Позиції" at bounding box center [72, 150] width 145 height 20
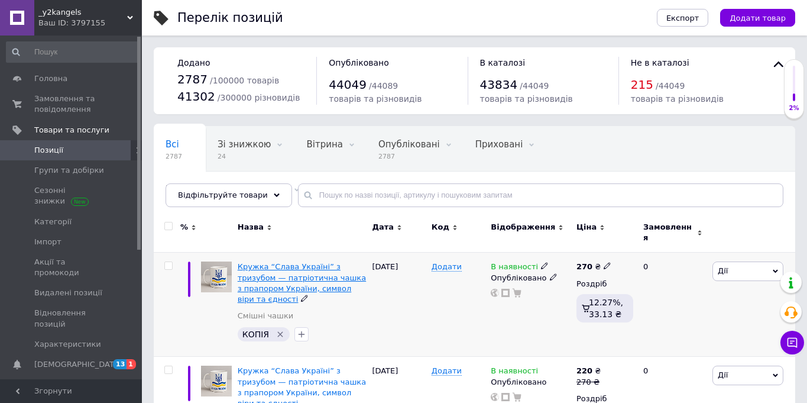
click at [313, 272] on span "Кружка “Слава Україні” з тризубом — патріотична чашка з прапором України, симво…" at bounding box center [302, 282] width 128 height 41
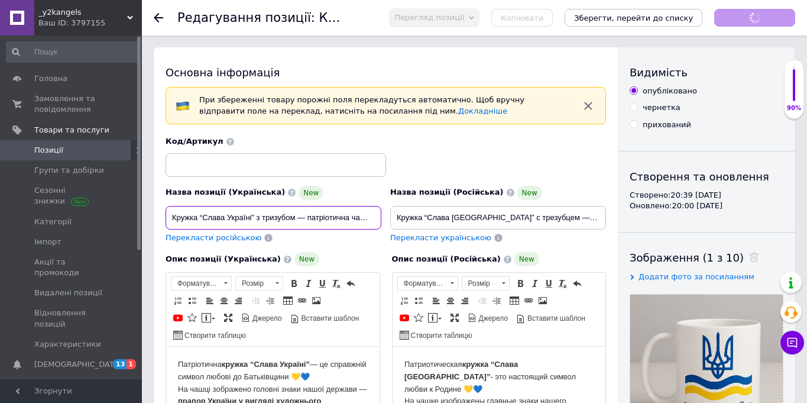
click at [292, 214] on input "Кружка “Слава Україні” з тризубом — патріотична чашка з прапором України, симво…" at bounding box center [274, 218] width 216 height 24
paste input "з прапором України та тризубом — патріотична чашка з національною символікою"
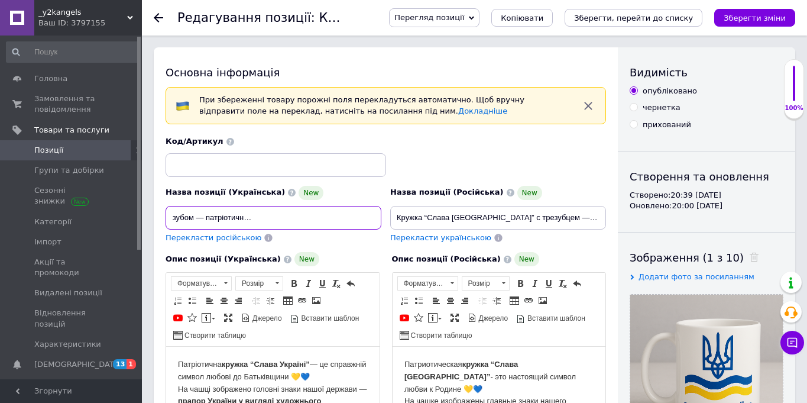
type input "Кружка з прапором України та тризубом — патріотична чашка з національною символ…"
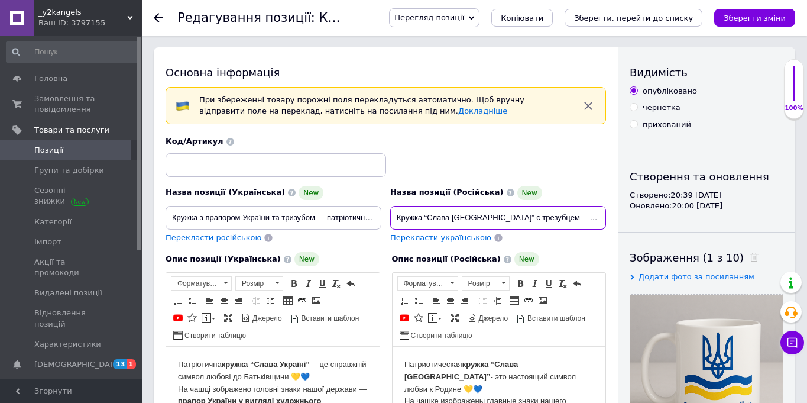
click at [455, 209] on input "Кружка “Слава Украине” с трезубцем — патриотическая чашка с флагом Украины, сим…" at bounding box center [498, 218] width 216 height 24
paste input "с флагом Украины и трезубцем — патриотическая чашка с украинской символикой"
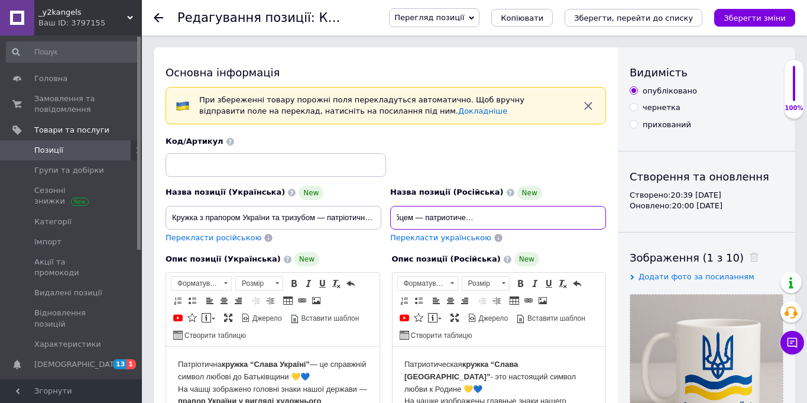
type input "Кружка с флагом Украины и трезубцем — патриотическая чашка с украинской символи…"
click at [744, 263] on span at bounding box center [751, 257] width 15 height 12
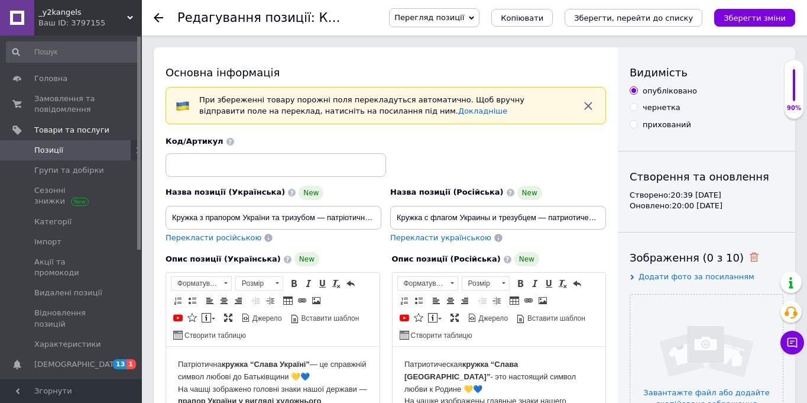
click at [750, 260] on use at bounding box center [754, 256] width 9 height 9
click at [714, 344] on input "file" at bounding box center [706, 370] width 153 height 153
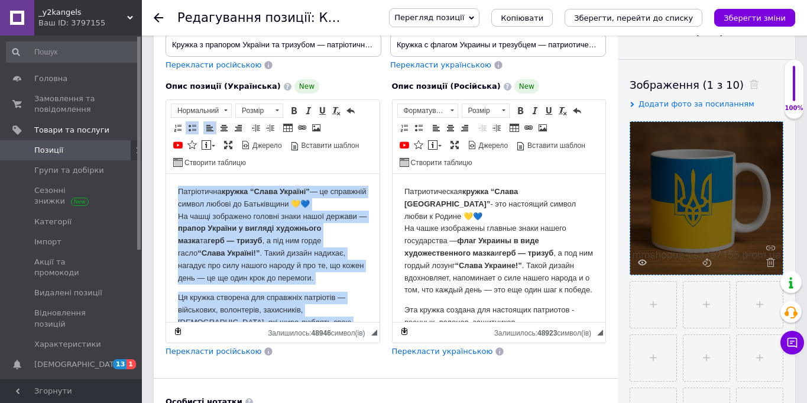
drag, startPoint x: 300, startPoint y: 312, endPoint x: 122, endPoint y: 119, distance: 262.0
click at [166, 174] on html "Патріотична кружка “Слава Україні” — це справжній символ любові до Батьківщини …" at bounding box center [272, 407] width 213 height 467
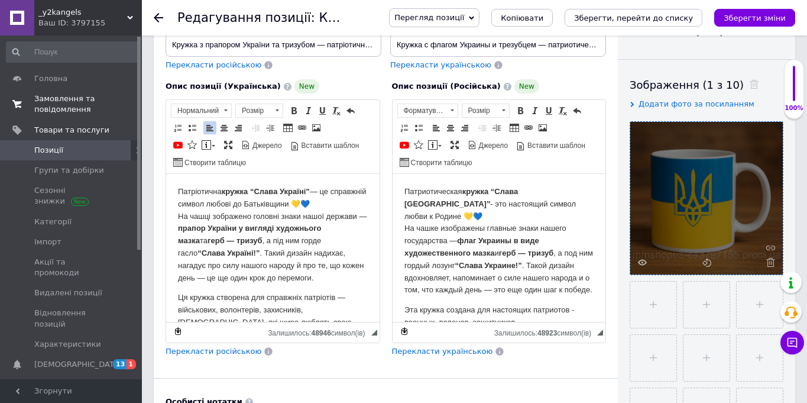
scroll to position [260, 0]
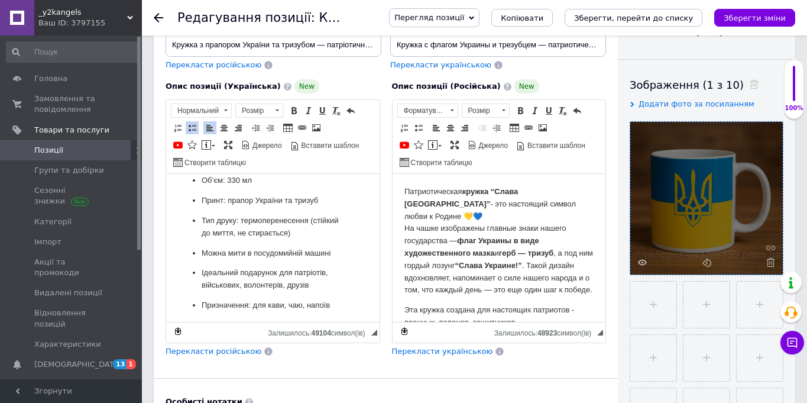
click at [222, 354] on span "Перекласти російською" at bounding box center [214, 350] width 96 height 9
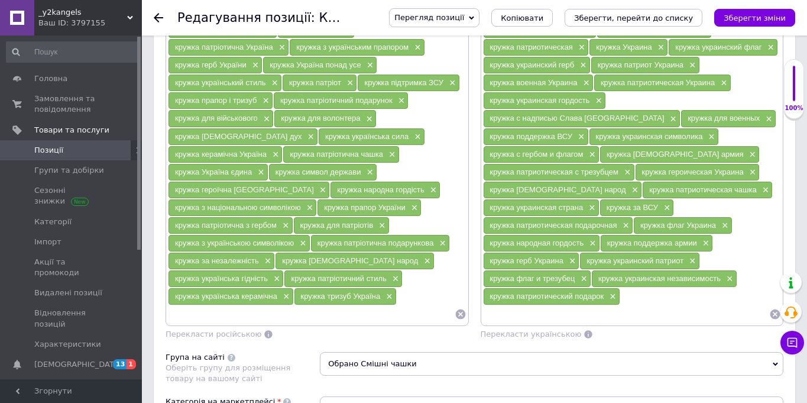
scroll to position [993, 0]
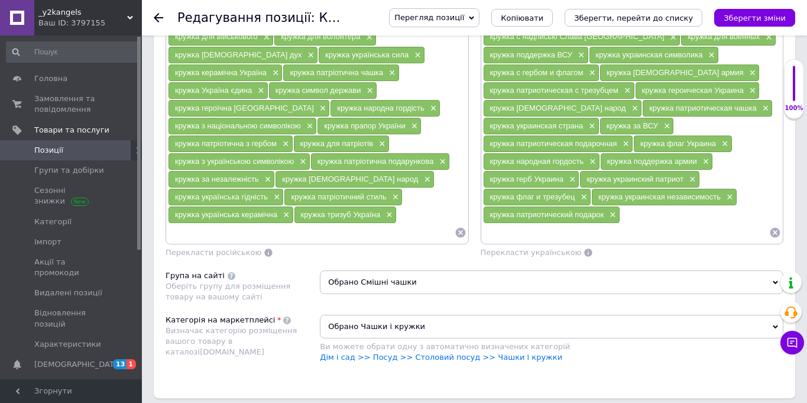
click at [775, 224] on div at bounding box center [632, 233] width 299 height 18
click at [775, 226] on icon at bounding box center [775, 232] width 12 height 12
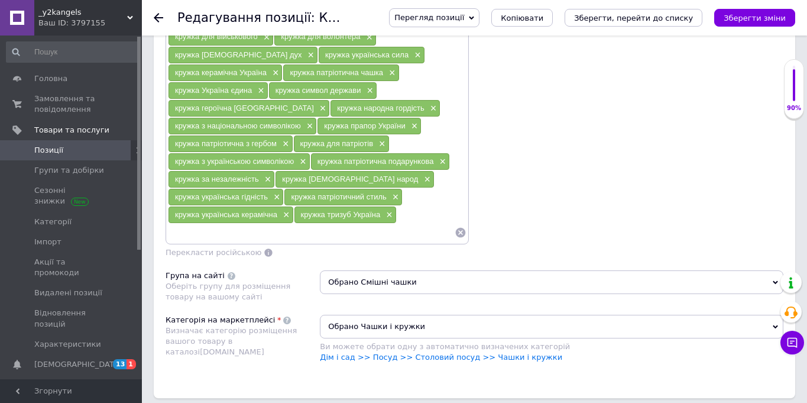
click at [461, 234] on icon at bounding box center [461, 232] width 12 height 12
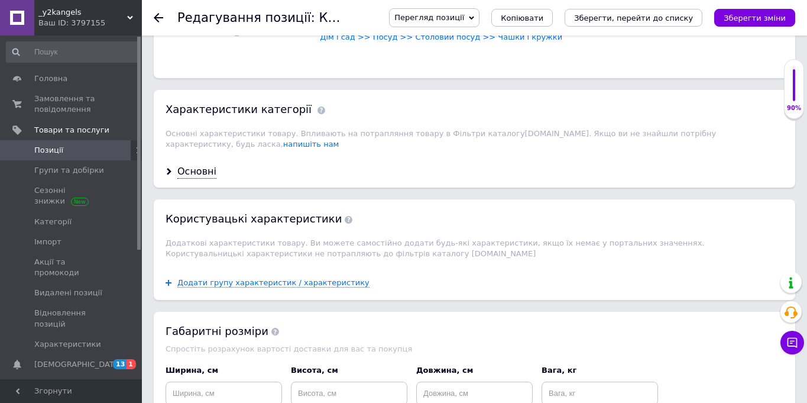
scroll to position [672, 0]
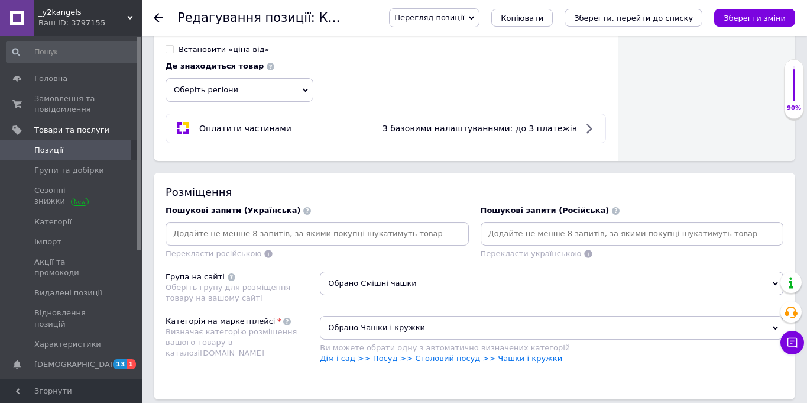
click at [523, 235] on input at bounding box center [632, 234] width 299 height 18
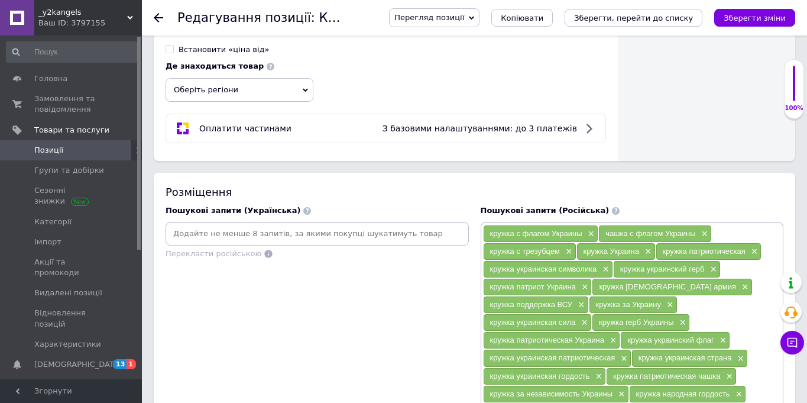
click at [312, 231] on input at bounding box center [317, 234] width 299 height 18
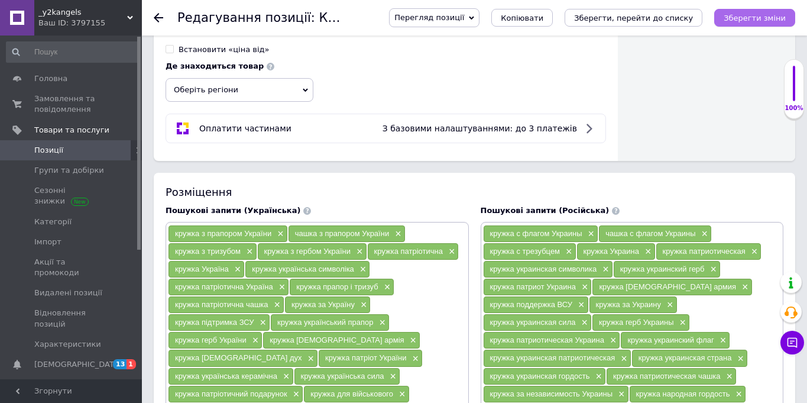
click at [763, 26] on button "Зберегти зміни" at bounding box center [754, 18] width 81 height 18
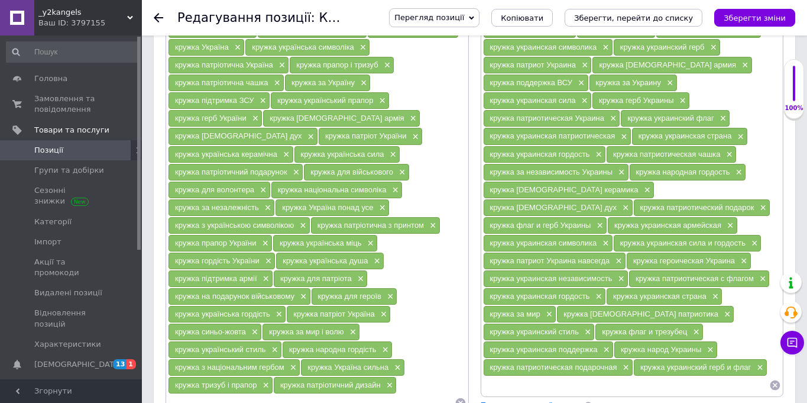
scroll to position [952, 0]
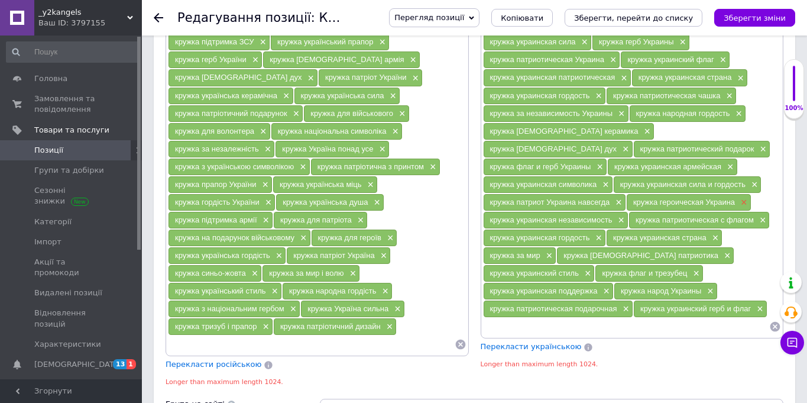
click at [738, 200] on span "×" at bounding box center [742, 202] width 9 height 10
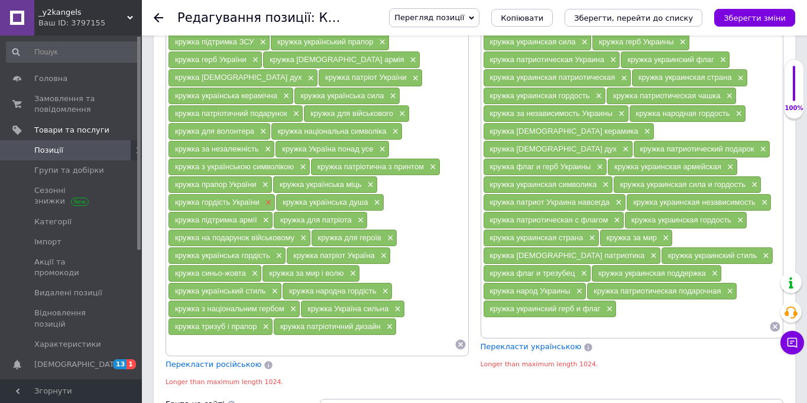
click at [268, 204] on span "×" at bounding box center [267, 202] width 9 height 10
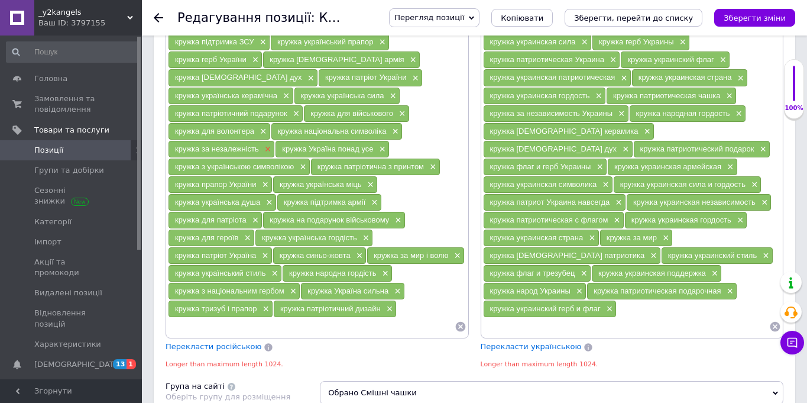
click at [265, 151] on span "×" at bounding box center [266, 149] width 9 height 10
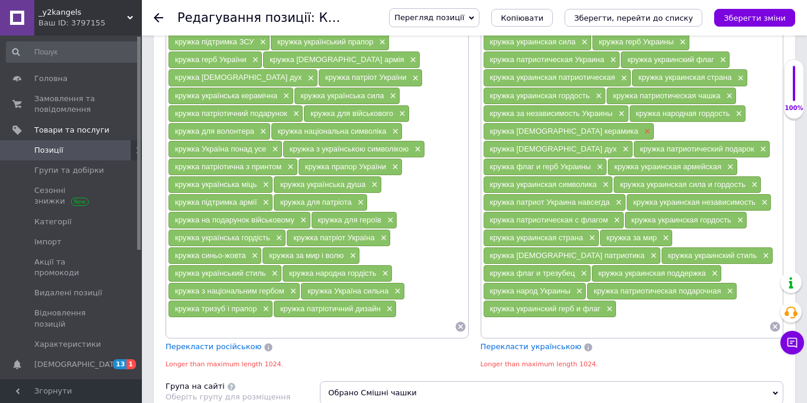
click at [641, 134] on span "×" at bounding box center [645, 132] width 9 height 10
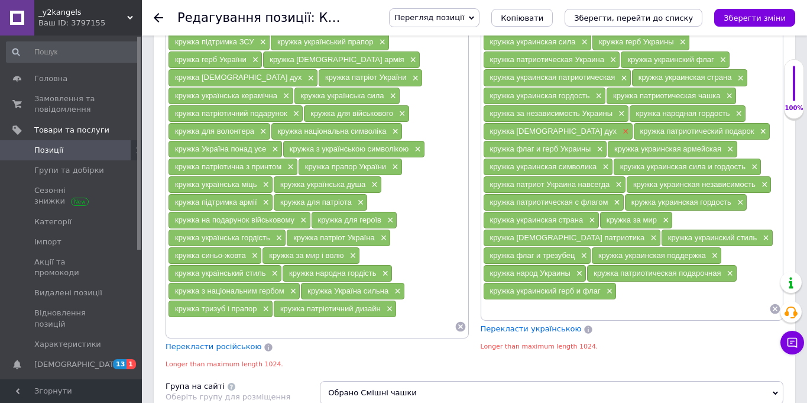
click at [620, 129] on span "×" at bounding box center [624, 132] width 9 height 10
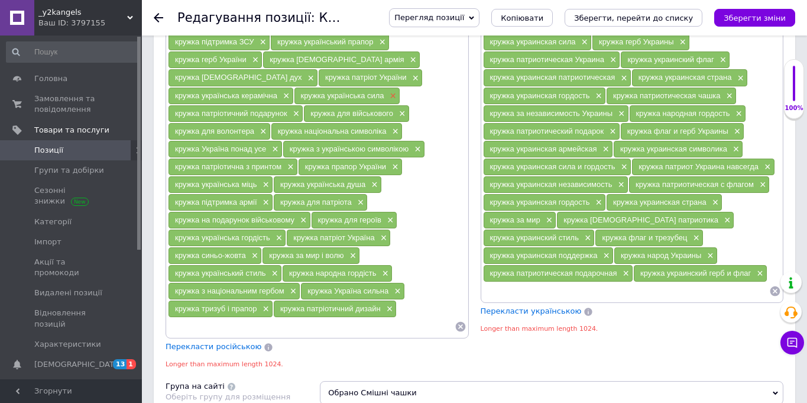
click at [390, 93] on span "×" at bounding box center [391, 96] width 9 height 10
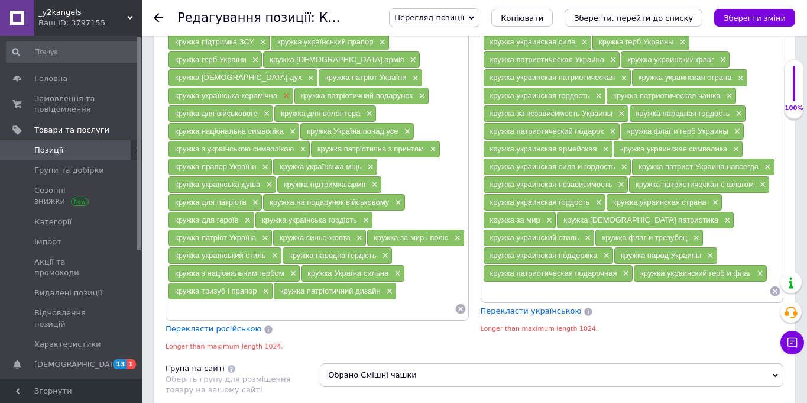
click at [286, 94] on span "×" at bounding box center [284, 96] width 9 height 10
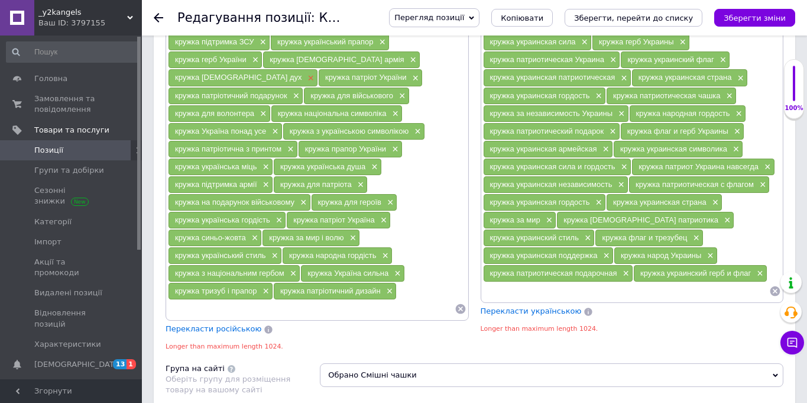
click at [305, 78] on span "×" at bounding box center [309, 78] width 9 height 10
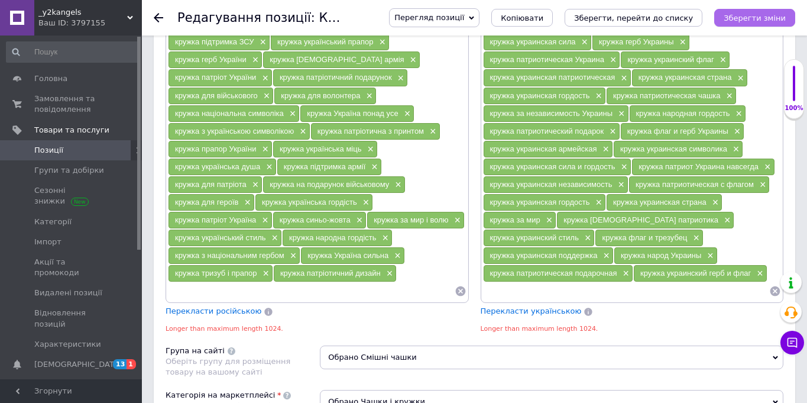
click at [762, 14] on icon "Зберегти зміни" at bounding box center [755, 18] width 62 height 9
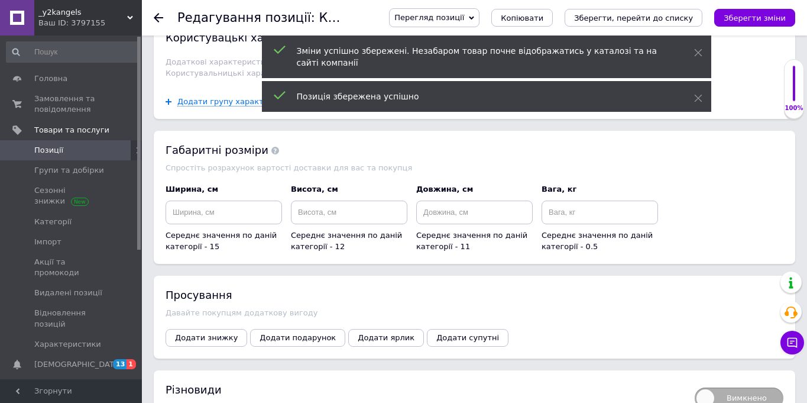
scroll to position [1648, 0]
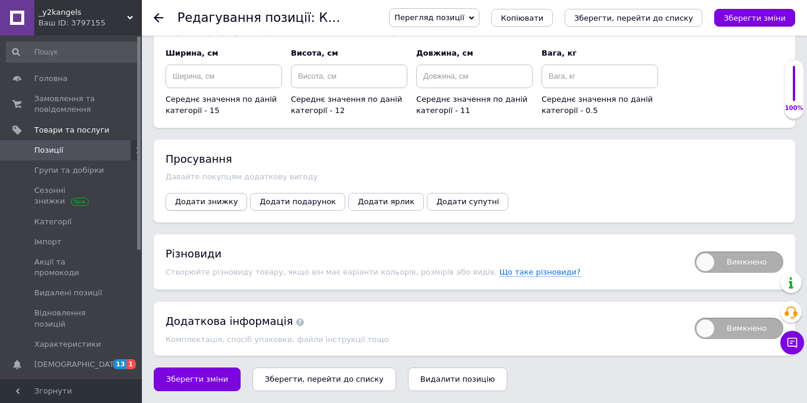
click at [212, 197] on span "Додати знижку" at bounding box center [206, 201] width 63 height 9
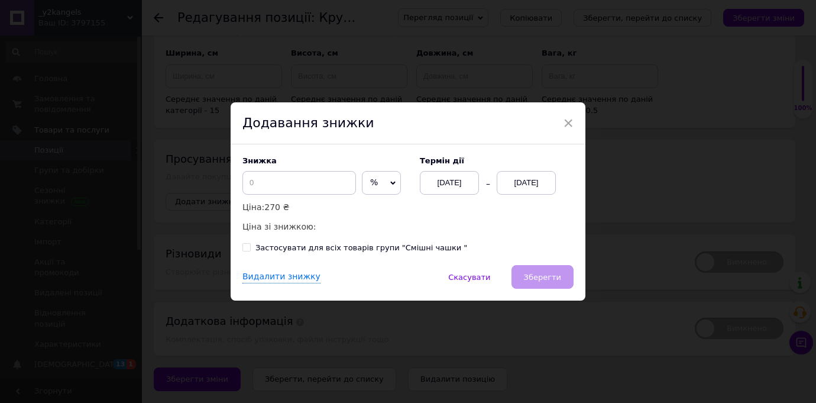
click at [370, 184] on span "%" at bounding box center [374, 181] width 8 height 9
click at [362, 209] on li "₴" at bounding box center [381, 207] width 38 height 17
click at [314, 184] on input at bounding box center [299, 183] width 114 height 24
type input "50"
click at [537, 180] on div "[DATE]" at bounding box center [526, 183] width 59 height 24
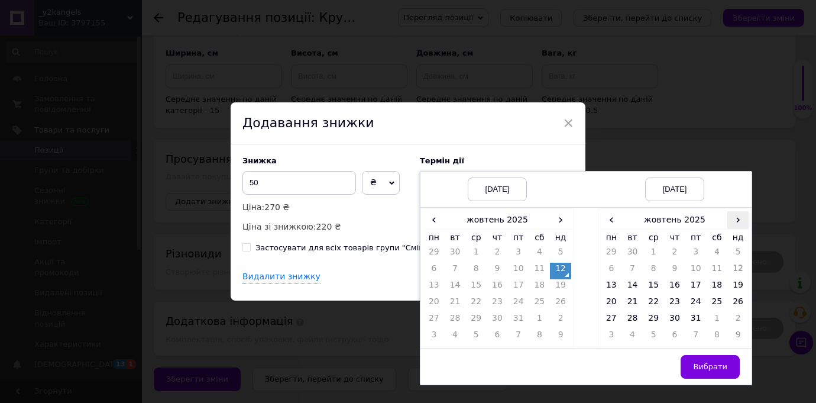
click at [739, 225] on span "›" at bounding box center [737, 219] width 21 height 17
click at [649, 322] on td "26" at bounding box center [653, 320] width 21 height 17
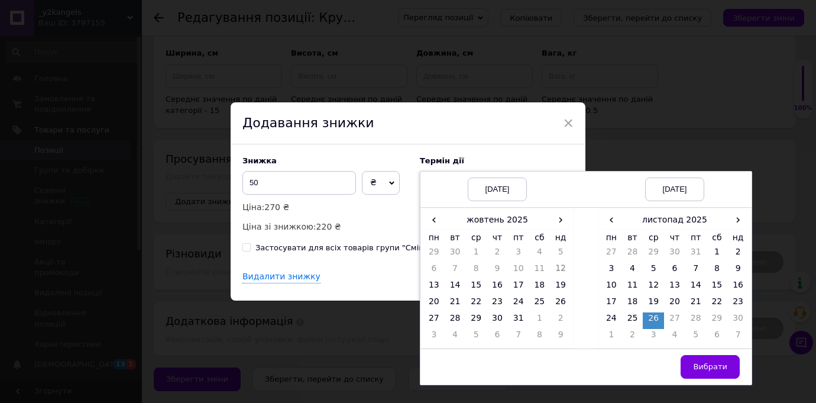
click at [706, 360] on button "Вибрати" at bounding box center [710, 367] width 59 height 24
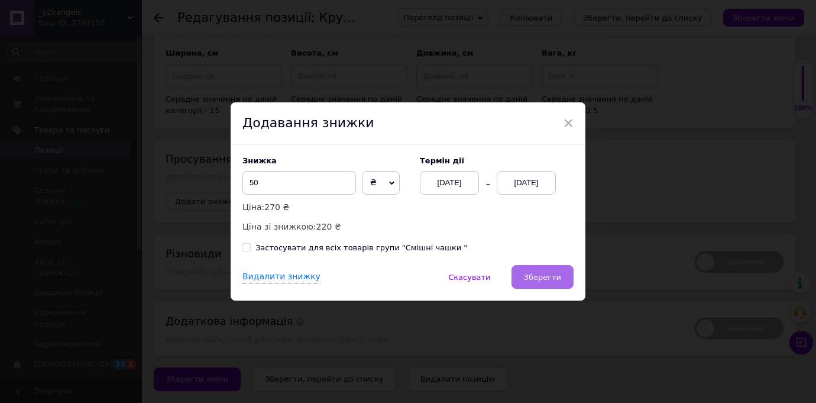
click at [527, 280] on span "Зберегти" at bounding box center [542, 277] width 37 height 9
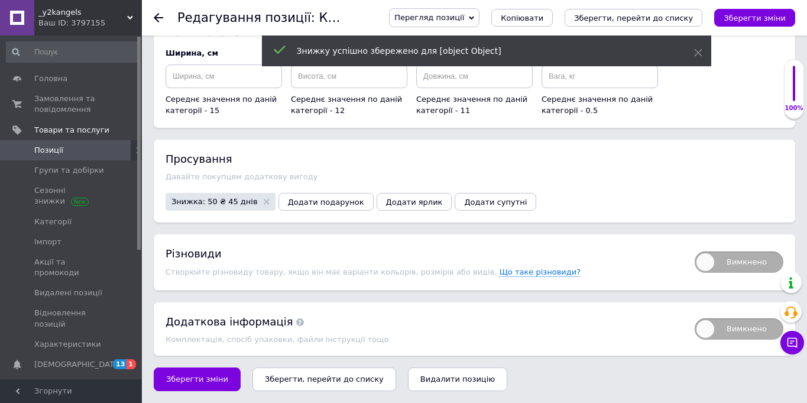
click at [778, 14] on icon "Зберегти зміни" at bounding box center [755, 18] width 62 height 9
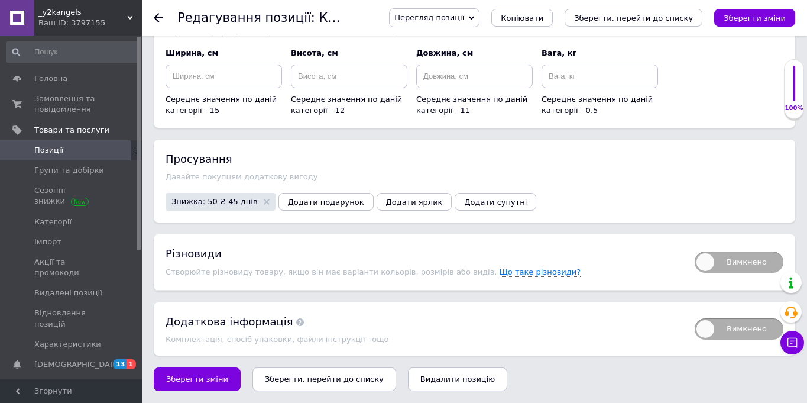
scroll to position [160, 0]
click at [81, 144] on link "Позиції" at bounding box center [72, 150] width 145 height 20
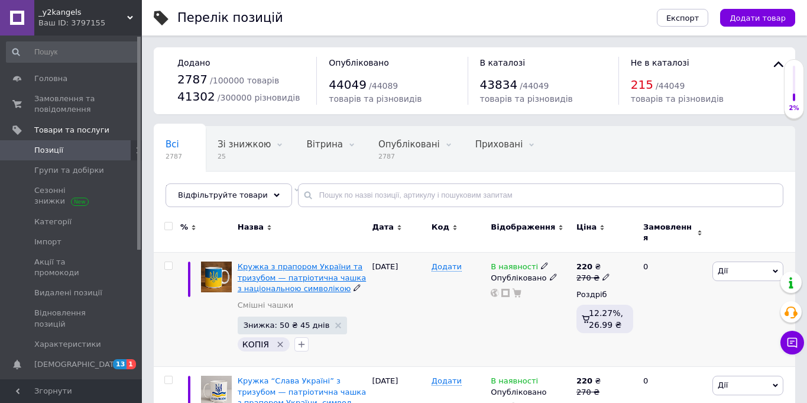
click at [280, 268] on span "Кружка з прапором України та тризубом — патріотична чашка з національною символ…" at bounding box center [302, 277] width 128 height 30
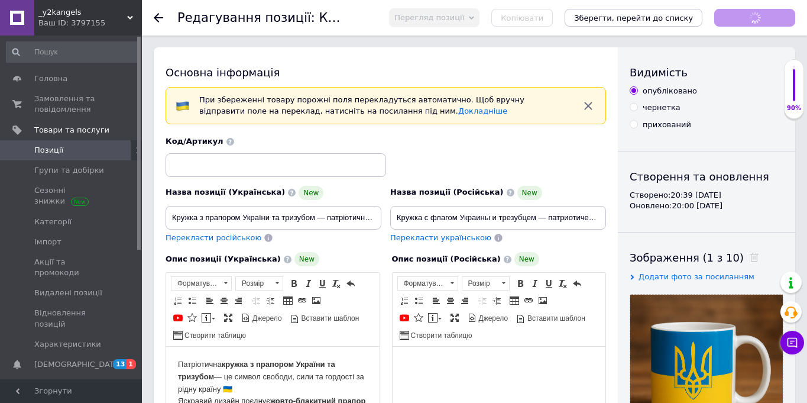
click at [527, 21] on div "Копіювати" at bounding box center [521, 18] width 61 height 18
click at [524, 20] on span "Копіювати" at bounding box center [522, 18] width 43 height 9
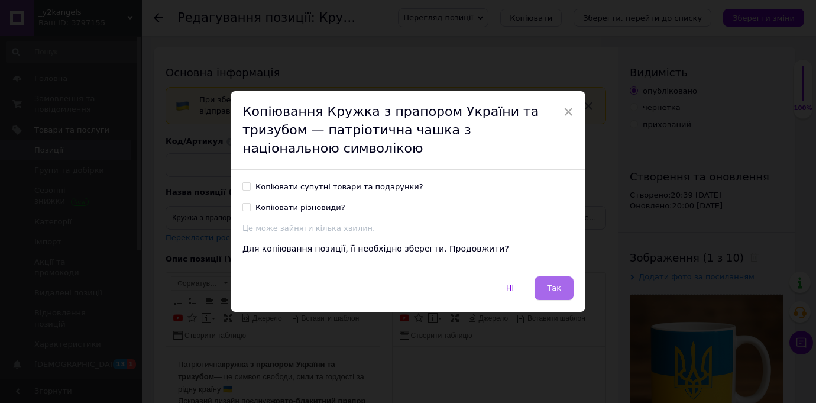
click at [552, 283] on span "Так" at bounding box center [554, 287] width 14 height 9
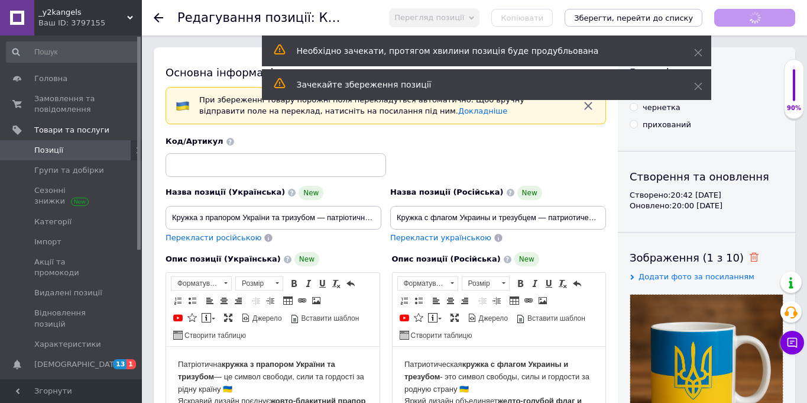
click at [750, 258] on icon at bounding box center [754, 256] width 9 height 9
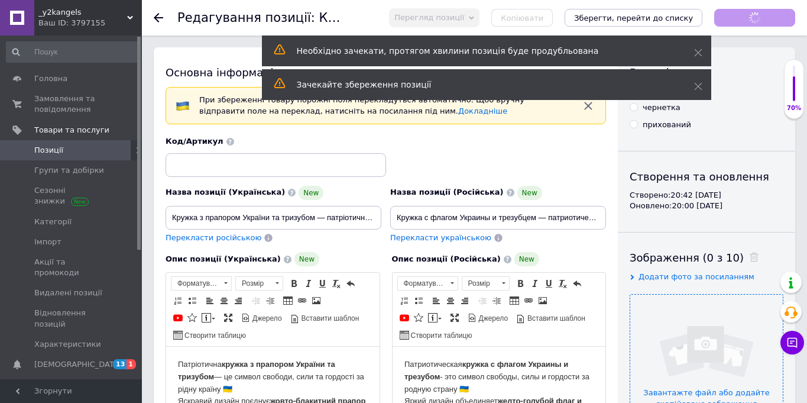
click at [720, 320] on input "file" at bounding box center [706, 370] width 153 height 153
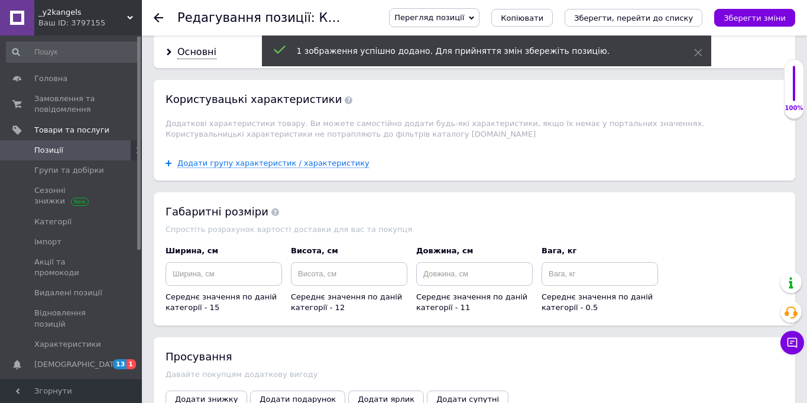
scroll to position [1634, 0]
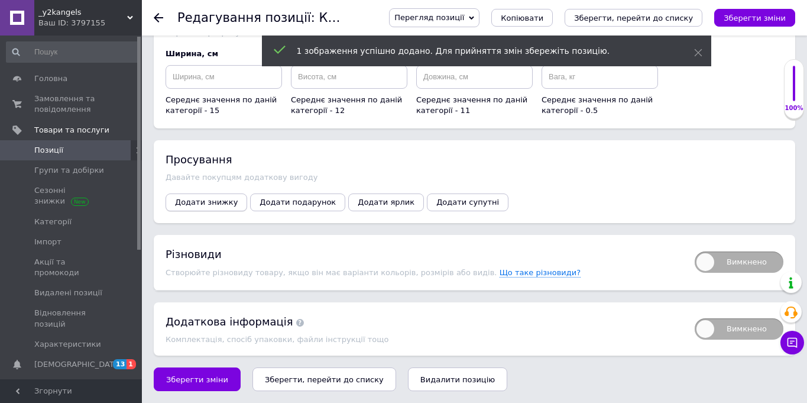
click at [211, 208] on button "Додати знижку" at bounding box center [207, 202] width 82 height 18
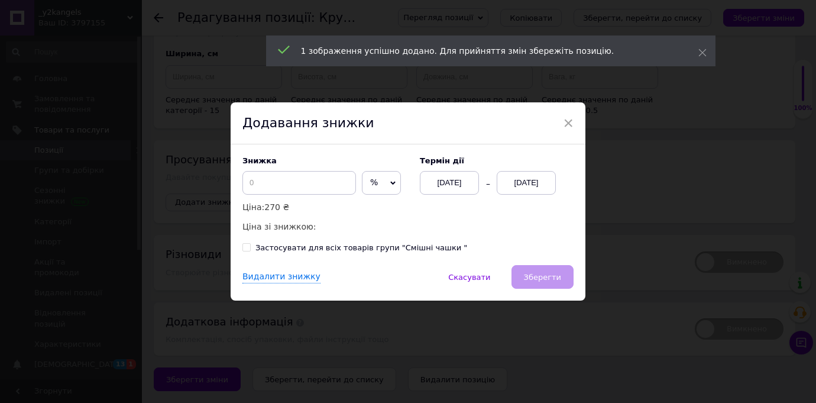
click at [370, 182] on span "%" at bounding box center [374, 181] width 8 height 9
click at [362, 210] on li "₴" at bounding box center [381, 207] width 38 height 17
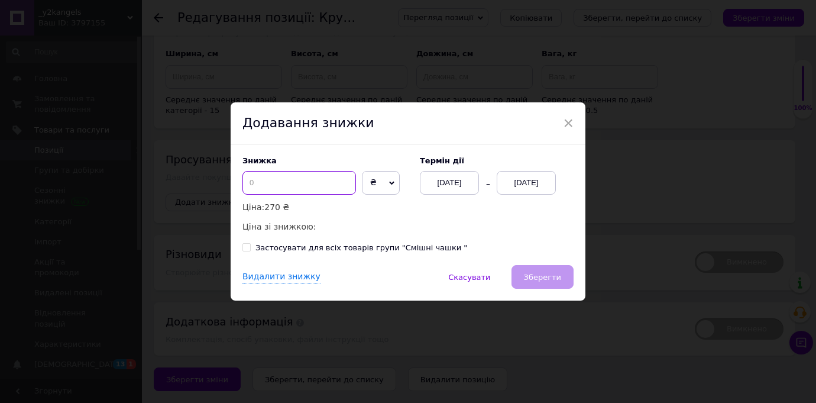
click at [294, 190] on input at bounding box center [299, 183] width 114 height 24
type input "50"
click at [525, 188] on div "[DATE]" at bounding box center [526, 183] width 59 height 24
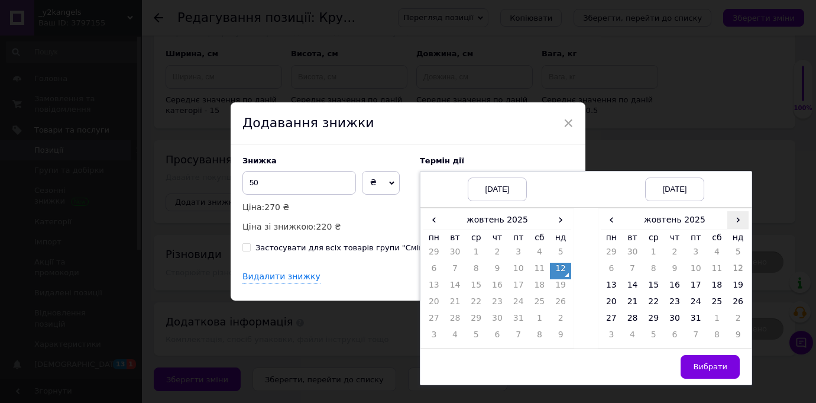
click at [741, 218] on span "›" at bounding box center [737, 219] width 21 height 17
click at [652, 316] on td "26" at bounding box center [653, 320] width 21 height 17
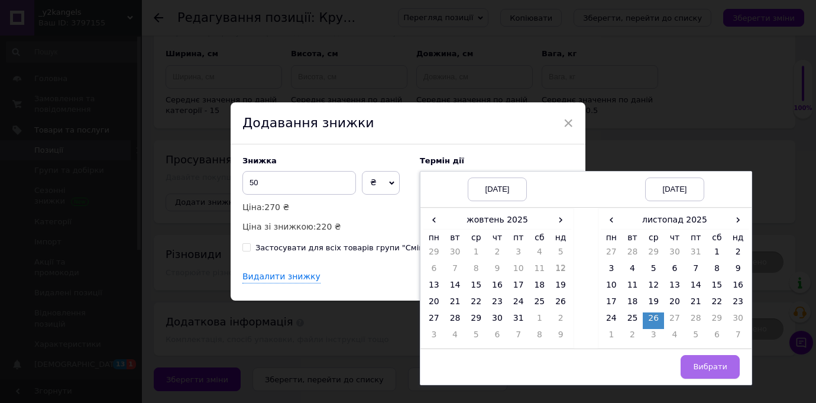
click at [696, 358] on button "Вибрати" at bounding box center [710, 367] width 59 height 24
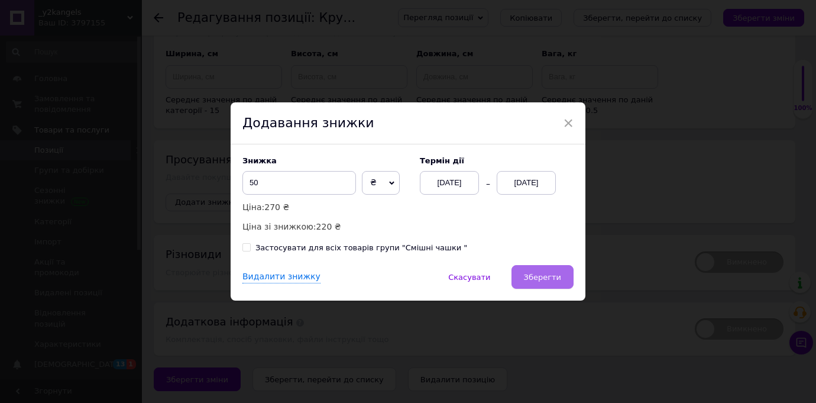
click at [549, 267] on button "Зберегти" at bounding box center [542, 277] width 62 height 24
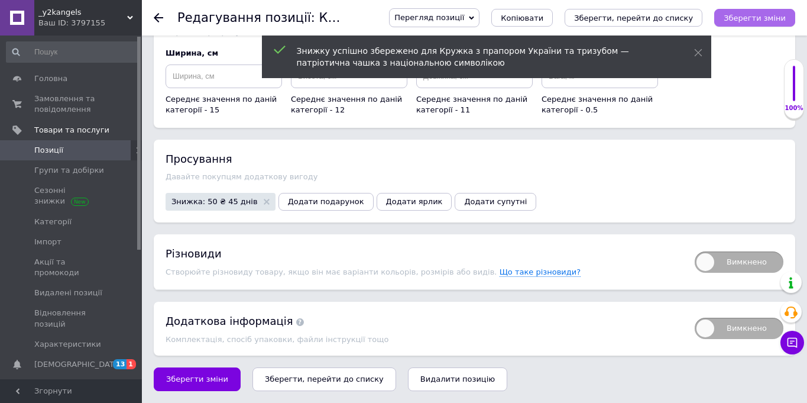
click at [754, 11] on button "Зберегти зміни" at bounding box center [754, 18] width 81 height 18
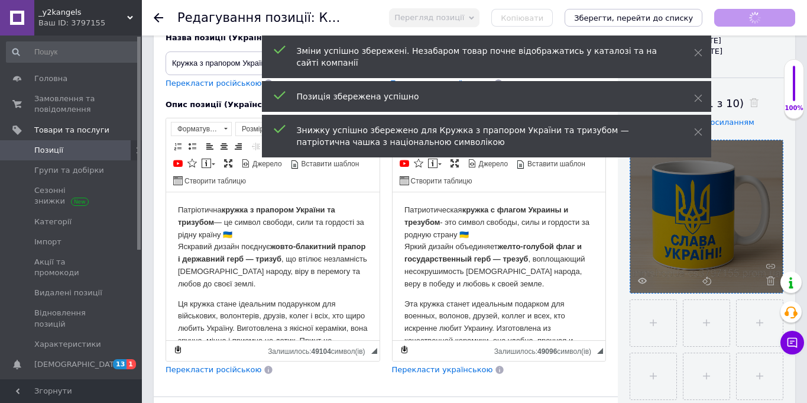
scroll to position [0, 0]
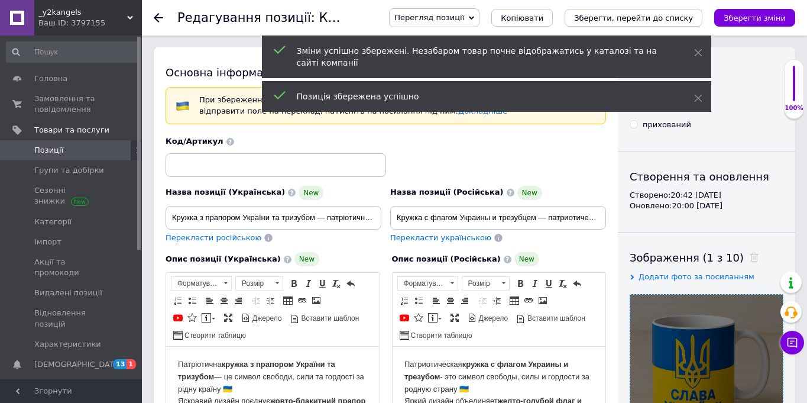
click at [72, 148] on span "Позиції" at bounding box center [71, 150] width 75 height 11
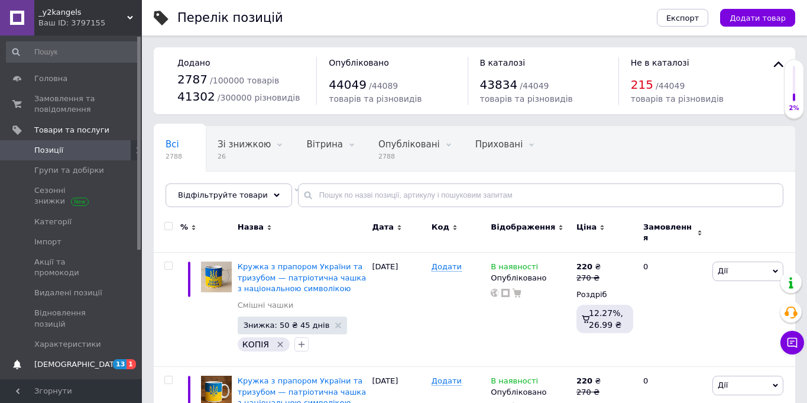
click at [71, 362] on link "Сповіщення 13 1" at bounding box center [72, 364] width 145 height 20
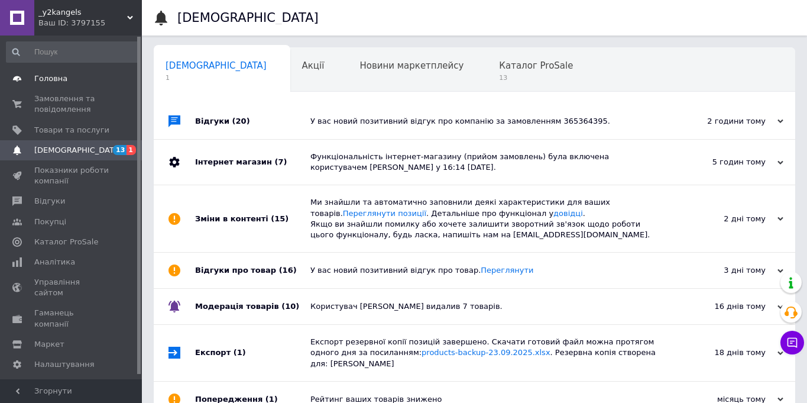
click at [68, 85] on link "Головна" at bounding box center [72, 79] width 145 height 20
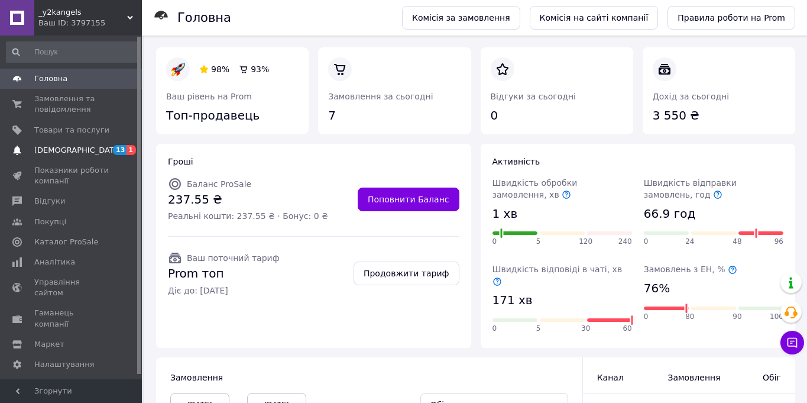
click at [88, 154] on span "[DEMOGRAPHIC_DATA]" at bounding box center [71, 150] width 75 height 11
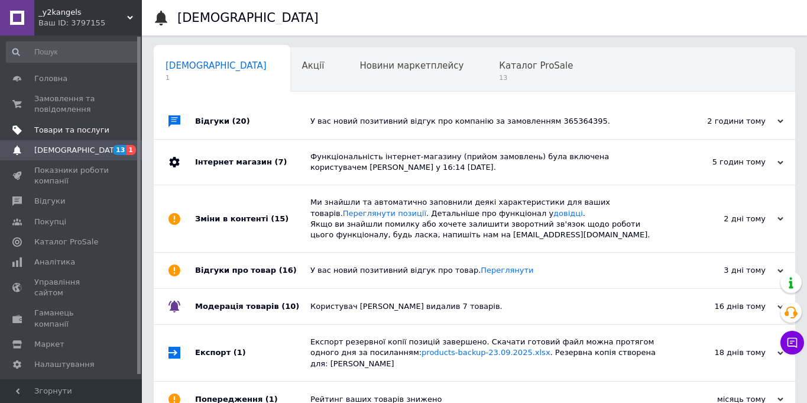
click at [61, 129] on span "Товари та послуги" at bounding box center [71, 130] width 75 height 11
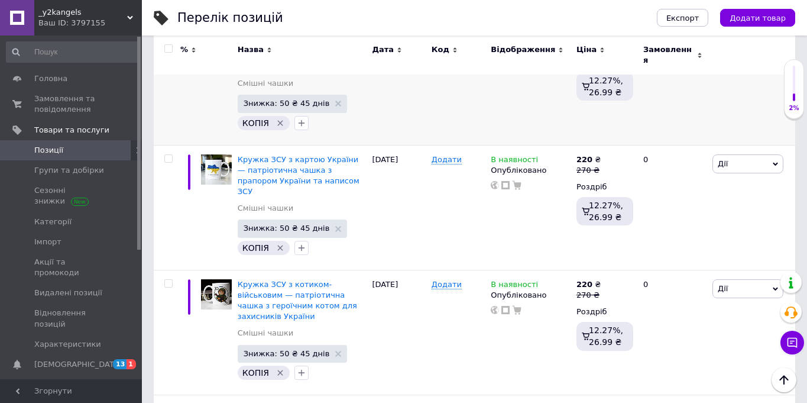
scroll to position [592, 0]
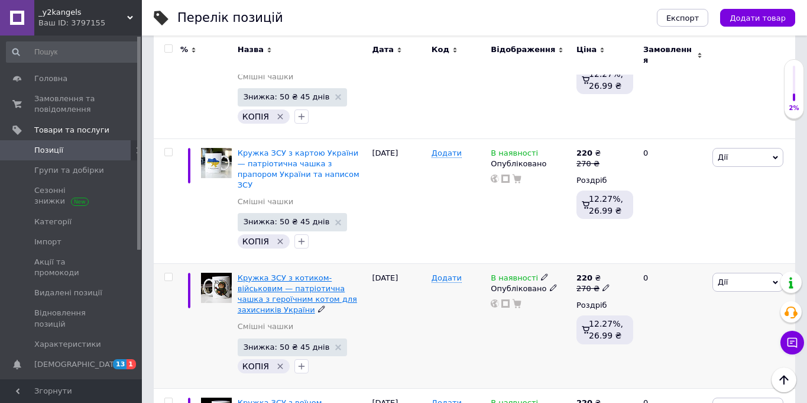
click at [254, 273] on span "Кружка ЗСУ з котиком-військовим — патріотична чашка з героїчним котом для захис…" at bounding box center [297, 293] width 119 height 41
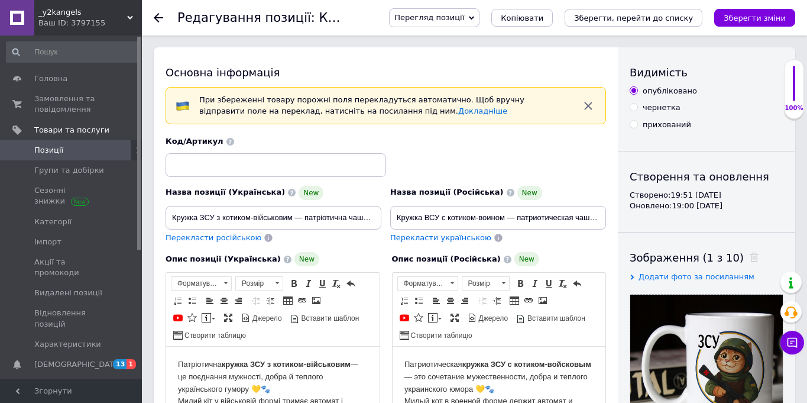
click at [532, 7] on div "Перегляд позиції Зберегти та переглянути на сайті Зберегти та переглянути на ма…" at bounding box center [580, 17] width 430 height 35
click at [532, 17] on span "Копіювати" at bounding box center [522, 18] width 43 height 9
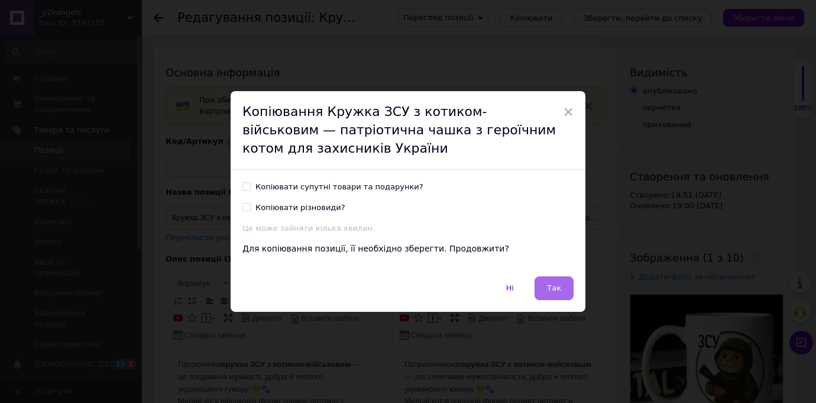
click at [553, 292] on span "Так" at bounding box center [554, 287] width 14 height 9
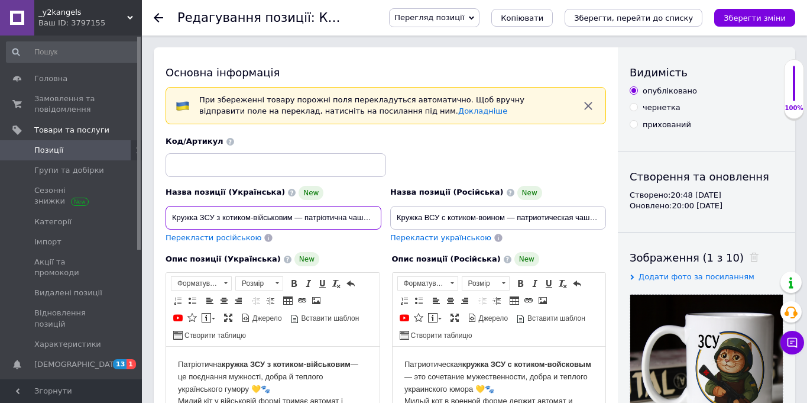
click at [333, 219] on input "Кружка ЗСУ з котиком-військовим — патріотична чашка з героїчним котом для захис…" at bounding box center [274, 218] width 216 height 24
click at [333, 218] on input "Кружка ЗСУ з котиком-військовим — патріотична чашка з героїчним котом для захис…" at bounding box center [274, 218] width 216 height 24
paste input "танком та емблемою — патріотична чашка для військових і"
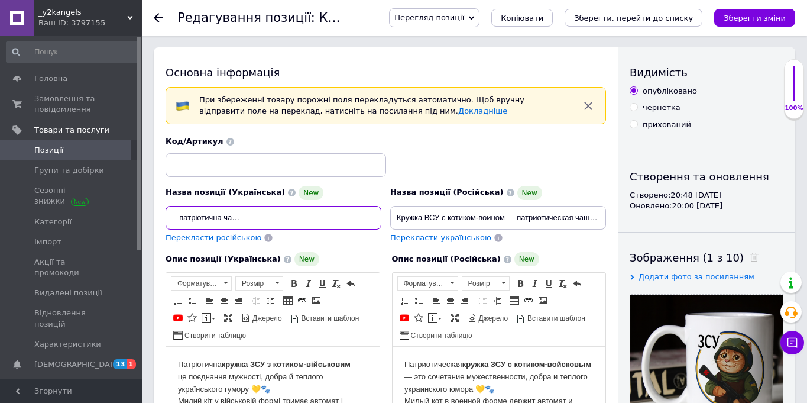
type input "Кружка ЗСУ з танком та емблемою — патріотична чашка для військових і захисників…"
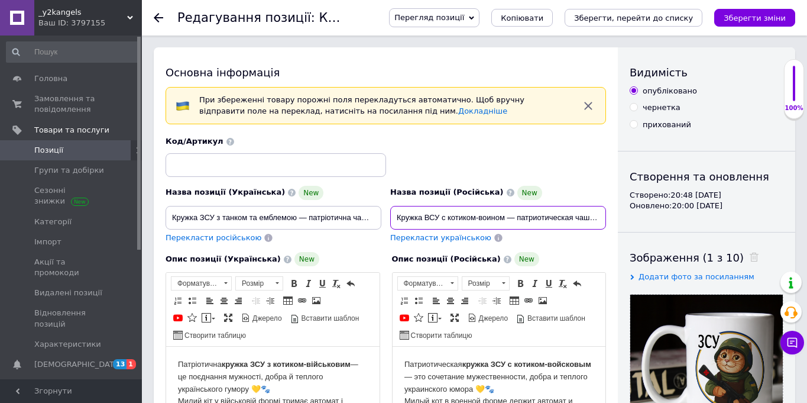
click at [501, 221] on input "Кружка ВСУ с котиком-воином — патриотическая чашка с котом-защитником для военн…" at bounding box center [498, 218] width 216 height 24
paste input "танком и эмблемой — патриотическая чашка для военных и защитников"
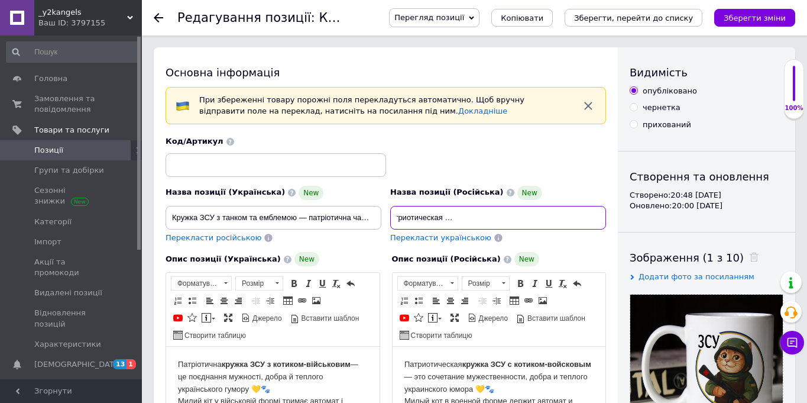
type input "Кружка ВСУ с танком и эмблемой — патриотическая чашка для военных и защитников …"
click at [561, 150] on div "Код/Артикул" at bounding box center [385, 156] width 449 height 49
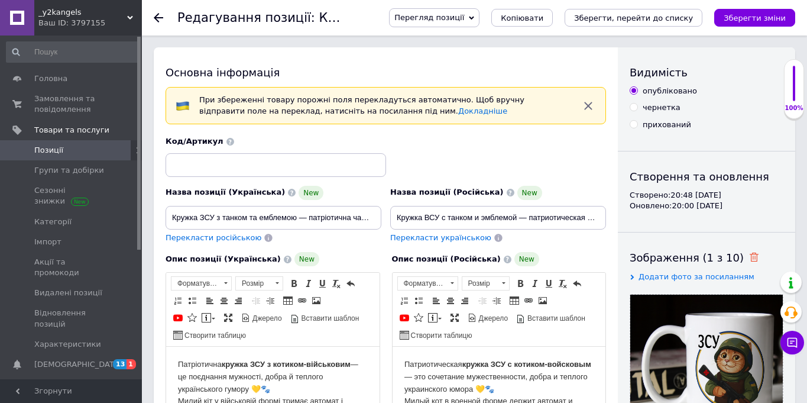
click at [750, 258] on icon at bounding box center [754, 256] width 9 height 9
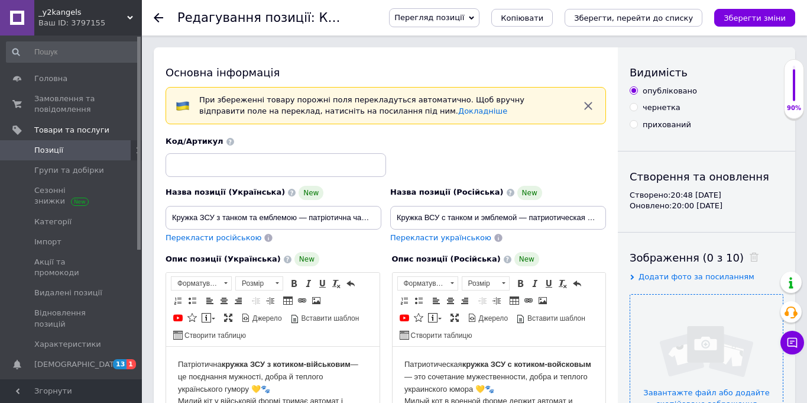
click at [711, 351] on input "file" at bounding box center [706, 370] width 153 height 153
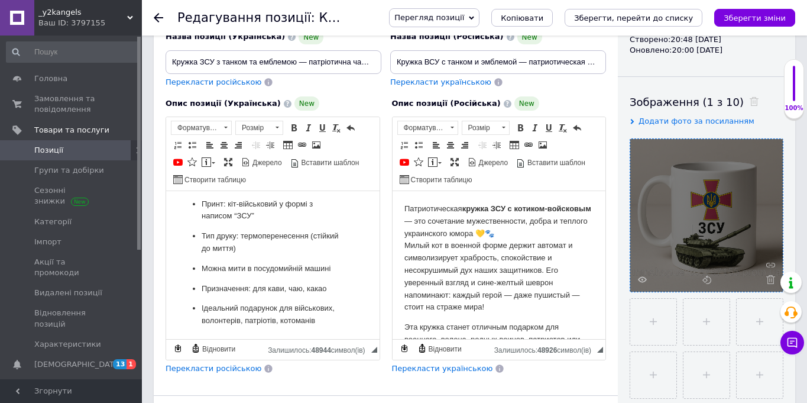
scroll to position [160, 0]
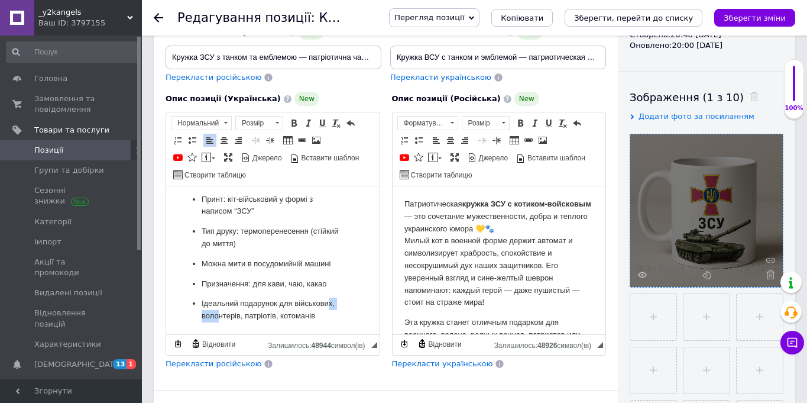
drag, startPoint x: 264, startPoint y: 305, endPoint x: 238, endPoint y: 302, distance: 26.1
click at [238, 302] on p "Ідеальний подарунок для військових, волонтерів, патріотів, котоманів" at bounding box center [273, 309] width 143 height 25
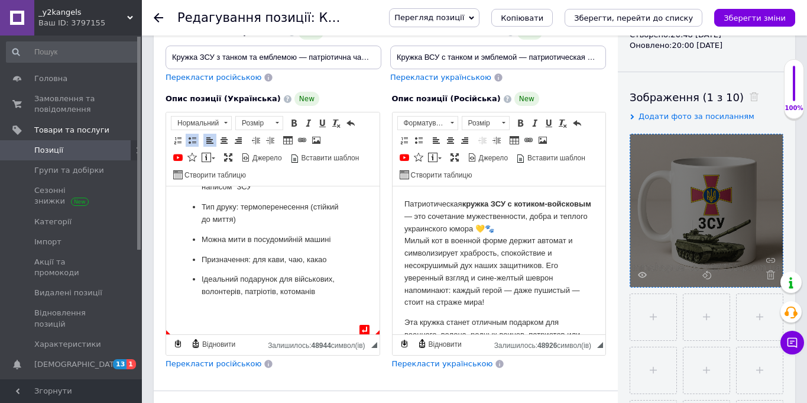
click at [255, 298] on p "Ідеальний подарунок для військових, волонтерів, патріотів, котоманів" at bounding box center [273, 285] width 143 height 25
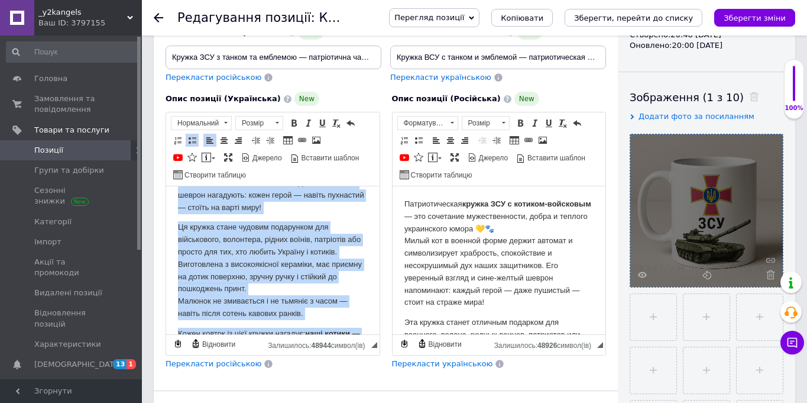
scroll to position [0, 0]
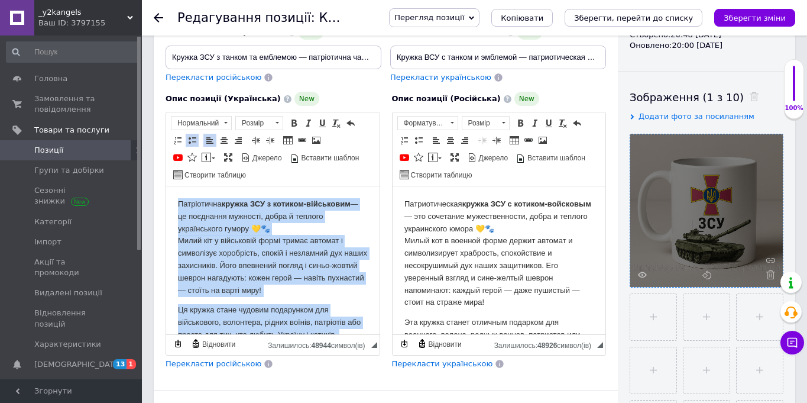
drag, startPoint x: 237, startPoint y: 316, endPoint x: 125, endPoint y: 160, distance: 192.3
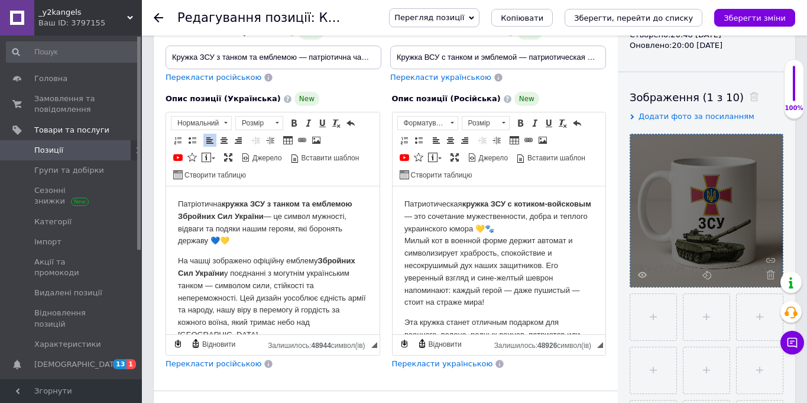
scroll to position [342, 0]
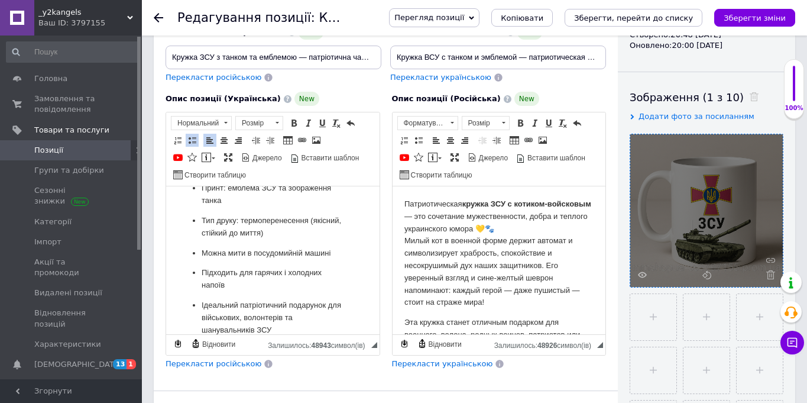
click at [221, 362] on span "Перекласти російською" at bounding box center [214, 363] width 96 height 9
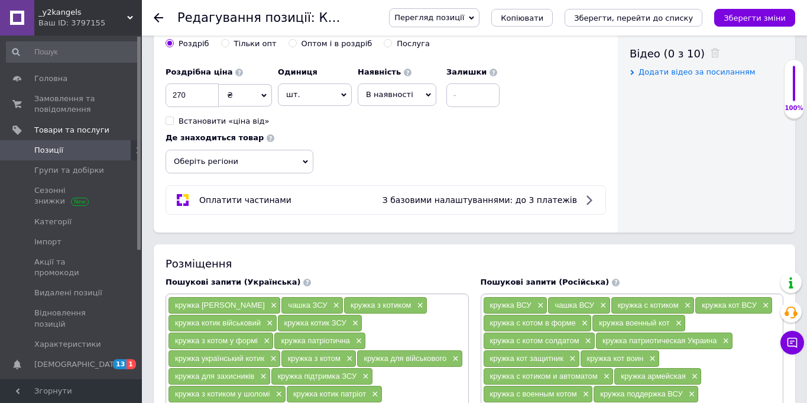
scroll to position [892, 0]
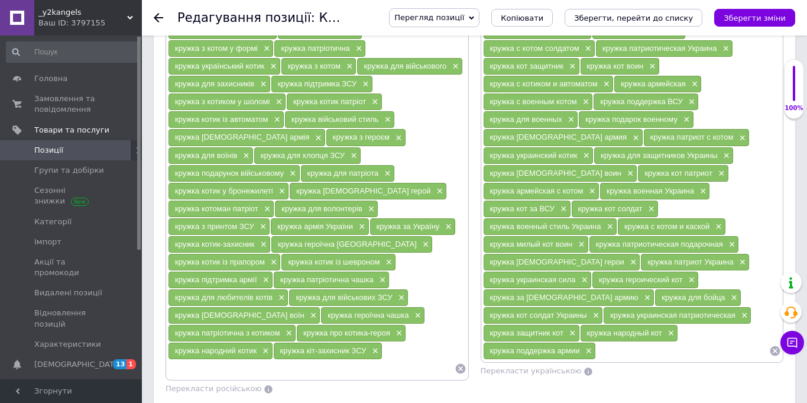
drag, startPoint x: 772, startPoint y: 355, endPoint x: 692, endPoint y: 326, distance: 85.7
click at [772, 355] on icon at bounding box center [775, 351] width 10 height 10
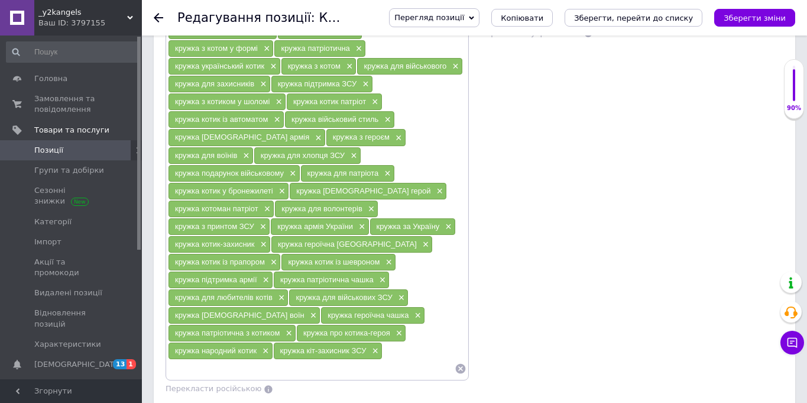
click at [460, 362] on icon at bounding box center [461, 368] width 12 height 12
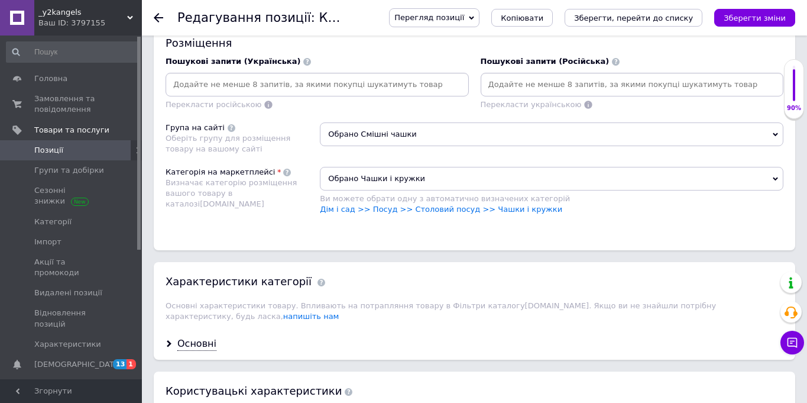
scroll to position [772, 0]
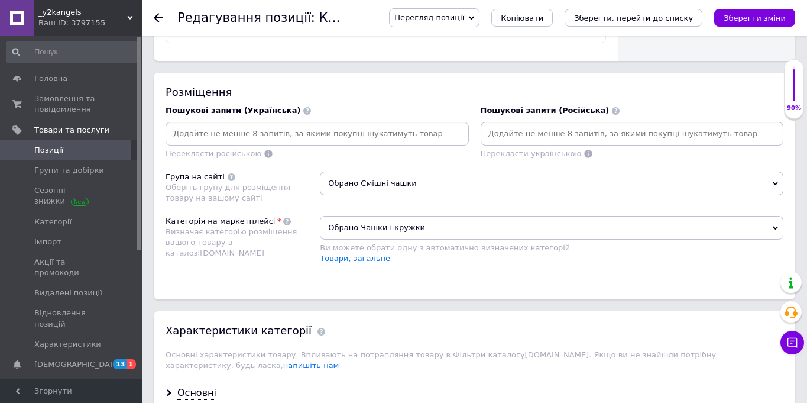
click at [540, 131] on input at bounding box center [632, 134] width 299 height 18
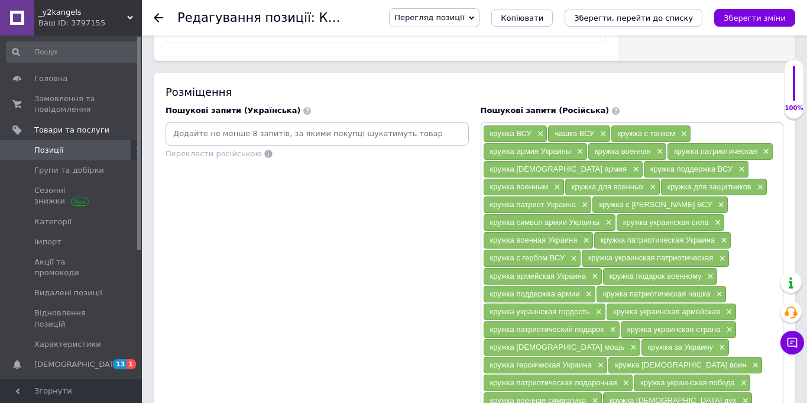
click at [243, 137] on input at bounding box center [317, 134] width 299 height 18
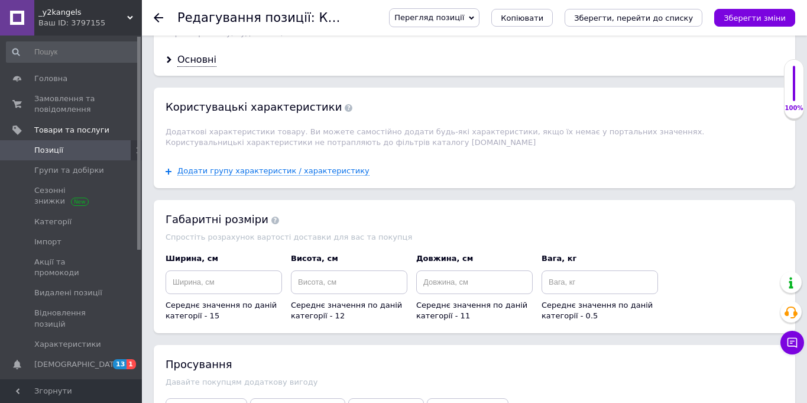
scroll to position [1514, 0]
click at [741, 23] on button "Зберегти зміни" at bounding box center [754, 18] width 81 height 18
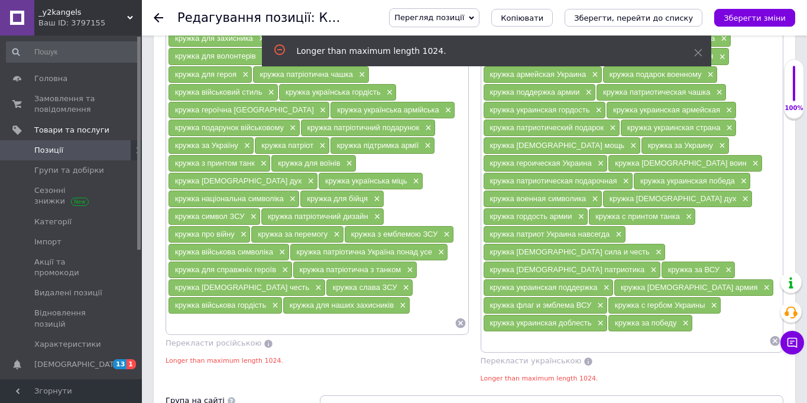
scroll to position [959, 0]
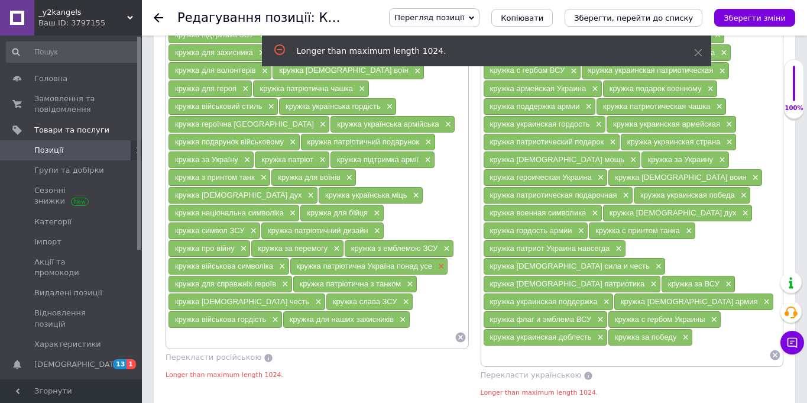
click at [443, 261] on span "×" at bounding box center [439, 266] width 9 height 10
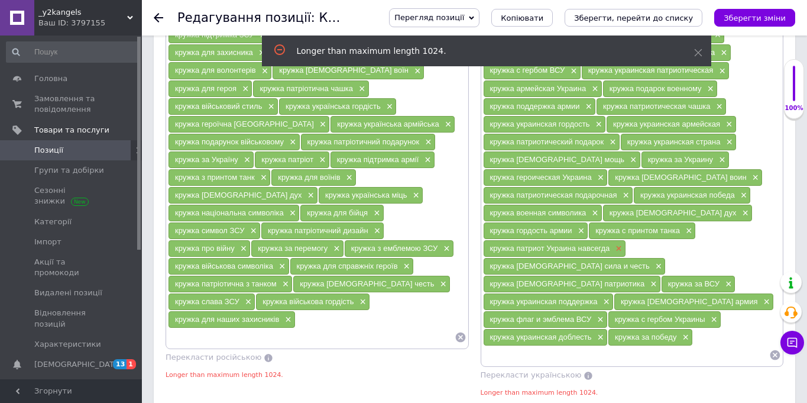
click at [616, 248] on span "×" at bounding box center [617, 249] width 9 height 10
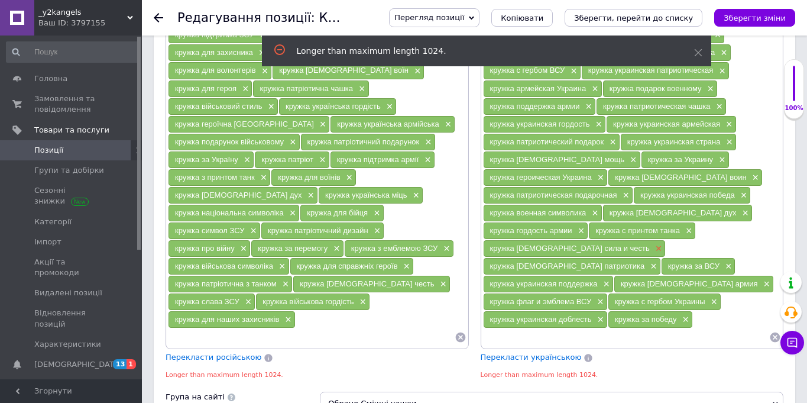
click at [653, 248] on span "×" at bounding box center [657, 249] width 9 height 10
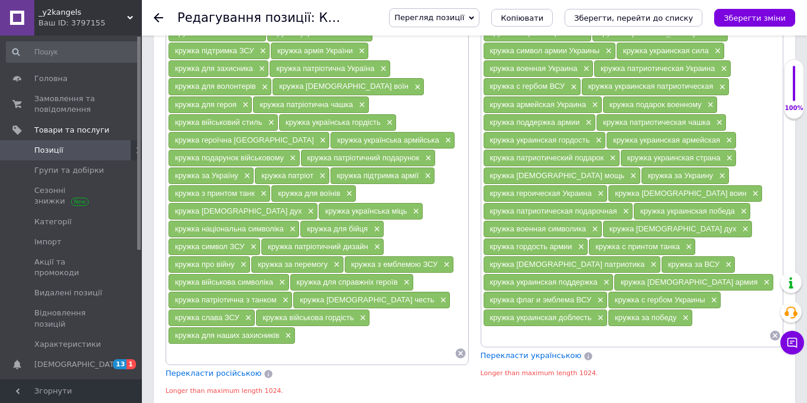
scroll to position [943, 0]
click at [442, 145] on span "×" at bounding box center [446, 141] width 9 height 10
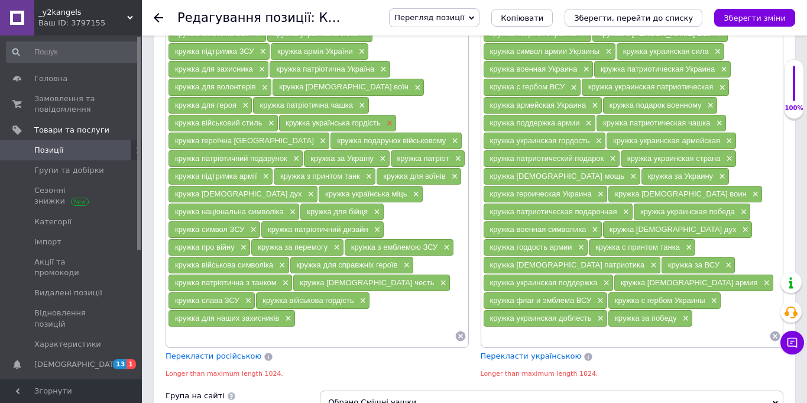
click at [384, 127] on span "×" at bounding box center [388, 123] width 9 height 10
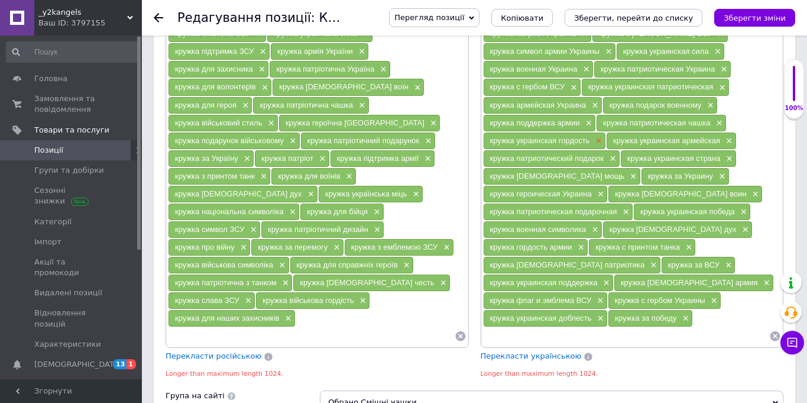
click at [600, 138] on span "×" at bounding box center [597, 141] width 9 height 10
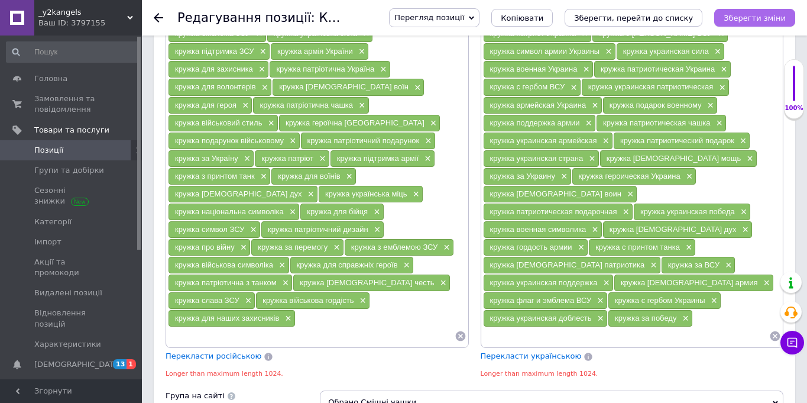
click at [779, 13] on button "Зберегти зміни" at bounding box center [754, 18] width 81 height 18
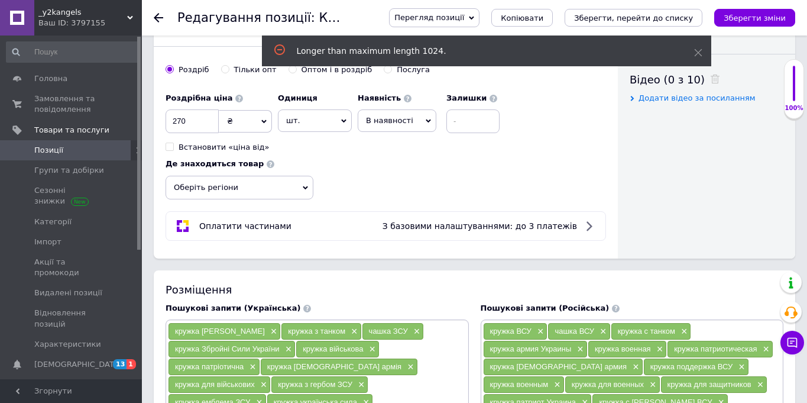
scroll to position [809, 0]
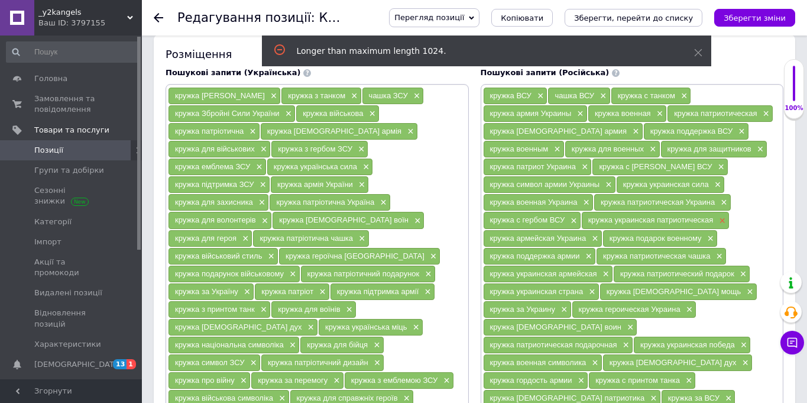
click at [718, 221] on span "×" at bounding box center [720, 221] width 9 height 10
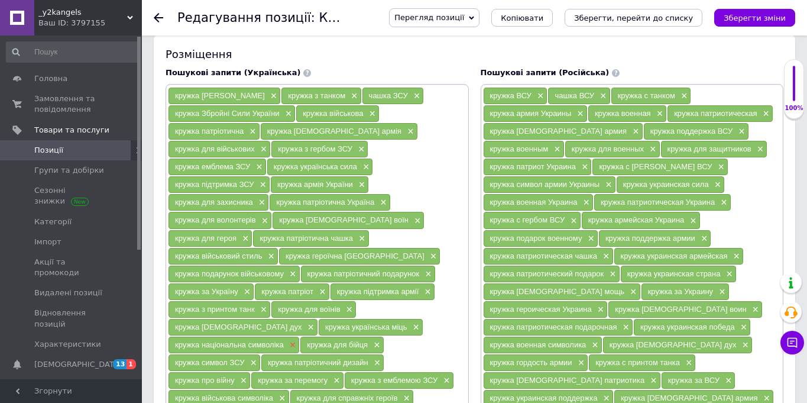
click at [287, 340] on span "×" at bounding box center [291, 345] width 9 height 10
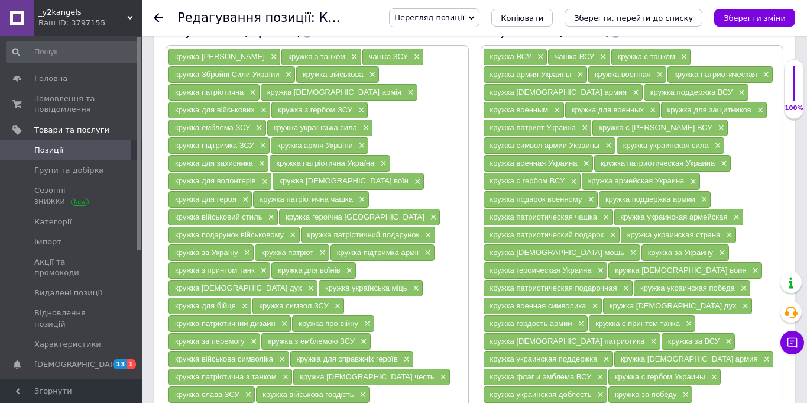
scroll to position [849, 0]
click at [305, 283] on span "×" at bounding box center [309, 288] width 9 height 10
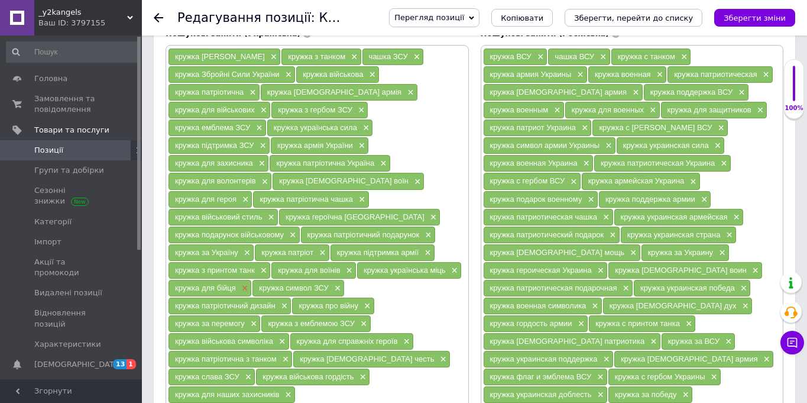
click at [248, 283] on span "×" at bounding box center [243, 288] width 9 height 10
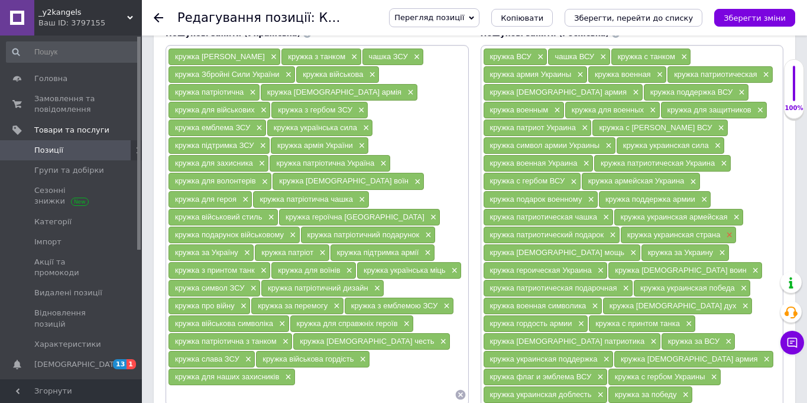
click at [727, 239] on span "×" at bounding box center [728, 235] width 9 height 10
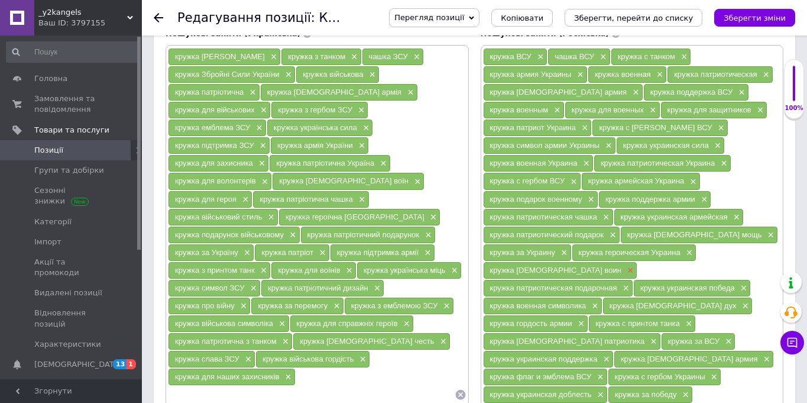
click at [624, 272] on span "×" at bounding box center [628, 270] width 9 height 10
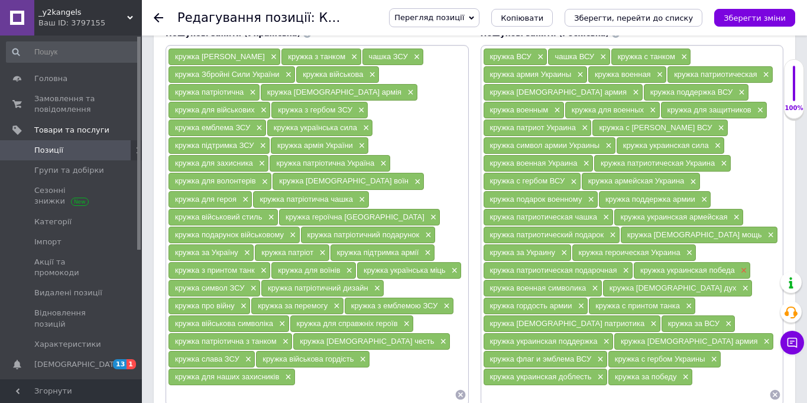
click at [741, 273] on span "×" at bounding box center [742, 270] width 9 height 10
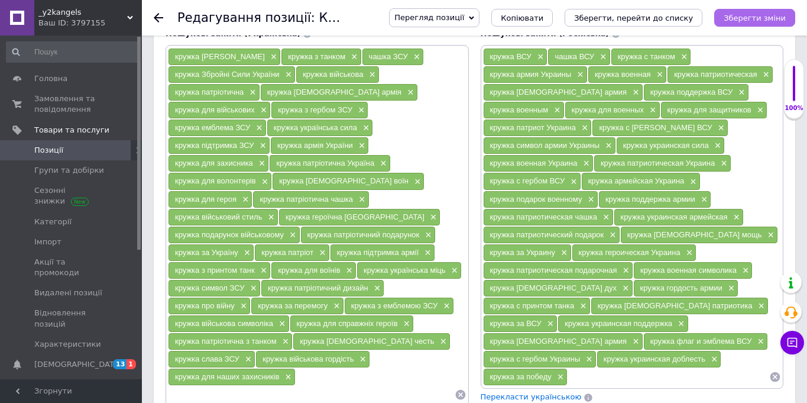
click at [739, 19] on icon "Зберегти зміни" at bounding box center [755, 18] width 62 height 9
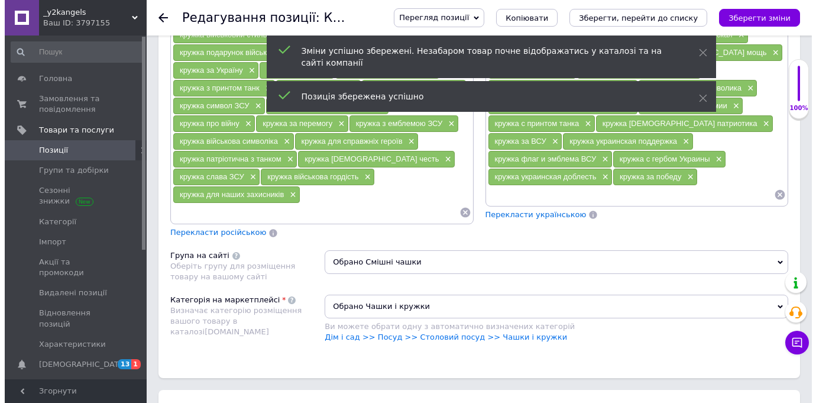
scroll to position [1648, 0]
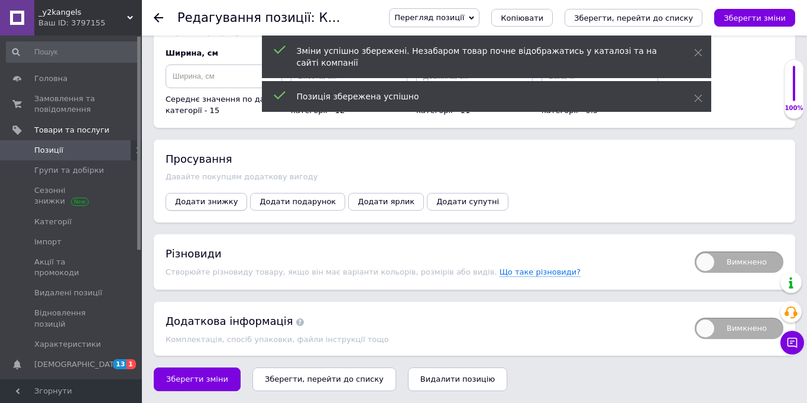
click at [217, 195] on button "Додати знижку" at bounding box center [207, 202] width 82 height 18
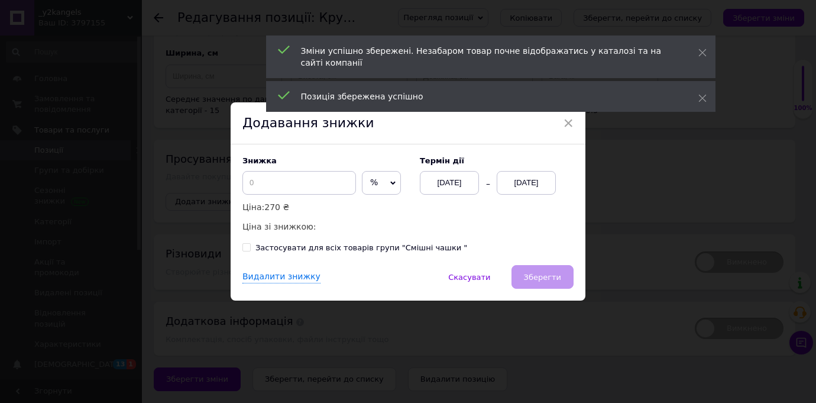
click at [364, 189] on span "%" at bounding box center [381, 183] width 39 height 24
click at [365, 208] on li "₴" at bounding box center [381, 207] width 38 height 17
click at [320, 189] on input at bounding box center [299, 183] width 114 height 24
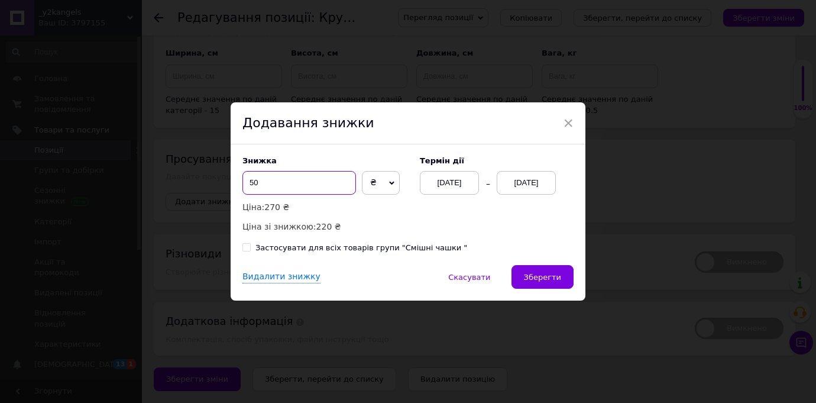
type input "50"
click at [547, 182] on div "[DATE]" at bounding box center [526, 183] width 59 height 24
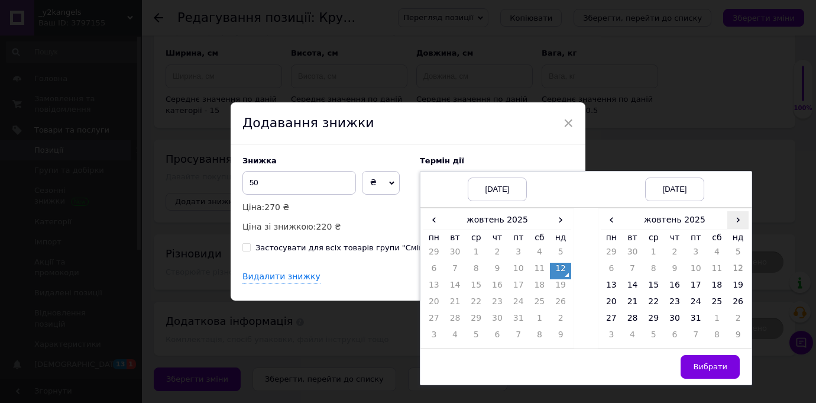
click at [729, 221] on span "›" at bounding box center [737, 219] width 21 height 17
click at [657, 317] on td "26" at bounding box center [653, 320] width 21 height 17
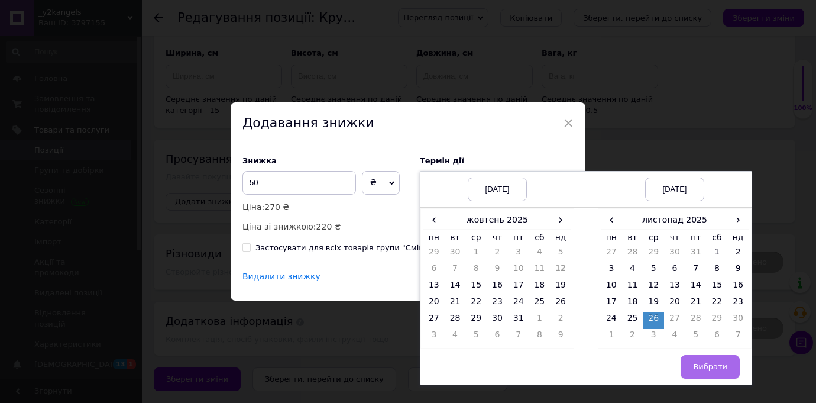
click at [695, 368] on span "Вибрати" at bounding box center [710, 366] width 34 height 9
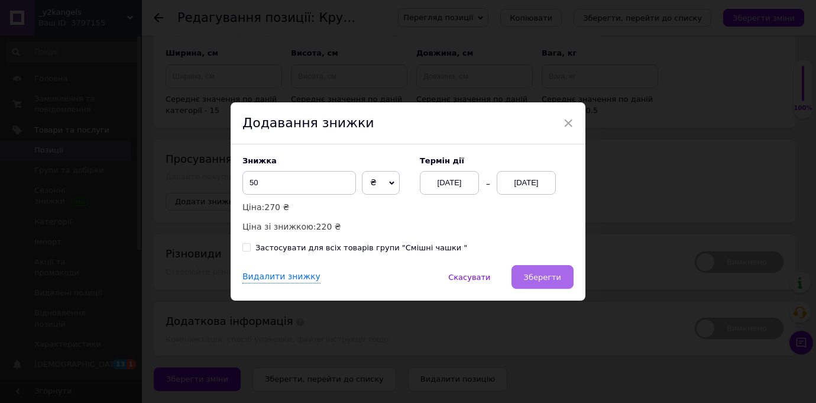
click at [547, 277] on span "Зберегти" at bounding box center [542, 277] width 37 height 9
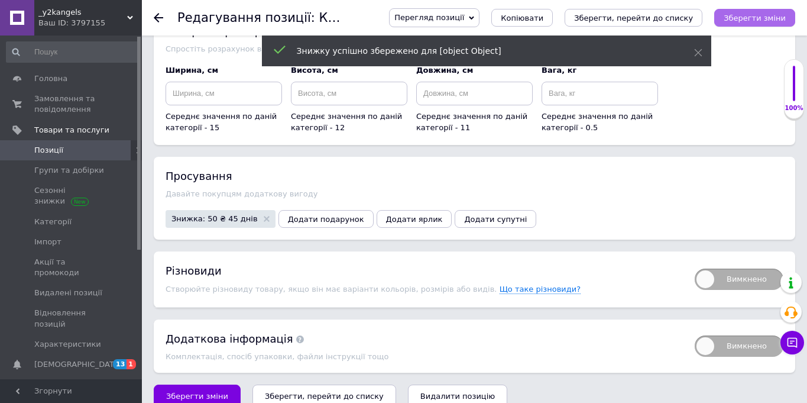
click at [768, 24] on button "Зберегти зміни" at bounding box center [754, 18] width 81 height 18
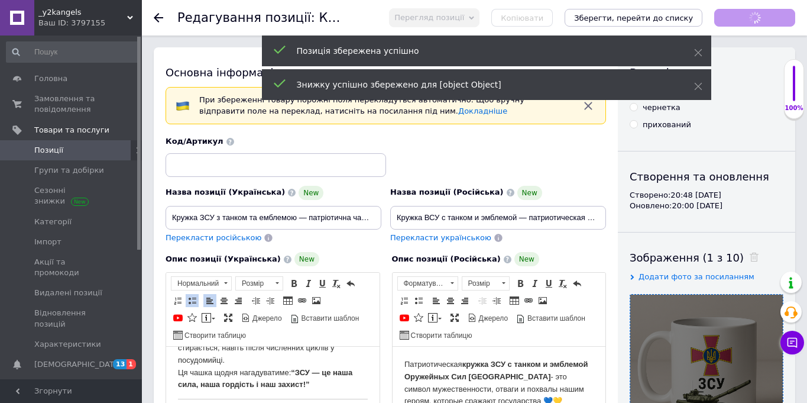
scroll to position [216, 0]
click at [76, 151] on span "Позиції" at bounding box center [71, 150] width 75 height 11
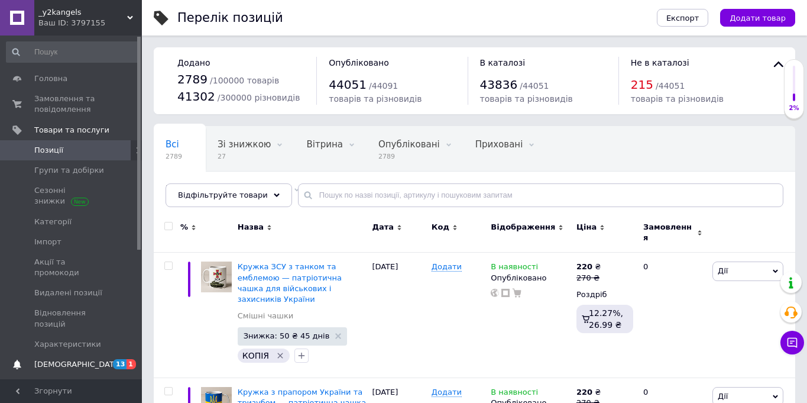
click at [53, 359] on span "[DEMOGRAPHIC_DATA]" at bounding box center [78, 364] width 88 height 11
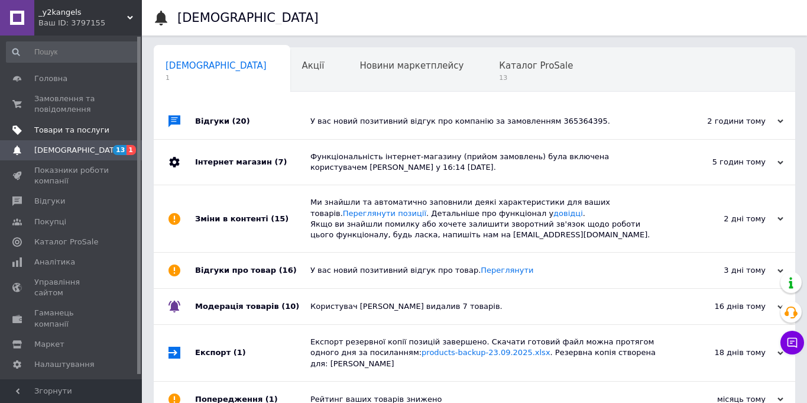
click at [54, 136] on link "Товари та послуги" at bounding box center [72, 130] width 145 height 20
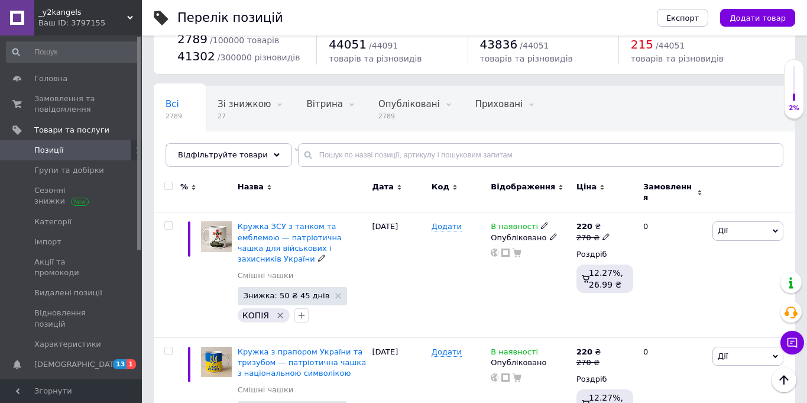
scroll to position [39, 0]
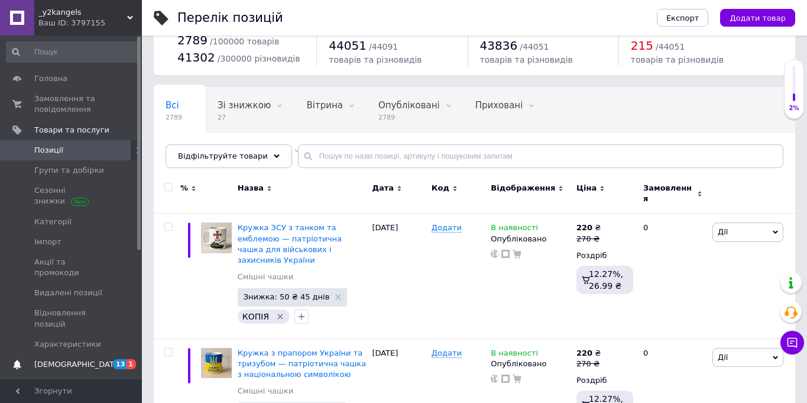
click at [67, 354] on link "Сповіщення 13 1" at bounding box center [72, 364] width 145 height 20
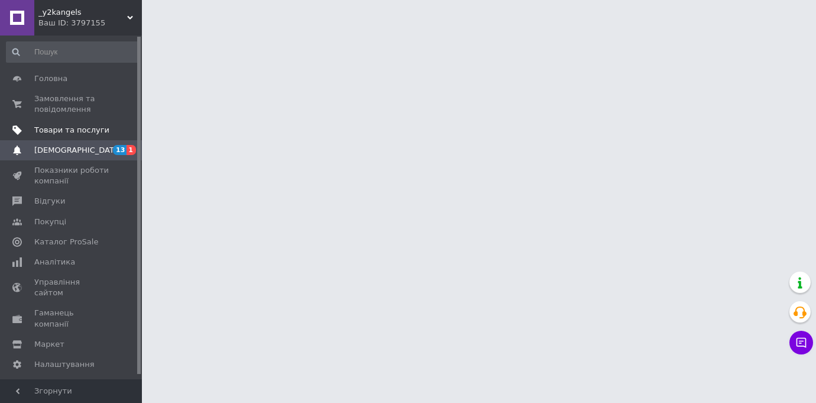
click at [76, 125] on span "Товари та послуги" at bounding box center [71, 130] width 75 height 11
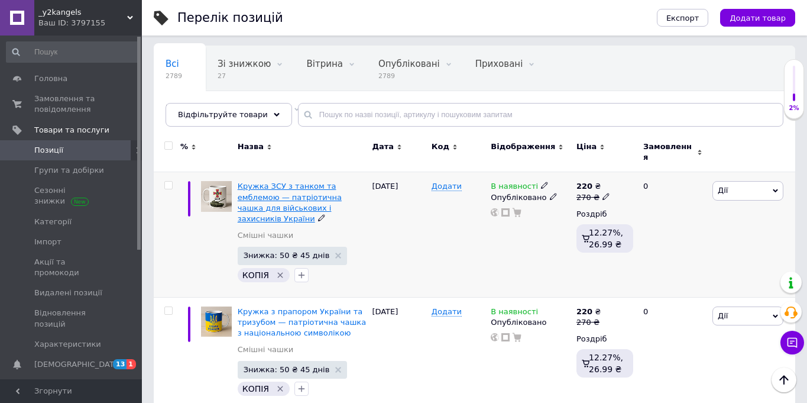
scroll to position [80, 0]
click at [294, 183] on span "Кружка ЗСУ з танком та емблемою — патріотична чашка для військових і захисників…" at bounding box center [290, 202] width 104 height 41
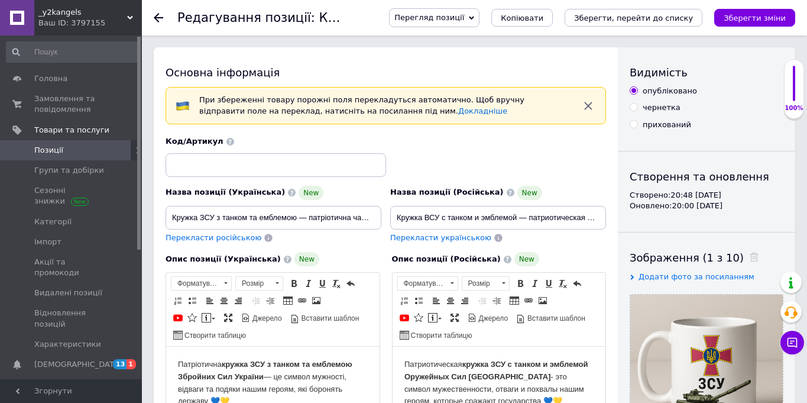
click at [537, 18] on span "Копіювати" at bounding box center [522, 18] width 43 height 9
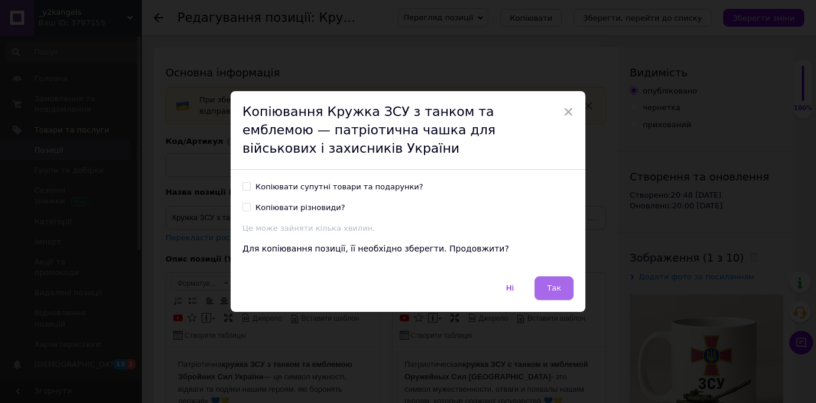
click at [565, 287] on button "Так" at bounding box center [554, 288] width 39 height 24
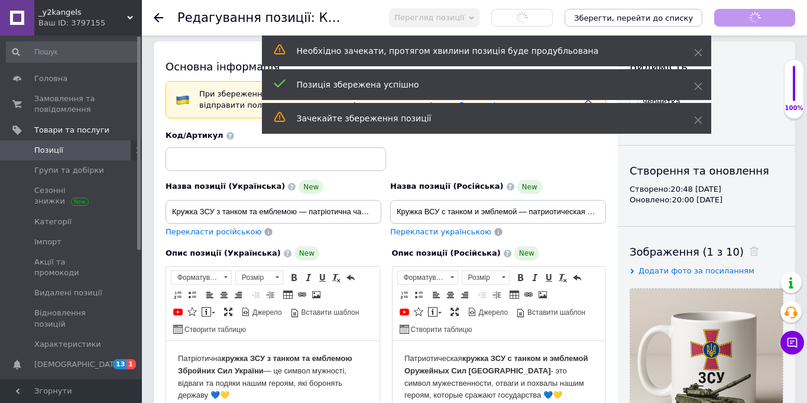
scroll to position [83, 0]
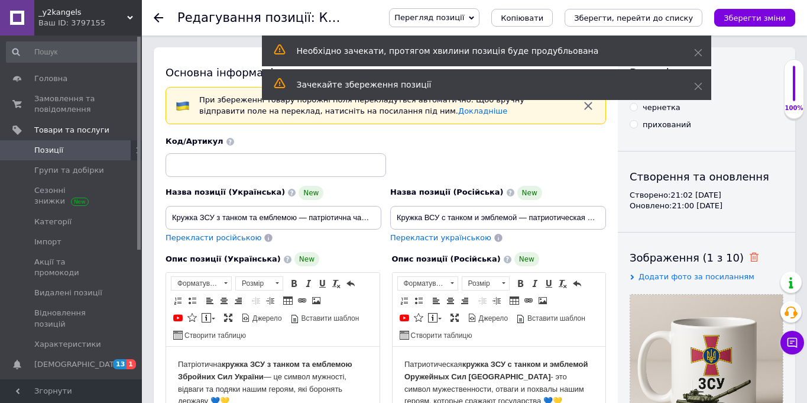
click at [750, 259] on use at bounding box center [754, 256] width 9 height 9
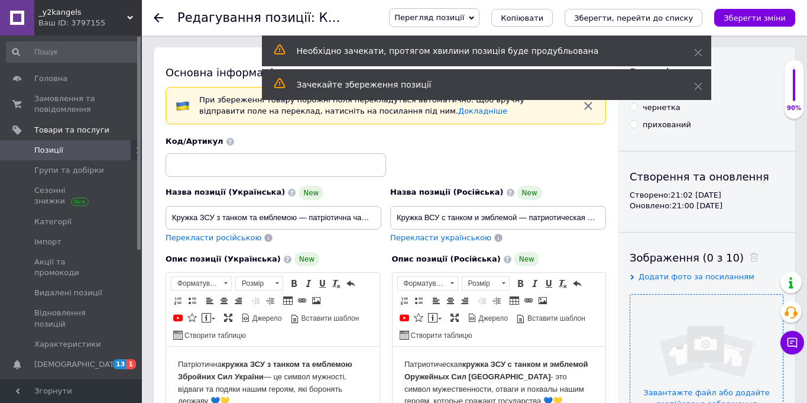
click at [718, 353] on input "file" at bounding box center [706, 370] width 153 height 153
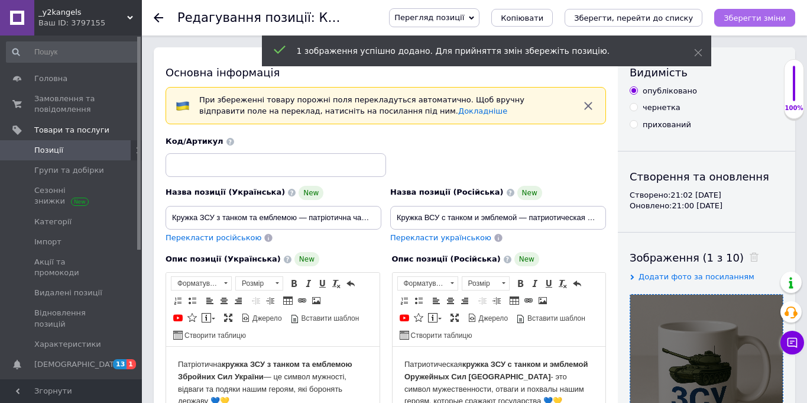
click at [762, 18] on icon "Зберегти зміни" at bounding box center [755, 18] width 62 height 9
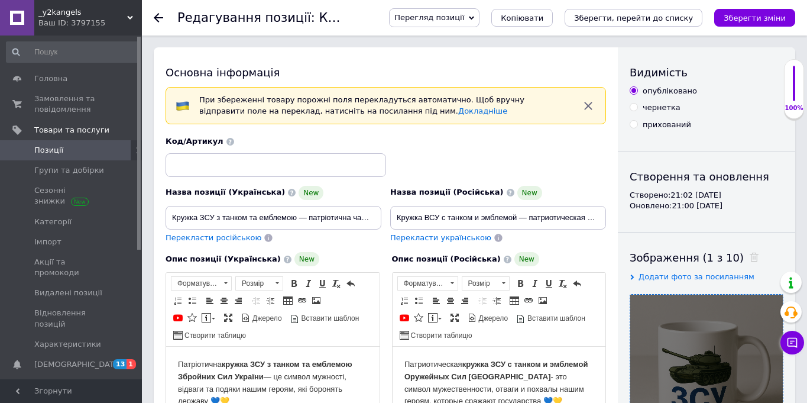
click at [93, 156] on link "Позиції" at bounding box center [72, 150] width 145 height 20
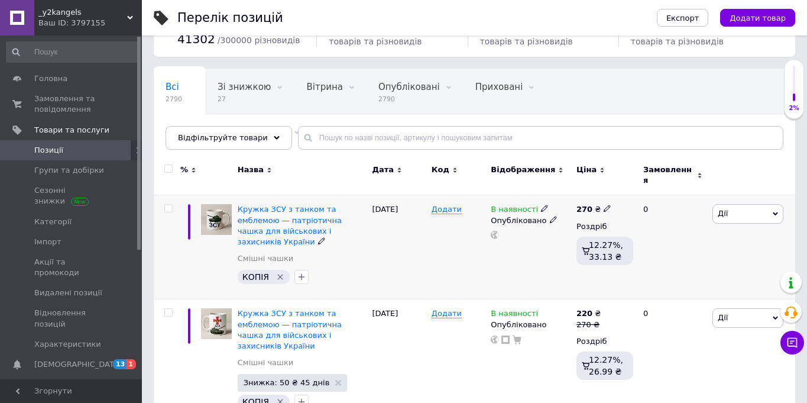
scroll to position [72, 0]
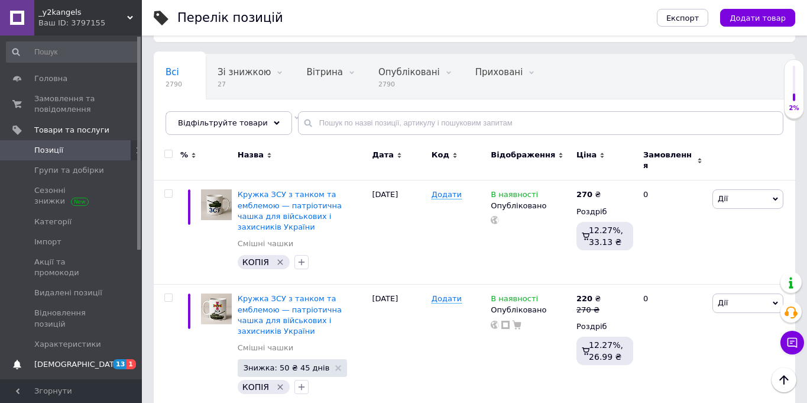
click at [61, 361] on link "Сповіщення 13 1" at bounding box center [72, 364] width 145 height 20
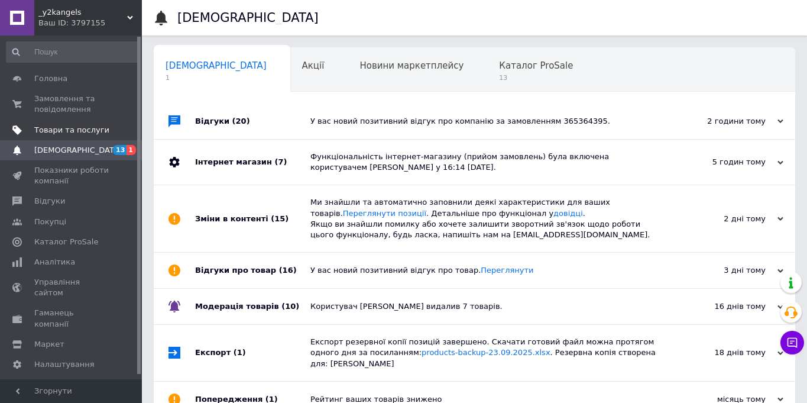
click at [82, 129] on span "Товари та послуги" at bounding box center [71, 130] width 75 height 11
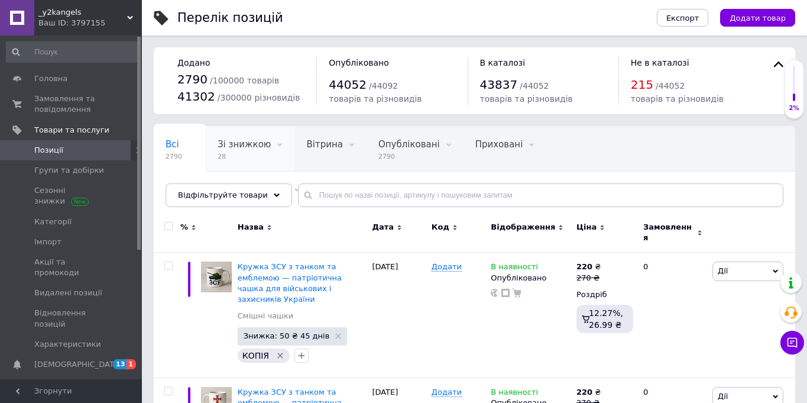
click at [222, 138] on div "Зі знижкою 28" at bounding box center [250, 149] width 89 height 45
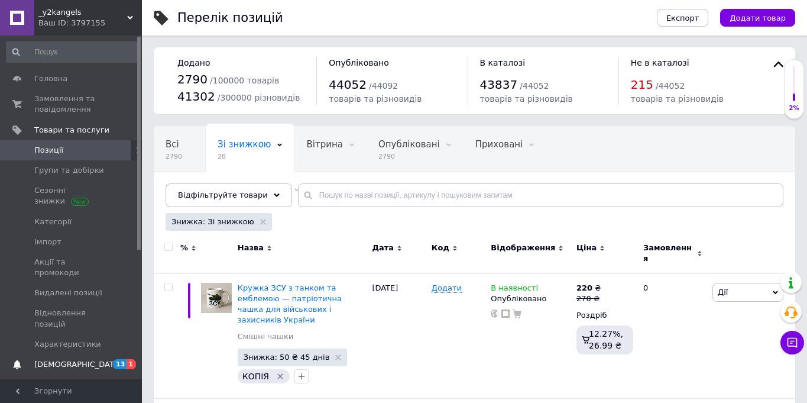
click at [83, 359] on span "[DEMOGRAPHIC_DATA]" at bounding box center [71, 364] width 75 height 11
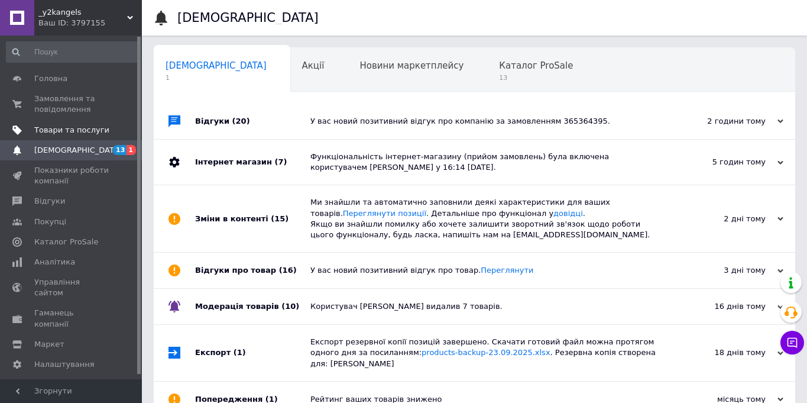
click at [91, 125] on span "Товари та послуги" at bounding box center [71, 130] width 75 height 11
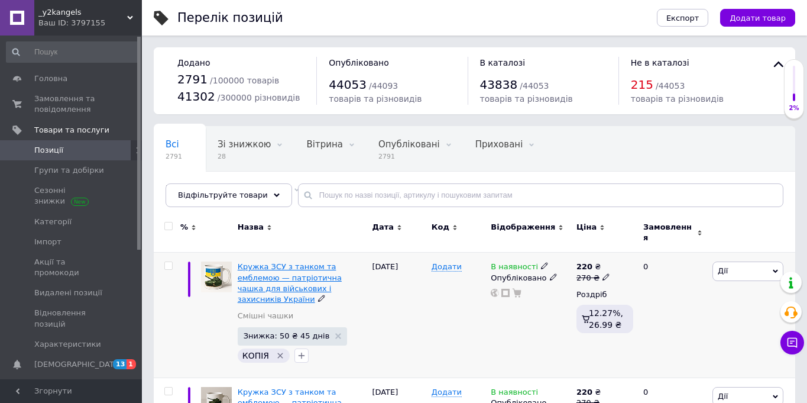
click at [281, 262] on span "Кружка ЗСУ з танком та емблемою — патріотична чашка для військових і захисників…" at bounding box center [290, 282] width 104 height 41
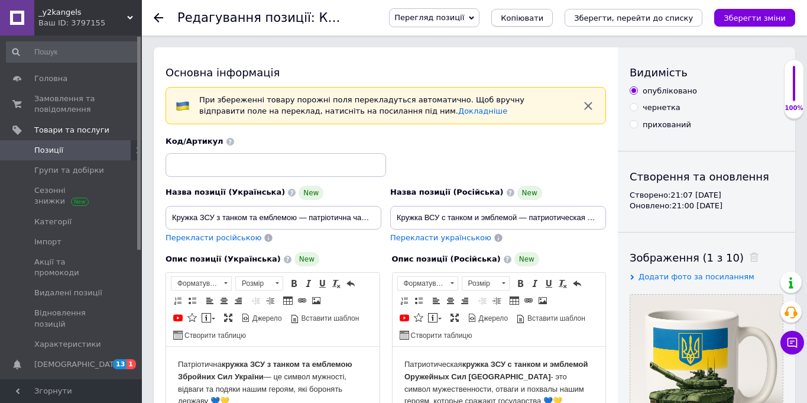
click at [540, 16] on span "Копіювати" at bounding box center [522, 18] width 43 height 9
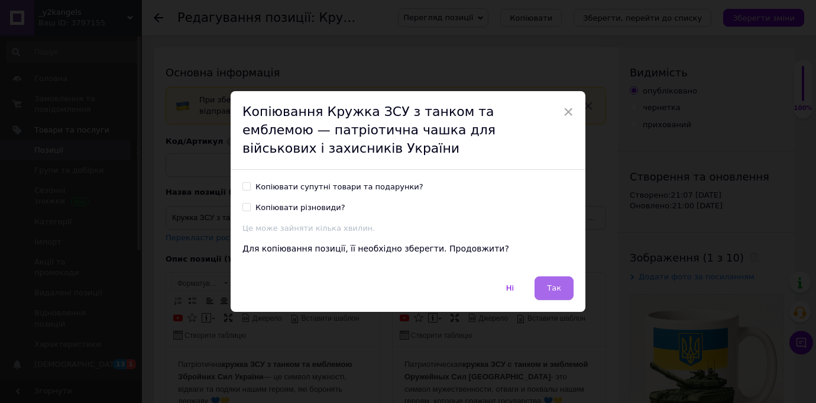
click at [542, 288] on button "Так" at bounding box center [554, 288] width 39 height 24
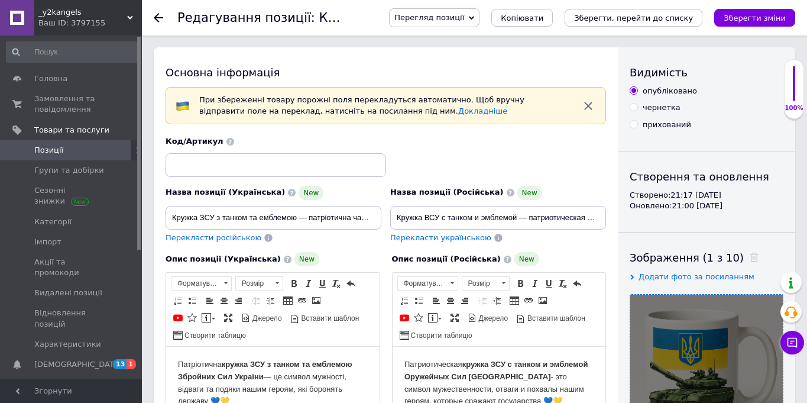
scroll to position [91, 0]
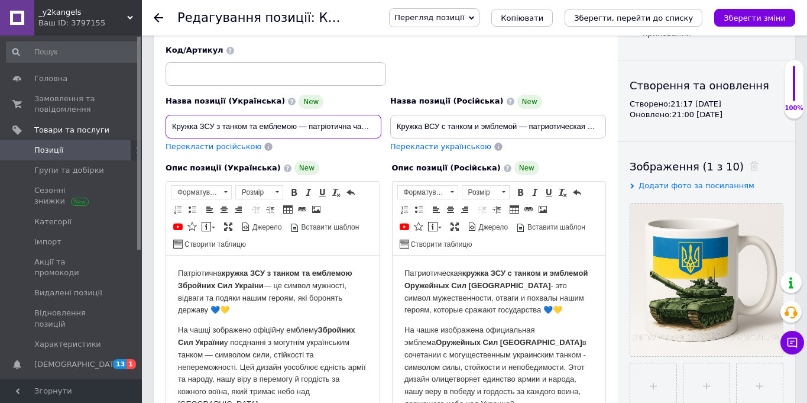
click at [302, 132] on input "Кружка ЗСУ з танком та емблемою — патріотична чашка для військових і захисників…" at bounding box center [274, 127] width 216 height 24
paste input "Кружка з ракетою та гербом України — патріо"
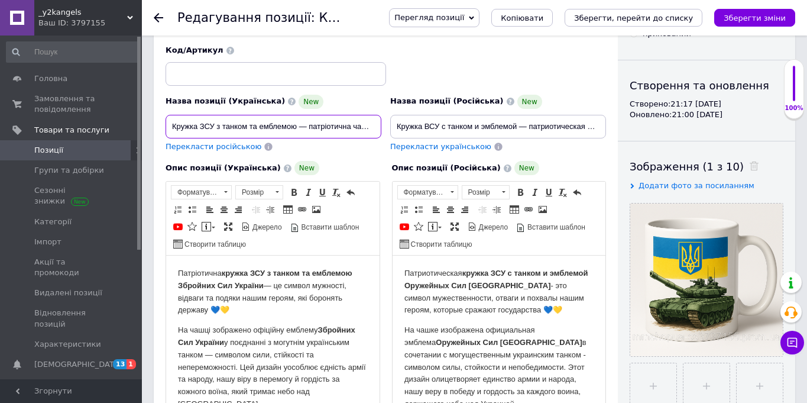
scroll to position [0, 293]
click at [300, 134] on input "Кружка ЗСУ з танком та емблемою — патріотична чашка для військових і захисників…" at bounding box center [274, 127] width 216 height 24
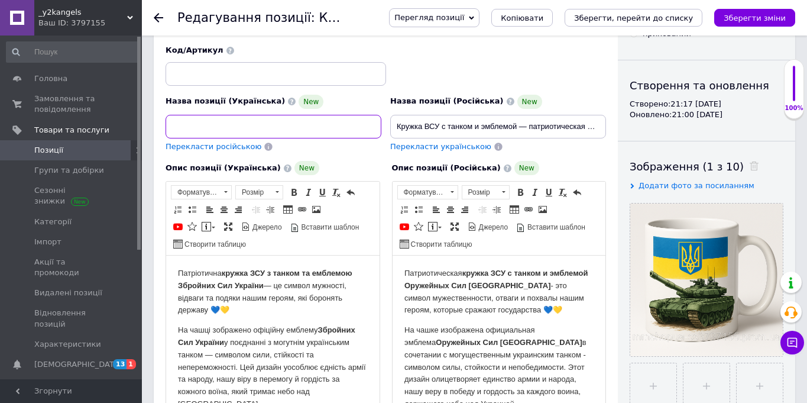
paste input "ракетою та гербом України — патріотична чашка з символікою ЗСУ та крилами перем…"
type input "Кружка з ракетою та гербом України — патріотична чашка з символікою ЗСУ та крил…"
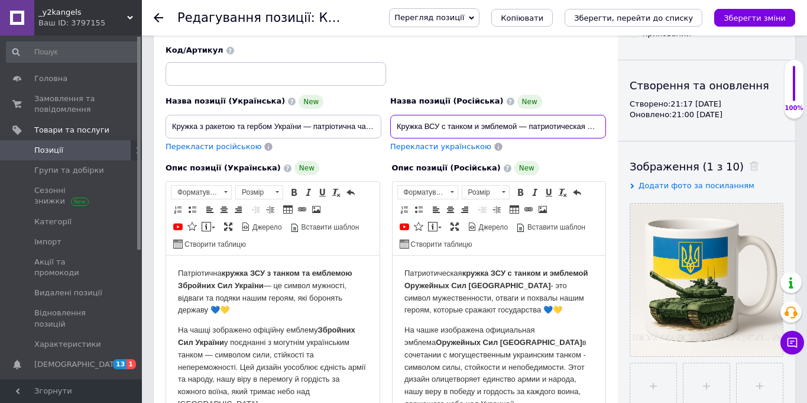
click at [410, 120] on input "Кружка ВСУ с танком и эмблемой — патриотическая чашка для военных и защитников …" at bounding box center [498, 127] width 216 height 24
paste input "с ракетой и гербом Украины — патриотическая чашка с символикой ВСУ и крыльями п…"
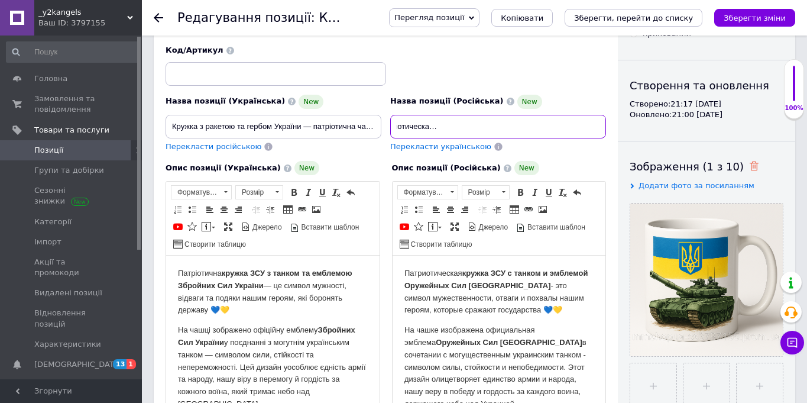
type input "Кружка с ракетой и гербом Украины — патриотическая чашка с символикой ВСУ и кры…"
click at [750, 163] on use at bounding box center [754, 165] width 9 height 9
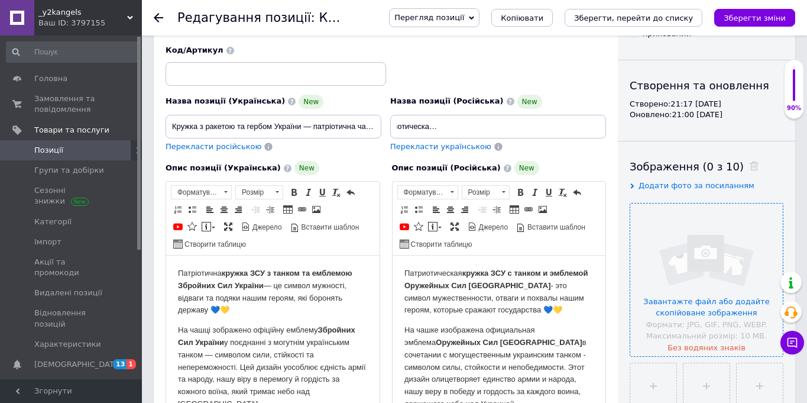
scroll to position [0, 0]
click at [713, 253] on input "file" at bounding box center [706, 279] width 153 height 153
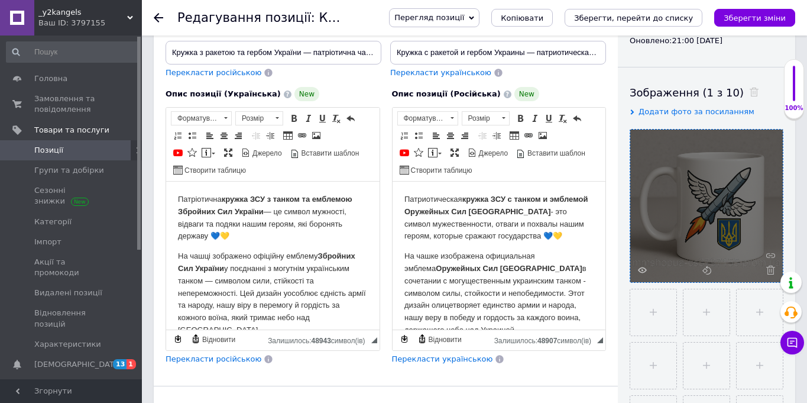
scroll to position [355, 0]
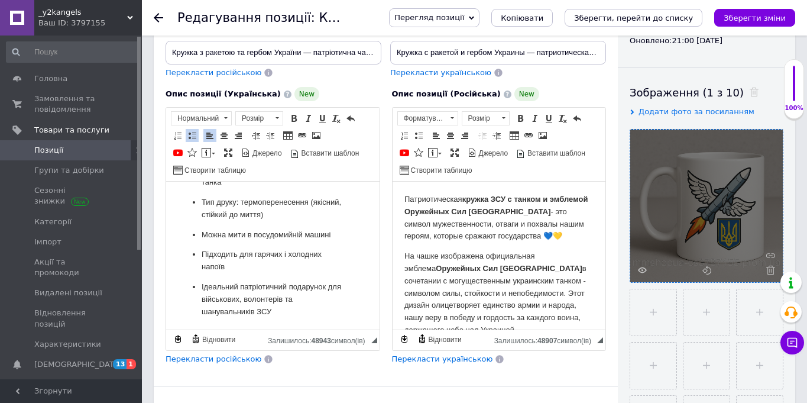
click at [290, 321] on html "Патріотична кружка ЗСУ з танком та емблемою Збройних Сил України — це символ му…" at bounding box center [272, 77] width 213 height 503
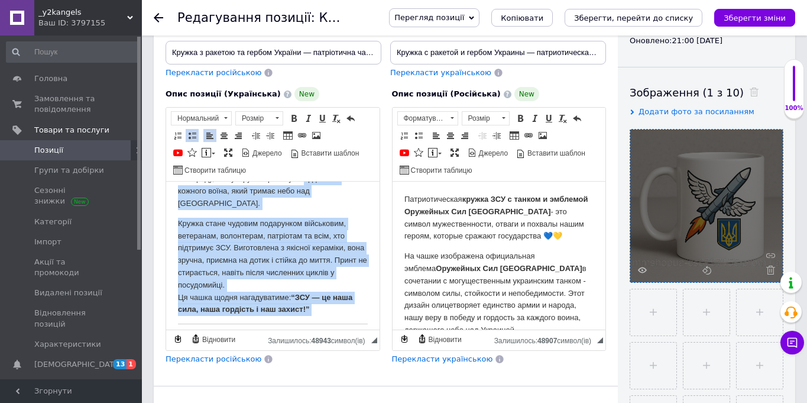
scroll to position [0, 0]
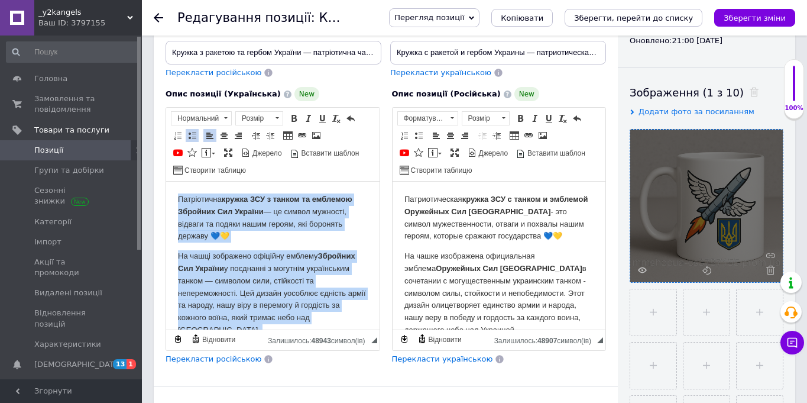
drag, startPoint x: 290, startPoint y: 316, endPoint x: 146, endPoint y: 140, distance: 227.8
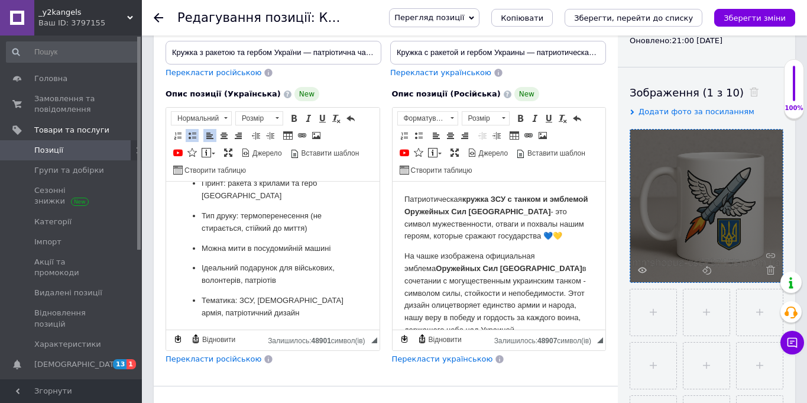
click at [197, 356] on span "Перекласти російською" at bounding box center [214, 358] width 96 height 9
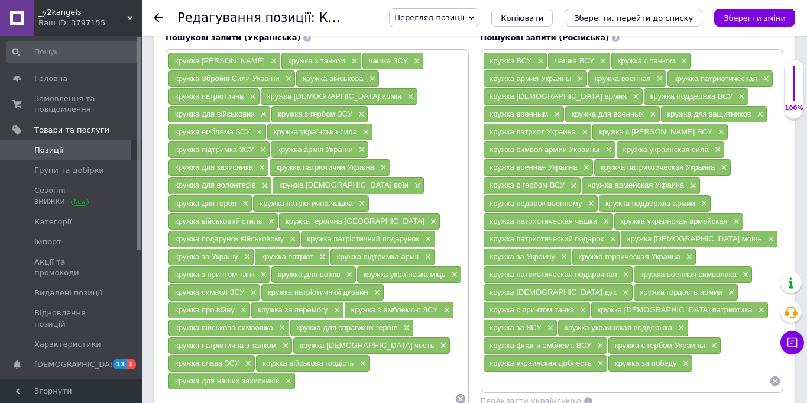
scroll to position [926, 0]
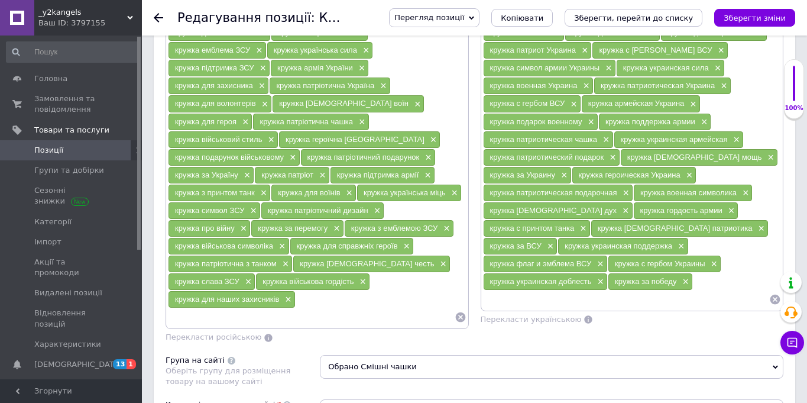
click at [775, 300] on icon at bounding box center [775, 299] width 12 height 12
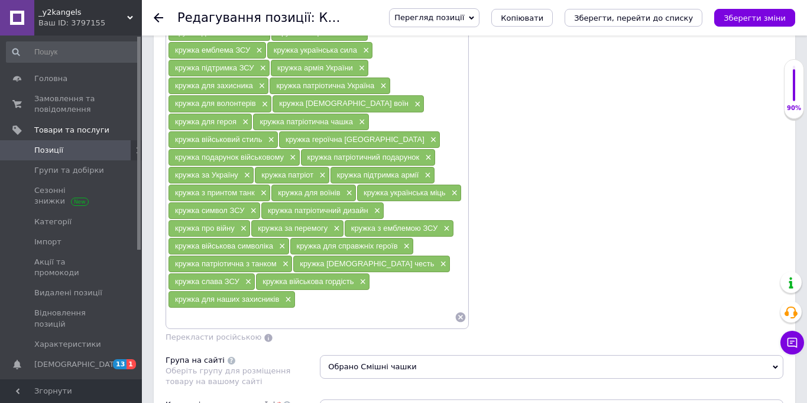
click at [455, 316] on icon at bounding box center [461, 317] width 12 height 12
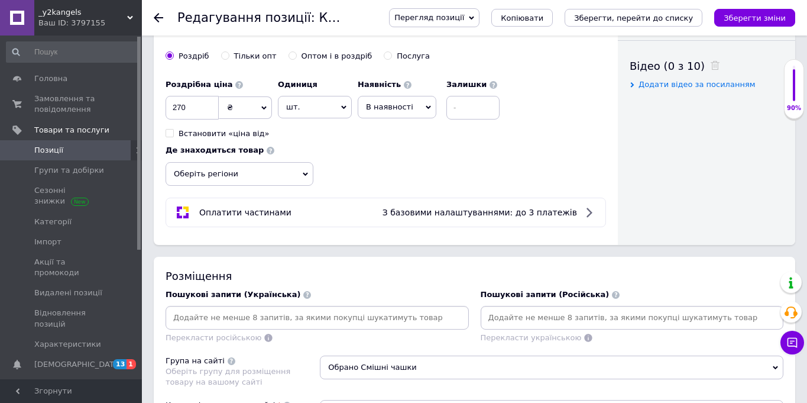
click at [558, 319] on input at bounding box center [632, 318] width 299 height 18
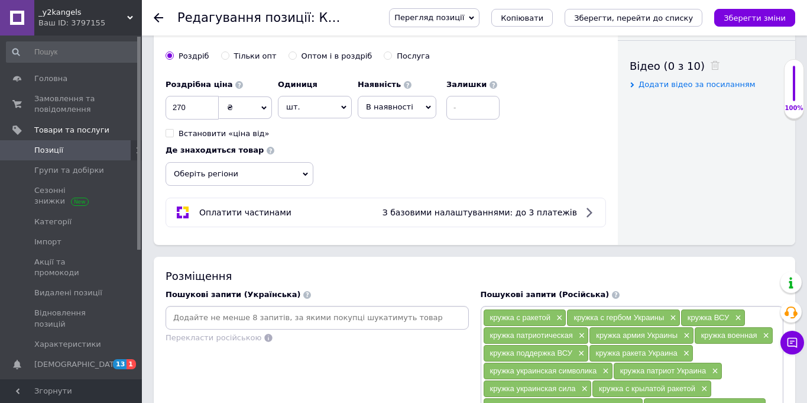
click at [253, 319] on input at bounding box center [317, 318] width 299 height 18
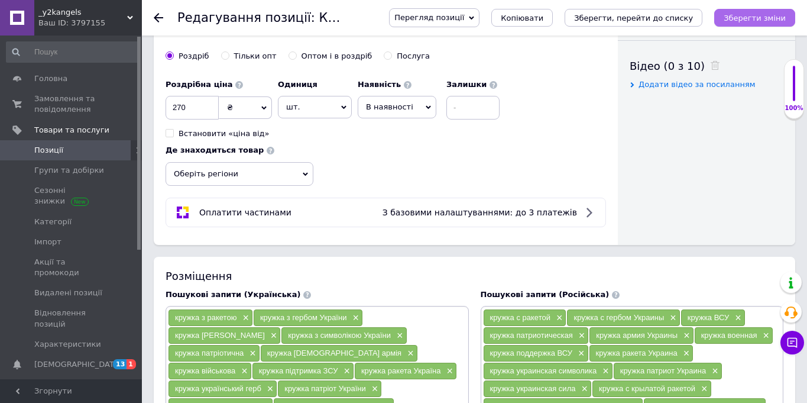
click at [765, 23] on button "Зберегти зміни" at bounding box center [754, 18] width 81 height 18
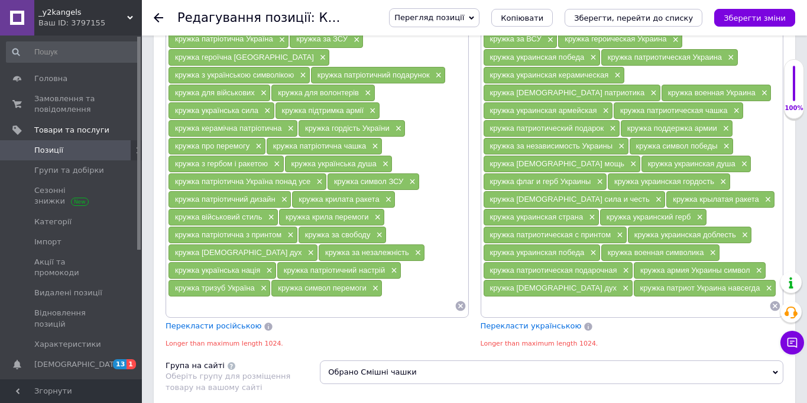
scroll to position [989, 0]
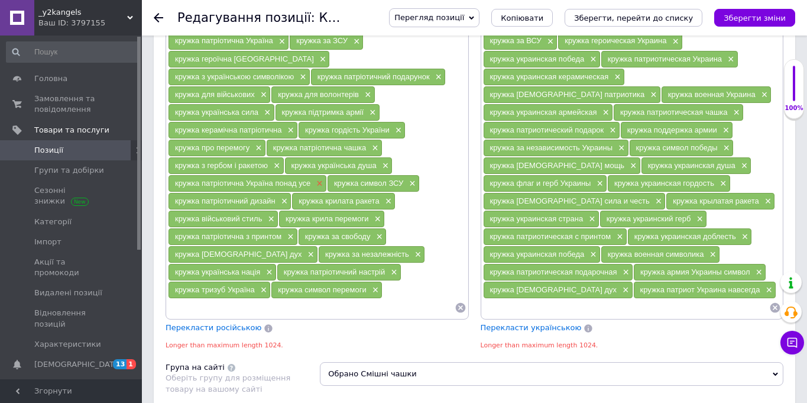
click at [323, 179] on span "×" at bounding box center [317, 184] width 9 height 10
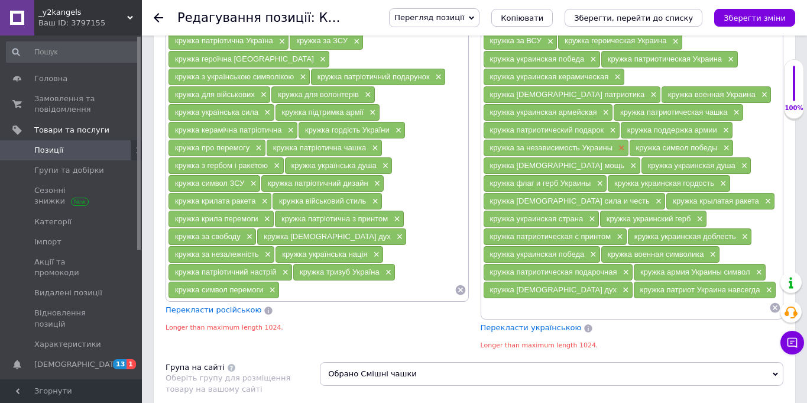
click at [625, 143] on span "×" at bounding box center [620, 148] width 9 height 10
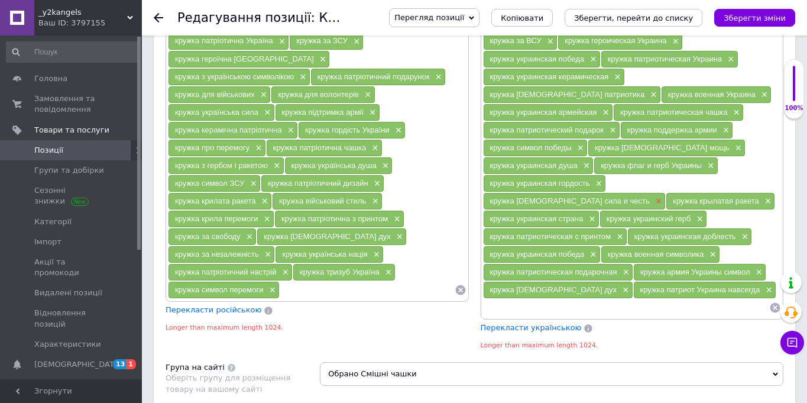
click at [653, 196] on span "×" at bounding box center [657, 201] width 9 height 10
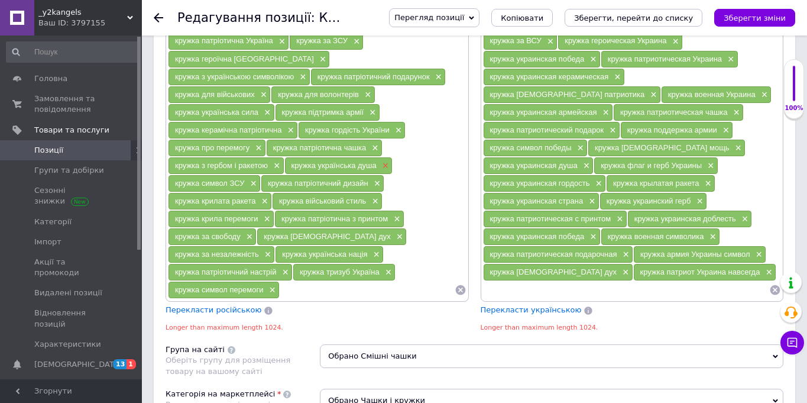
click at [380, 161] on span "×" at bounding box center [384, 166] width 9 height 10
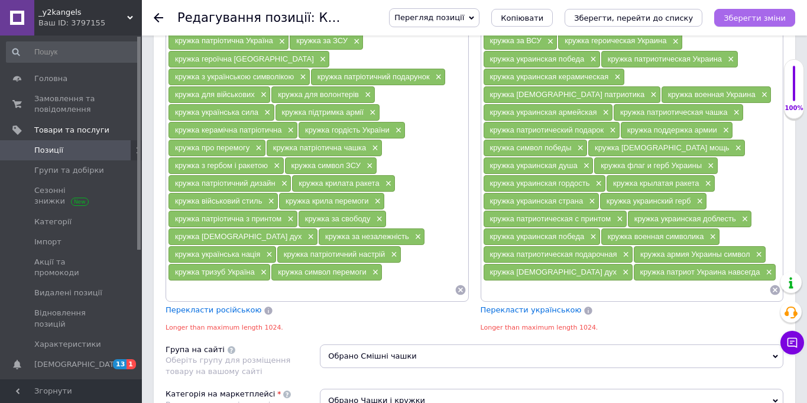
click at [766, 17] on icon "Зберегти зміни" at bounding box center [755, 18] width 62 height 9
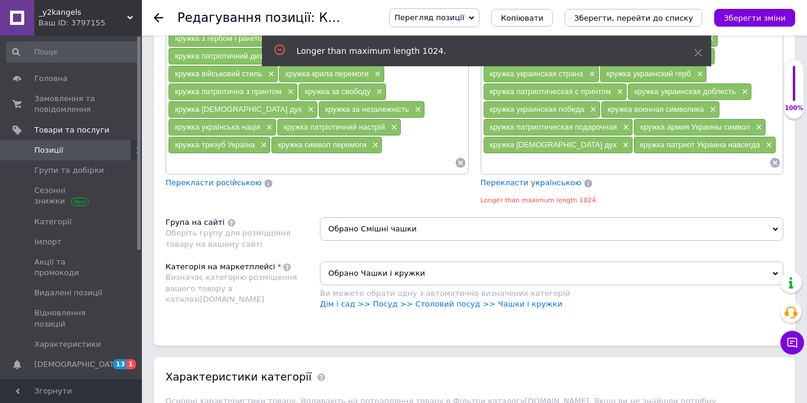
scroll to position [1022, 0]
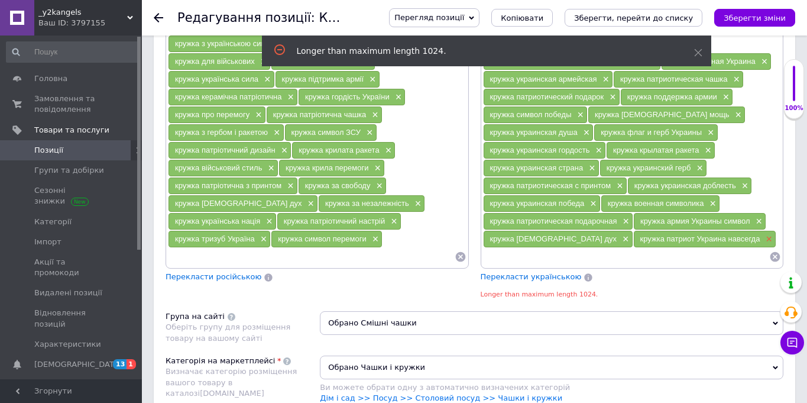
click at [763, 241] on span "×" at bounding box center [767, 239] width 9 height 10
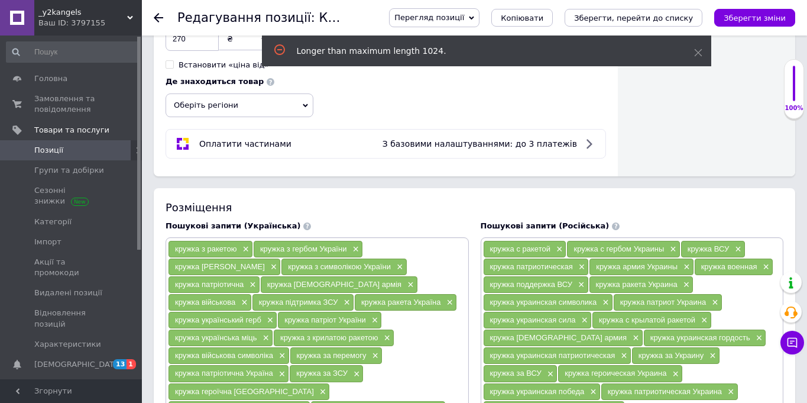
scroll to position [724, 0]
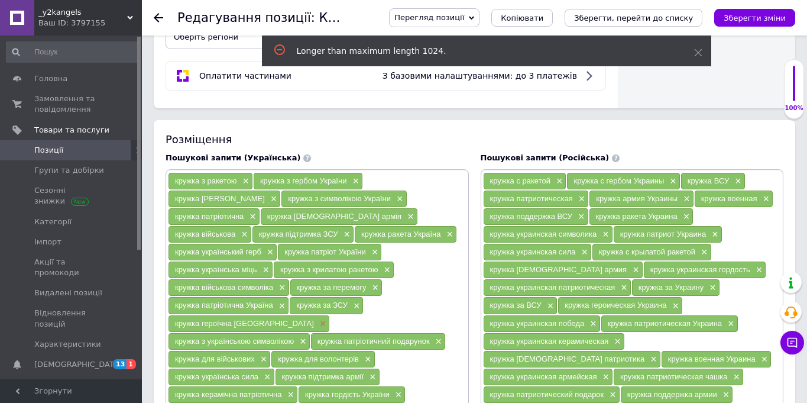
click at [317, 319] on span "×" at bounding box center [321, 324] width 9 height 10
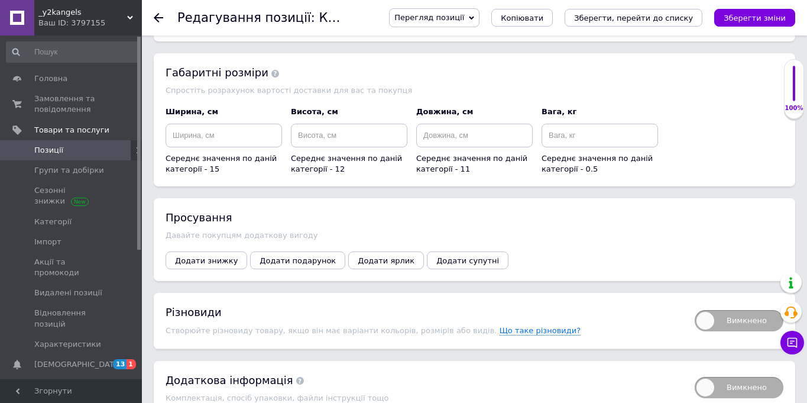
scroll to position [1676, 0]
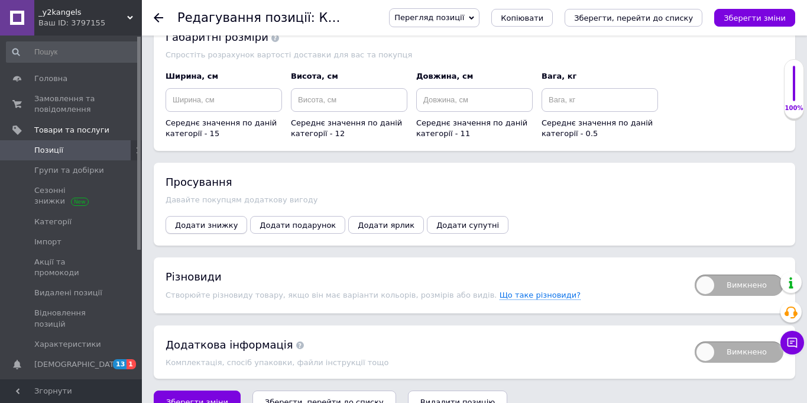
click at [203, 221] on span "Додати знижку" at bounding box center [206, 225] width 63 height 9
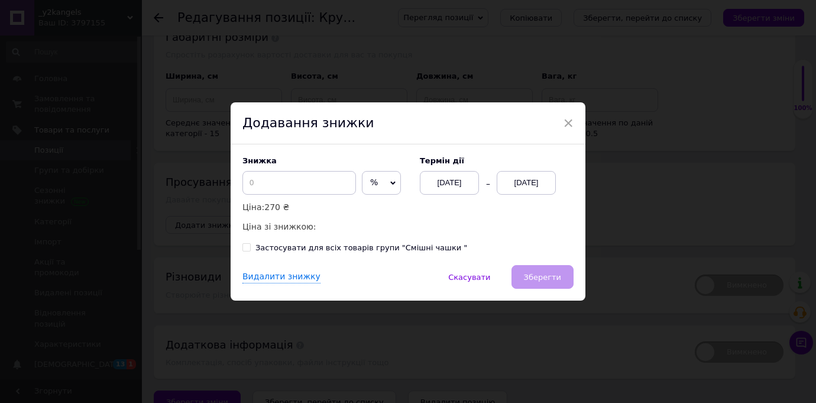
click at [362, 192] on span "%" at bounding box center [381, 183] width 39 height 24
click at [362, 203] on li "₴" at bounding box center [381, 207] width 38 height 17
click at [311, 190] on input at bounding box center [299, 183] width 114 height 24
type input "50"
click at [534, 184] on div "[DATE]" at bounding box center [526, 183] width 59 height 24
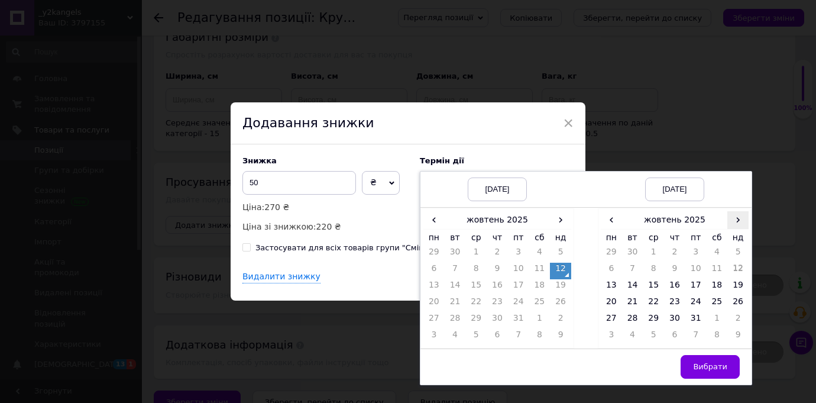
click at [737, 221] on span "›" at bounding box center [737, 219] width 21 height 17
click at [652, 315] on td "26" at bounding box center [653, 320] width 21 height 17
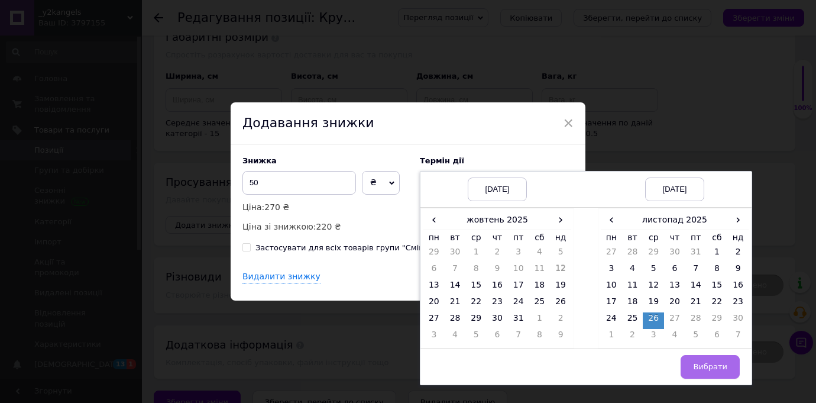
click at [703, 362] on span "Вибрати" at bounding box center [710, 366] width 34 height 9
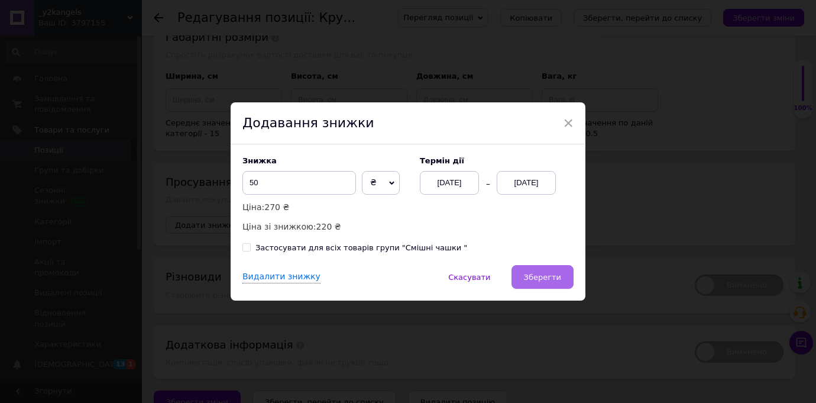
click at [567, 281] on button "Зберегти" at bounding box center [542, 277] width 62 height 24
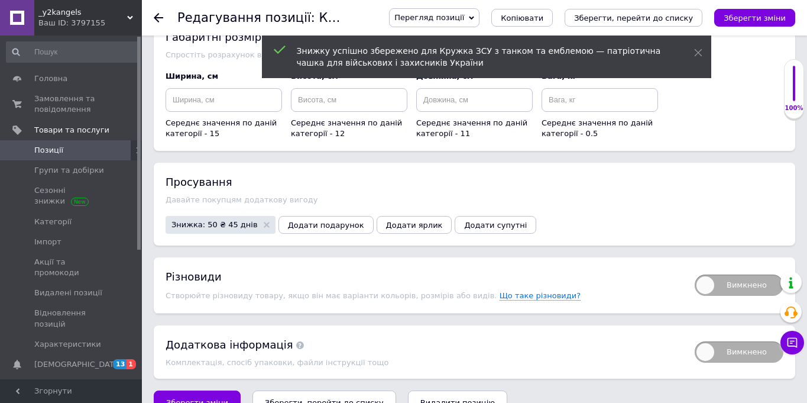
click at [754, 18] on icon "Зберегти зміни" at bounding box center [755, 18] width 62 height 9
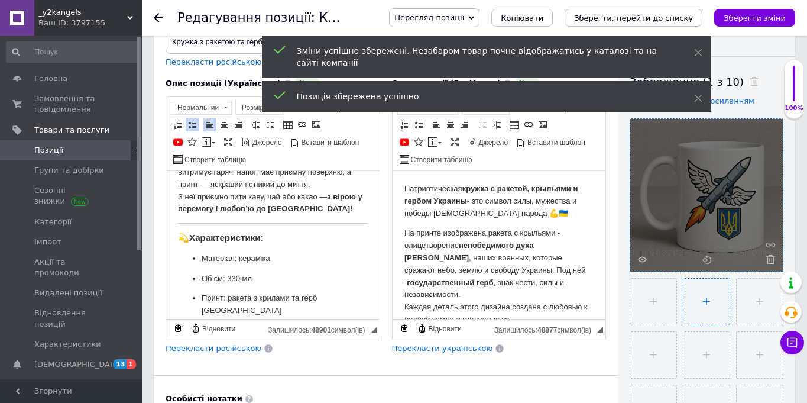
scroll to position [38, 0]
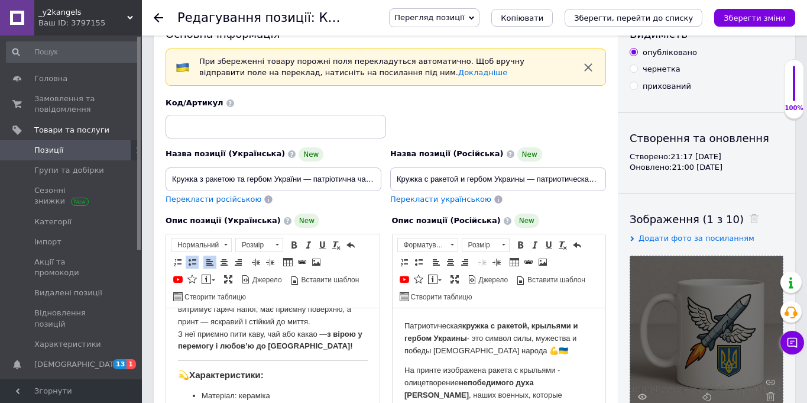
click at [75, 146] on span "Позиції" at bounding box center [71, 150] width 75 height 11
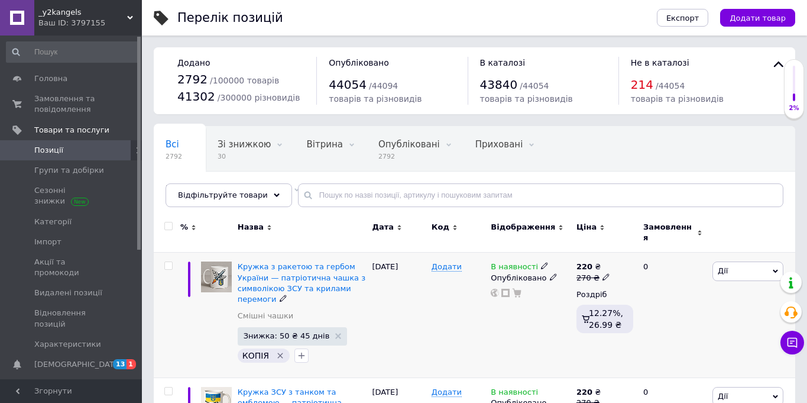
click at [322, 275] on div "Кружка з ракетою та гербом України — патріотична чашка з символікою ЗСУ та крил…" at bounding box center [302, 282] width 129 height 43
click at [322, 271] on span "Кружка з ракетою та гербом України — патріотична чашка з символікою ЗСУ та крил…" at bounding box center [302, 282] width 128 height 41
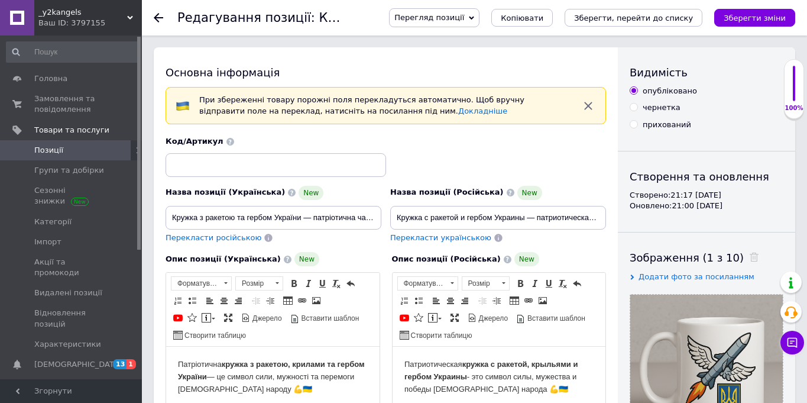
click at [541, 19] on span "Копіювати" at bounding box center [522, 18] width 43 height 9
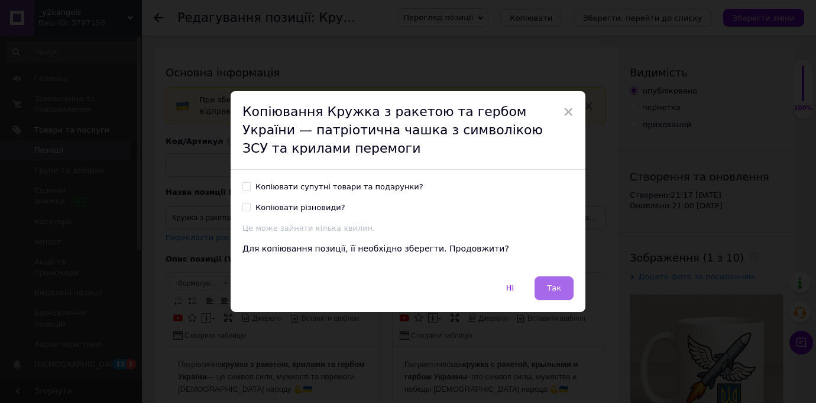
click at [549, 284] on span "Так" at bounding box center [554, 287] width 14 height 9
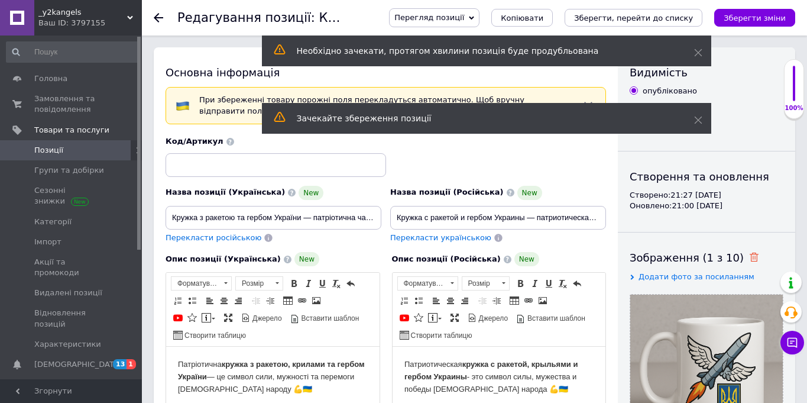
click at [750, 255] on icon at bounding box center [754, 256] width 9 height 9
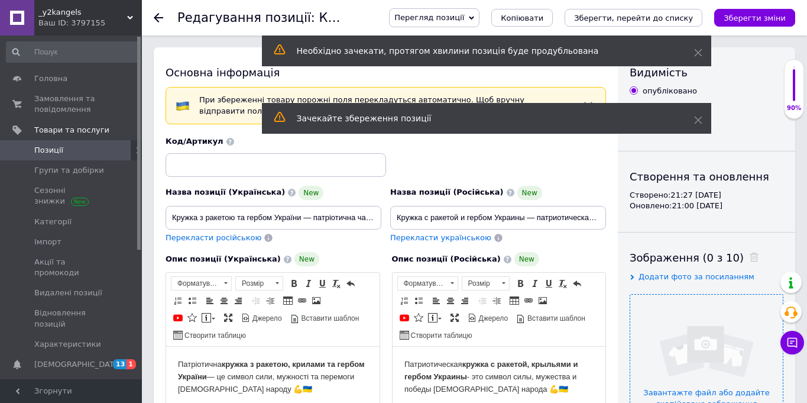
click at [715, 332] on input "file" at bounding box center [706, 370] width 153 height 153
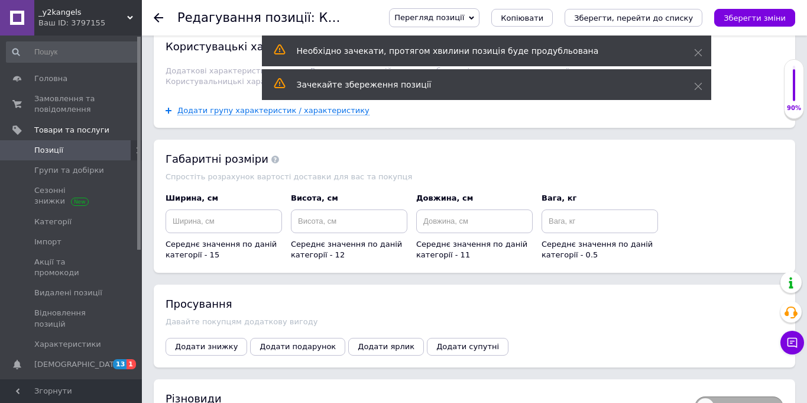
scroll to position [1566, 0]
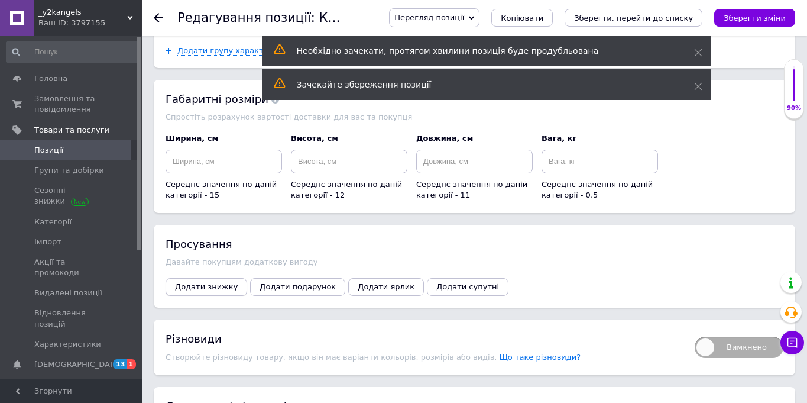
click at [230, 282] on span "Додати знижку" at bounding box center [206, 286] width 63 height 9
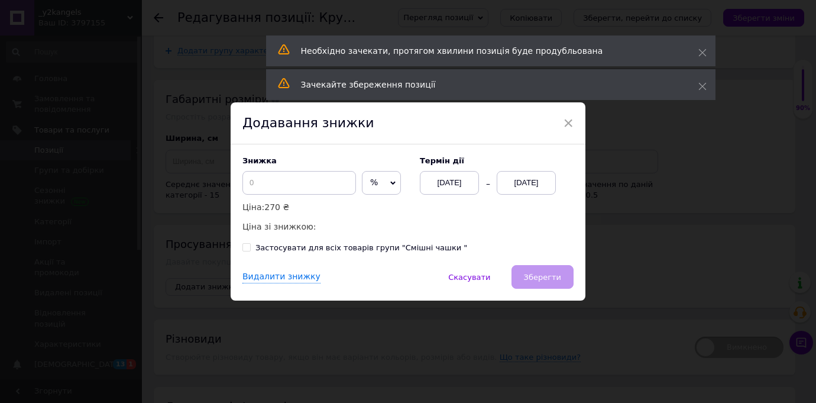
click at [370, 186] on span "%" at bounding box center [374, 181] width 8 height 9
click at [362, 203] on li "₴" at bounding box center [381, 207] width 38 height 17
click at [300, 186] on input at bounding box center [299, 183] width 114 height 24
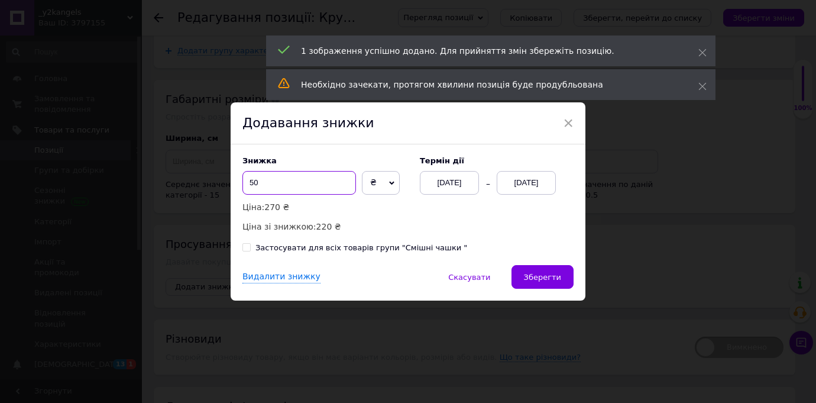
type input "50"
click at [521, 170] on div "Термін дії 12.10.2025 12.10.2025" at bounding box center [491, 175] width 166 height 38
click at [522, 177] on div "[DATE]" at bounding box center [526, 183] width 59 height 24
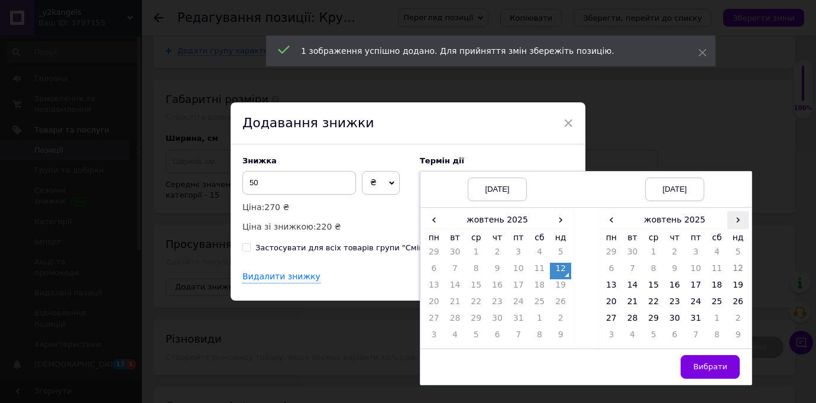
click at [736, 218] on span "›" at bounding box center [737, 219] width 21 height 17
click at [646, 317] on td "26" at bounding box center [653, 320] width 21 height 17
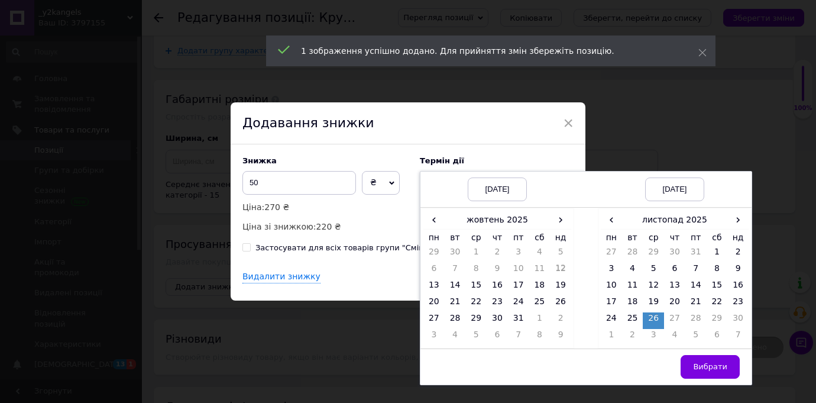
click at [691, 348] on td "Вибрати" at bounding box center [675, 366] width 154 height 36
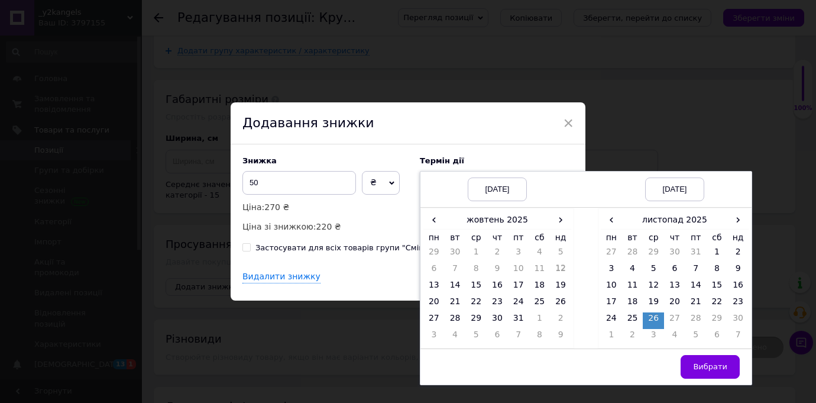
click at [695, 355] on button "Вибрати" at bounding box center [710, 367] width 59 height 24
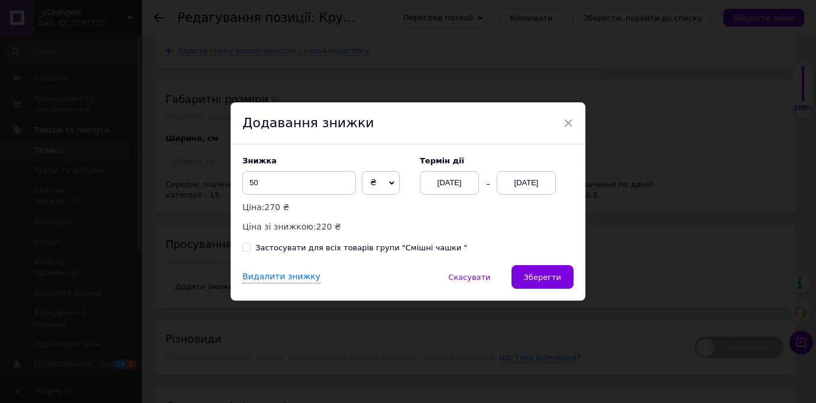
click at [565, 296] on div "Видалити знижку   Скасувати   Зберегти" at bounding box center [408, 282] width 355 height 35
click at [548, 281] on span "Зберегти" at bounding box center [542, 277] width 37 height 9
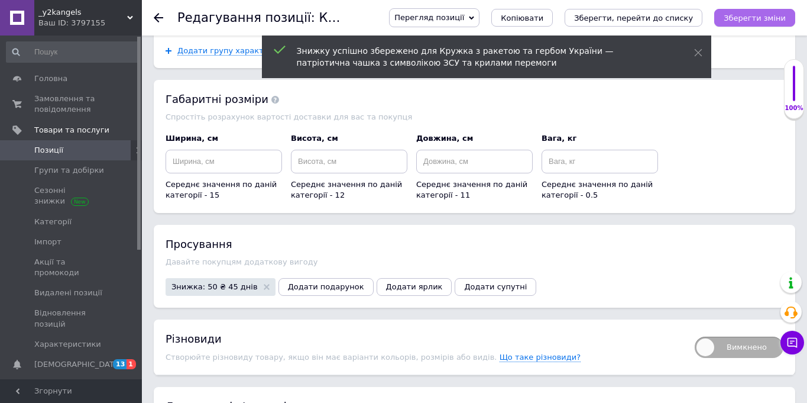
click at [759, 18] on icon "Зберегти зміни" at bounding box center [755, 18] width 62 height 9
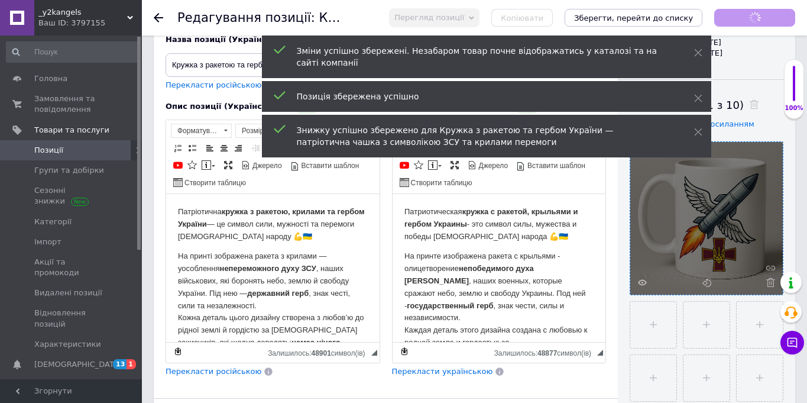
scroll to position [0, 0]
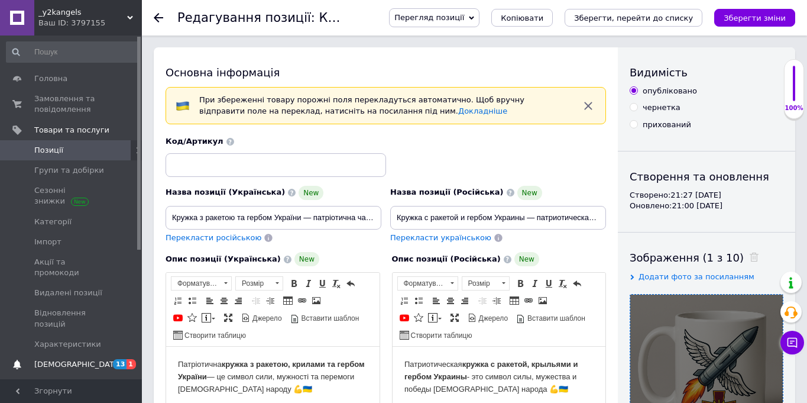
click at [80, 359] on span "[DEMOGRAPHIC_DATA]" at bounding box center [71, 364] width 75 height 11
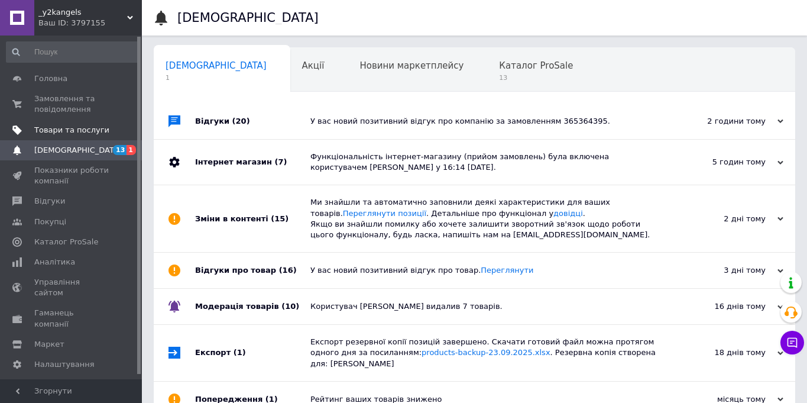
click at [76, 128] on span "Товари та послуги" at bounding box center [71, 130] width 75 height 11
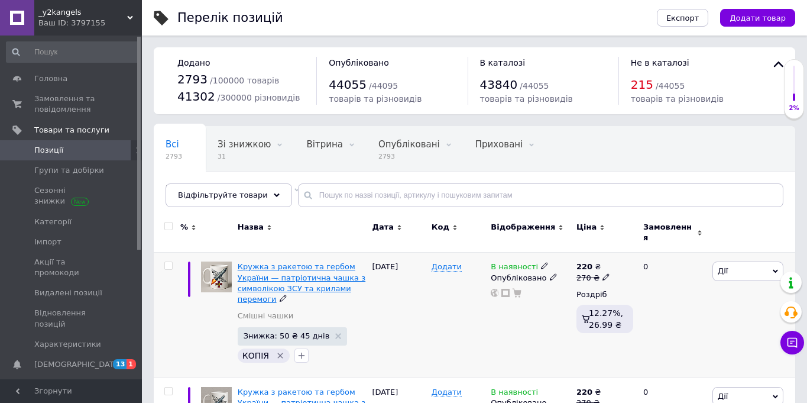
click at [284, 270] on span "Кружка з ракетою та гербом України — патріотична чашка з символікою ЗСУ та крил…" at bounding box center [302, 282] width 128 height 41
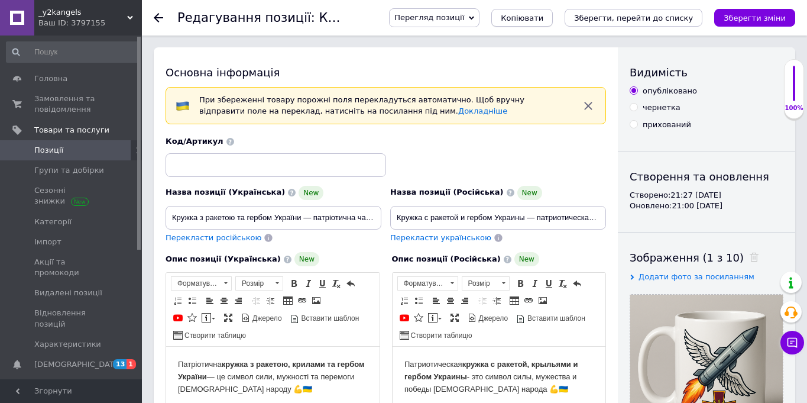
click at [532, 25] on button "Копіювати" at bounding box center [521, 18] width 61 height 18
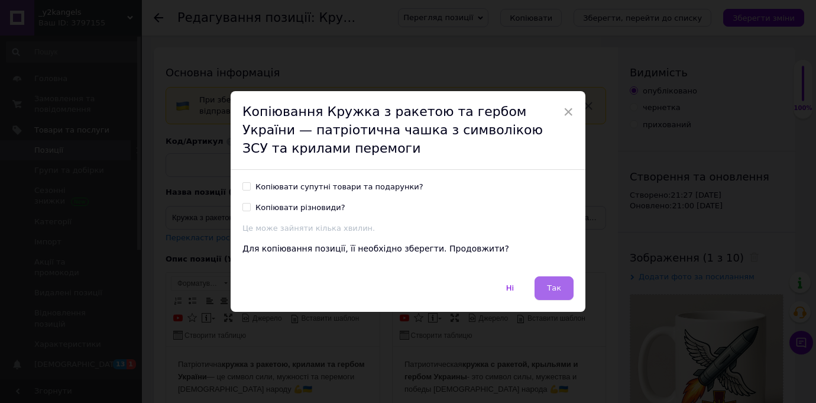
click at [544, 293] on button "Так" at bounding box center [554, 288] width 39 height 24
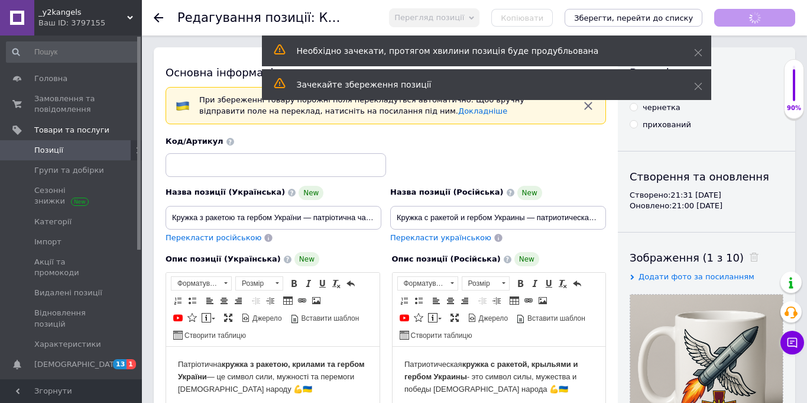
click at [750, 257] on use at bounding box center [754, 256] width 9 height 9
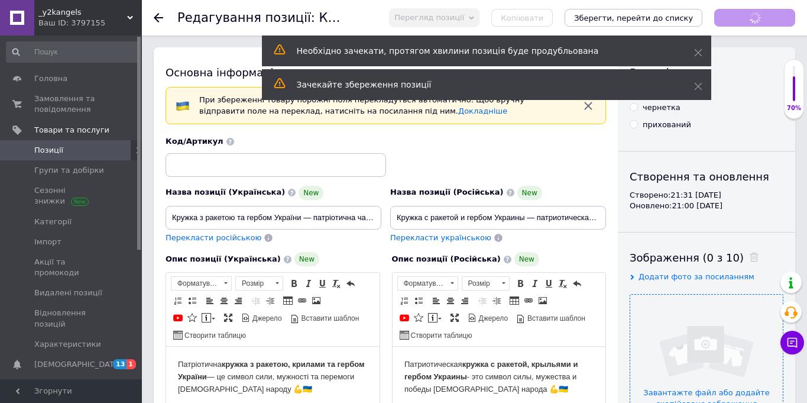
click at [714, 333] on input "file" at bounding box center [706, 370] width 153 height 153
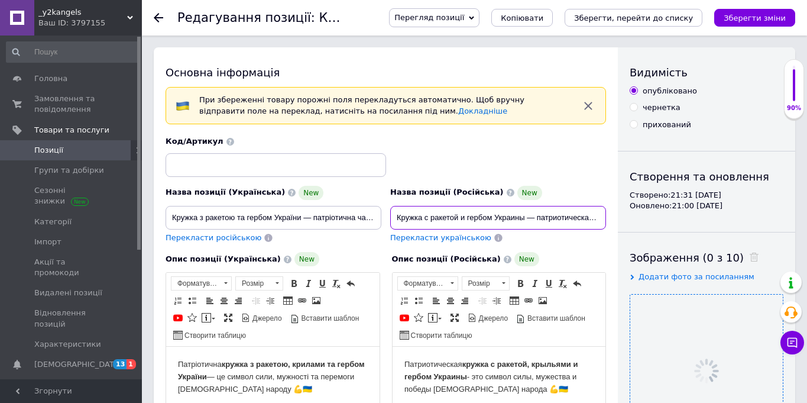
click at [597, 221] on input "Кружка с ракетой и гербом Украины — патриотическая чашка с символикой ВСУ и кры…" at bounding box center [498, 218] width 216 height 24
click at [599, 219] on input "Кружка с ракетой и гербом Украины — патриотическая чашка с символикой ВСУ и кры…" at bounding box center [498, 218] width 216 height 24
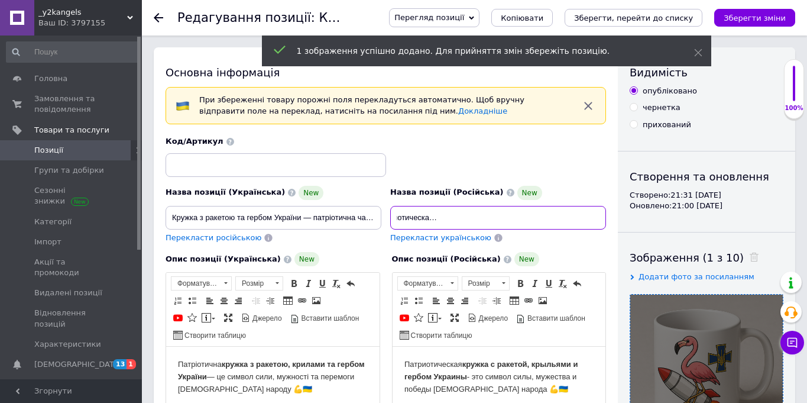
click at [598, 217] on input "Кружка с ракетой и гербом Украины — патриотическая чашка с символикой ВСУ и кры…" at bounding box center [498, 218] width 216 height 24
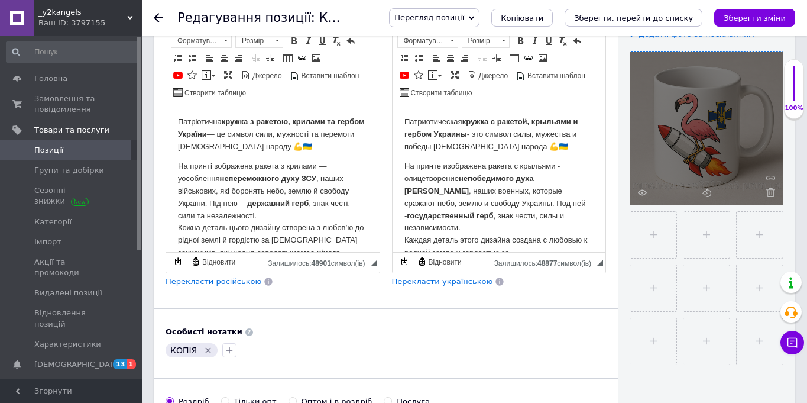
scroll to position [0, 0]
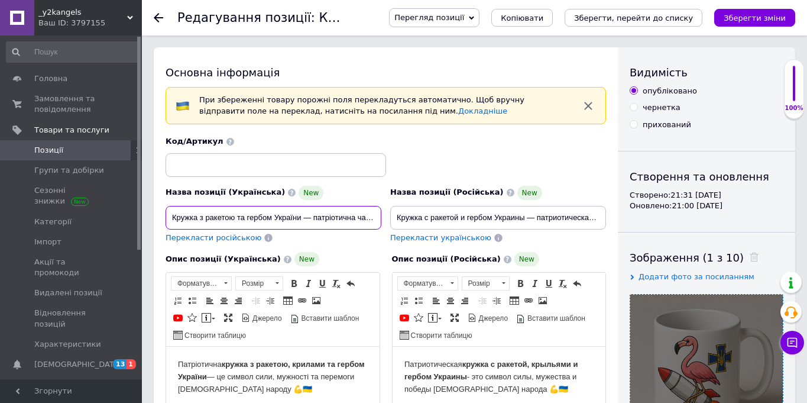
click at [354, 219] on input "Кружка з ракетою та гербом України — патріотична чашка з символікою ЗСУ та крил…" at bounding box center [274, 218] width 216 height 24
paste input "ламінго та символікою ЗСУ — патріотична чашка для справжніх українців"
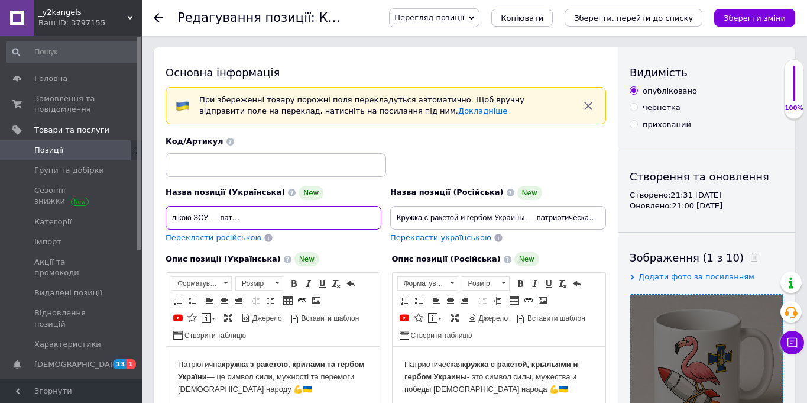
type input "Кружка з ракетою фламінго та символікою ЗСУ — патріотична чашка для справжніх […"
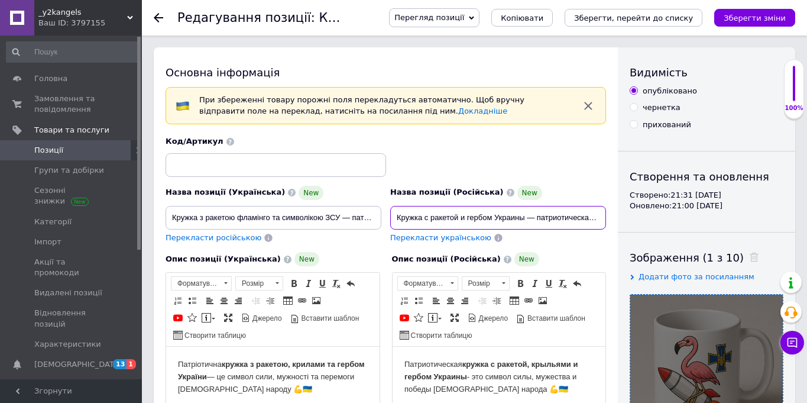
click at [469, 213] on input "Кружка с ракетой и гербом Украины — патриотическая чашка с символикой ВСУ и кры…" at bounding box center [498, 218] width 216 height 24
paste input "з ракетою фламінго та символікою ЗСУ — патріотична чашка для справжніх українців"
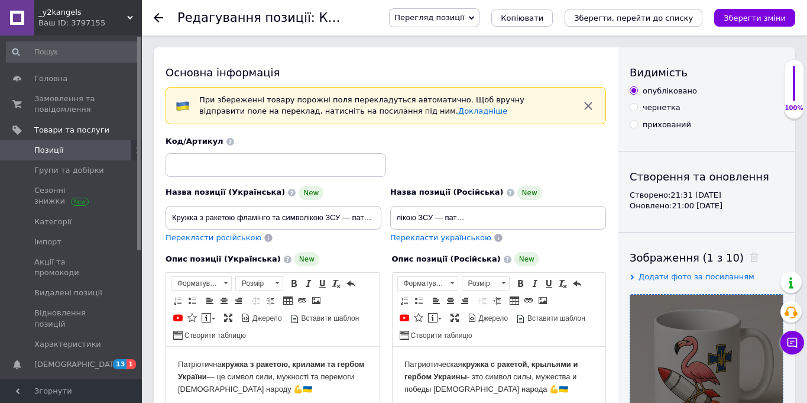
click at [526, 143] on div "Код/Артикул" at bounding box center [385, 156] width 449 height 49
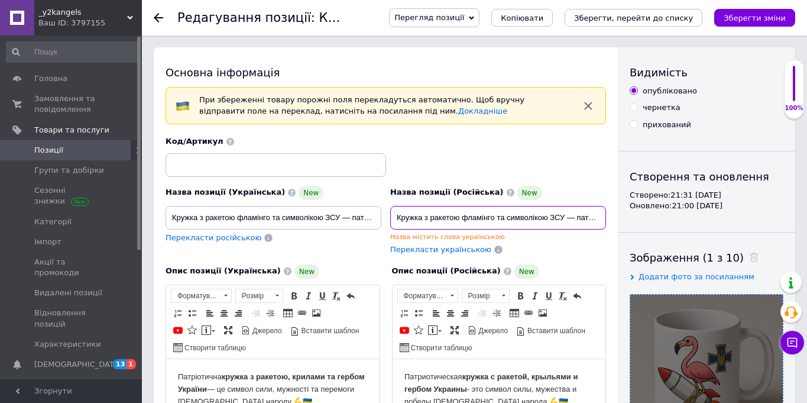
click at [493, 216] on input "Кружка з ракетою фламінго та символікою ЗСУ — патріотична чашка для справжніх […" at bounding box center [498, 218] width 216 height 24
paste input "с ракетой фламинго и символикой ВСУ — патриотическая чашка для настоящих украин…"
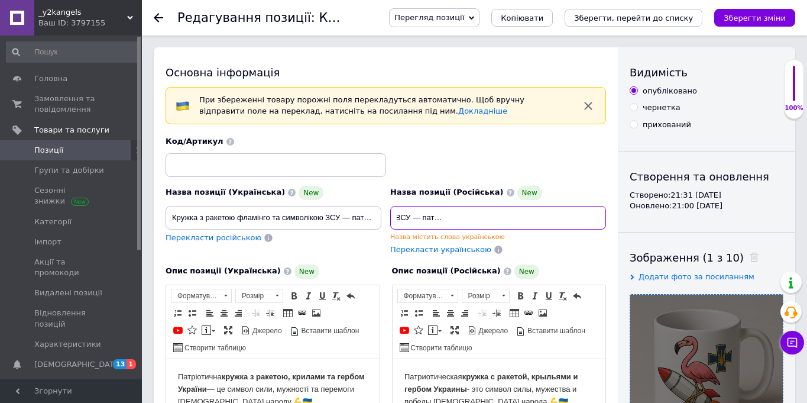
type input "Кружка с ракетой фламинго и символикой ВСУ — патриотическая чашка для настоящих…"
click at [532, 147] on div "Код/Артикул" at bounding box center [385, 156] width 449 height 49
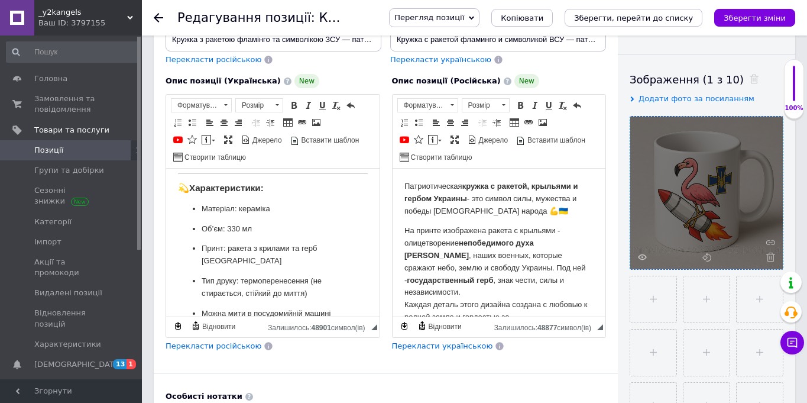
scroll to position [355, 0]
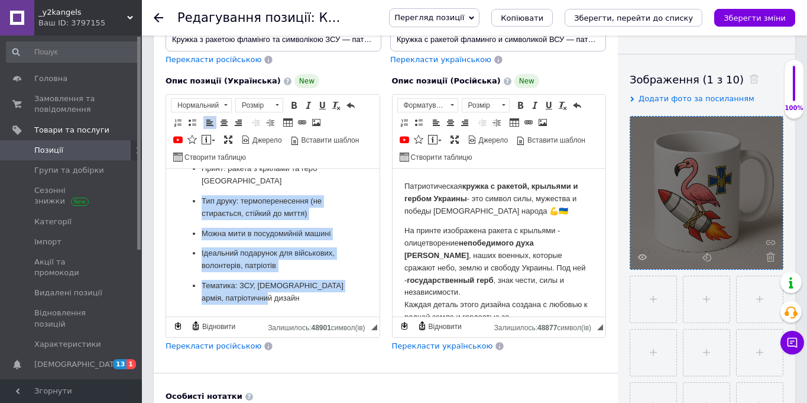
drag, startPoint x: 293, startPoint y: 299, endPoint x: 189, endPoint y: 199, distance: 144.3
click at [189, 199] on ul "Матеріал: кераміка Об’єм: 330 мл Принт: ракета з крилами та герб України Тип др…" at bounding box center [273, 214] width 190 height 182
click at [284, 306] on html "Патріотична кружка з ракетою, крилами та гербом України — це символ сили, мужно…" at bounding box center [272, 70] width 213 height 491
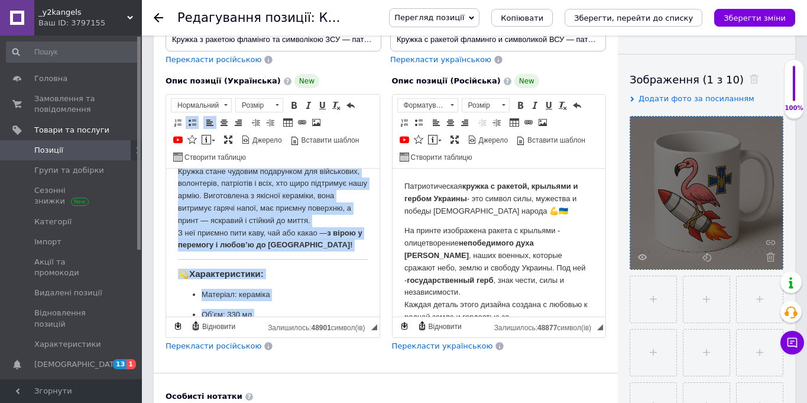
scroll to position [0, 0]
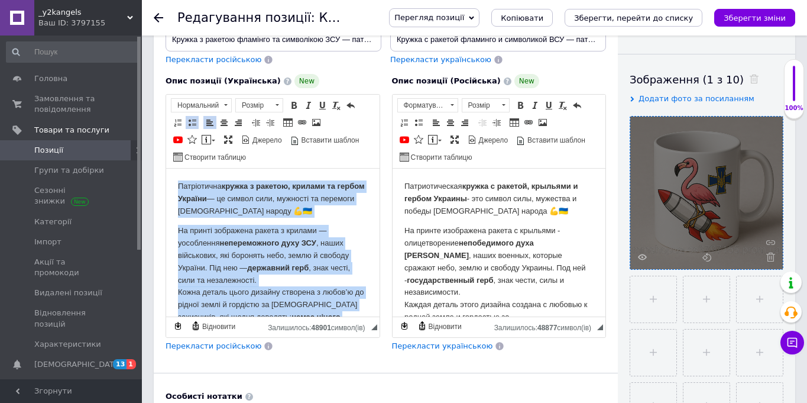
drag, startPoint x: 286, startPoint y: 297, endPoint x: 154, endPoint y: 117, distance: 222.9
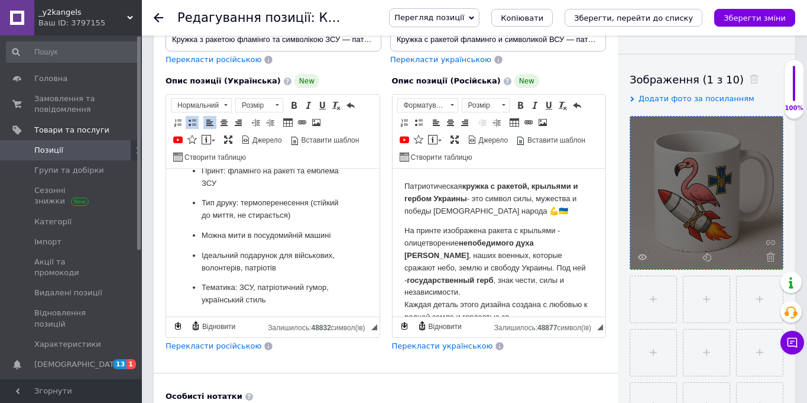
click at [306, 377] on div "Основна інформація При збереженні товару порожні поля перекладуться автоматично…" at bounding box center [386, 261] width 464 height 785
click at [224, 349] on span "Перекласти російською" at bounding box center [214, 345] width 96 height 9
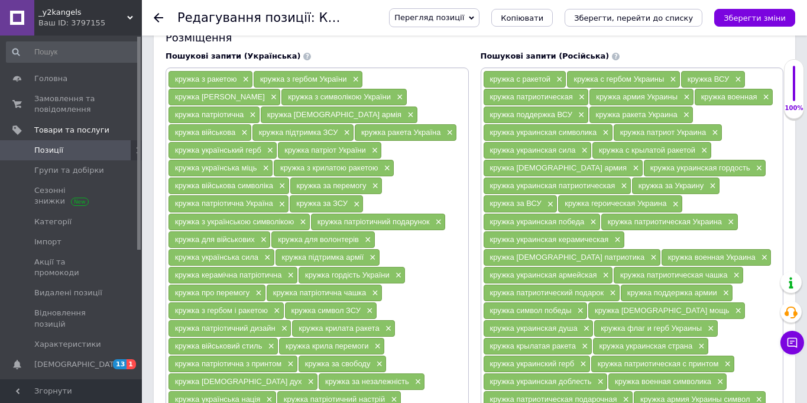
scroll to position [992, 0]
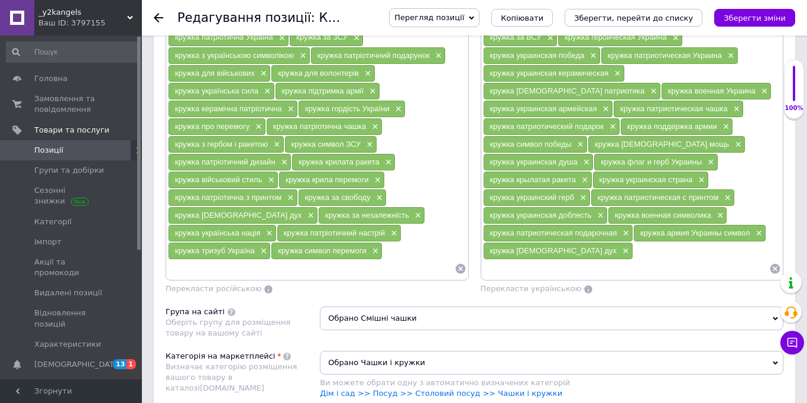
click at [773, 263] on icon at bounding box center [775, 269] width 12 height 12
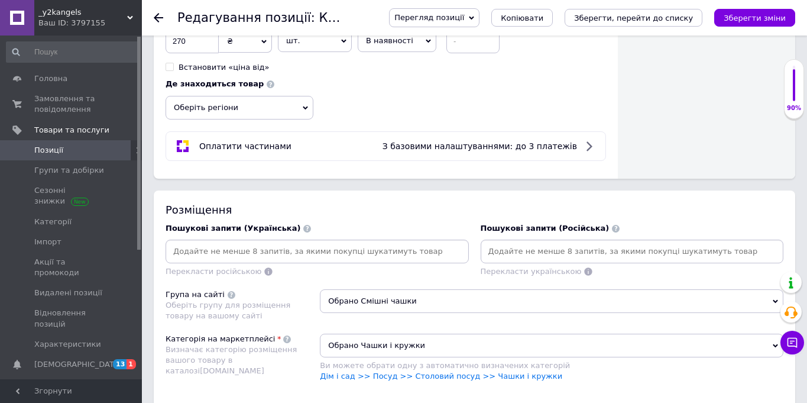
click at [535, 252] on input at bounding box center [632, 251] width 299 height 18
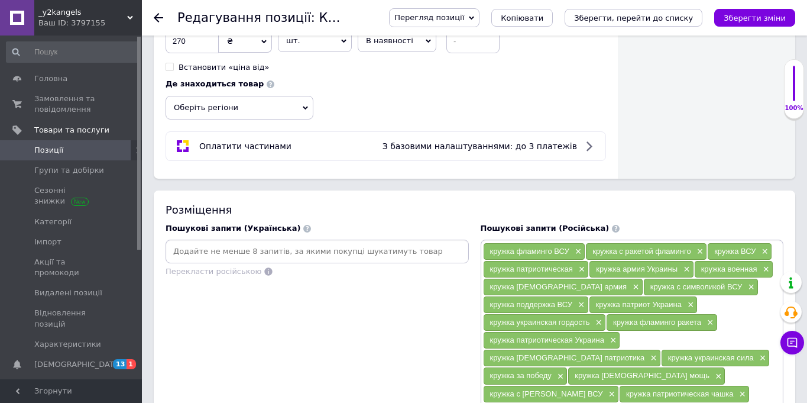
click at [263, 244] on input at bounding box center [317, 251] width 299 height 18
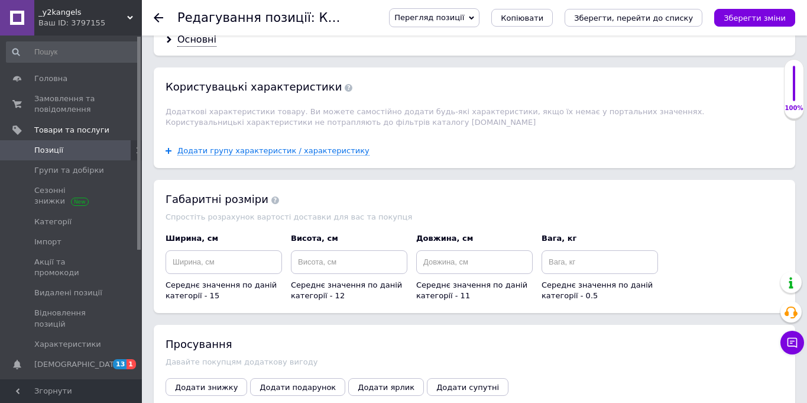
scroll to position [1562, 0]
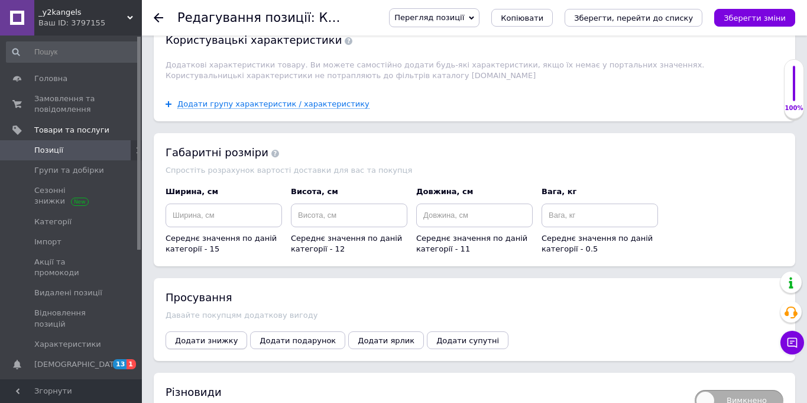
click at [226, 336] on span "Додати знижку" at bounding box center [206, 340] width 63 height 9
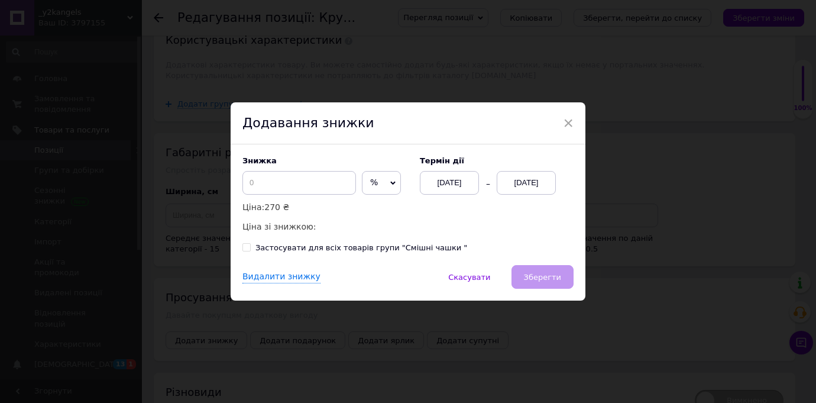
click at [362, 182] on span "%" at bounding box center [381, 183] width 39 height 24
click at [362, 206] on li "₴" at bounding box center [381, 207] width 38 height 17
click at [309, 184] on input at bounding box center [299, 183] width 114 height 24
type input "50"
click at [523, 183] on div "[DATE]" at bounding box center [526, 183] width 59 height 24
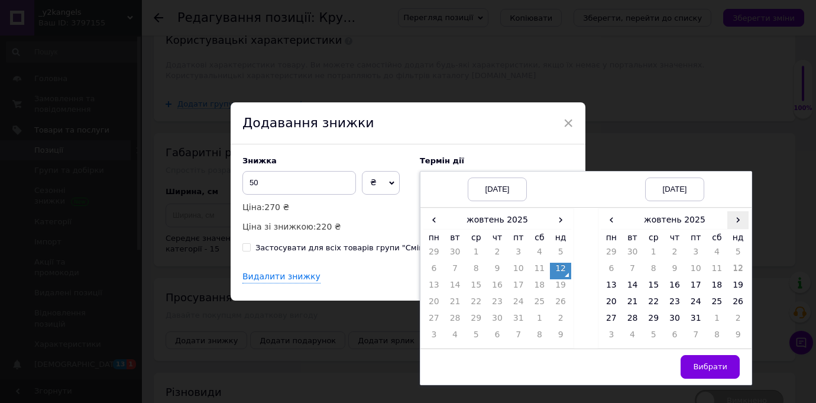
click at [734, 218] on span "›" at bounding box center [737, 219] width 21 height 17
click at [649, 322] on td "26" at bounding box center [653, 320] width 21 height 17
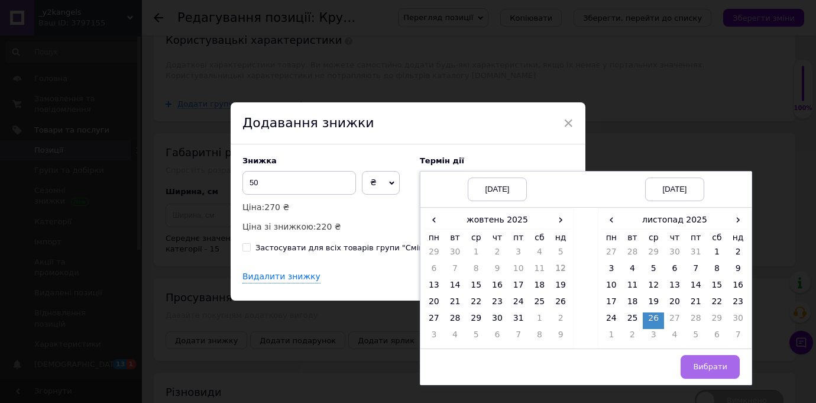
click at [707, 357] on button "Вибрати" at bounding box center [710, 367] width 59 height 24
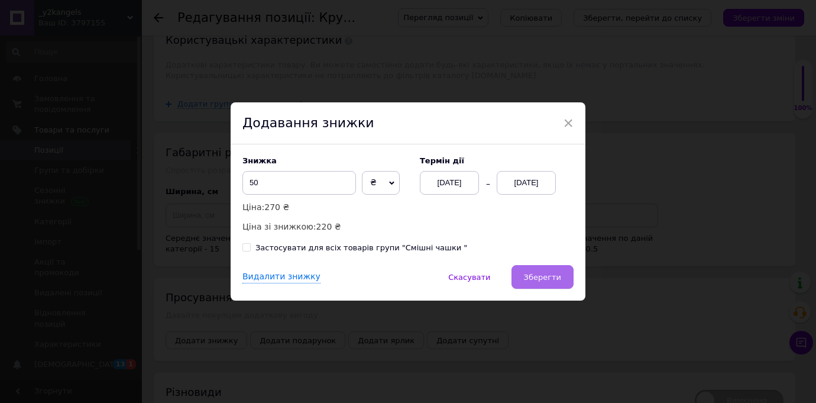
click at [549, 271] on button "Зберегти" at bounding box center [542, 277] width 62 height 24
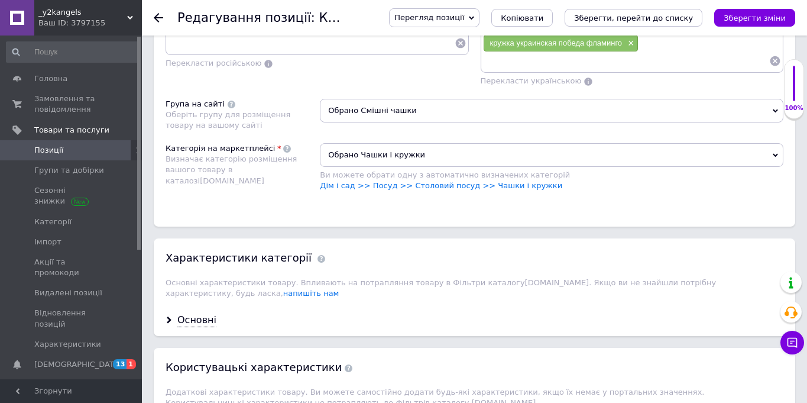
scroll to position [929, 0]
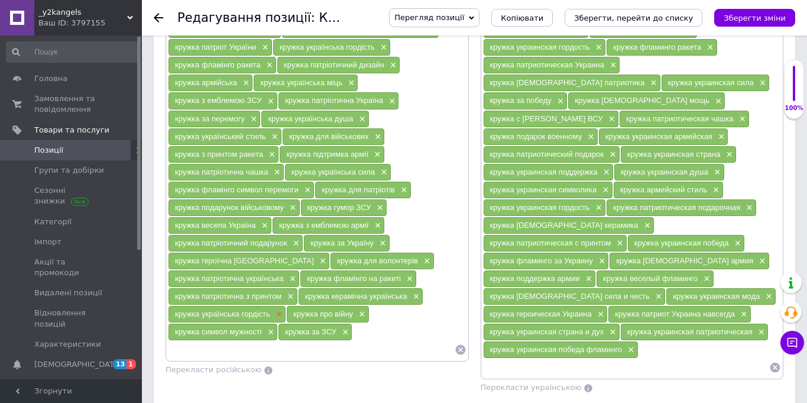
click at [276, 313] on span "×" at bounding box center [277, 314] width 9 height 10
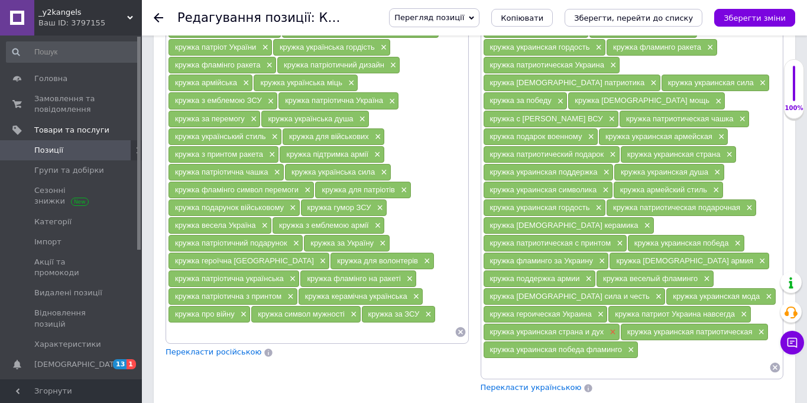
click at [611, 327] on span "×" at bounding box center [611, 332] width 9 height 10
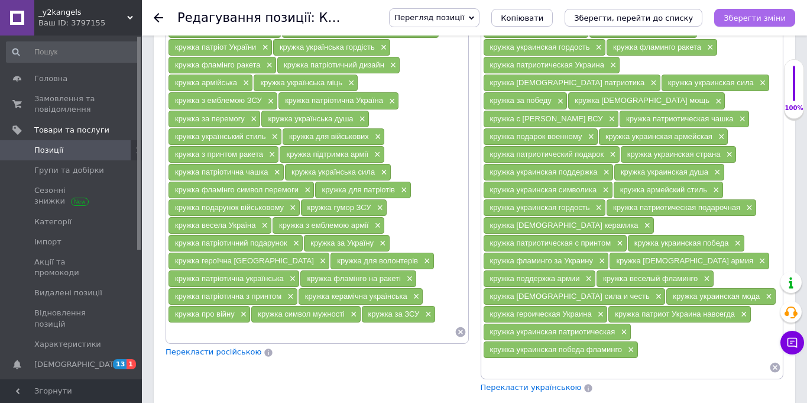
click at [734, 21] on icon "Зберегти зміни" at bounding box center [755, 18] width 62 height 9
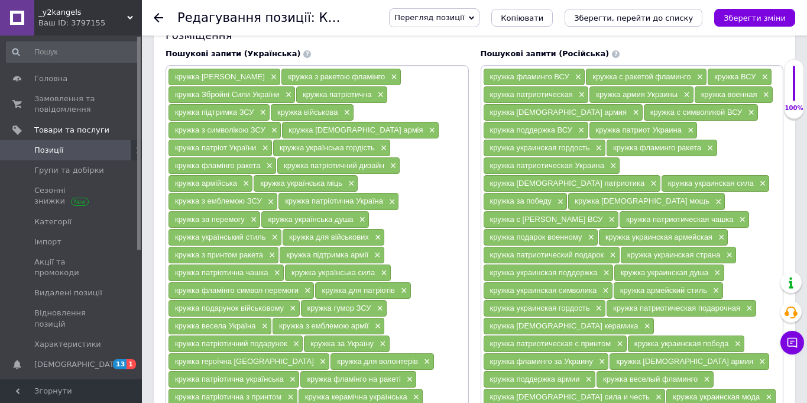
scroll to position [828, 0]
click at [710, 288] on span "×" at bounding box center [714, 291] width 9 height 10
click at [610, 268] on span "×" at bounding box center [604, 273] width 9 height 10
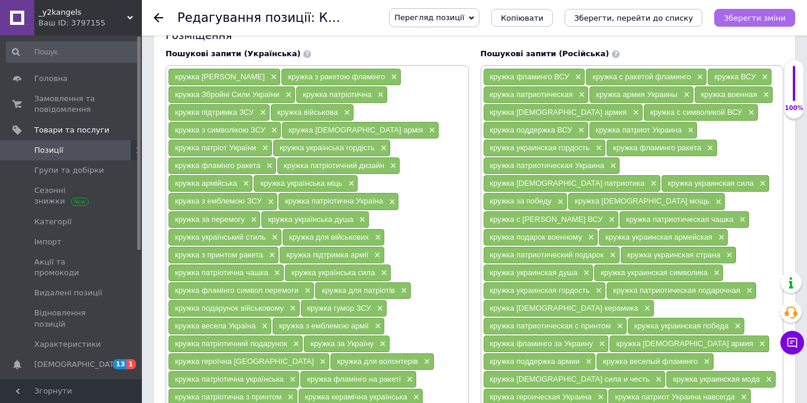
click at [761, 17] on icon "Зберегти зміни" at bounding box center [755, 18] width 62 height 9
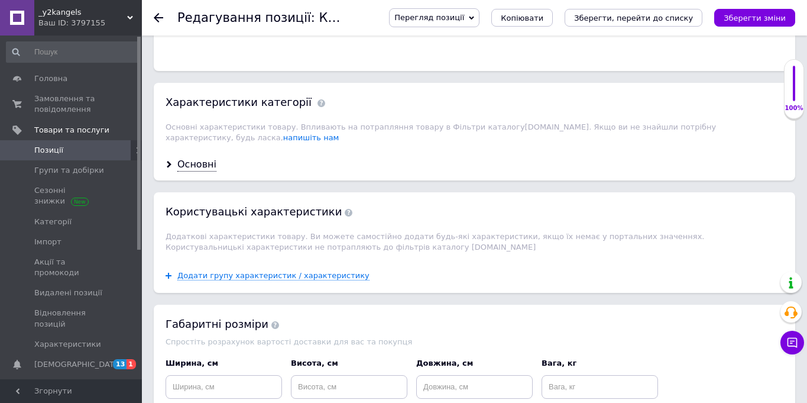
scroll to position [1594, 0]
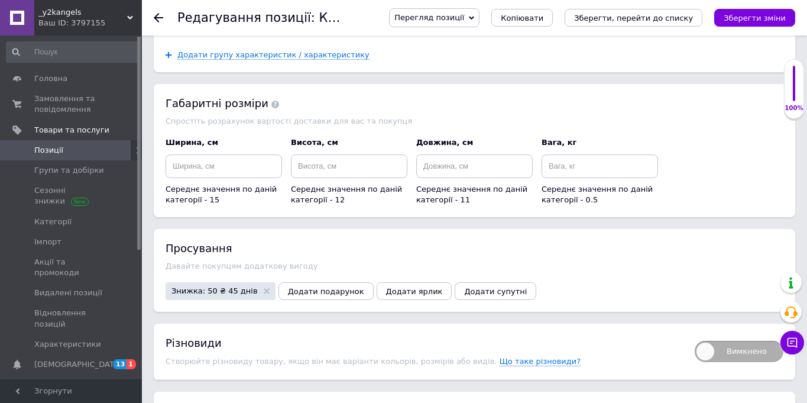
click at [757, 8] on div "Перегляд позиції Зберегти та переглянути на сайті Зберегти та переглянути на ма…" at bounding box center [586, 17] width 418 height 19
click at [757, 18] on icon "Зберегти зміни" at bounding box center [755, 18] width 62 height 9
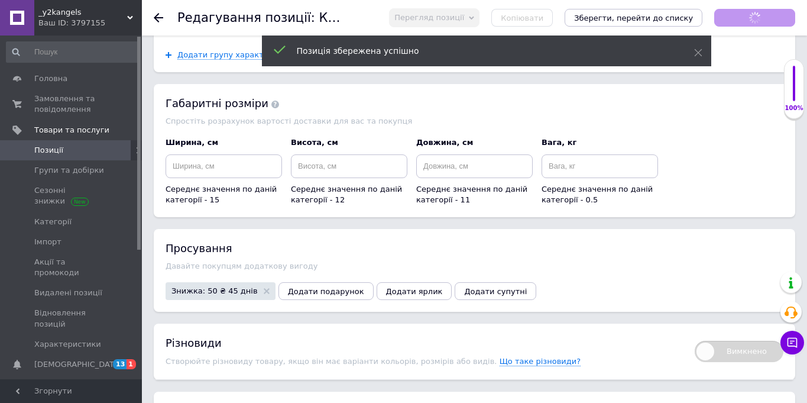
scroll to position [241, 0]
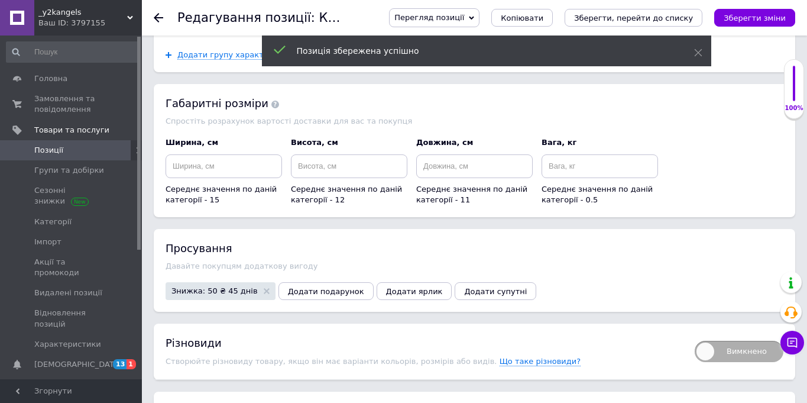
click at [34, 147] on span "Позиції" at bounding box center [48, 150] width 29 height 11
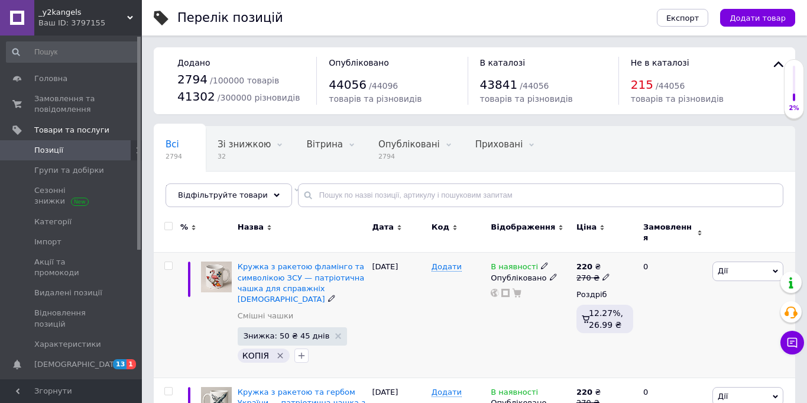
click at [289, 264] on div "Кружка з ракетою фламінго та символікою ЗСУ — патріотична чашка для справжніх […" at bounding box center [302, 282] width 129 height 43
click at [279, 262] on span "Кружка з ракетою фламінго та символікою ЗСУ — патріотична чашка для справжніх […" at bounding box center [301, 282] width 127 height 41
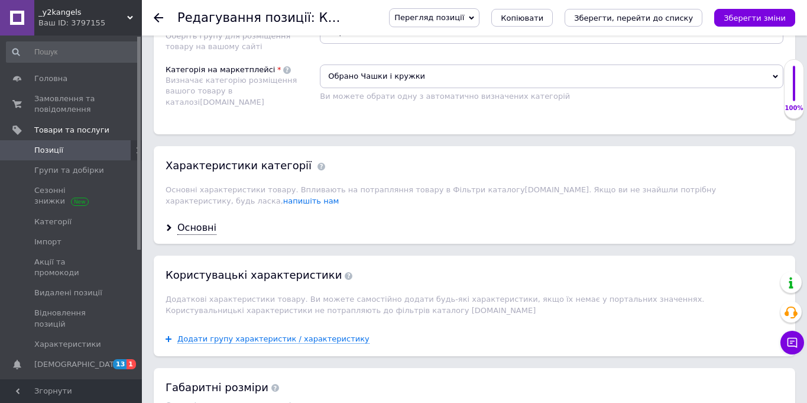
scroll to position [1652, 0]
